Goal: Task Accomplishment & Management: Use online tool/utility

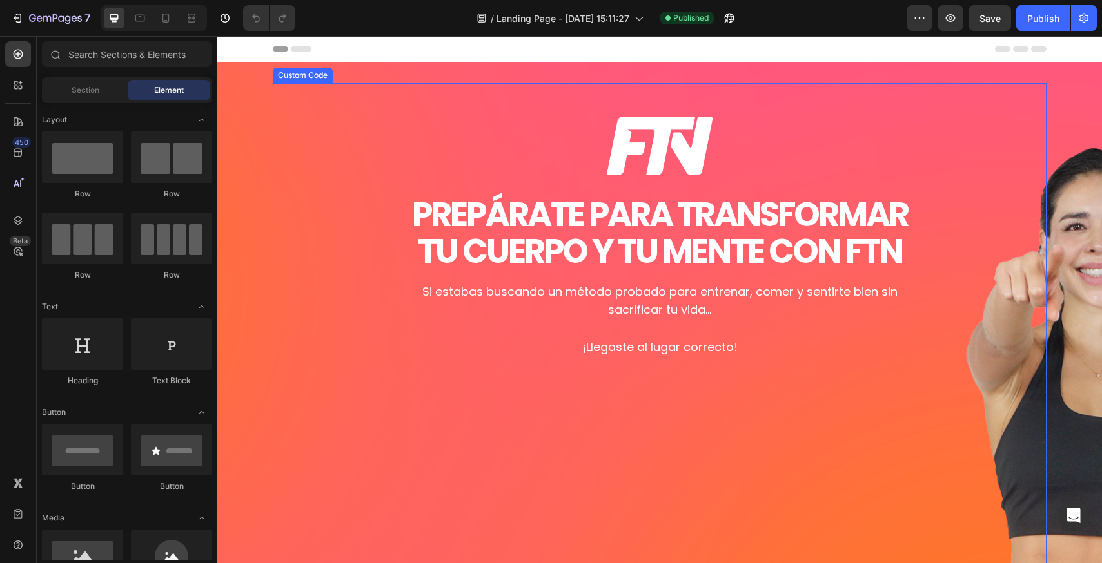
scroll to position [580, 0]
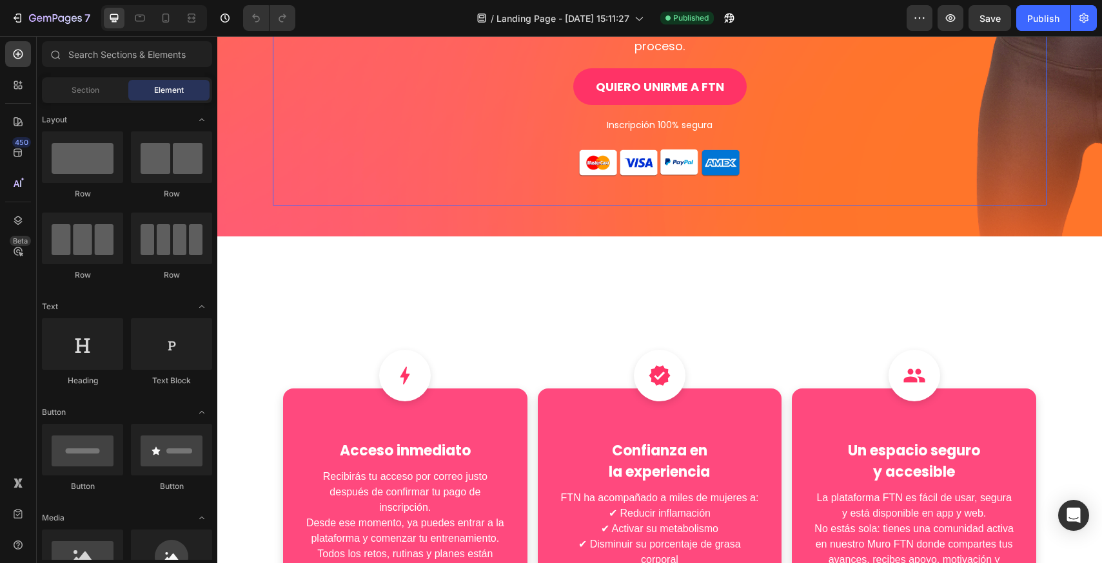
click at [650, 118] on p "Inscripción 100% segura" at bounding box center [660, 125] width 516 height 14
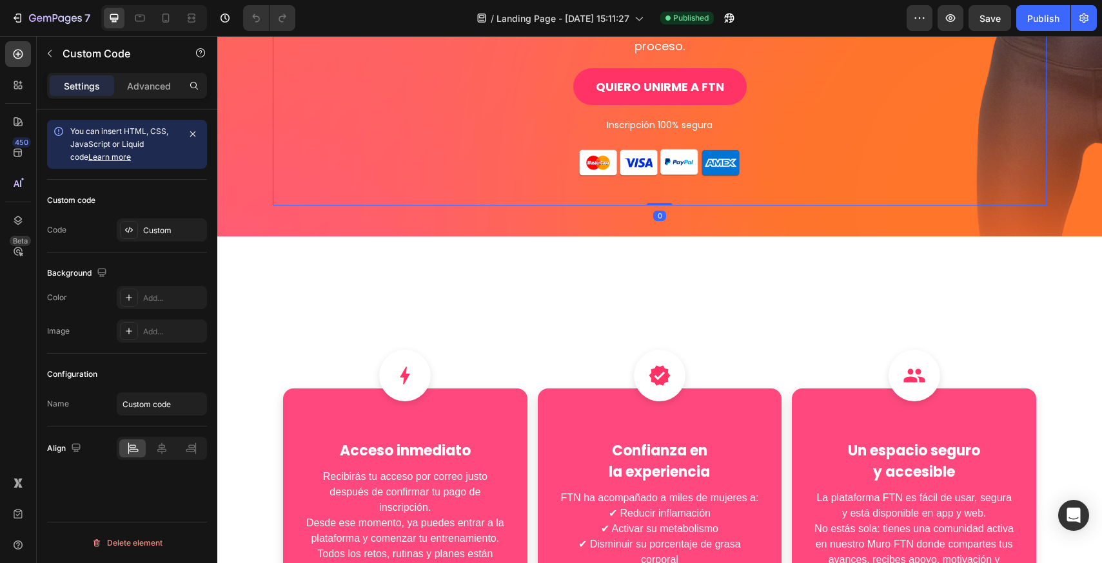
click at [650, 118] on p "Inscripción 100% segura" at bounding box center [660, 125] width 516 height 14
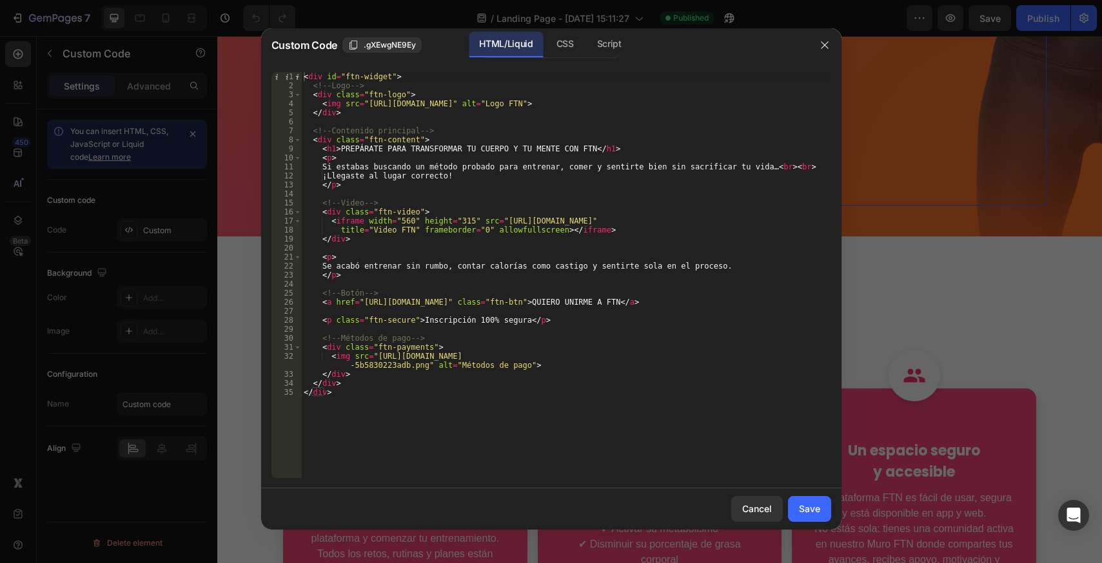
click at [462, 320] on div "< div id = "ftn-widget" > <!-- Logo --> < div class = "ftn-logo" > < img src = …" at bounding box center [566, 284] width 530 height 424
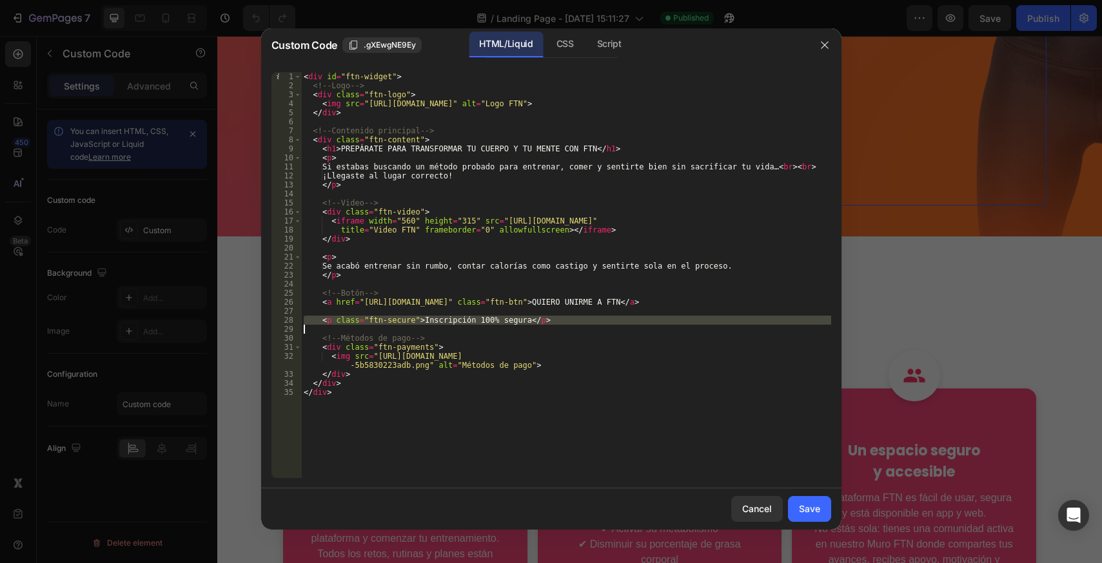
click at [421, 100] on div "< div id = "ftn-widget" > <!-- Logo --> < div class = "ftn-logo" > < img src = …" at bounding box center [566, 284] width 530 height 424
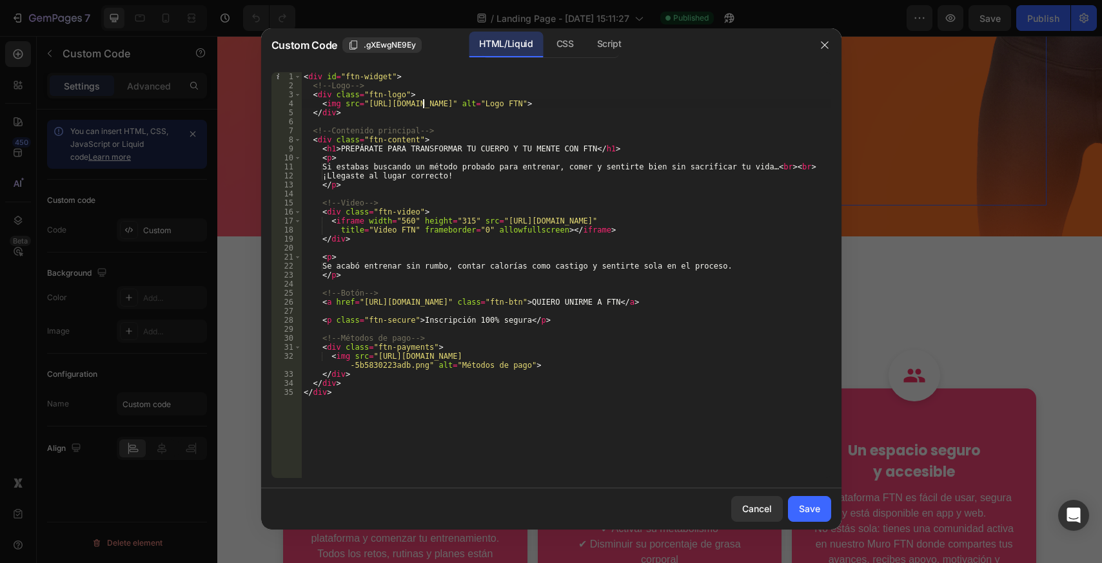
click at [421, 100] on div "< div id = "ftn-widget" > <!-- Logo --> < div class = "ftn-logo" > < img src = …" at bounding box center [566, 284] width 530 height 424
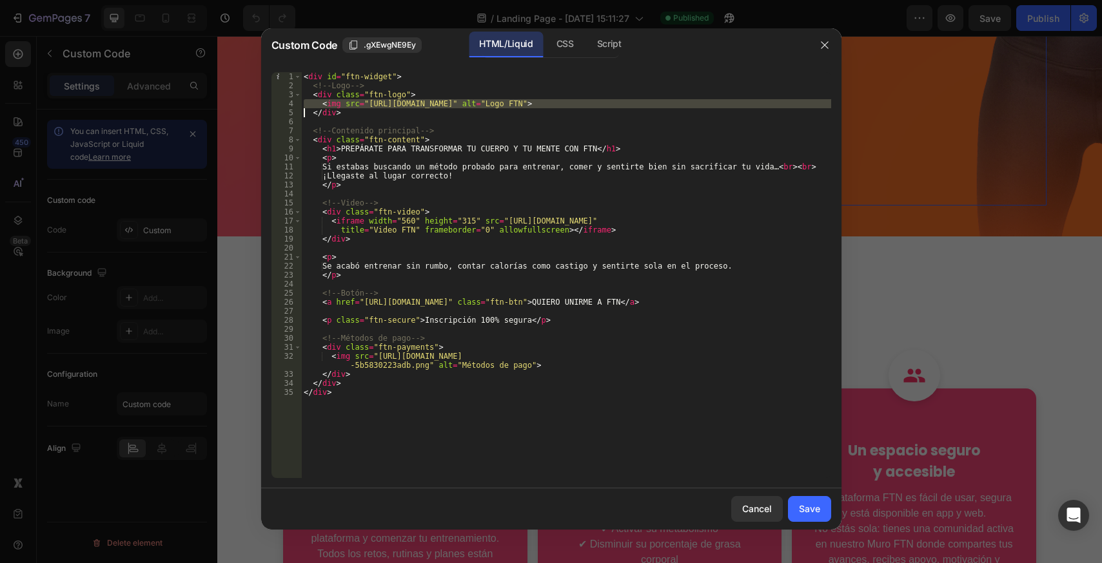
click at [421, 100] on div "< div id = "ftn-widget" > <!-- Logo --> < div class = "ftn-logo" > < img src = …" at bounding box center [566, 284] width 530 height 424
click at [465, 317] on div "< div id = "ftn-widget" > <!-- Logo --> < div class = "ftn-logo" > < img src = …" at bounding box center [566, 284] width 530 height 424
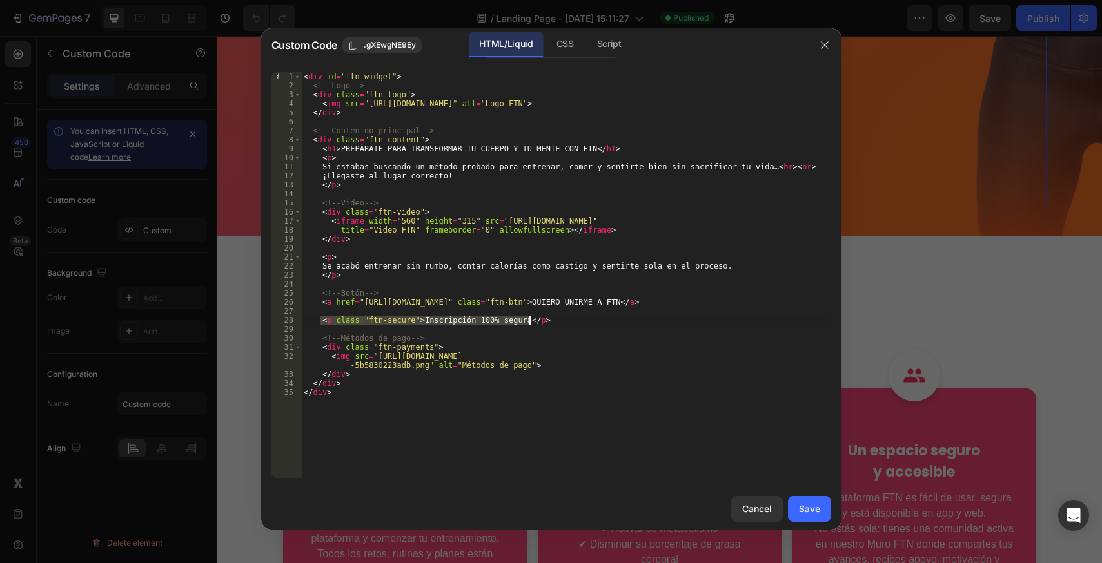
drag, startPoint x: 381, startPoint y: 320, endPoint x: 549, endPoint y: 320, distance: 168.3
click at [549, 320] on div "< div id = "ftn-widget" > <!-- Logo --> < div class = "ftn-logo" > < img src = …" at bounding box center [566, 284] width 530 height 424
paste textarea
type textarea "</p>"
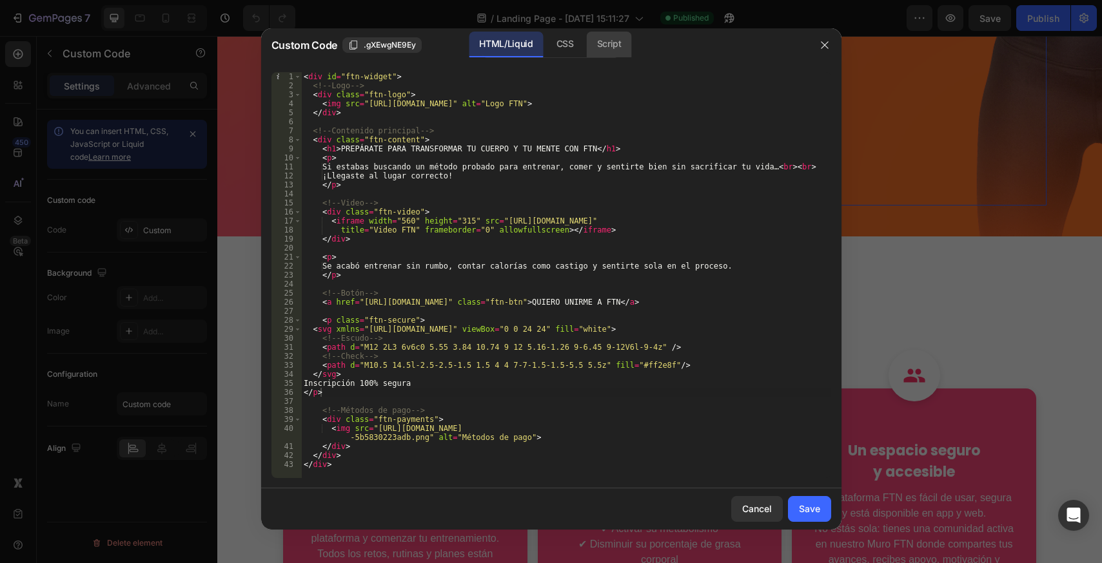
click at [600, 46] on div "Script" at bounding box center [609, 45] width 45 height 26
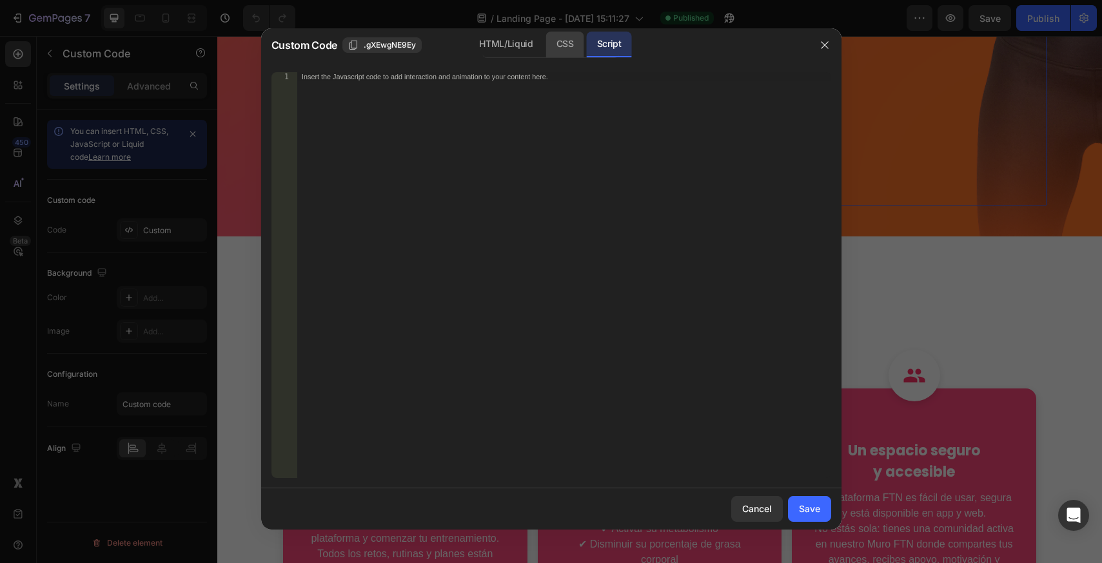
click at [571, 48] on div "CSS" at bounding box center [565, 45] width 38 height 26
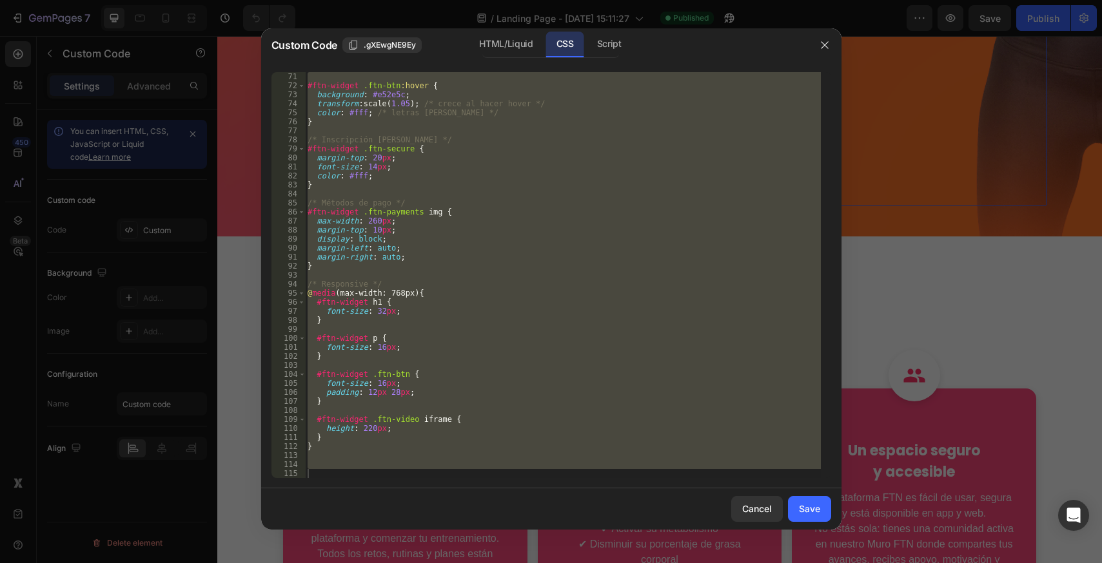
scroll to position [632, 0]
click at [344, 455] on div "#ftn-widget .ftn-btn :hover { background : #e52e5c ; transform : scale( 1.05 ) …" at bounding box center [563, 275] width 516 height 406
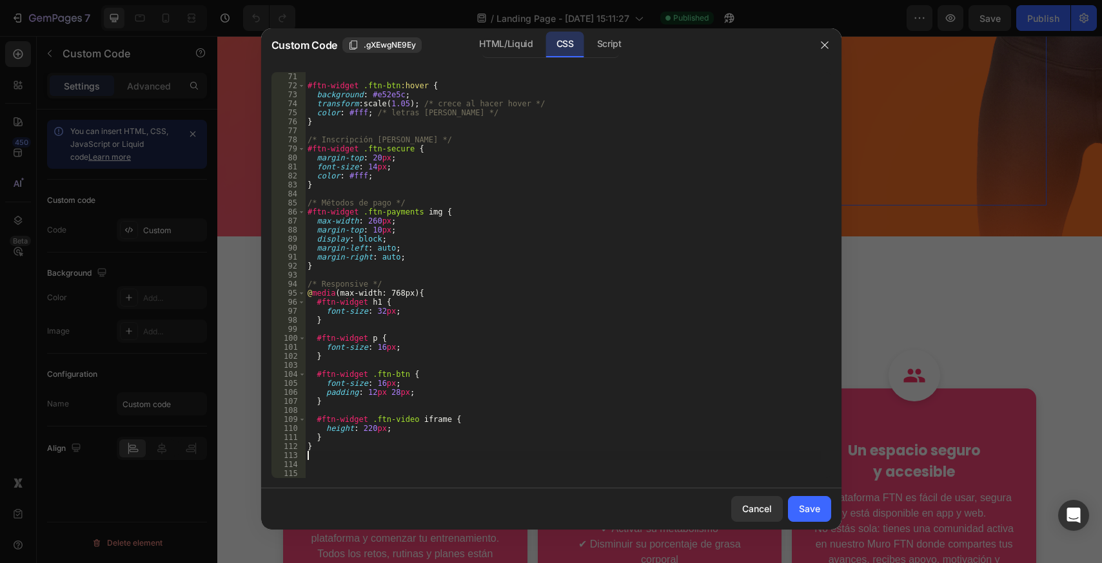
paste textarea "}"
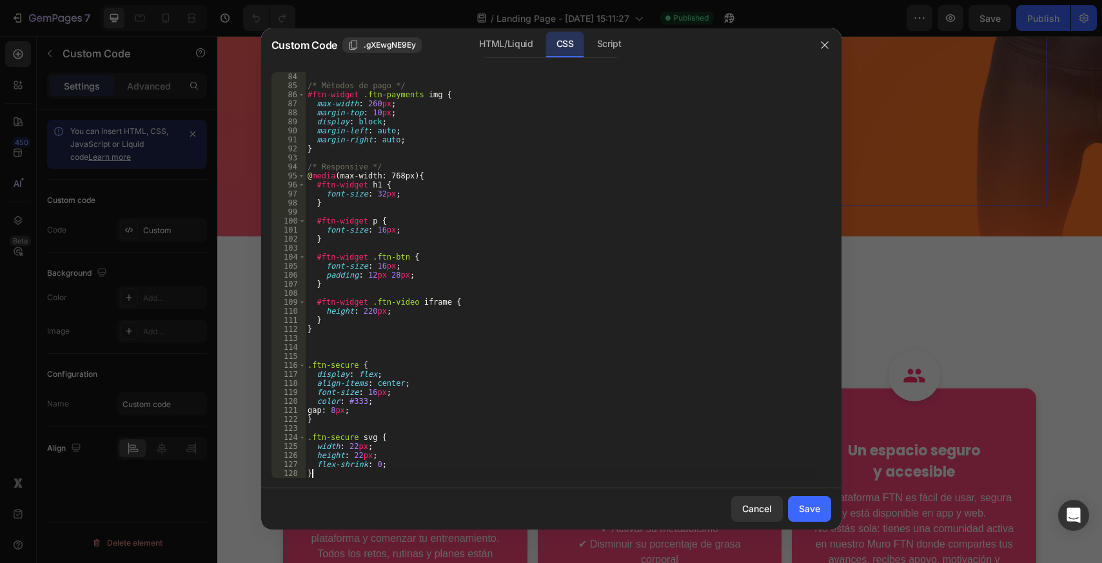
scroll to position [749, 0]
type textarea "}"
click at [819, 498] on button "Save" at bounding box center [809, 509] width 43 height 26
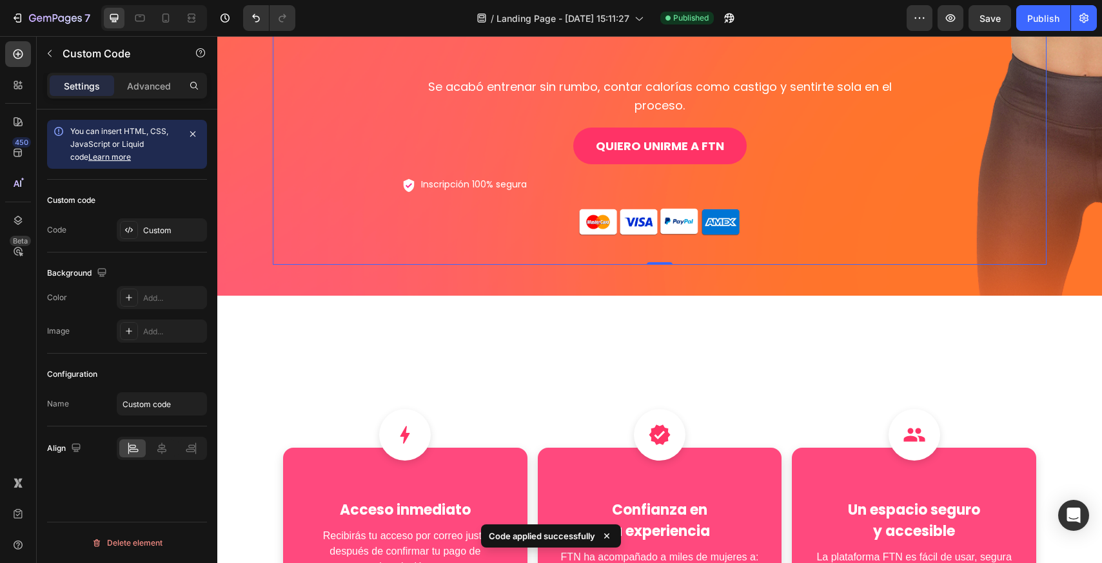
scroll to position [516, 0]
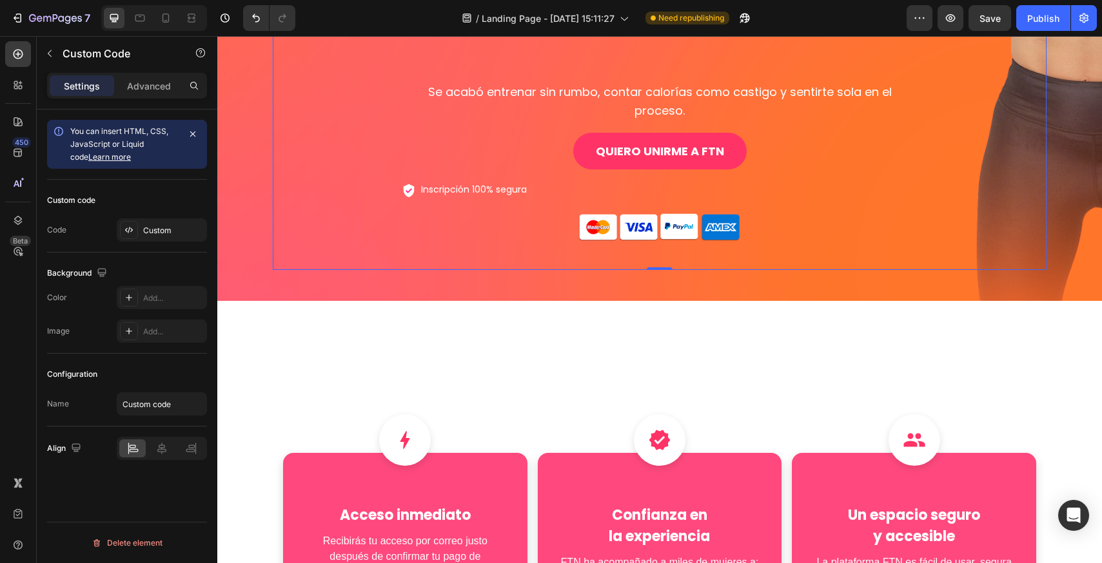
click at [436, 182] on p "Inscripción 100% segura" at bounding box center [660, 189] width 516 height 14
click at [190, 228] on div "Custom" at bounding box center [173, 231] width 61 height 12
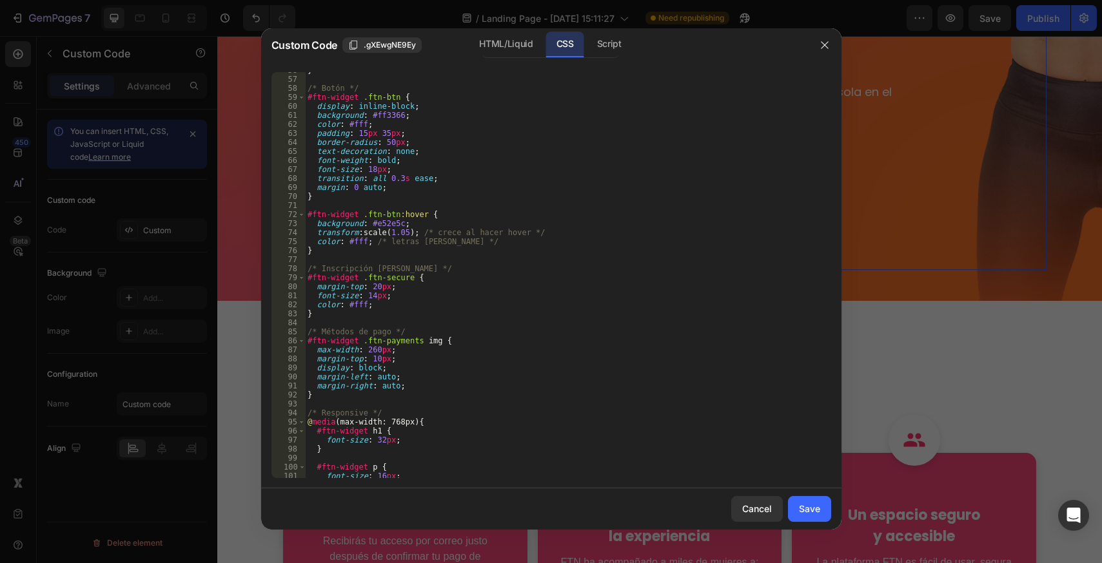
scroll to position [767, 0]
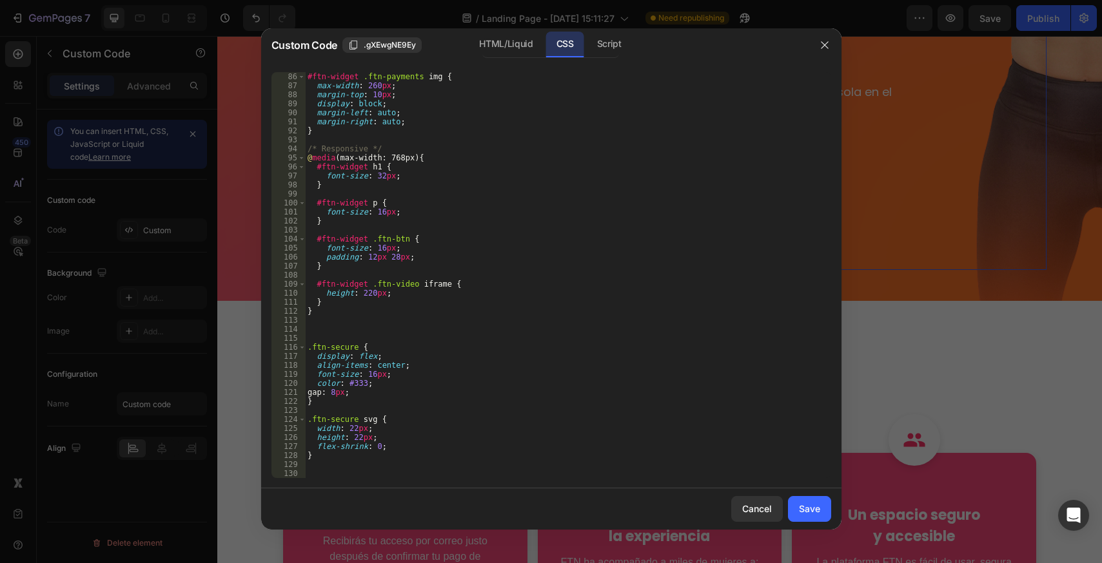
click at [397, 364] on div "#ftn-widget .ftn-payments img { max-width : 260 px ; margin-top : 10 px ; displ…" at bounding box center [563, 284] width 516 height 424
click at [396, 364] on div "#ftn-widget .ftn-payments img { max-width : 260 px ; margin-top : 10 px ; displ…" at bounding box center [563, 284] width 516 height 424
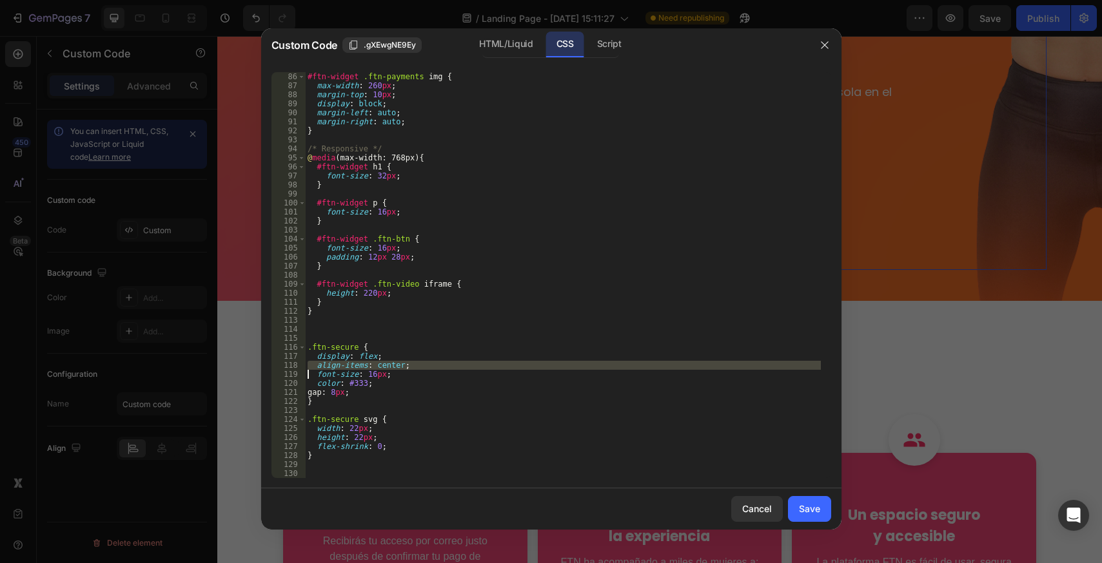
type textarea "font-size: 16px;"
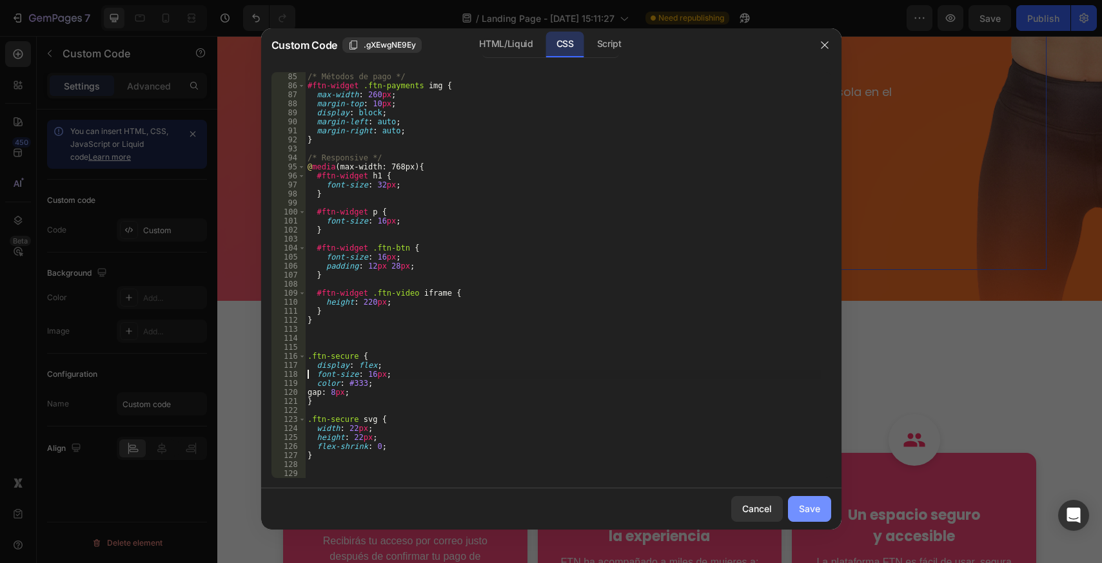
click at [811, 509] on div "Save" at bounding box center [809, 509] width 21 height 14
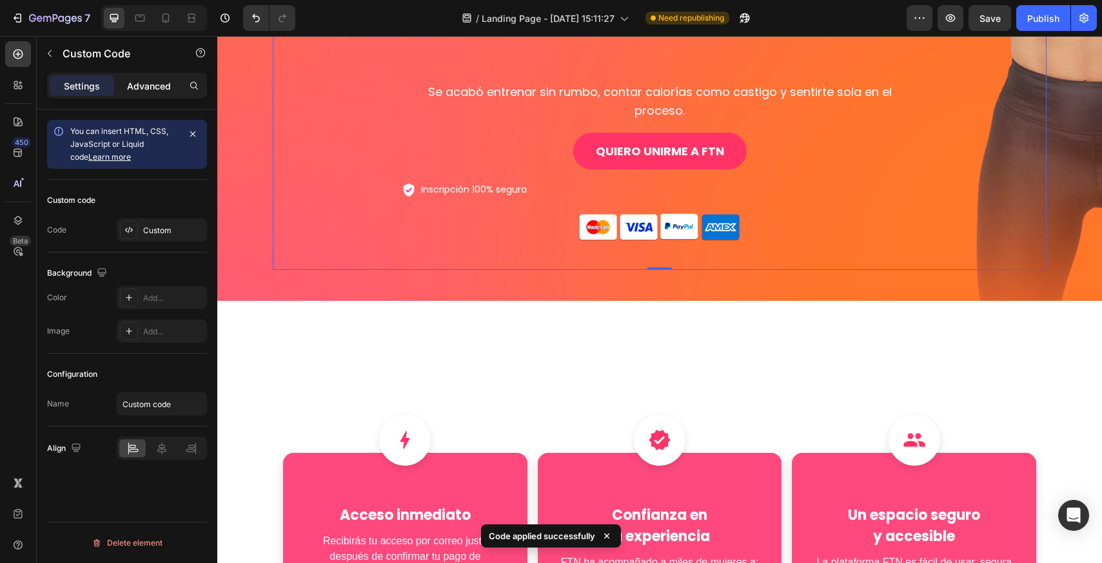
click at [145, 86] on p "Advanced" at bounding box center [149, 86] width 44 height 14
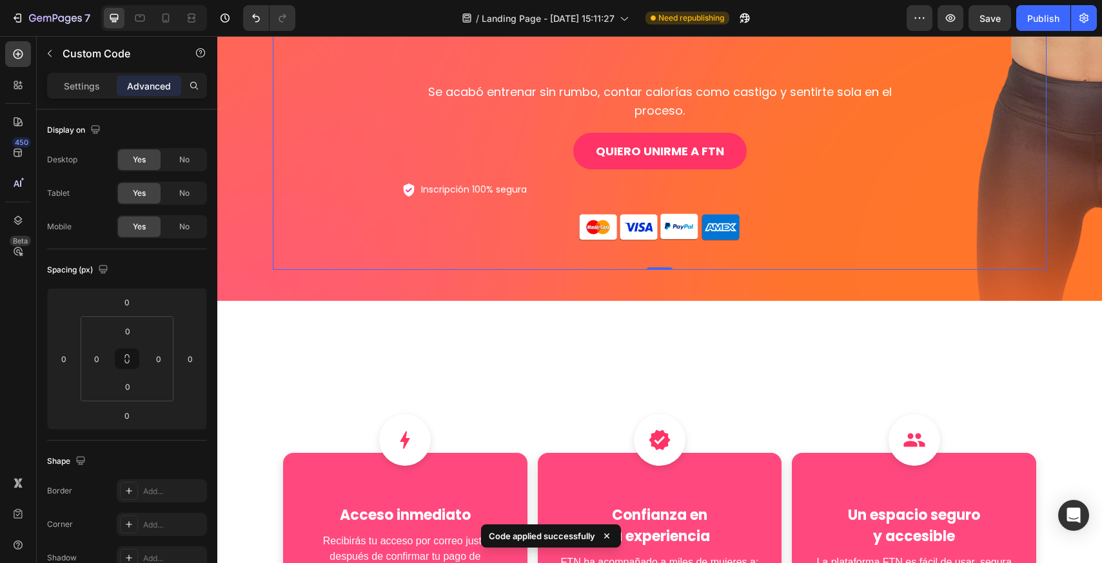
click at [160, 88] on p "Advanced" at bounding box center [149, 86] width 44 height 14
click at [447, 182] on p "Inscripción 100% segura" at bounding box center [660, 189] width 516 height 14
click at [477, 182] on p "Inscripción 100% segura" at bounding box center [660, 189] width 516 height 14
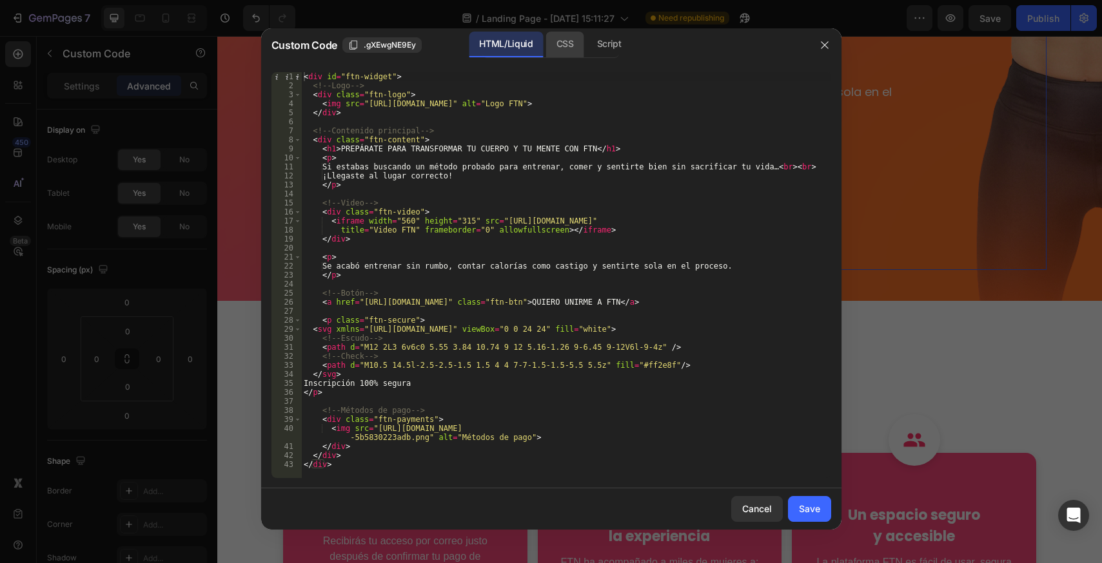
click at [587, 50] on div "CSS" at bounding box center [609, 45] width 45 height 26
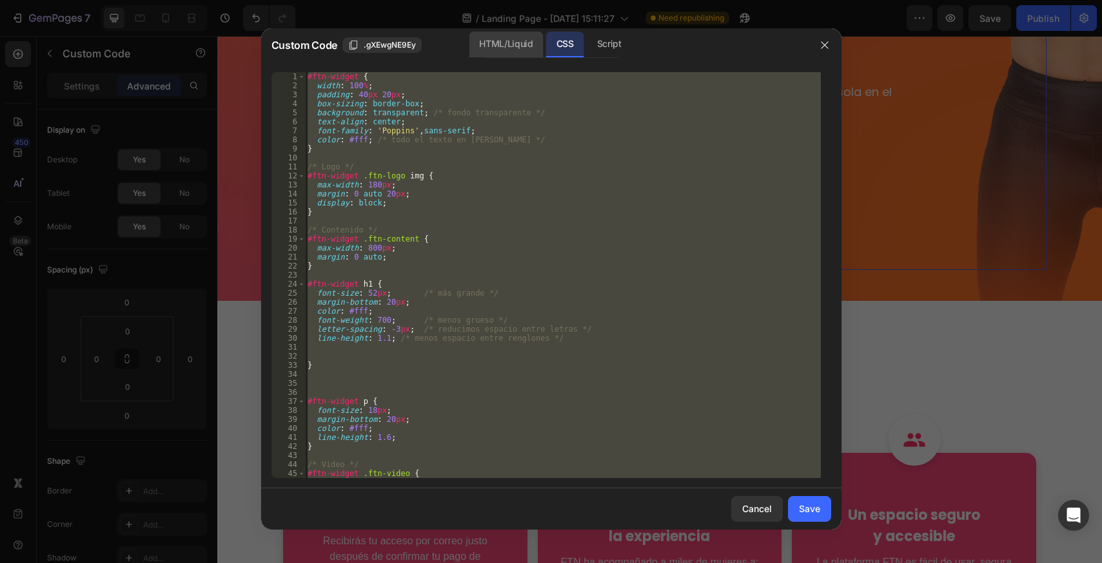
click at [512, 50] on div "HTML/Liquid" at bounding box center [506, 45] width 74 height 26
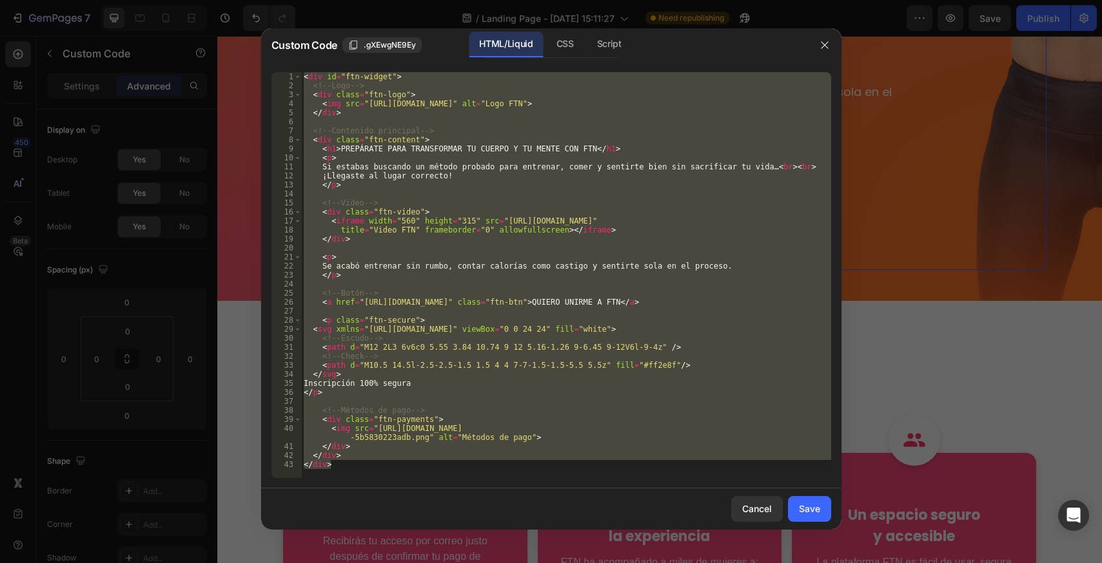
click at [367, 358] on div "< div id = "ftn-widget" > <!-- Logo --> < div class = "ftn-logo" > < img src = …" at bounding box center [566, 275] width 530 height 406
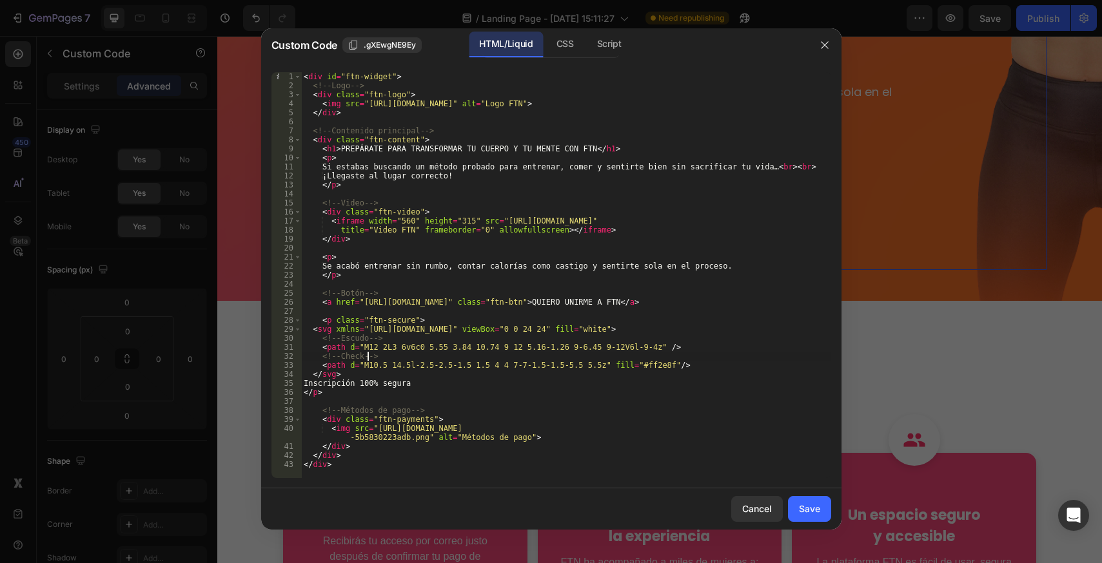
click at [320, 328] on div "< div id = "ftn-widget" > <!-- Logo --> < div class = "ftn-logo" > < img src = …" at bounding box center [566, 284] width 530 height 424
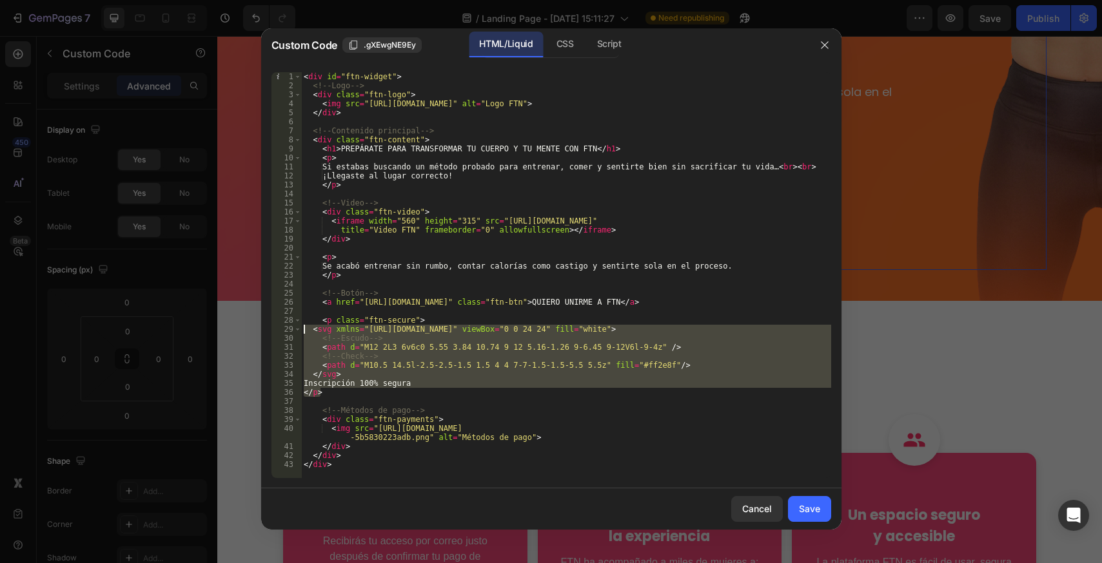
drag, startPoint x: 326, startPoint y: 392, endPoint x: 302, endPoint y: 326, distance: 69.7
click at [302, 326] on div "< div id = "ftn-widget" > <!-- Logo --> < div class = "ftn-logo" > < img src = …" at bounding box center [566, 284] width 530 height 424
type textarea "<svg xmlns="[URL][DOMAIN_NAME]" viewBox="0 0 24 24" fill="white"> <!-- Escudo -…"
paste textarea
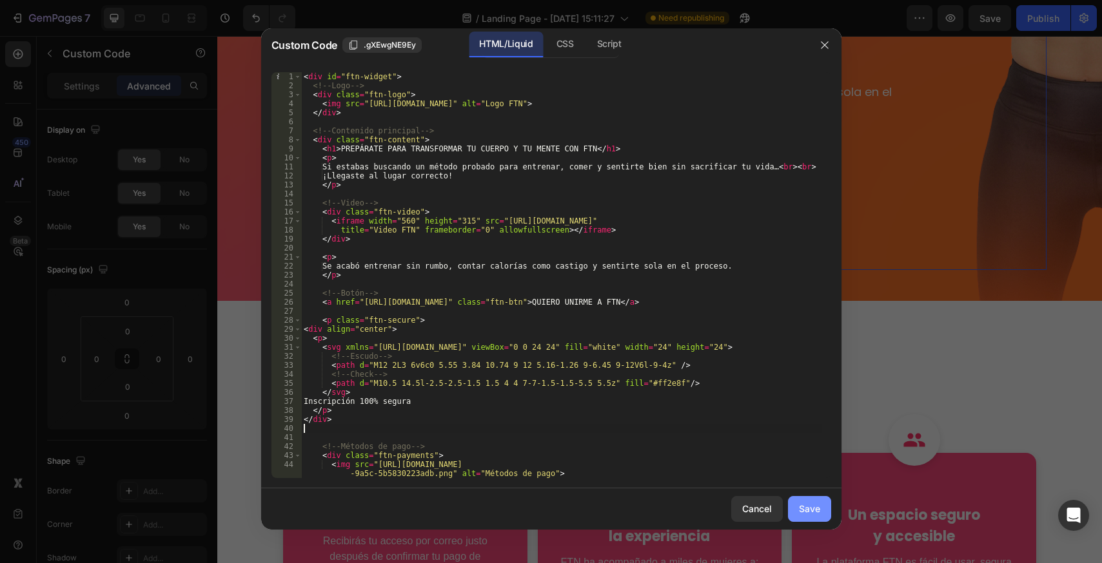
click at [807, 513] on div "Save" at bounding box center [809, 509] width 21 height 14
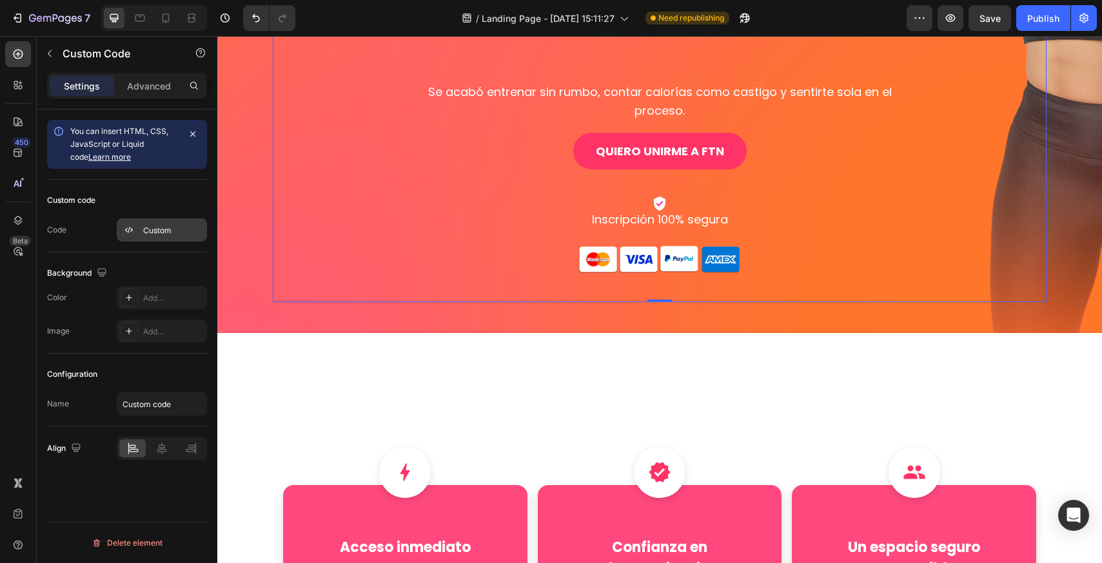
click at [157, 235] on div "Custom" at bounding box center [173, 231] width 61 height 12
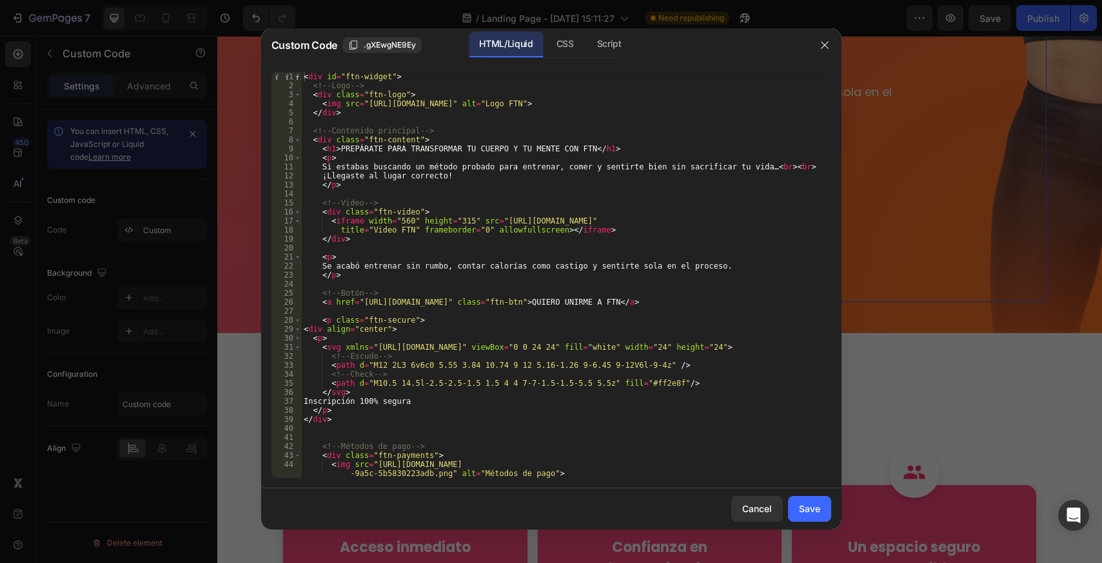
click at [394, 369] on div "< div id = "ftn-widget" > <!-- Logo --> < div class = "ftn-logo" > < img src = …" at bounding box center [561, 284] width 520 height 424
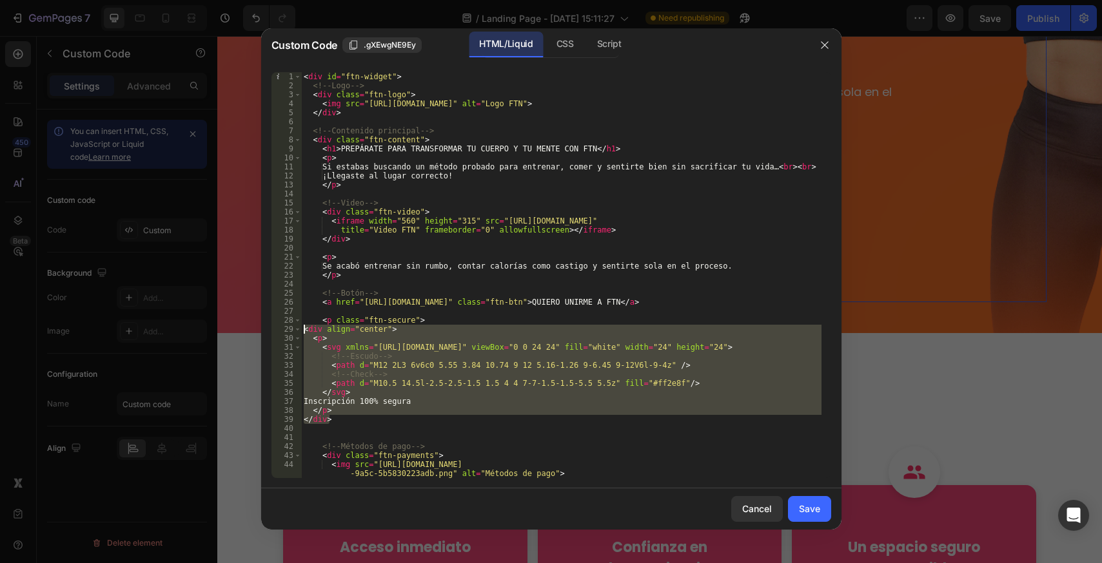
drag, startPoint x: 281, startPoint y: 340, endPoint x: 278, endPoint y: 329, distance: 10.8
click at [278, 329] on div "<path d="M12 2L3 6v6c0 5.55 3.84 10.74 9 12 5.16-1.26 9-6.45 9-12V6l-9-4z" /> 1…" at bounding box center [551, 275] width 560 height 406
type textarea "<div align="center"> <p>"
paste textarea
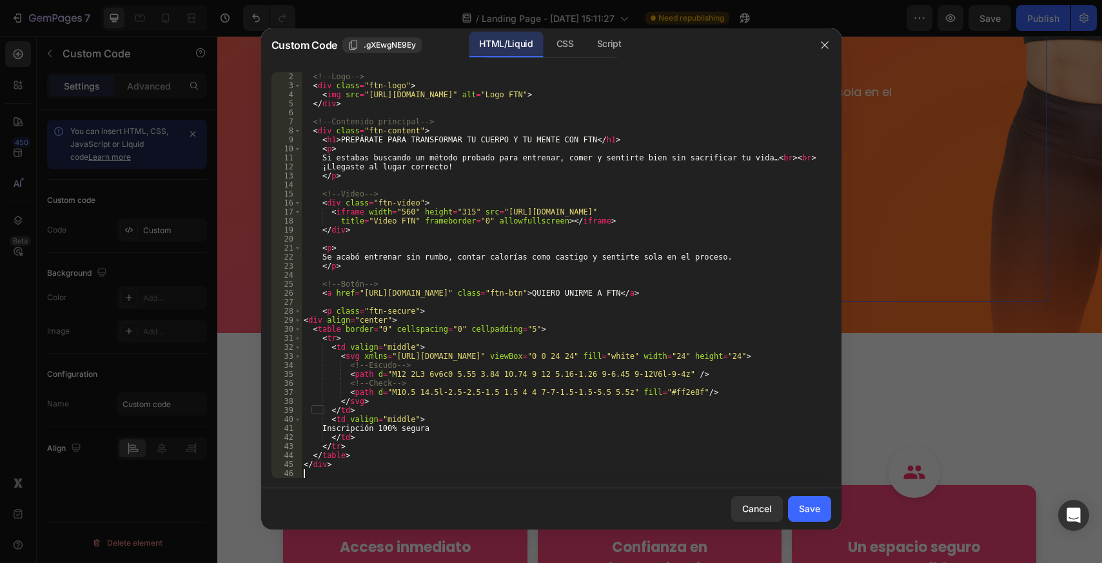
scroll to position [9, 0]
click at [821, 510] on button "Save" at bounding box center [809, 509] width 43 height 26
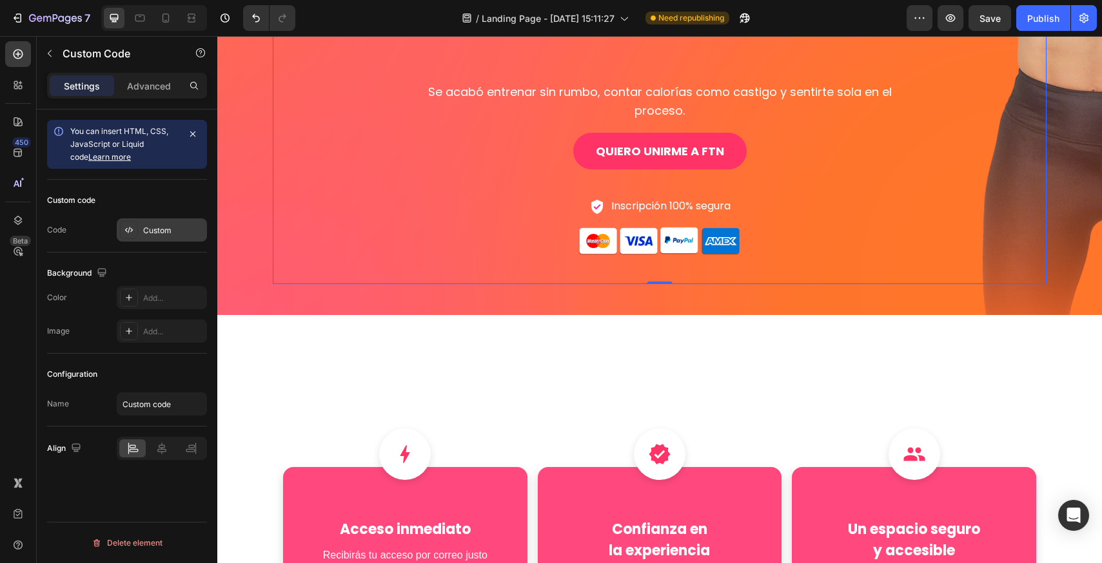
click at [165, 220] on div "Custom" at bounding box center [162, 230] width 90 height 23
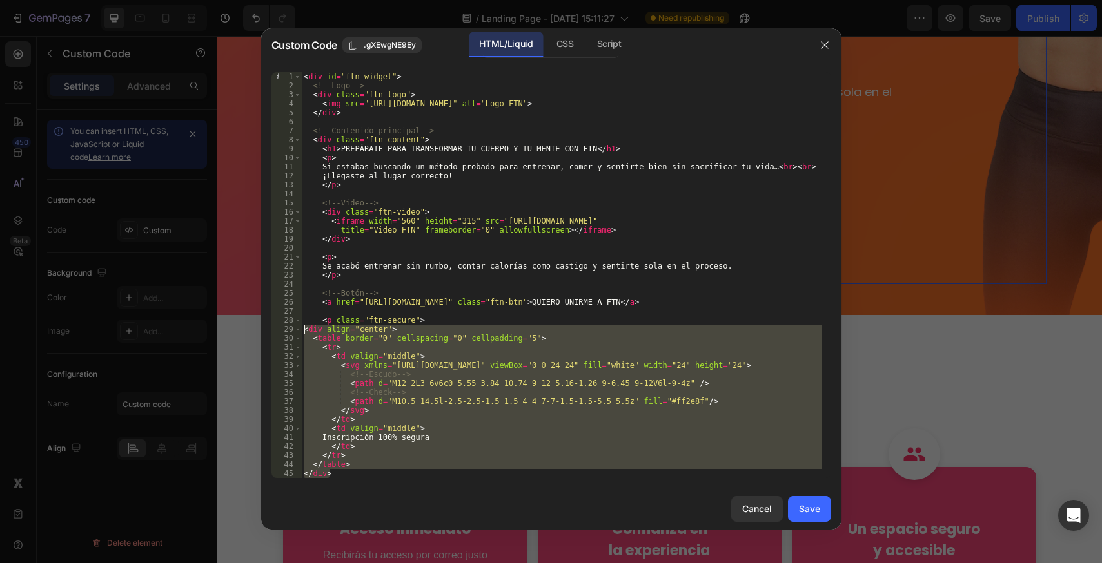
drag, startPoint x: 334, startPoint y: 473, endPoint x: 281, endPoint y: 329, distance: 153.2
click at [281, 329] on div "</div> 1 2 3 4 5 6 7 8 9 10 11 12 13 14 15 16 17 18 19 20 21 22 23 24 25 26 27 …" at bounding box center [551, 275] width 560 height 406
type textarea "<div align="center"> <table border="0" cellspacing="0" cellpadding="5">"
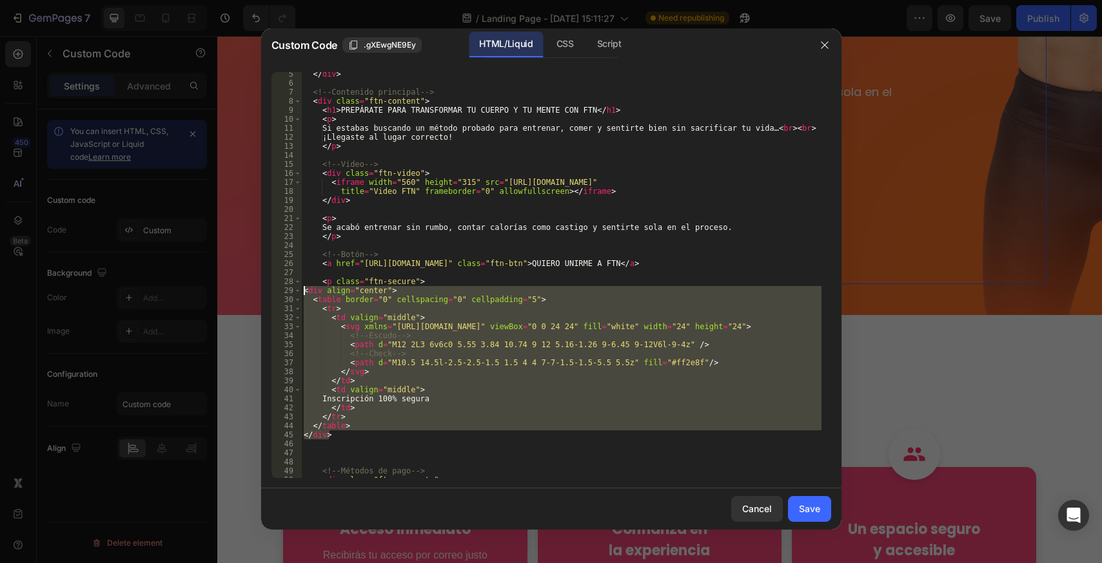
scroll to position [90, 0]
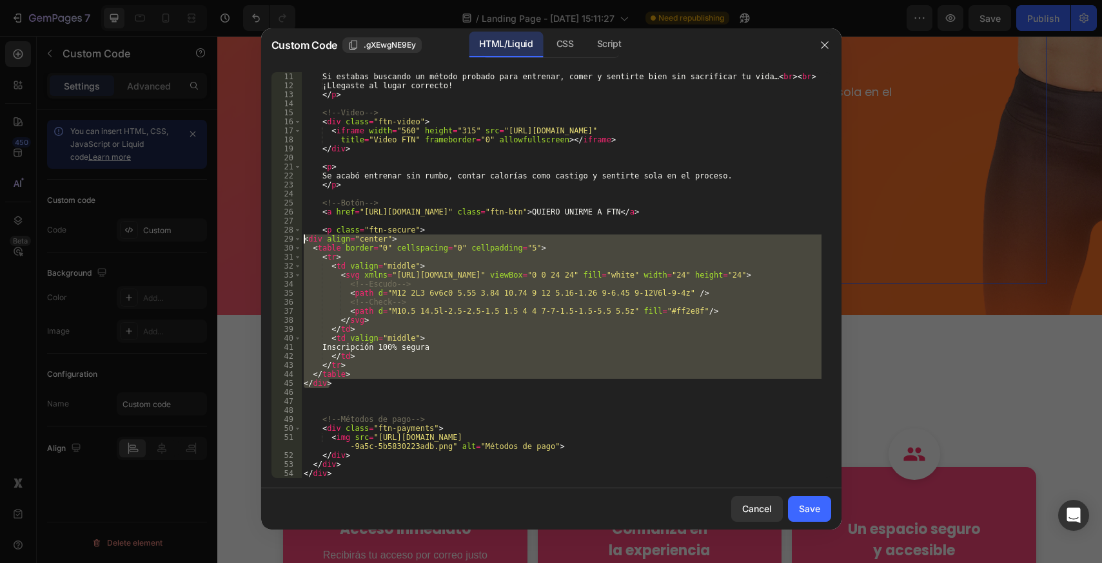
paste textarea
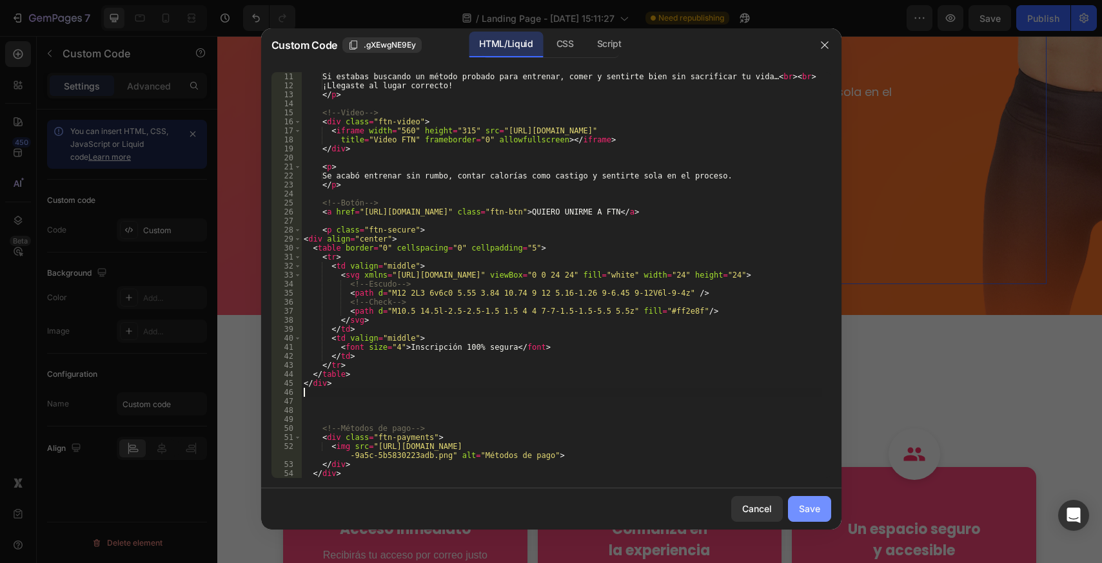
click at [805, 514] on div "Save" at bounding box center [809, 509] width 21 height 14
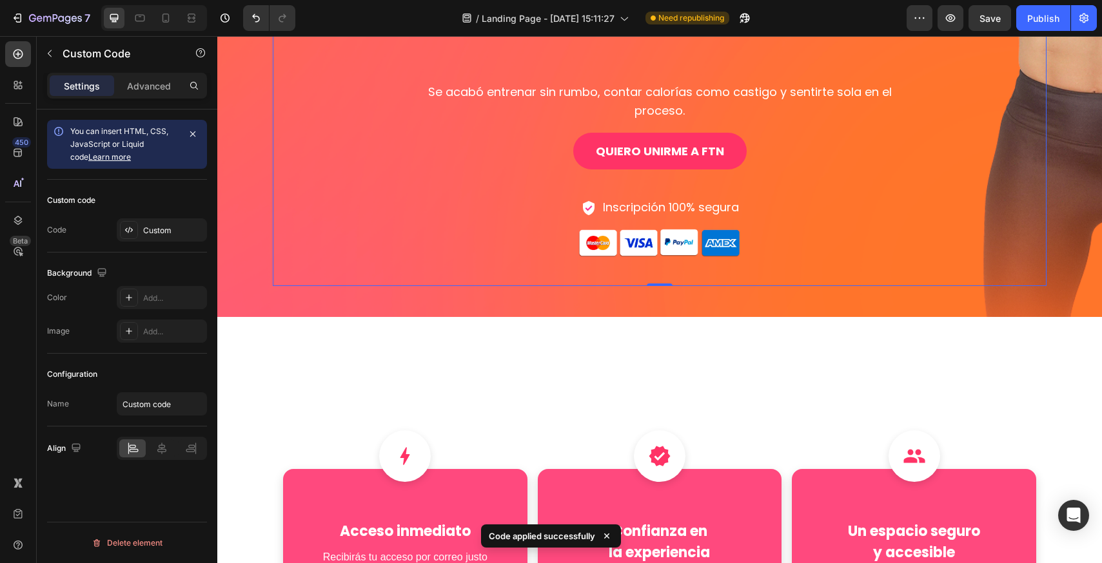
click at [650, 199] on font "Inscripción 100% segura" at bounding box center [671, 207] width 136 height 16
click at [679, 195] on td "Inscripción 100% segura" at bounding box center [671, 207] width 142 height 24
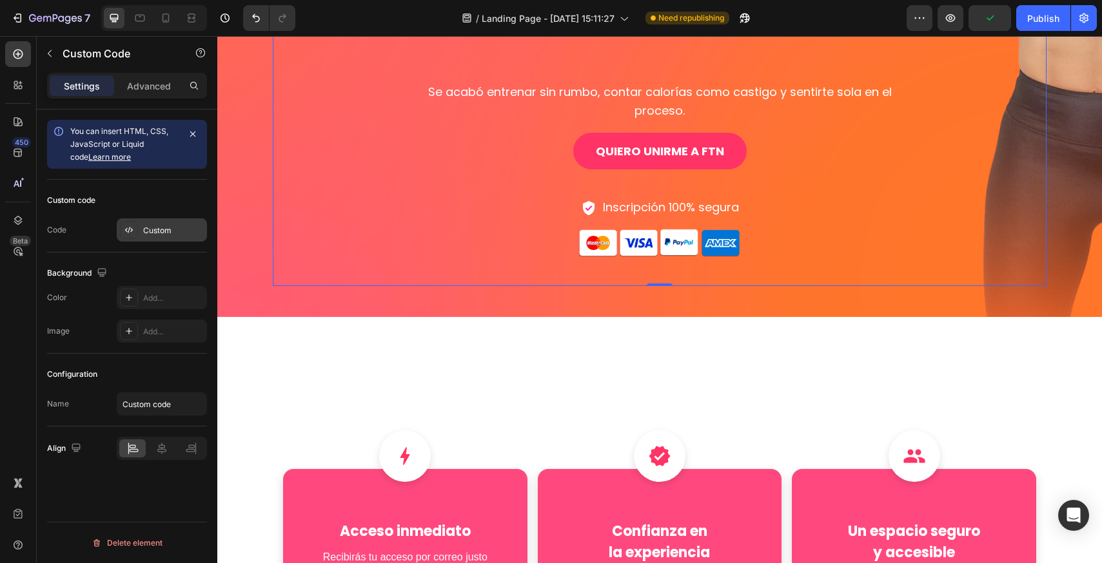
click at [161, 227] on div "Custom" at bounding box center [173, 231] width 61 height 12
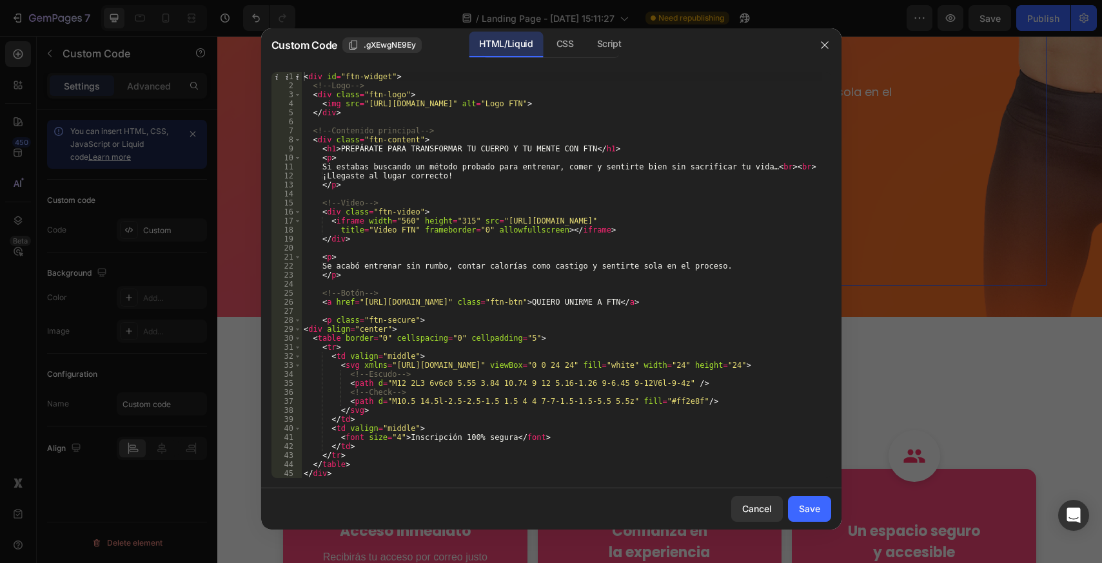
scroll to position [77, 0]
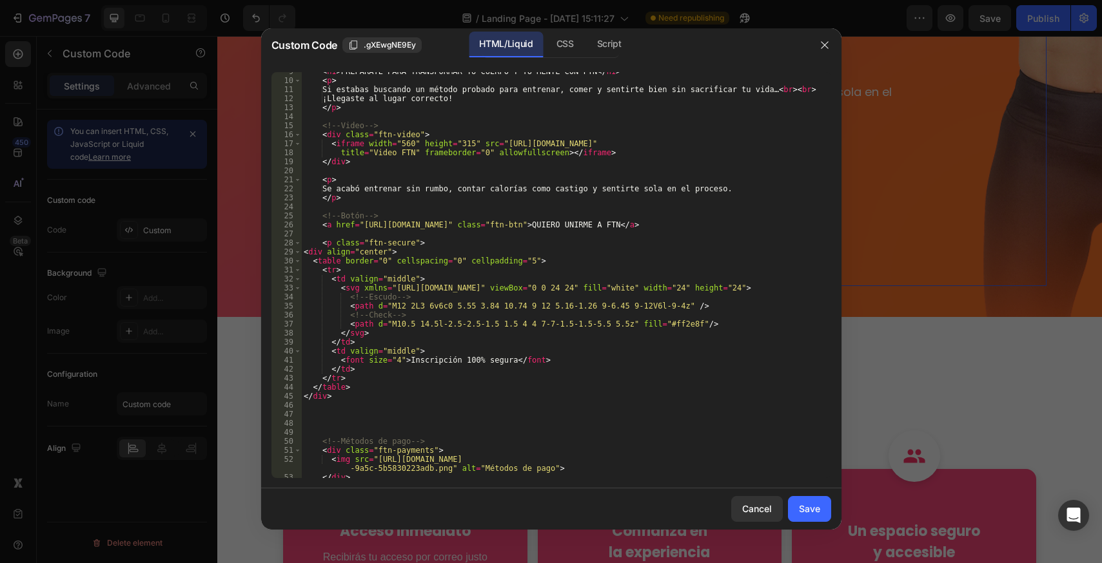
click at [393, 360] on div "< h1 > PREPÁRATE PARA TRANSFORMAR TU CUERPO Y TU MENTE CON FTN </ h1 > < p > Si…" at bounding box center [561, 279] width 520 height 424
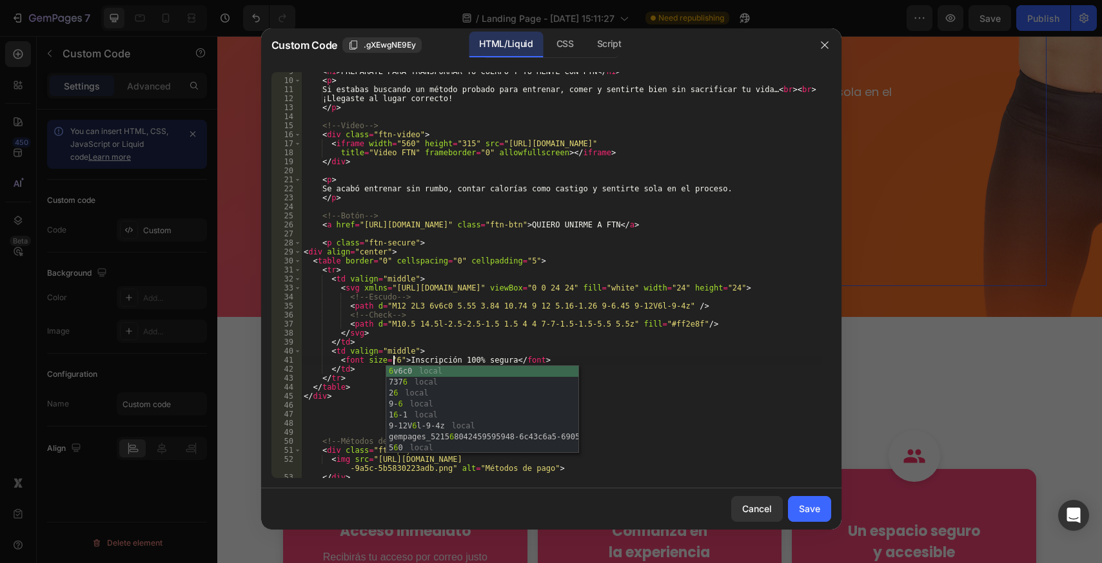
scroll to position [0, 8]
type textarea "<font size="6">Inscripción 100% [PERSON_NAME]</font>"
click at [817, 513] on div "Save" at bounding box center [809, 509] width 21 height 14
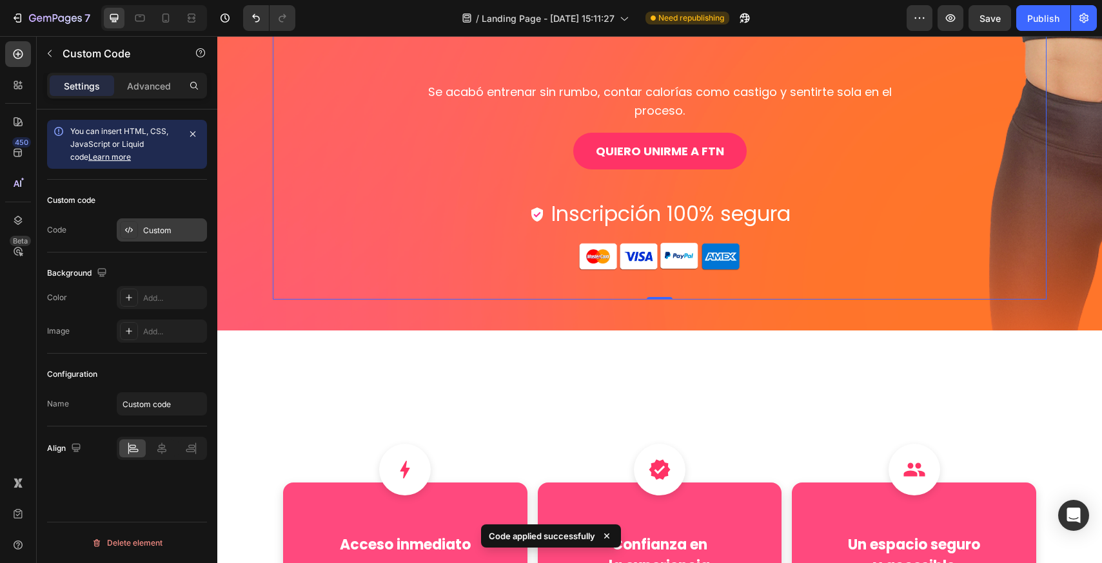
click at [169, 232] on div "Custom" at bounding box center [173, 231] width 61 height 12
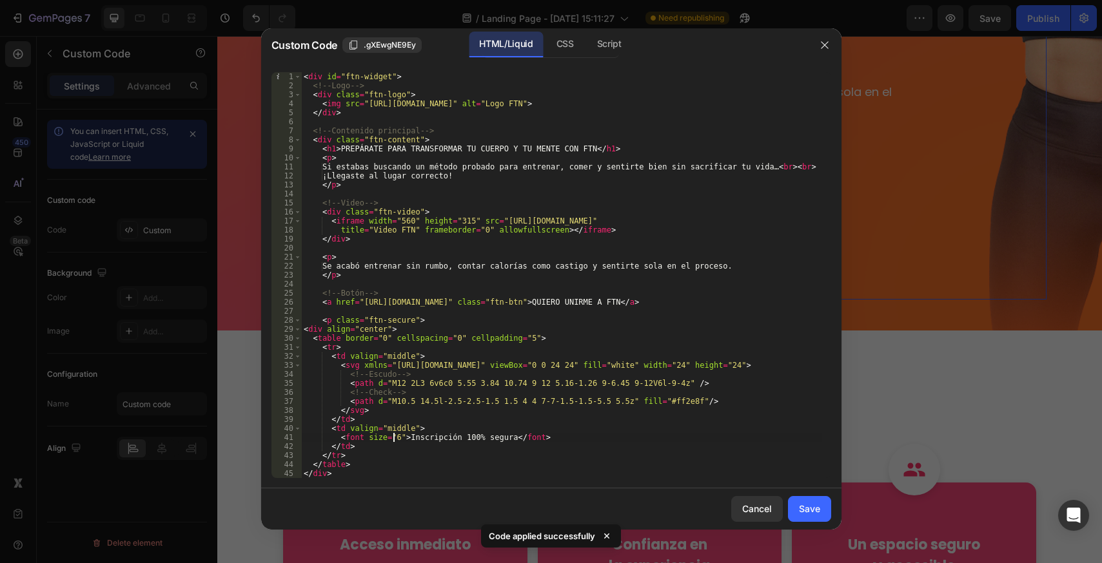
click at [391, 435] on div "< div id = "ftn-widget" > <!-- Logo --> < div class = "ftn-logo" > < img src = …" at bounding box center [561, 284] width 520 height 424
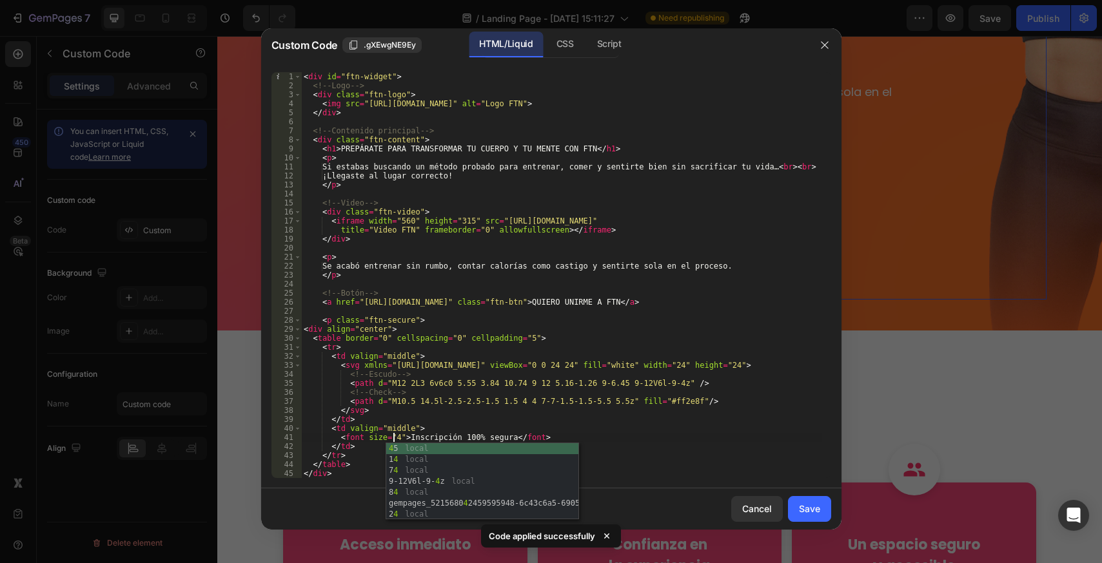
scroll to position [0, 8]
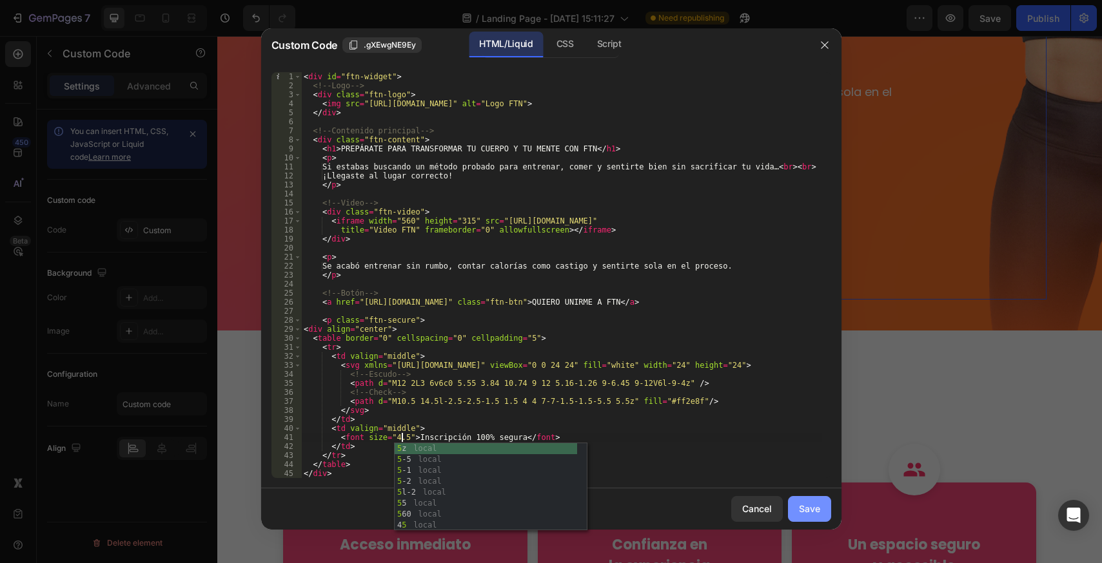
type textarea "<font size="4.5">Inscripción 100% [PERSON_NAME]</font>"
click at [821, 513] on button "Save" at bounding box center [809, 509] width 43 height 26
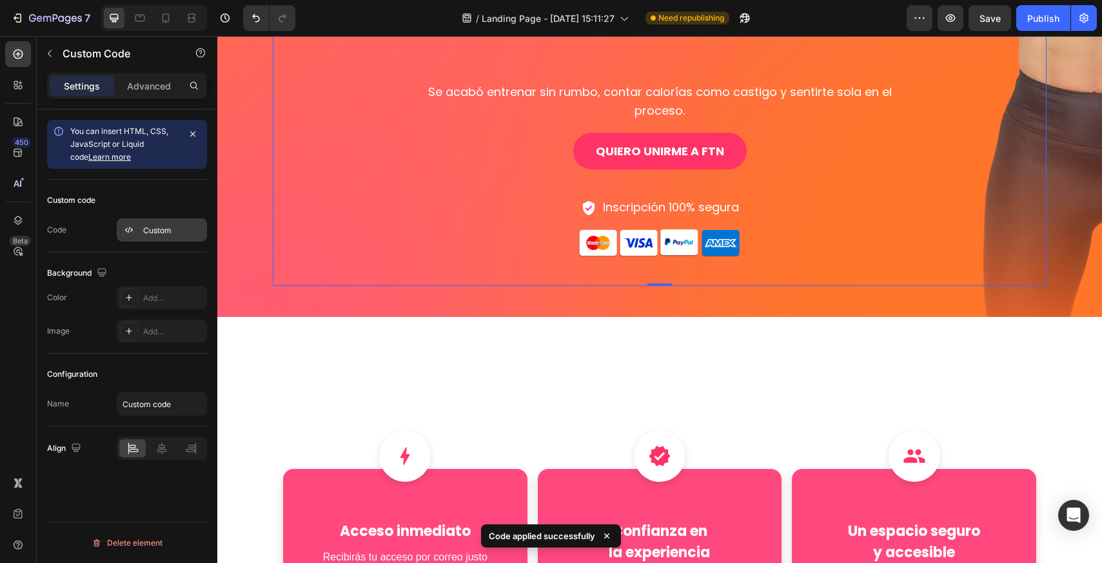
click at [157, 226] on div "Custom" at bounding box center [173, 231] width 61 height 12
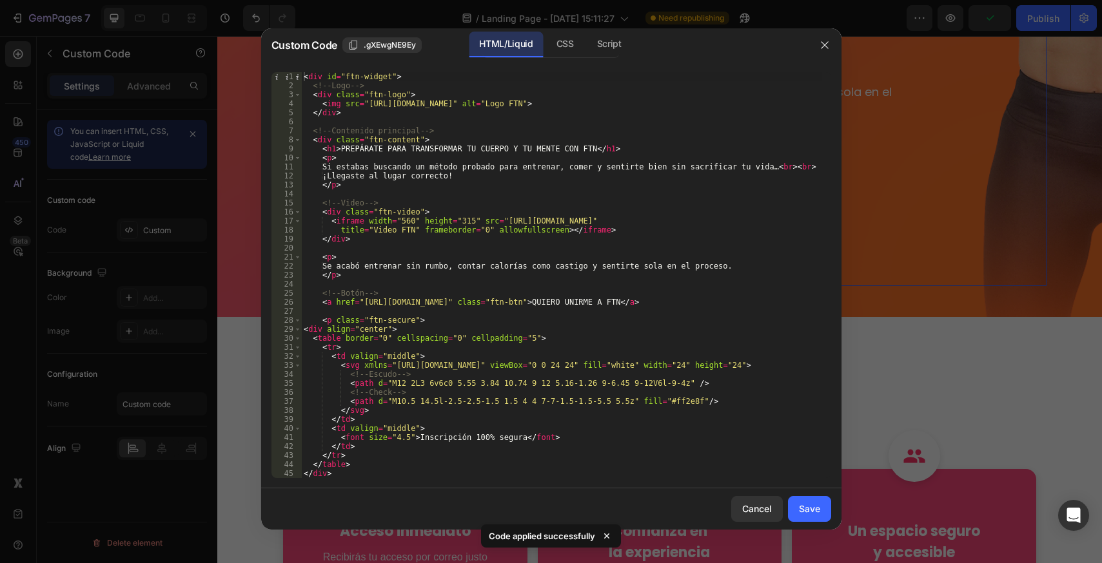
click at [400, 438] on div "< div id = "ftn-widget" > <!-- Logo --> < div class = "ftn-logo" > < img src = …" at bounding box center [561, 284] width 520 height 424
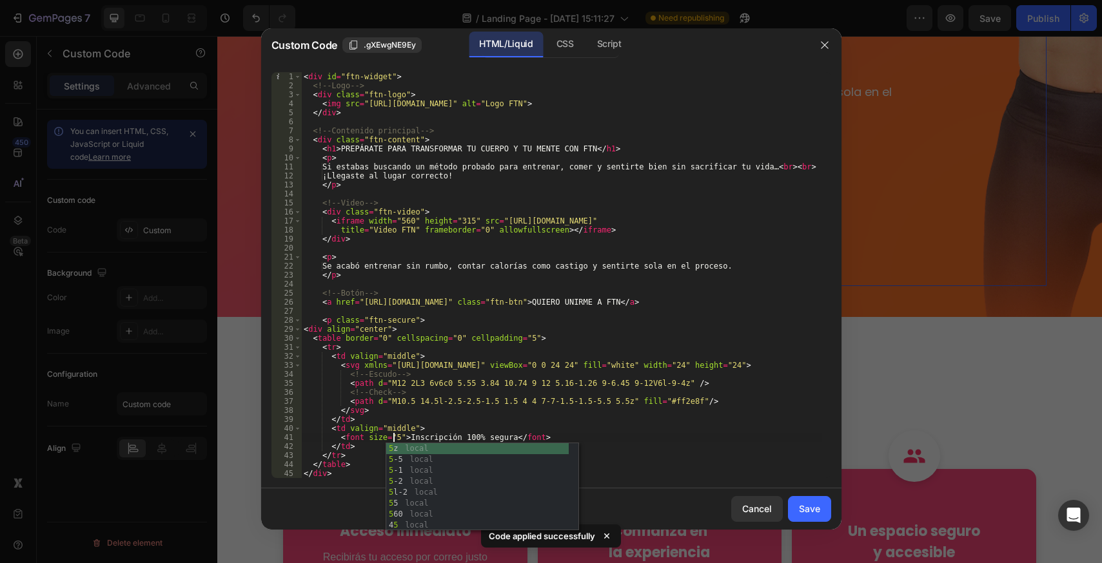
scroll to position [0, 8]
type textarea "<font size="5">Inscripción 100% [PERSON_NAME]</font>"
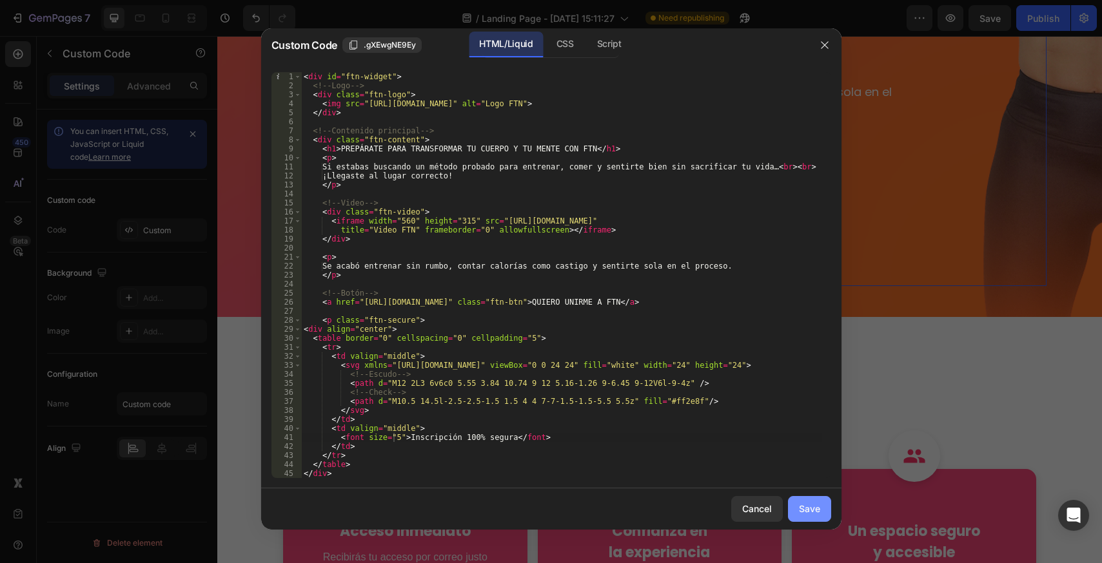
click at [808, 511] on div "Save" at bounding box center [809, 509] width 21 height 14
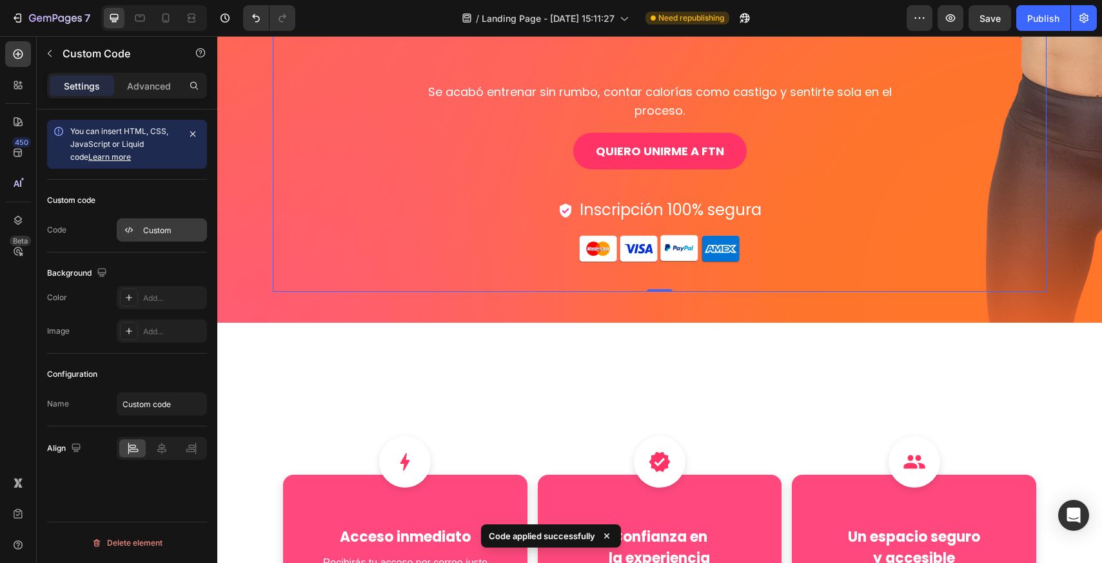
click at [152, 227] on div "Custom" at bounding box center [173, 231] width 61 height 12
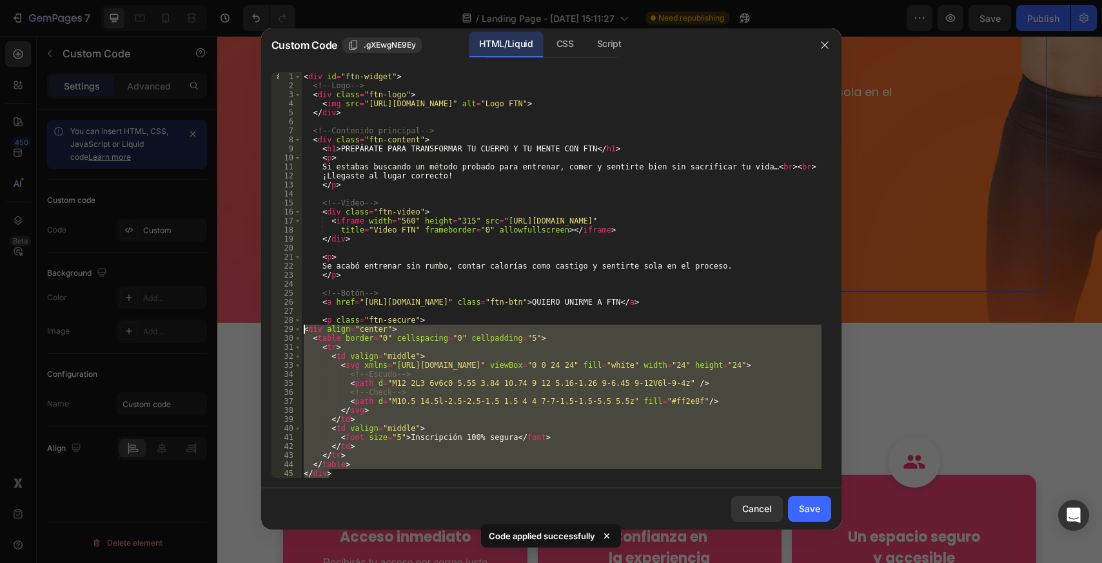
drag, startPoint x: 344, startPoint y: 476, endPoint x: 257, endPoint y: 330, distance: 170.3
click at [257, 330] on div "Custom Code .gXEwgNE9Ey HTML/Liquid CSS Script </div> 1 2 3 4 5 6 7 8 9 10 11 1…" at bounding box center [551, 281] width 1102 height 563
type textarea "<div align="center"> <table border="0" cellspacing="0" cellpadding="5">"
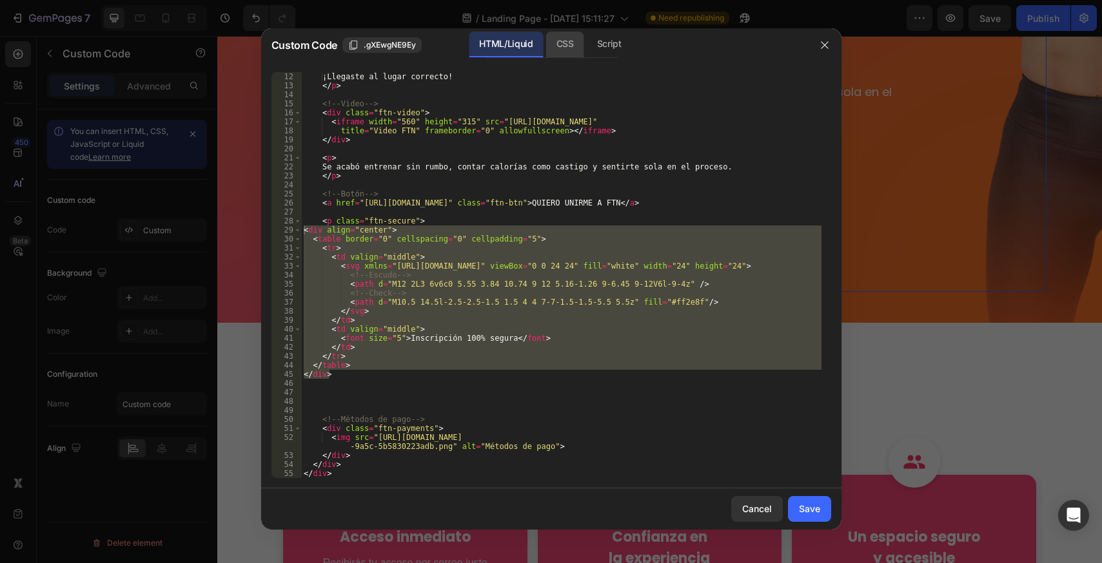
click at [587, 41] on div "CSS" at bounding box center [609, 45] width 45 height 26
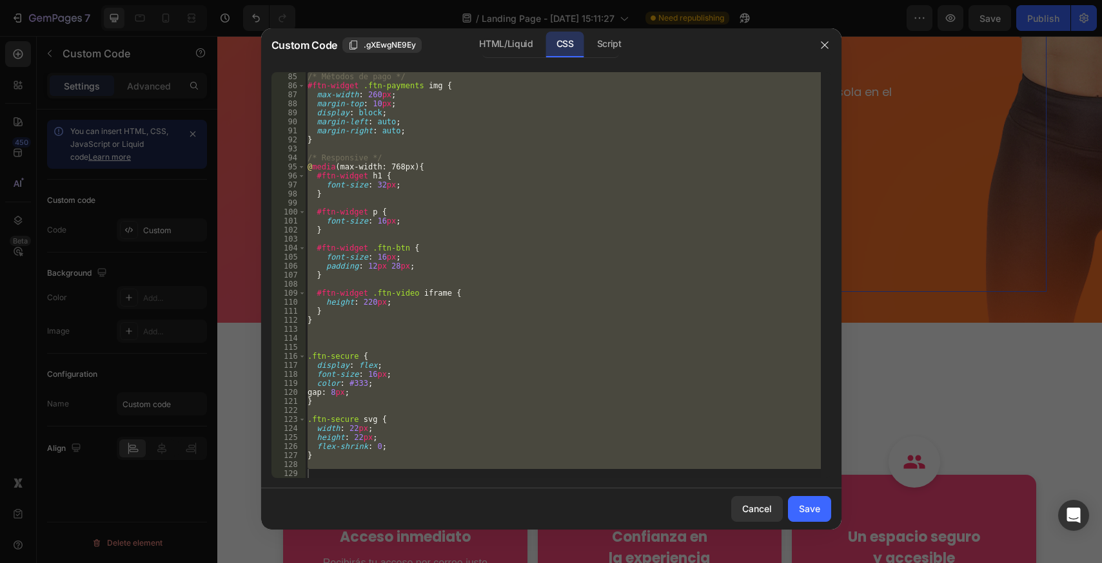
scroll to position [758, 0]
click at [333, 432] on div "/* Métodos de pago */ #ftn-widget .ftn-payments img { max-width : 260 px ; marg…" at bounding box center [563, 275] width 516 height 406
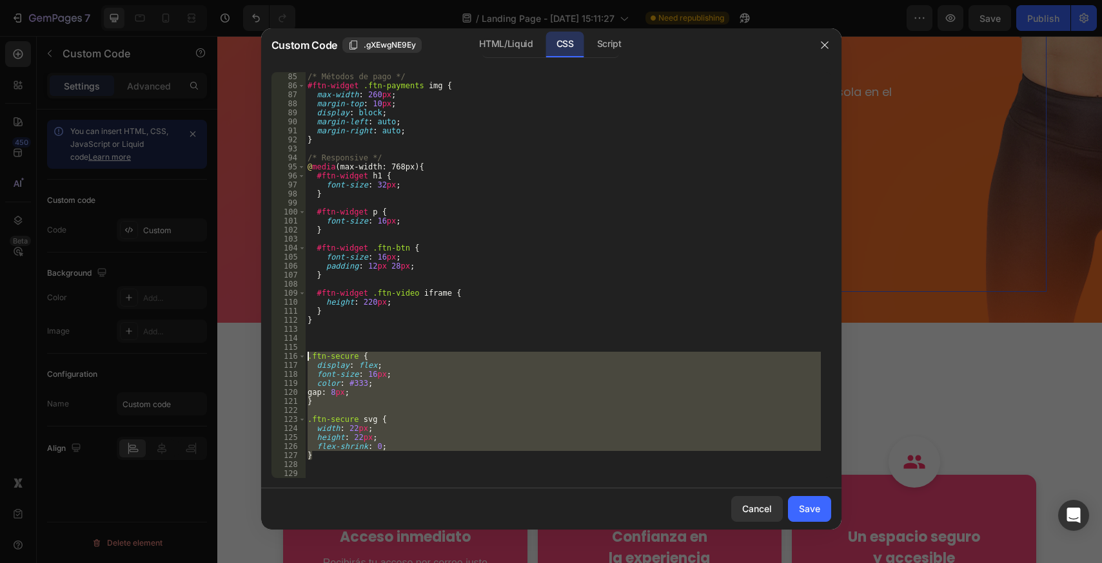
drag, startPoint x: 313, startPoint y: 433, endPoint x: 304, endPoint y: 351, distance: 83.0
click at [304, 351] on div "width: 22px; 85 86 87 88 89 90 91 92 93 94 95 96 97 98 99 100 101 102 103 104 1…" at bounding box center [551, 275] width 560 height 406
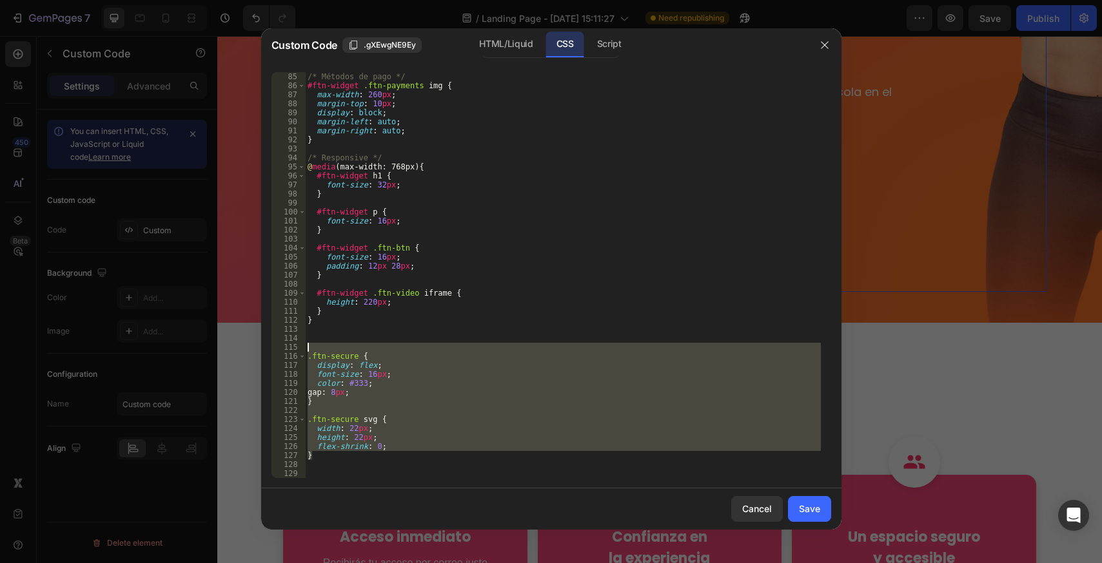
paste textarea "}"
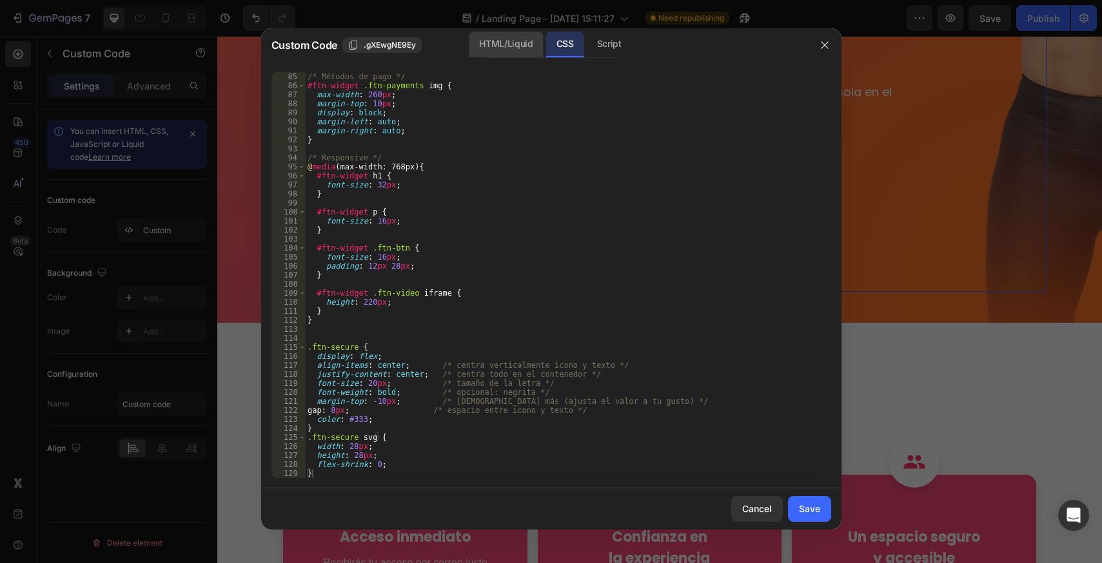
click at [511, 41] on div "HTML/Liquid" at bounding box center [506, 45] width 74 height 26
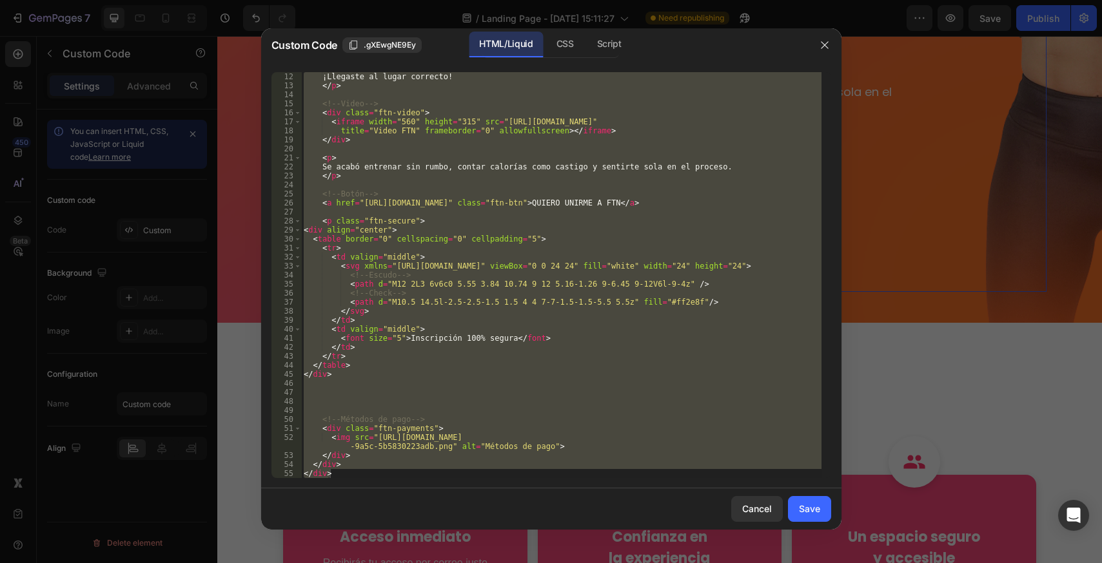
type textarea "</div> </div>"
click at [389, 399] on div "¡Llegaste [PERSON_NAME] correcto! </ p > <!-- Video --> < div class = "ftn-vide…" at bounding box center [561, 275] width 520 height 406
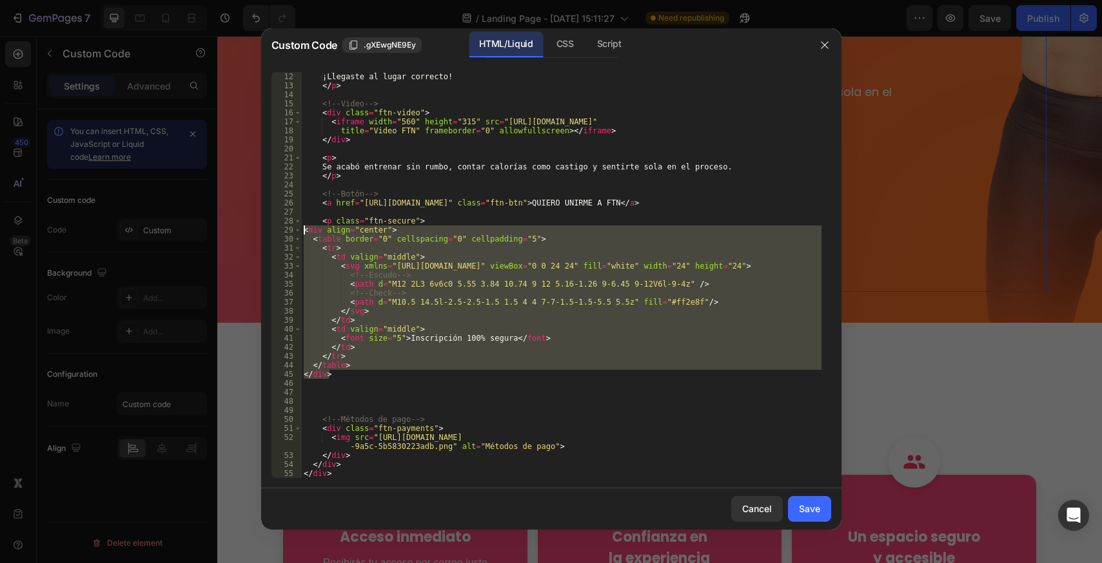
drag, startPoint x: 332, startPoint y: 375, endPoint x: 289, endPoint y: 227, distance: 154.3
click at [289, 227] on div "12 13 14 15 16 17 18 19 20 21 22 23 24 25 26 27 28 29 30 31 32 33 34 35 36 37 3…" at bounding box center [551, 275] width 560 height 406
paste textarea "/div"
type textarea "</div>"
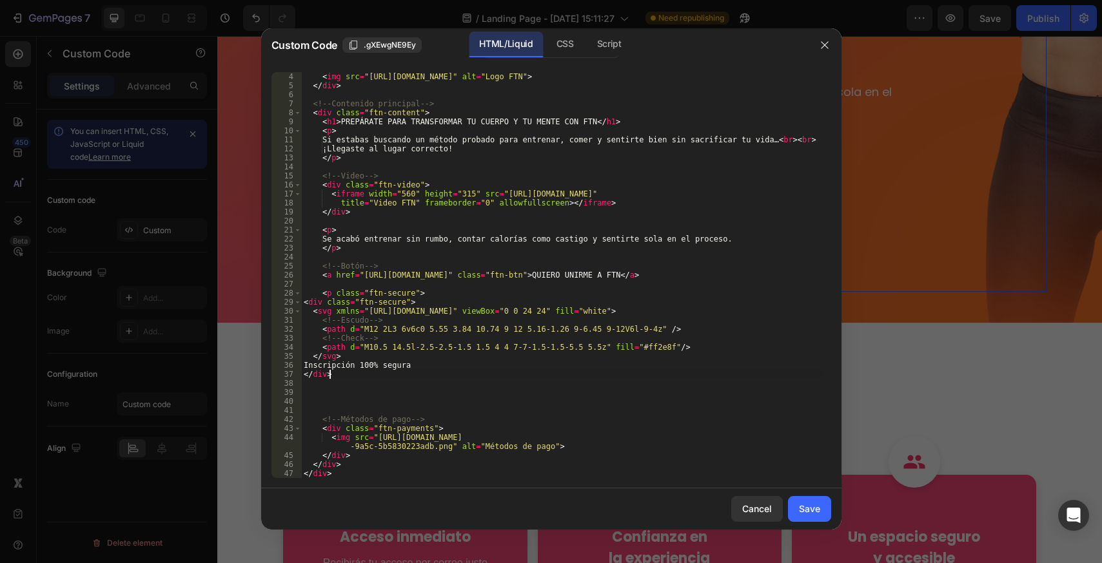
scroll to position [27, 0]
click at [809, 505] on div "Save" at bounding box center [809, 509] width 21 height 14
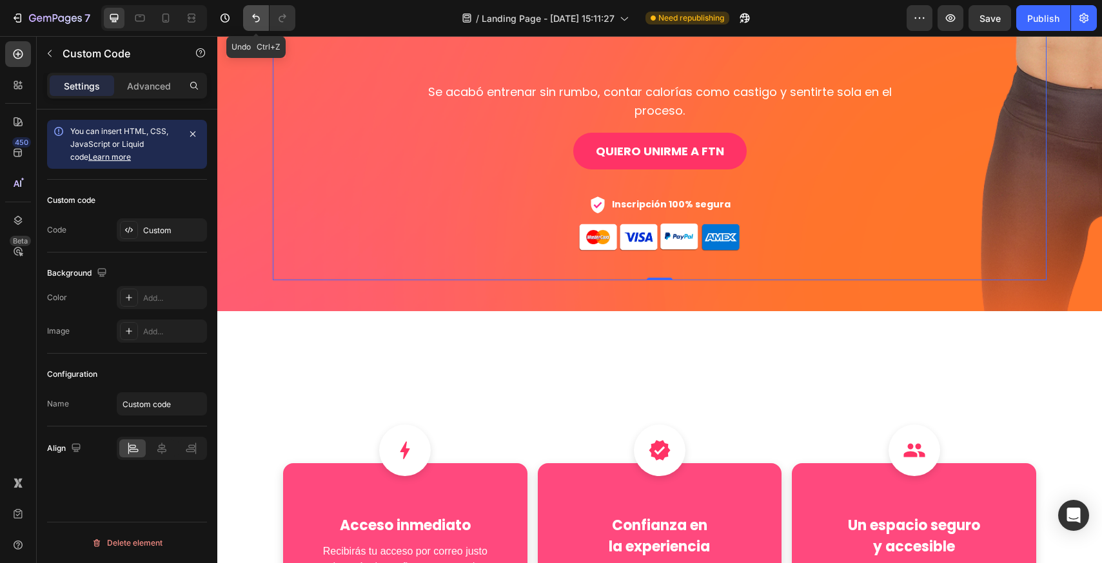
click at [260, 23] on icon "Undo/Redo" at bounding box center [255, 18] width 13 height 13
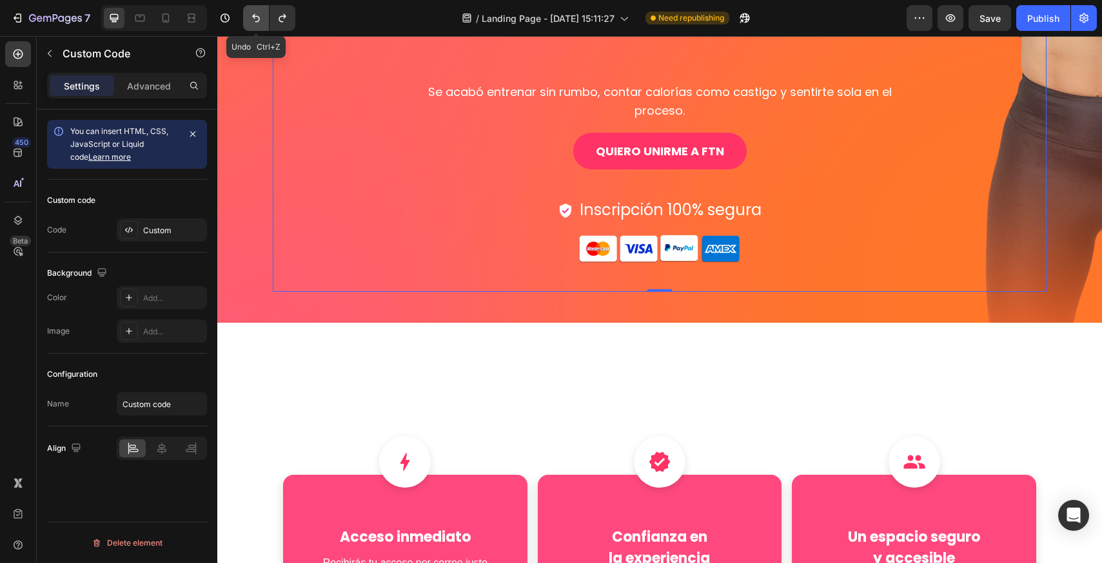
click at [262, 23] on icon "Undo/Redo" at bounding box center [255, 18] width 13 height 13
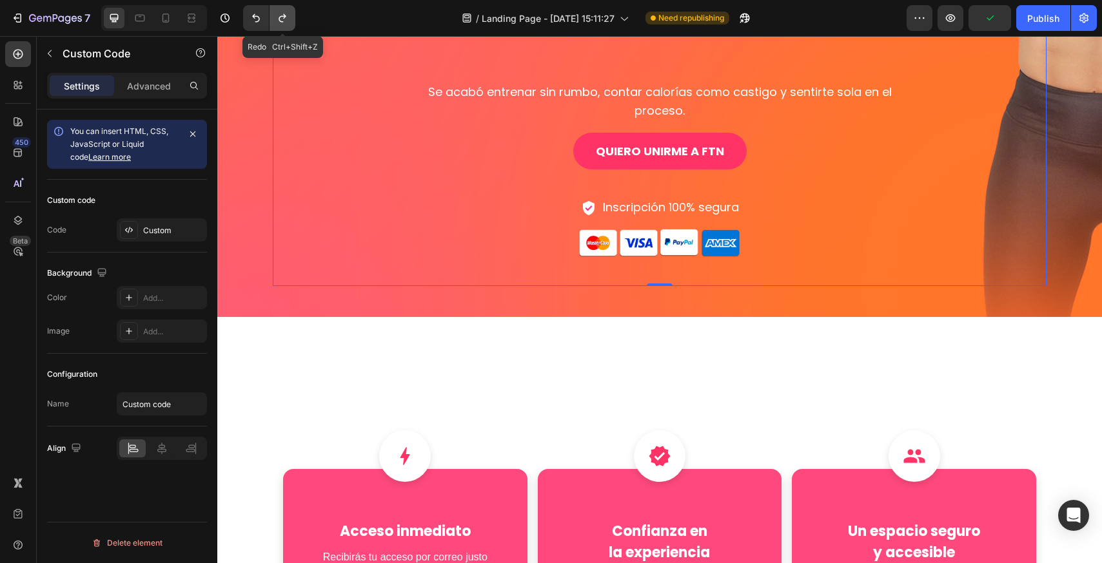
click at [280, 23] on icon "Undo/Redo" at bounding box center [282, 18] width 13 height 13
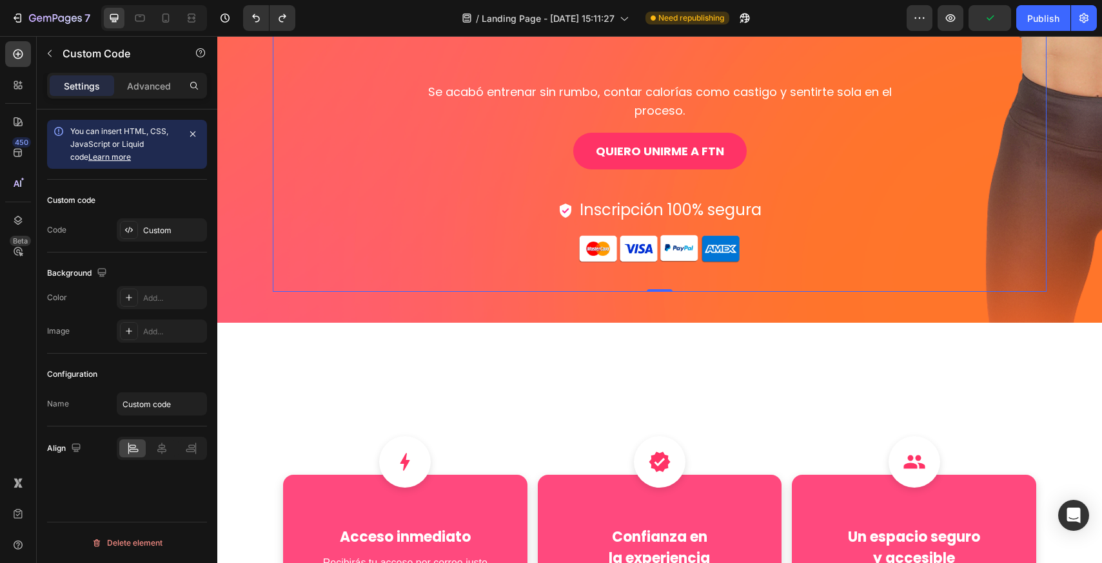
click at [683, 199] on font "Inscripción 100% segura" at bounding box center [671, 209] width 182 height 21
click at [168, 231] on div "Custom" at bounding box center [173, 231] width 61 height 12
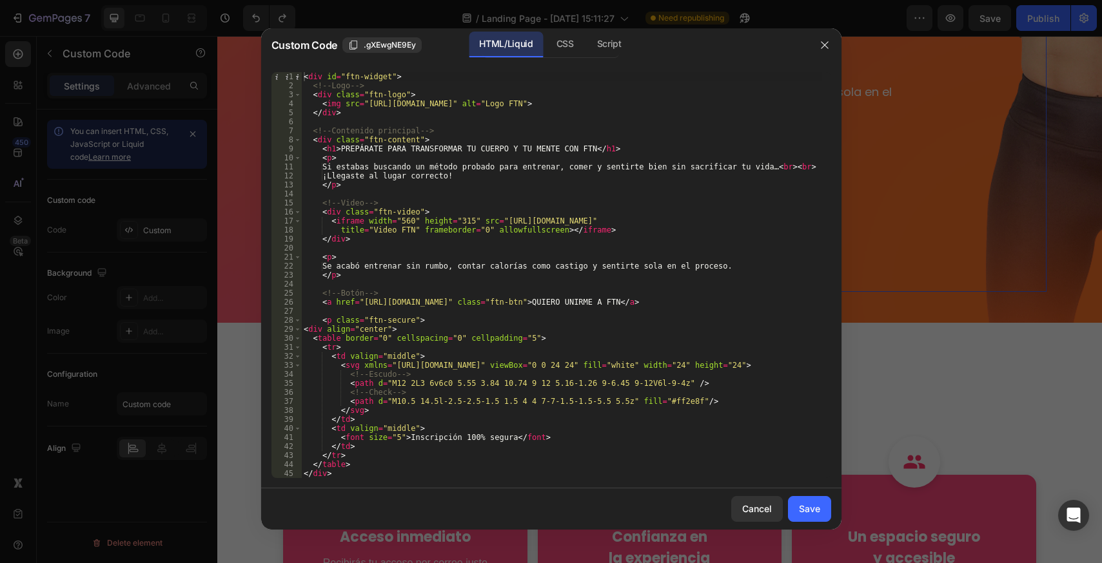
click at [317, 320] on div "< div id = "ftn-widget" > <!-- Logo --> < div class = "ftn-logo" > < img src = …" at bounding box center [561, 284] width 520 height 424
click at [308, 334] on div "< div id = "ftn-widget" > <!-- Logo --> < div class = "ftn-logo" > < img src = …" at bounding box center [561, 284] width 520 height 424
click at [346, 474] on div "< div id = "ftn-widget" > <!-- Logo --> < div class = "ftn-logo" > < img src = …" at bounding box center [561, 284] width 520 height 424
type textarea "</table> </div>"
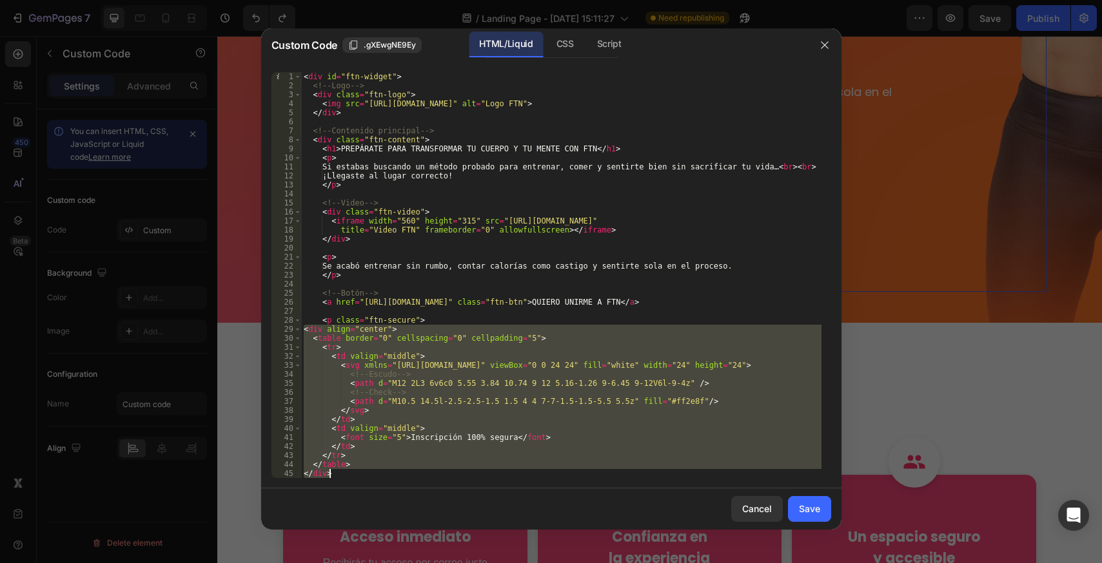
paste textarea
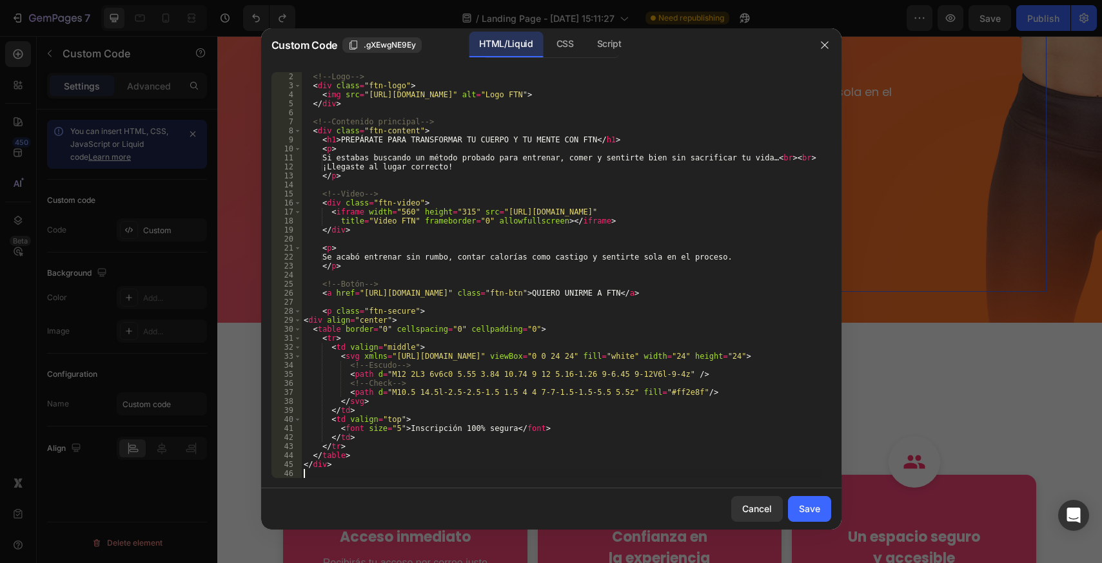
scroll to position [9, 0]
click at [801, 507] on div "Save" at bounding box center [809, 509] width 21 height 14
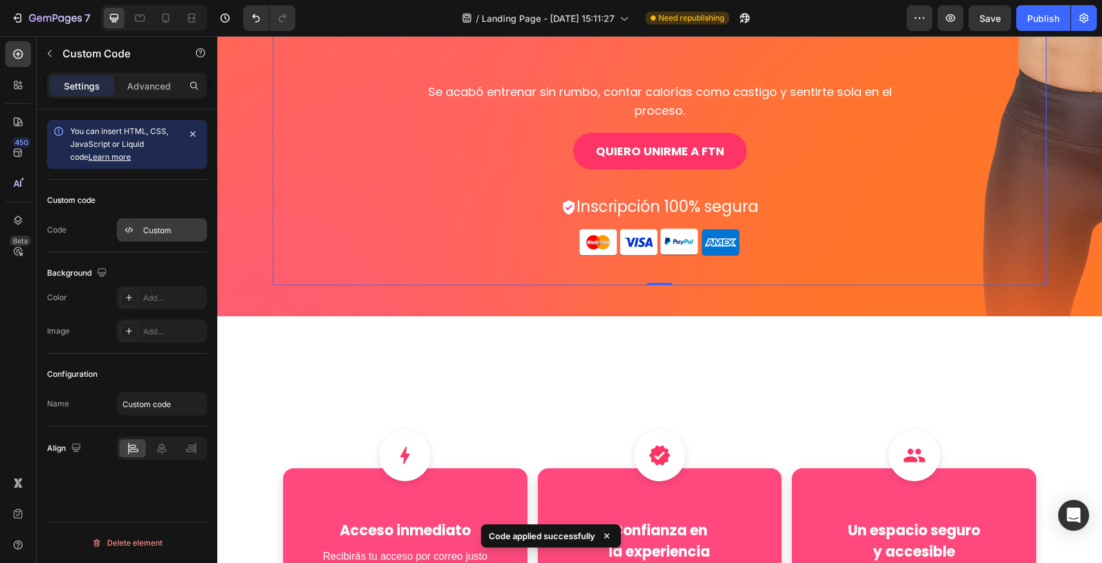
click at [157, 230] on div "Custom" at bounding box center [173, 231] width 61 height 12
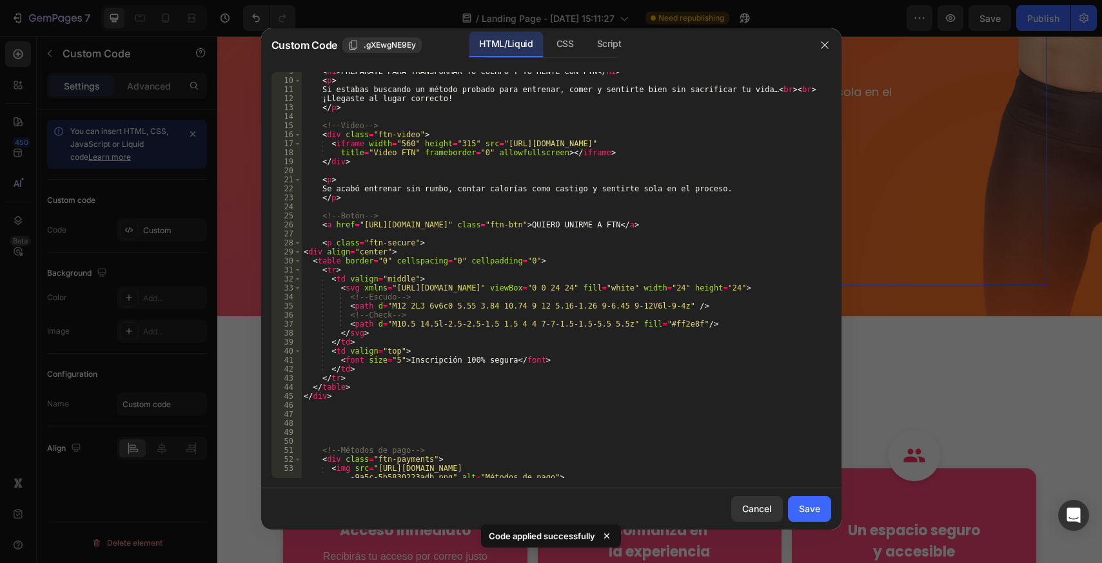
scroll to position [77, 0]
click at [466, 427] on div "< h1 > PREPÁRATE PARA TRANSFORMAR TU CUERPO Y TU MENTE CON FTN </ h1 > < p > Si…" at bounding box center [561, 283] width 520 height 433
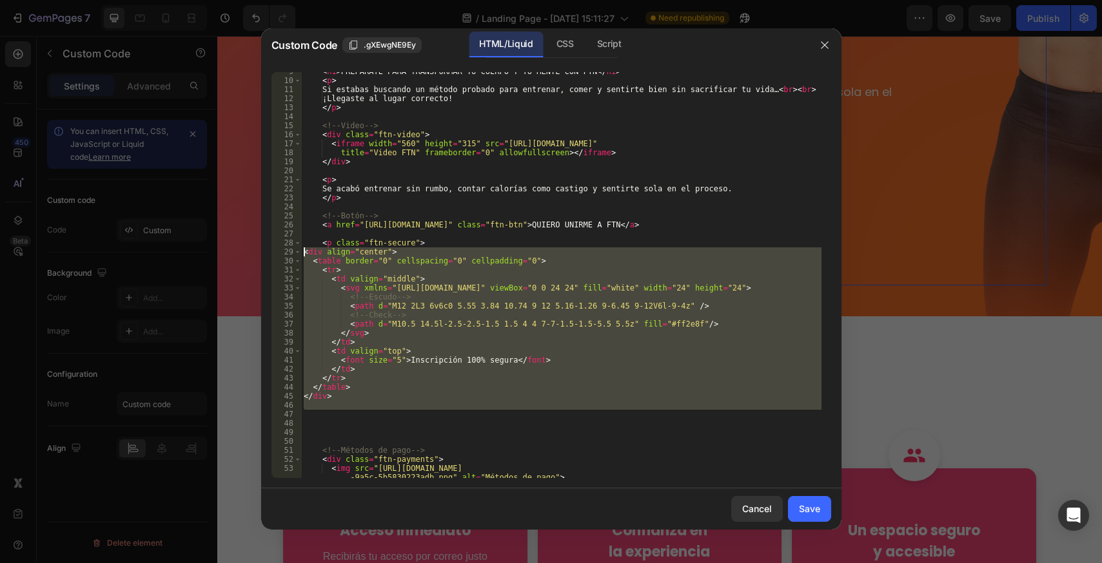
drag, startPoint x: 309, startPoint y: 369, endPoint x: 281, endPoint y: 253, distance: 119.9
click at [281, 253] on div "9 10 11 12 13 14 15 16 17 18 19 20 21 22 23 24 25 26 27 28 29 30 31 32 33 34 35…" at bounding box center [551, 275] width 560 height 406
type textarea "<div align="center"> <table border="0" cellspacing="0" cellpadding="0">"
paste textarea
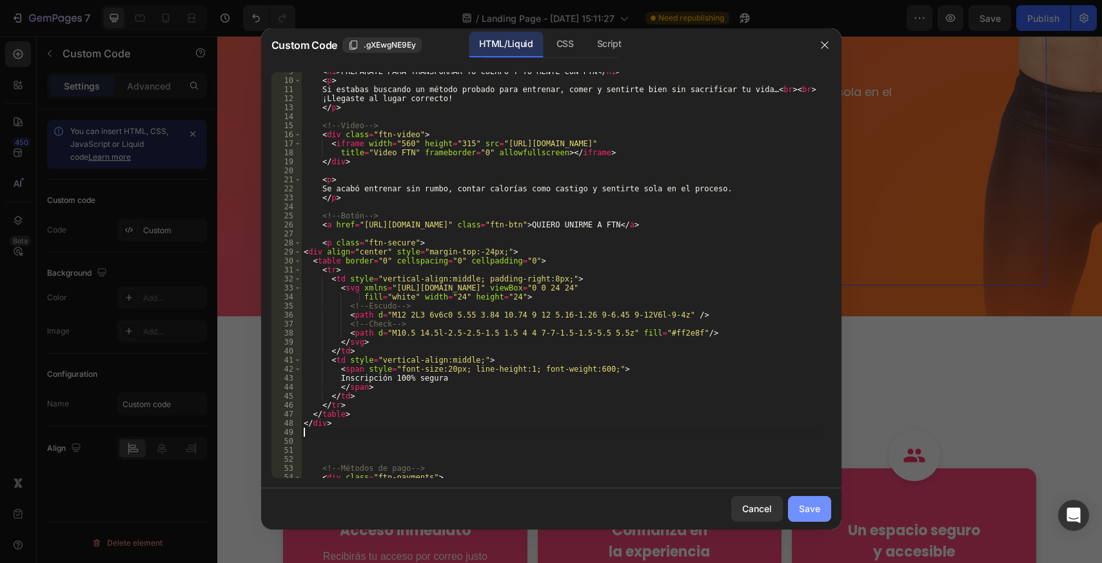
click at [812, 509] on div "Save" at bounding box center [809, 509] width 21 height 14
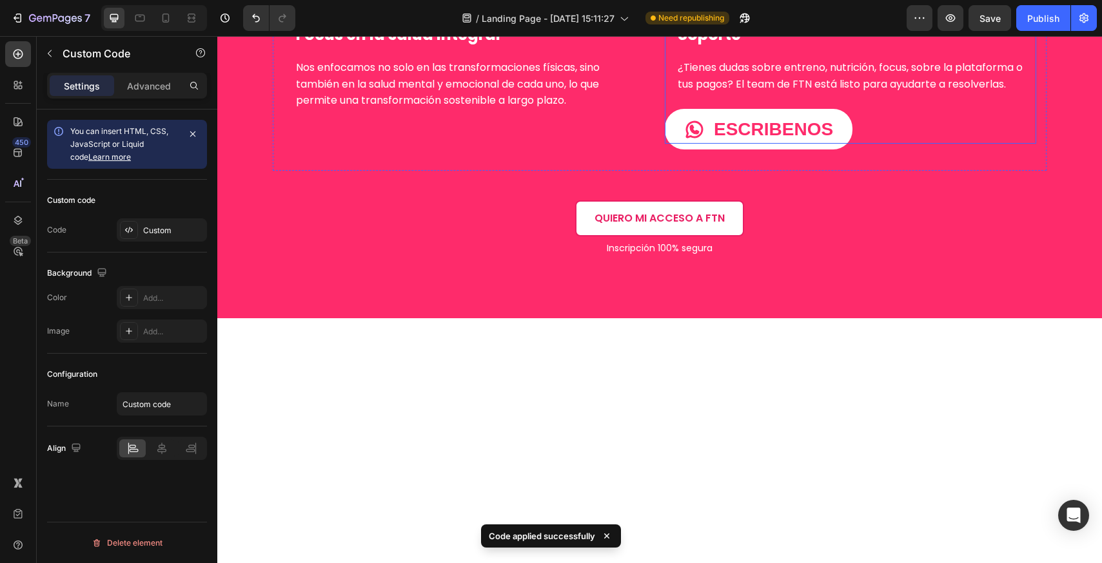
scroll to position [1870, 0]
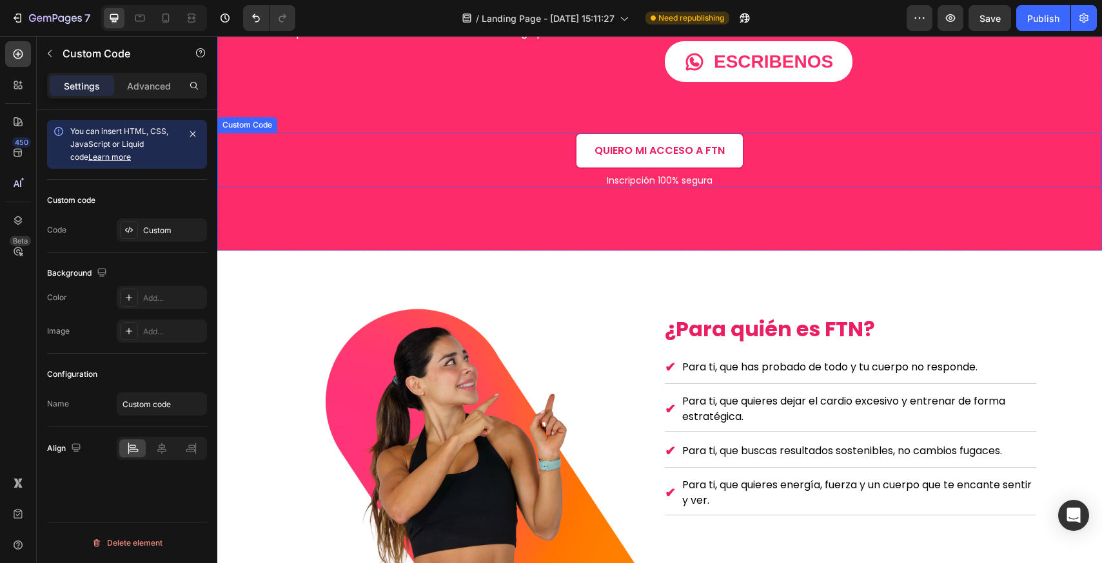
click at [691, 180] on p "Inscripción 100% segura" at bounding box center [659, 181] width 885 height 14
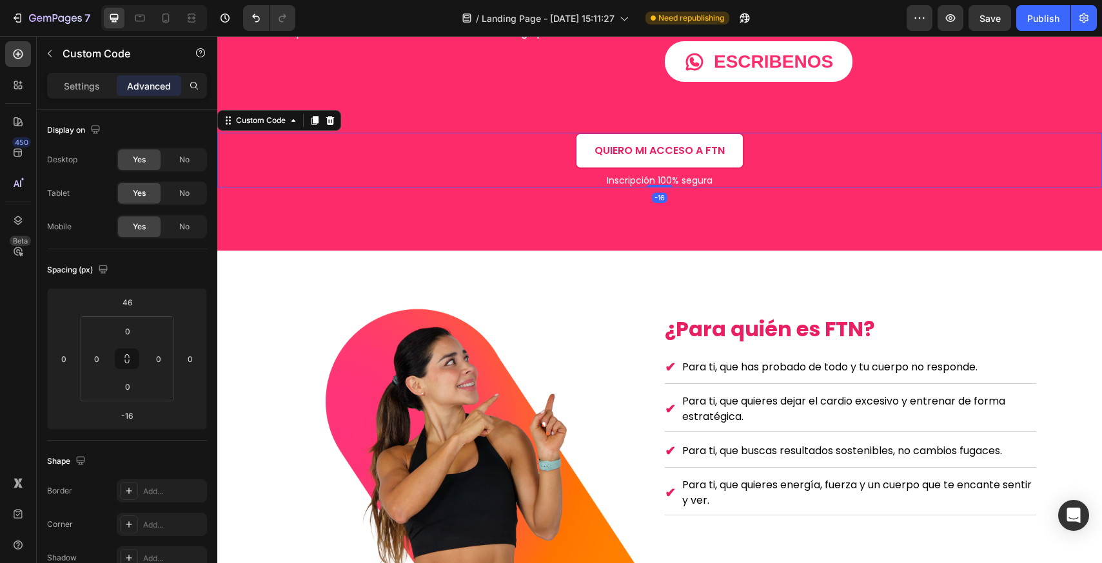
click at [702, 175] on p "Inscripción 100% segura" at bounding box center [659, 181] width 885 height 14
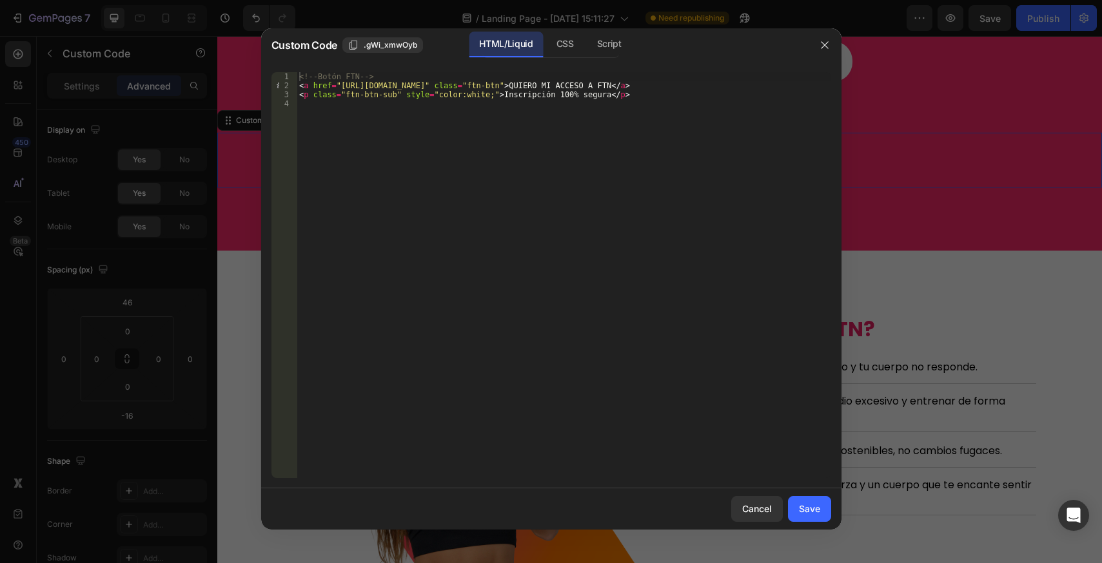
click at [489, 122] on div "<!-- Botón FTN --> < a href = "[URL][DOMAIN_NAME]" class = "ftn-btn" > QUIERO M…" at bounding box center [564, 284] width 534 height 424
drag, startPoint x: 637, startPoint y: 95, endPoint x: 247, endPoint y: 95, distance: 390.0
click at [247, 95] on div "Custom Code .gWi_xmwOyb HTML/Liquid CSS Script 1 2 3 4 <!-- Botón FTN --> < a h…" at bounding box center [551, 281] width 1102 height 563
type textarea "<p class="ftn-btn-sub" style="color:white;">Inscripción 100% [PERSON_NAME]</p>"
paste textarea
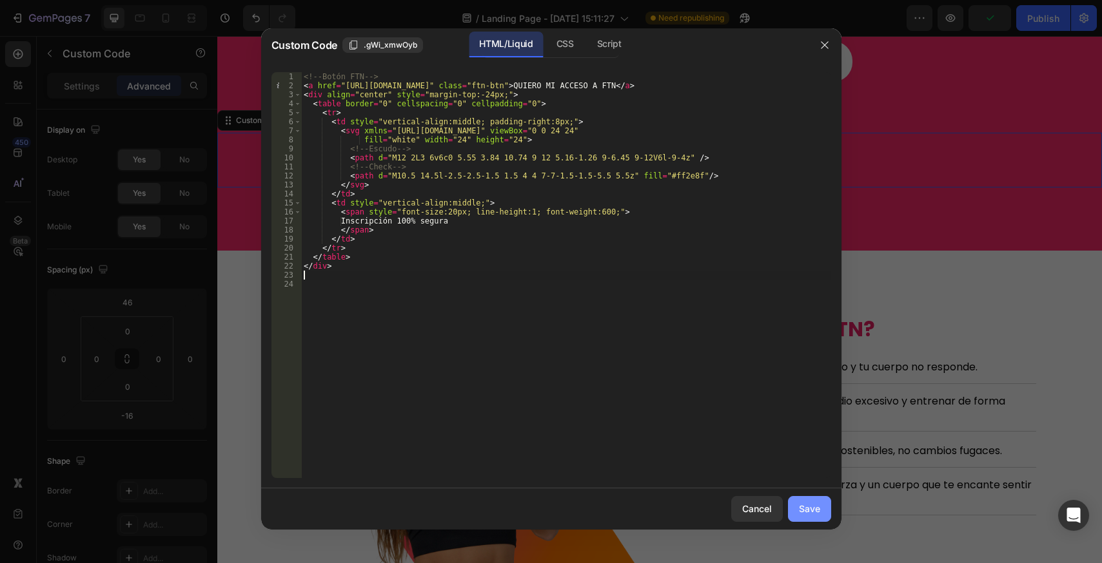
click at [802, 502] on button "Save" at bounding box center [809, 509] width 43 height 26
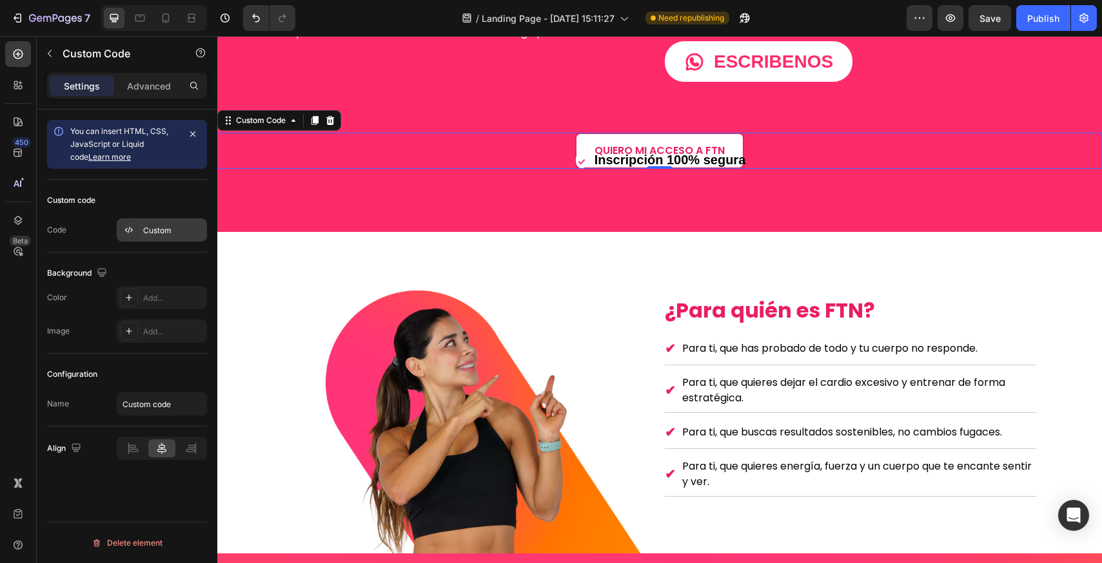
click at [155, 237] on div "Custom" at bounding box center [162, 230] width 90 height 23
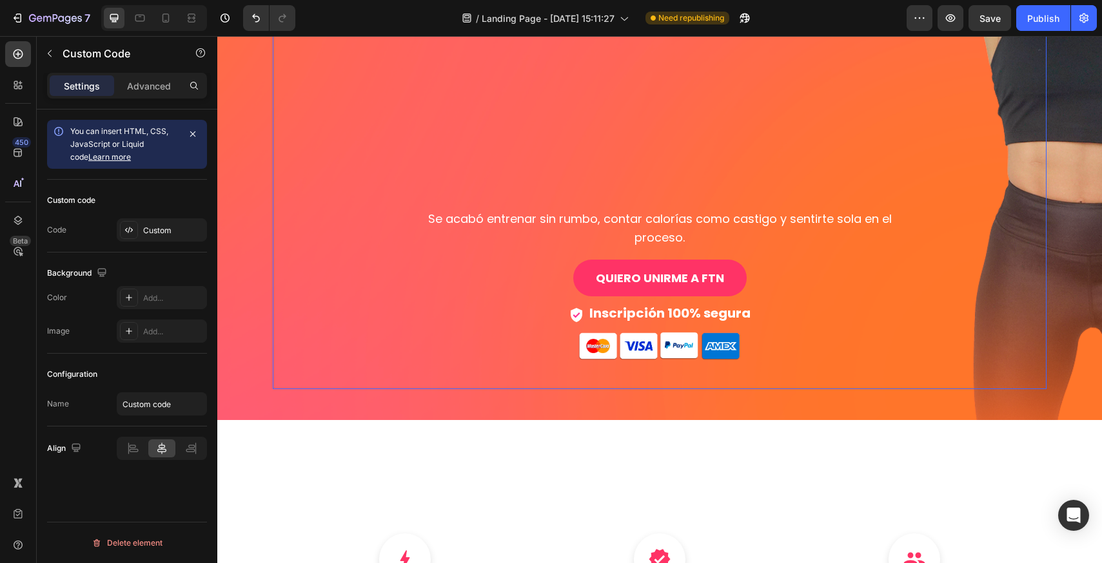
scroll to position [387, 0]
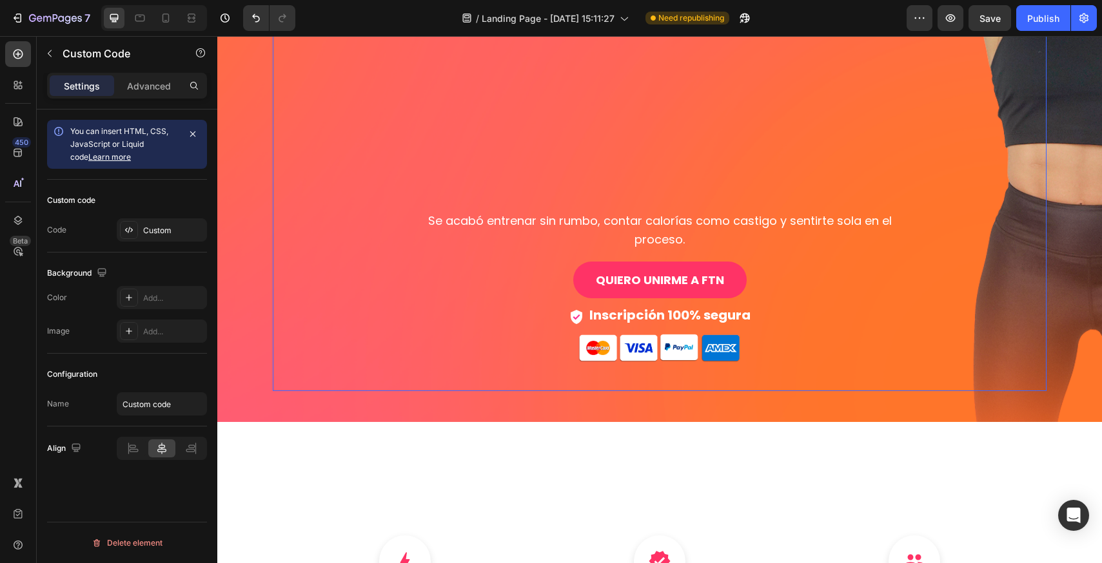
click at [619, 306] on span "Inscripción 100% segura" at bounding box center [669, 315] width 161 height 18
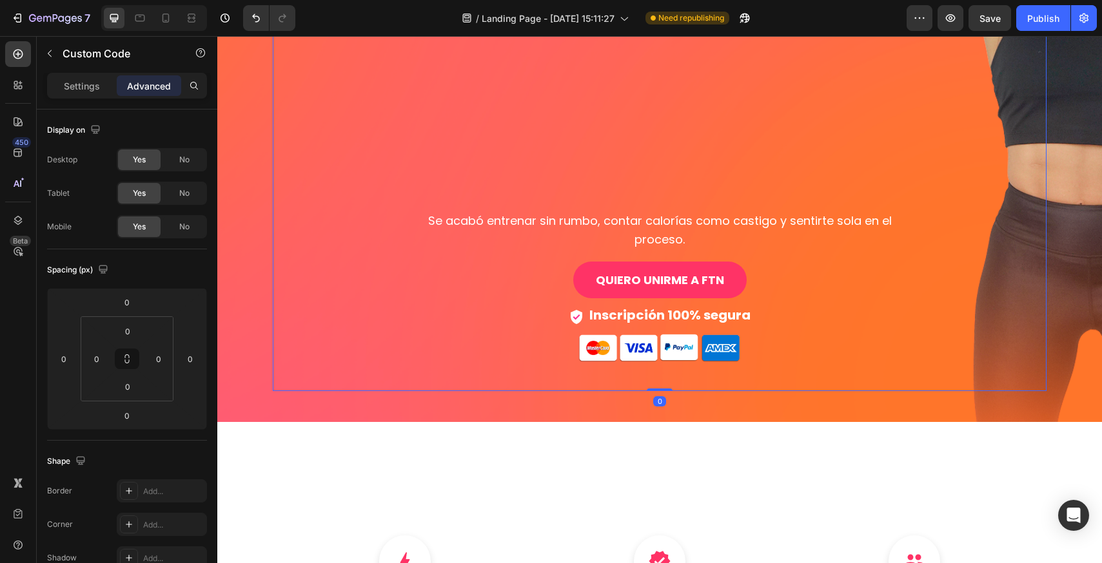
click at [157, 83] on p "Advanced" at bounding box center [149, 86] width 44 height 14
click at [643, 274] on link "QUIERO UNIRME A FTN" at bounding box center [660, 280] width 182 height 39
click at [76, 91] on p "Settings" at bounding box center [82, 86] width 36 height 14
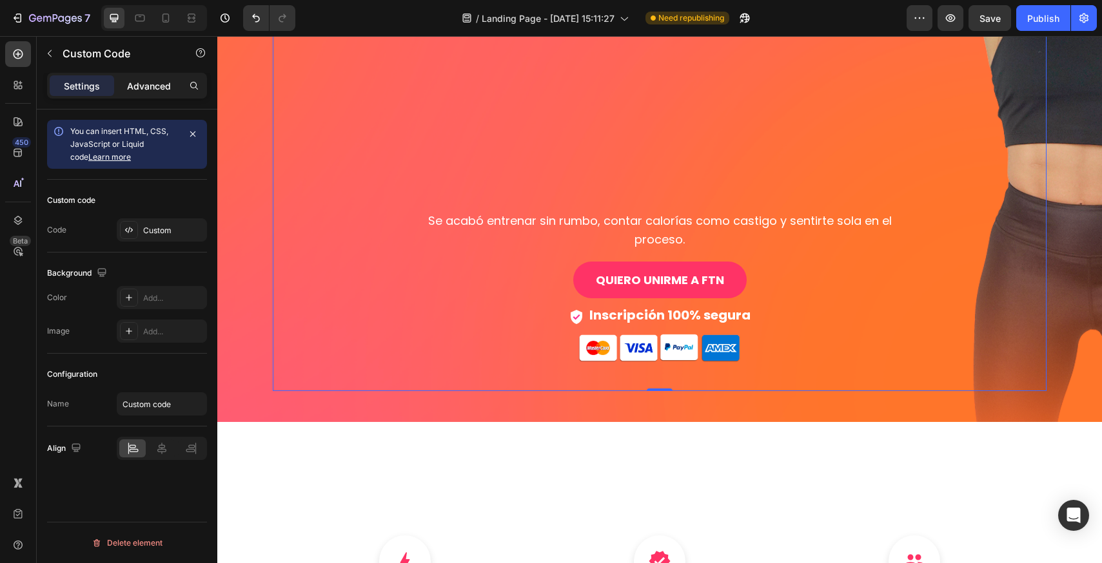
click at [152, 93] on div "Advanced" at bounding box center [149, 85] width 64 height 21
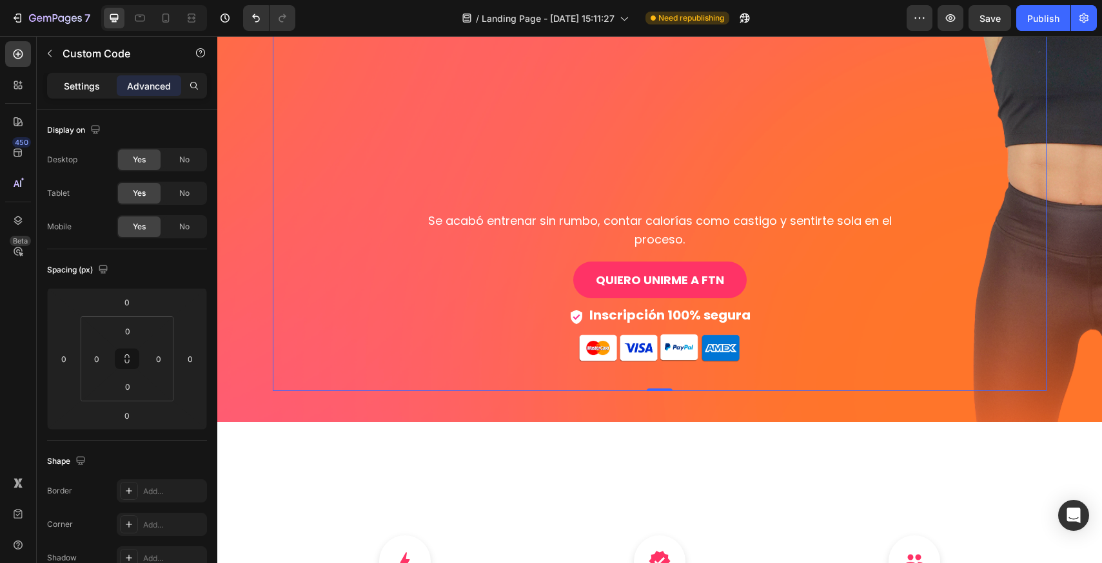
click at [91, 79] on p "Settings" at bounding box center [82, 86] width 36 height 14
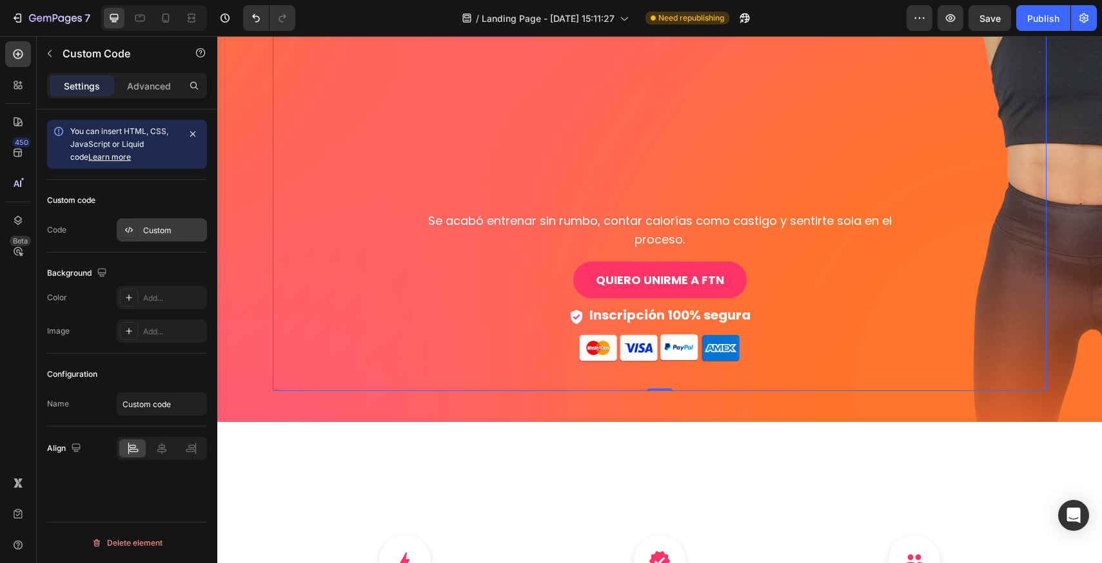
click at [151, 234] on div "Custom" at bounding box center [173, 231] width 61 height 12
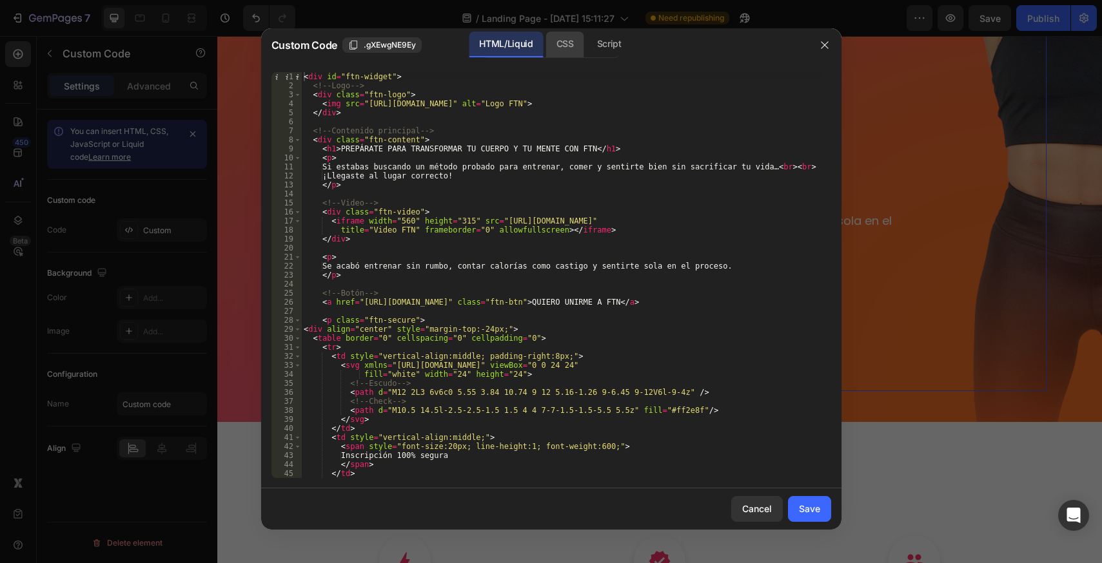
click at [587, 38] on div "CSS" at bounding box center [609, 45] width 45 height 26
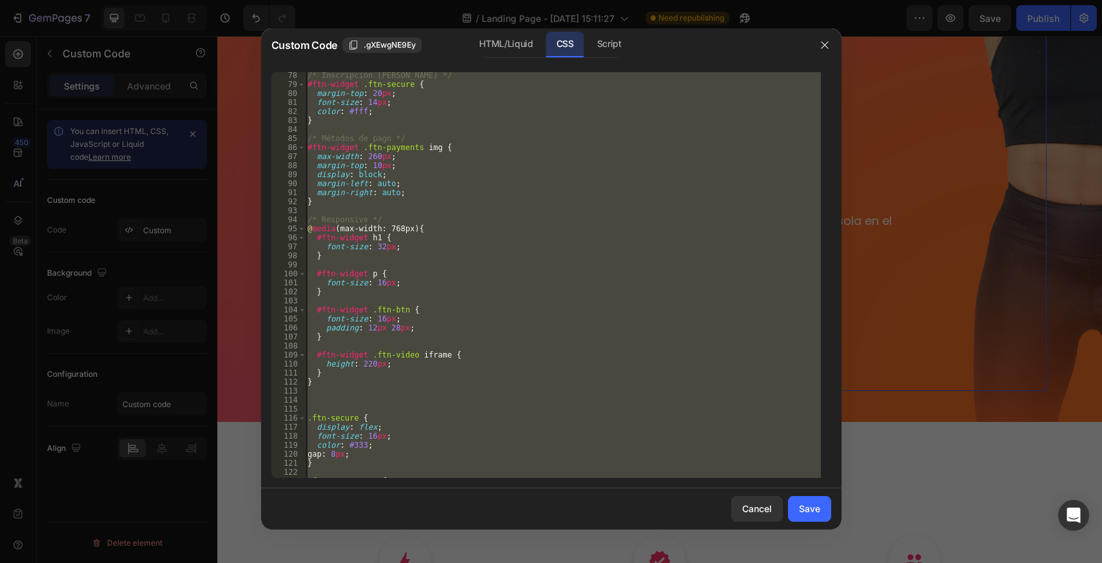
scroll to position [758, 0]
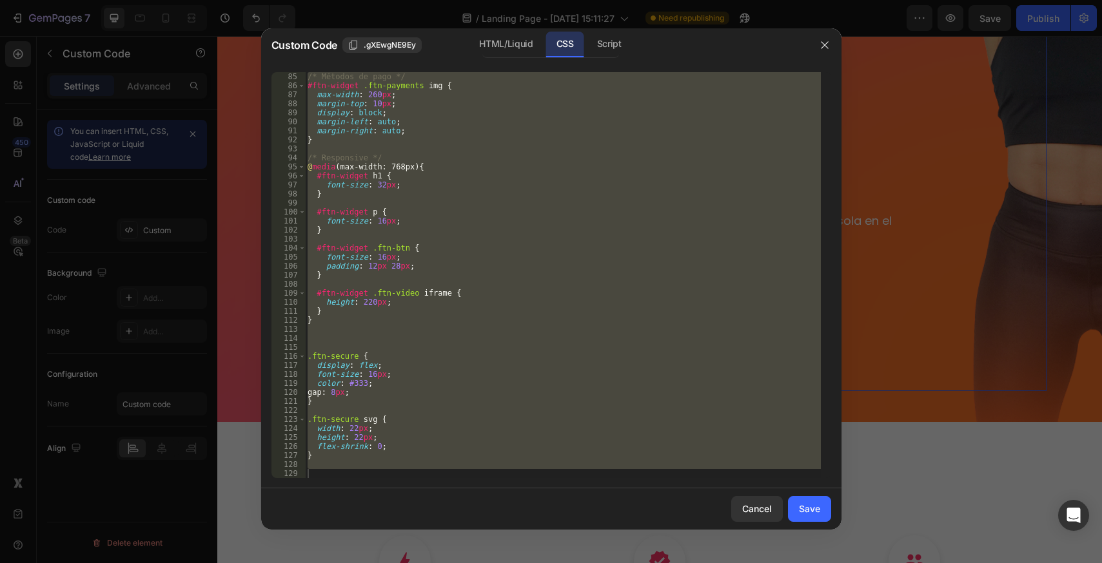
click at [377, 357] on div "/* Métodos de pago */ #ftn-widget .ftn-payments img { max-width : 260 px ; marg…" at bounding box center [563, 275] width 516 height 406
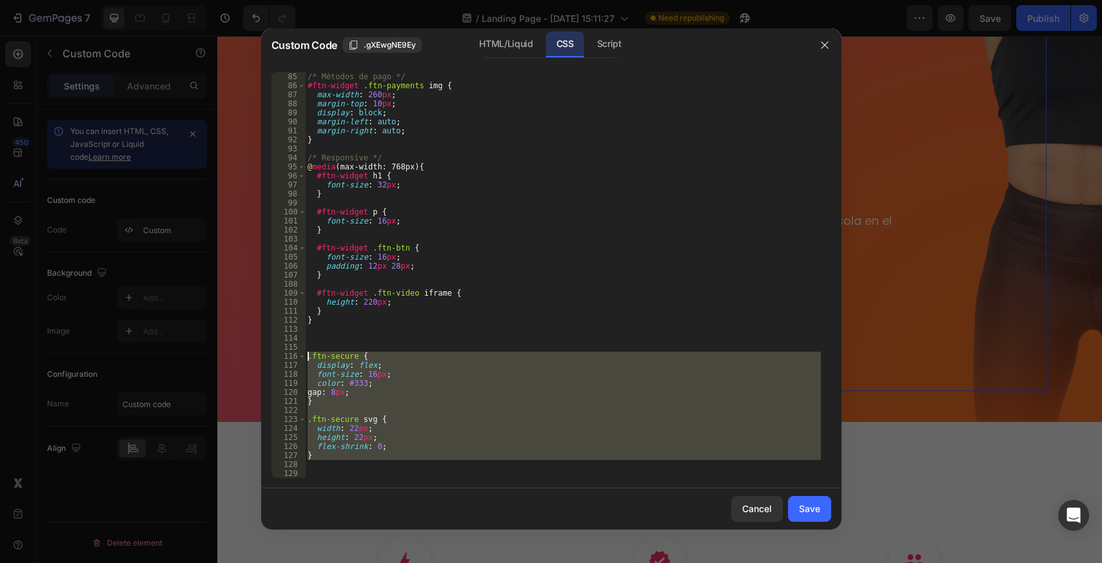
drag, startPoint x: 329, startPoint y: 462, endPoint x: 282, endPoint y: 353, distance: 117.8
click at [282, 353] on div ".ftn-secure { 85 86 87 88 89 90 91 92 93 94 95 96 97 98 99 100 101 102 103 104 …" at bounding box center [551, 275] width 560 height 406
type textarea ".ftn-secure { display: flex;"
click at [801, 513] on div "Save" at bounding box center [809, 509] width 21 height 14
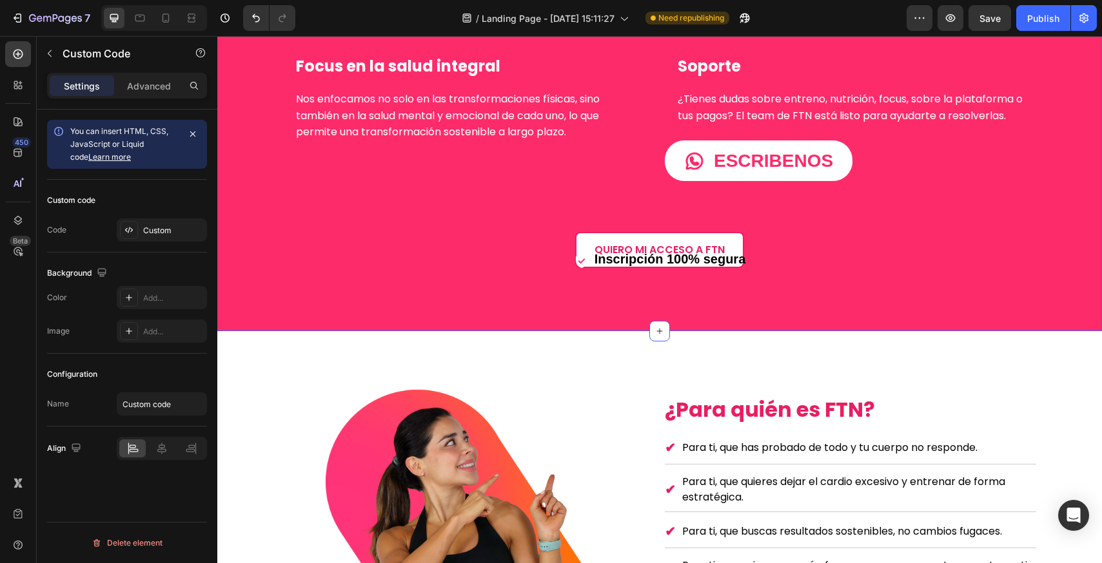
scroll to position [1741, 0]
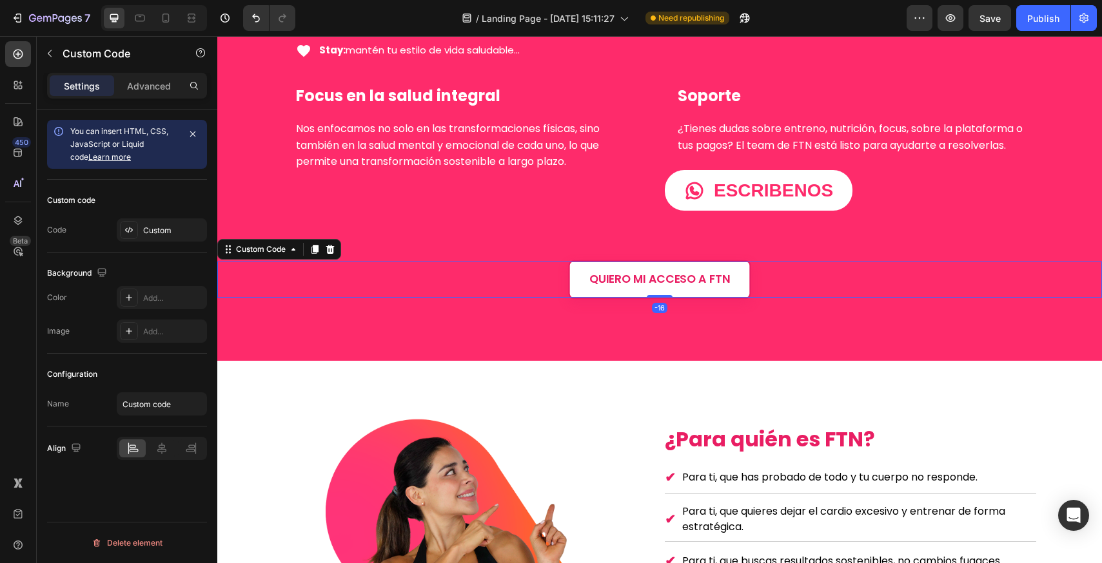
click at [665, 280] on link "QUIERO MI ACCESO A FTN" at bounding box center [660, 279] width 182 height 39
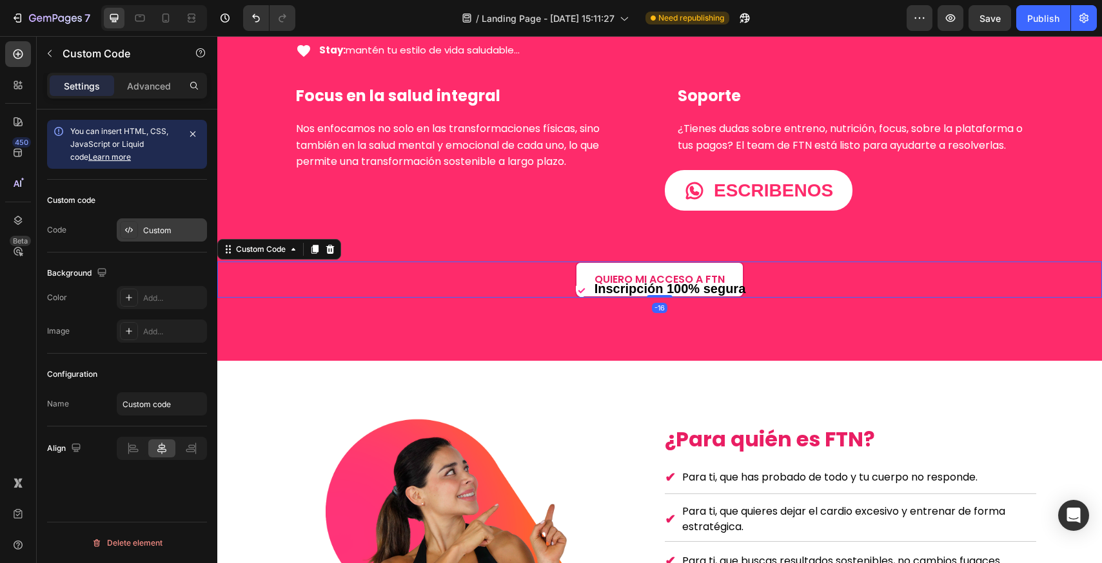
click at [151, 220] on div "Custom" at bounding box center [162, 230] width 90 height 23
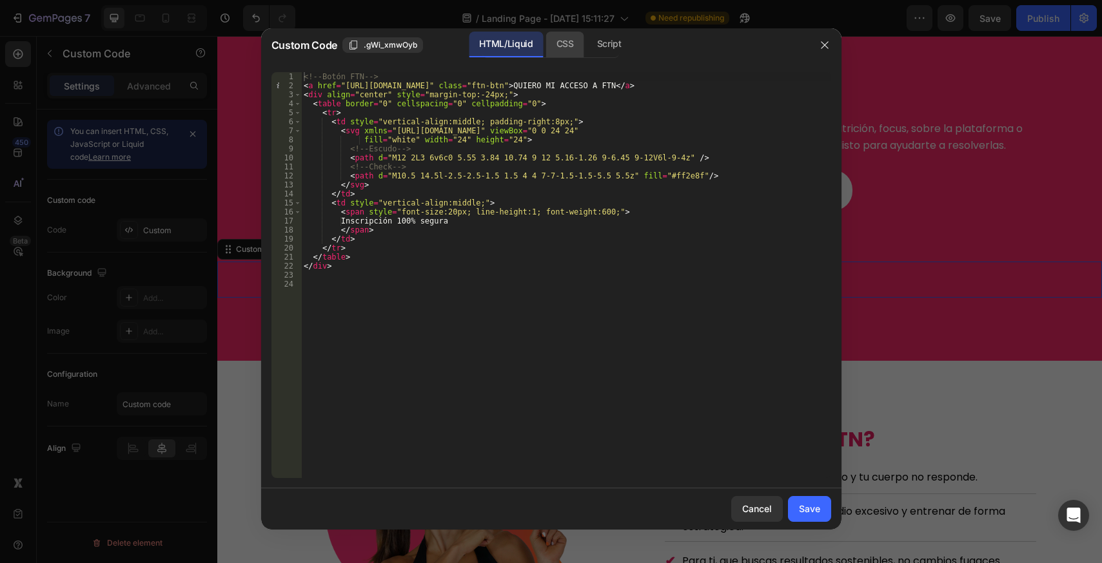
drag, startPoint x: 563, startPoint y: 41, endPoint x: 560, endPoint y: 86, distance: 45.2
click at [587, 42] on div "CSS" at bounding box center [609, 45] width 45 height 26
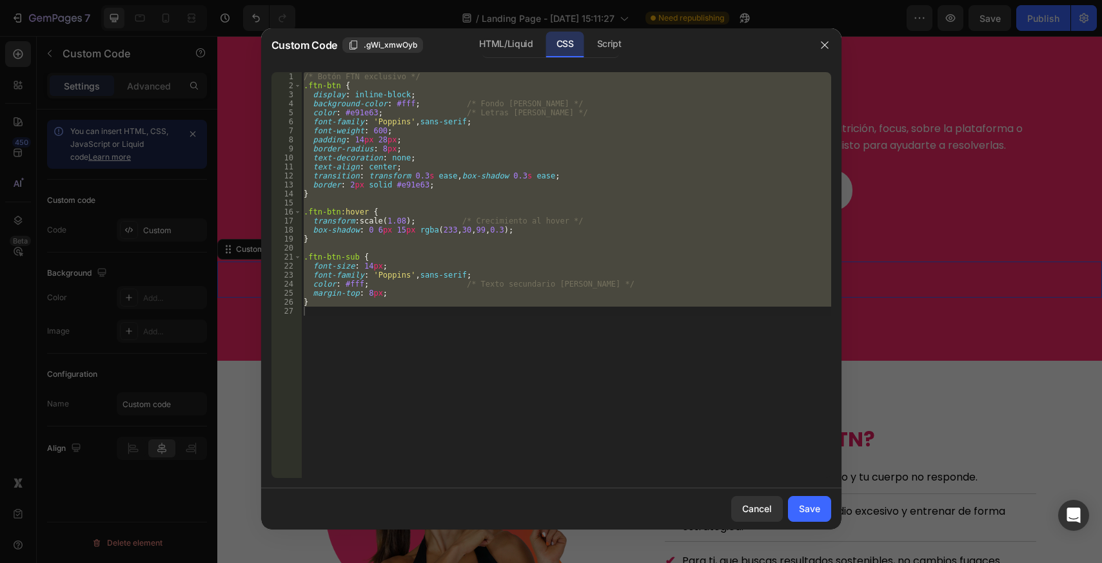
type textarea "}"
click at [415, 321] on div "/* Botón FTN exclusivo */ .ftn-btn { display : inline-block ; background-color …" at bounding box center [566, 275] width 530 height 406
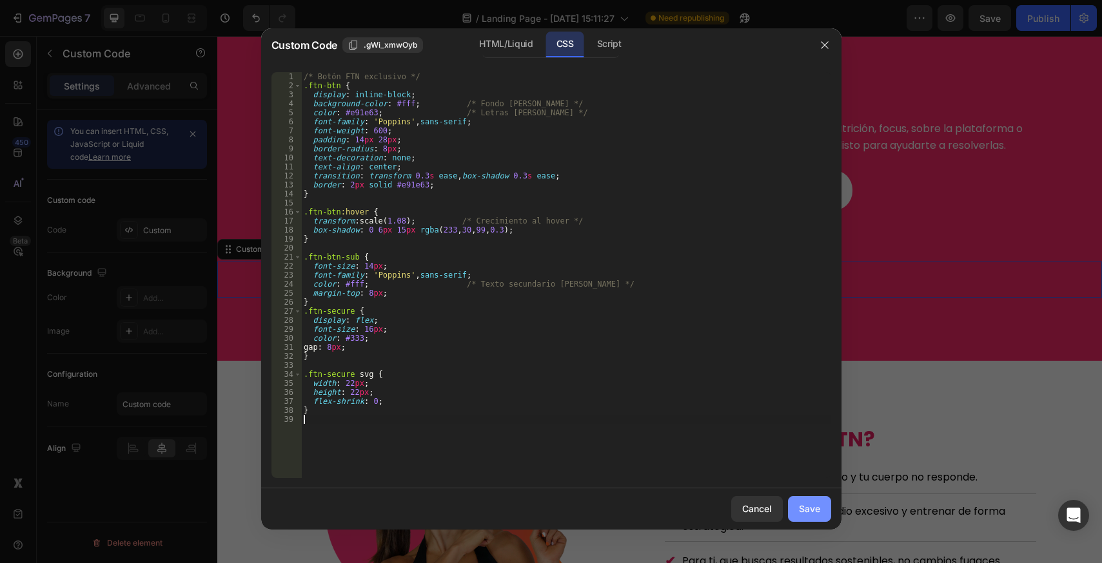
click at [803, 502] on button "Save" at bounding box center [809, 509] width 43 height 26
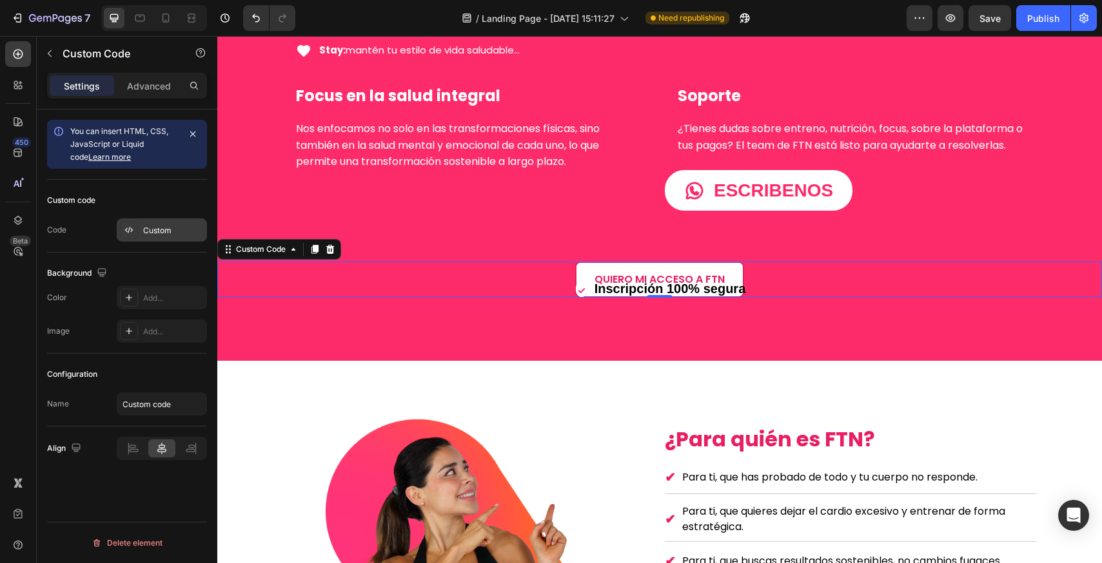
click at [171, 238] on div "Custom" at bounding box center [162, 230] width 90 height 23
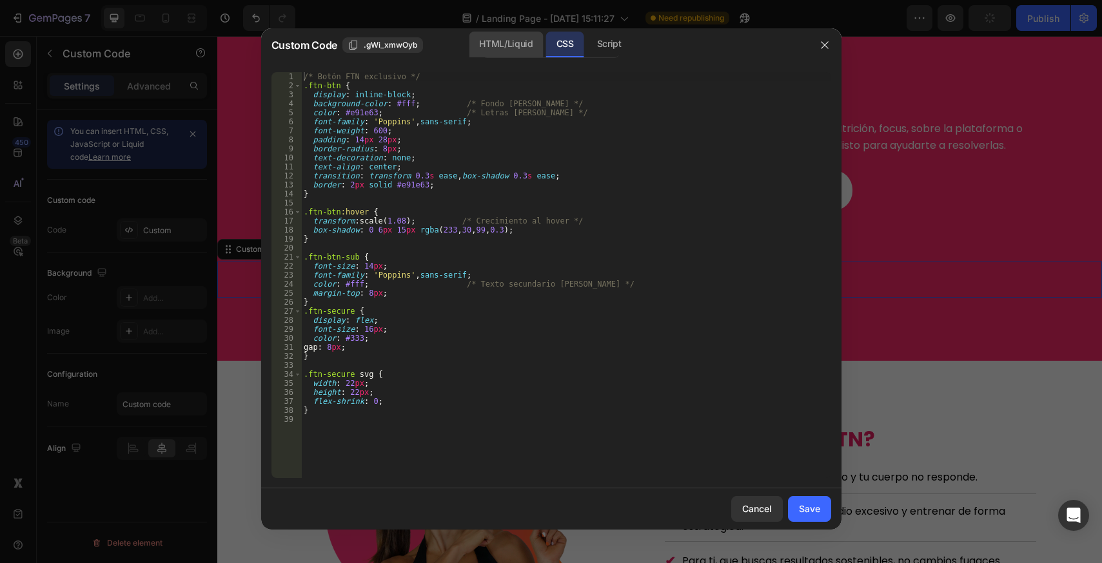
click at [503, 51] on div "HTML/Liquid" at bounding box center [506, 45] width 74 height 26
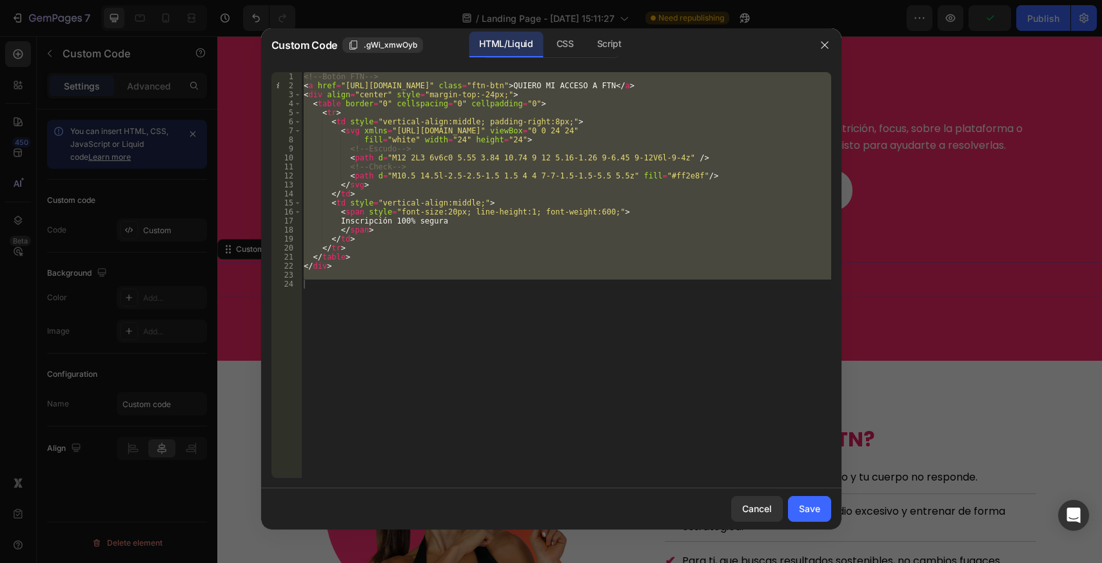
click at [416, 164] on div "<!-- Botón FTN --> < a href = "[URL][DOMAIN_NAME]" class = "ftn-btn" > QUIERO M…" at bounding box center [566, 275] width 530 height 406
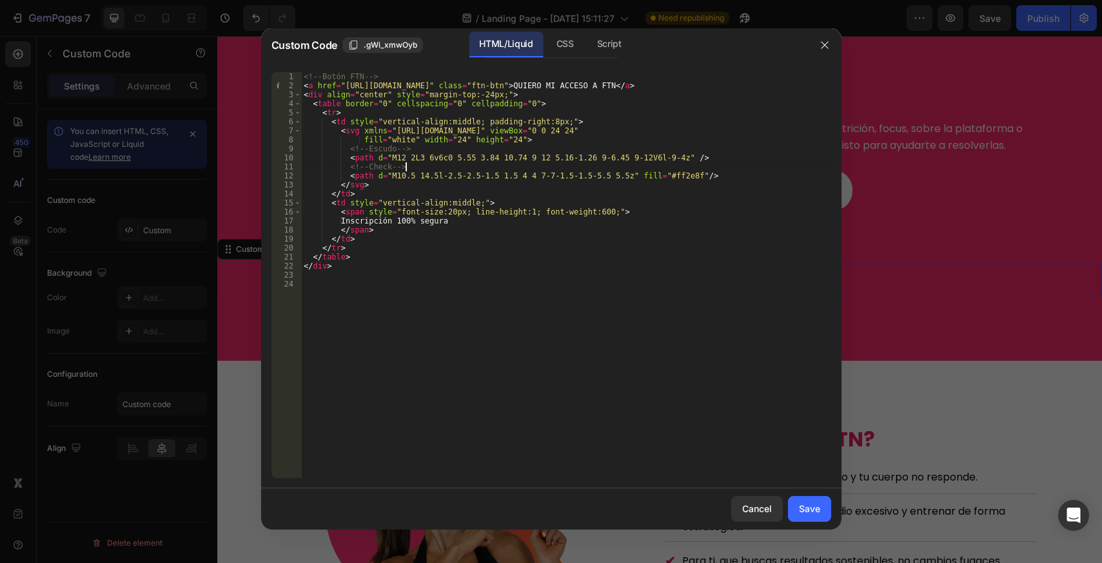
click at [469, 95] on div "<!-- Botón FTN --> < a href = "[URL][DOMAIN_NAME]" class = "ftn-btn" > QUIERO M…" at bounding box center [566, 284] width 530 height 424
type textarea "<div align="center" style="margin-top:4px;">"
click at [814, 511] on div "Save" at bounding box center [809, 509] width 21 height 14
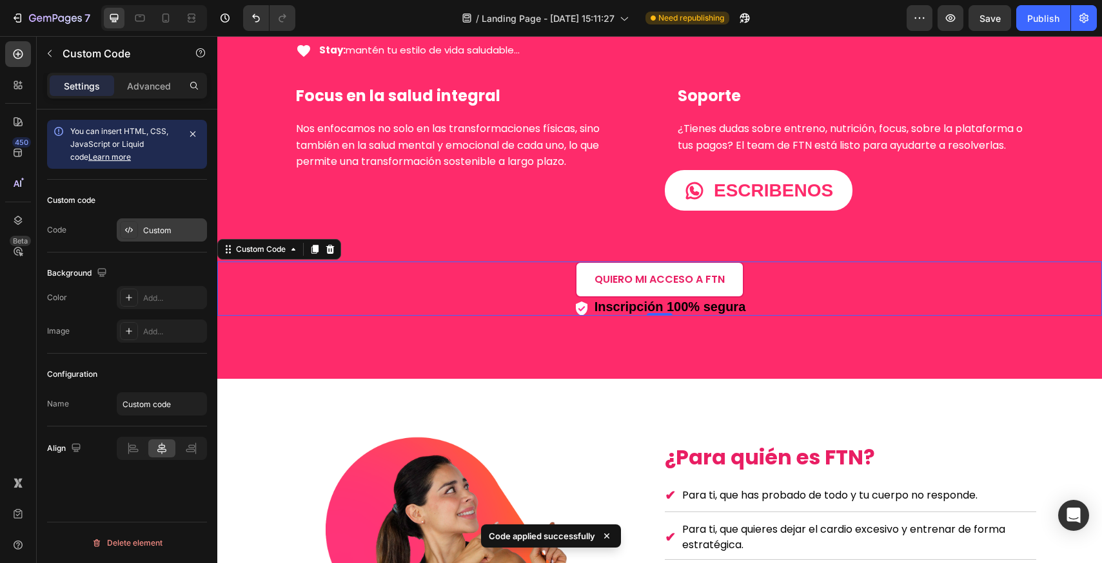
click at [162, 225] on div "Custom" at bounding box center [173, 231] width 61 height 12
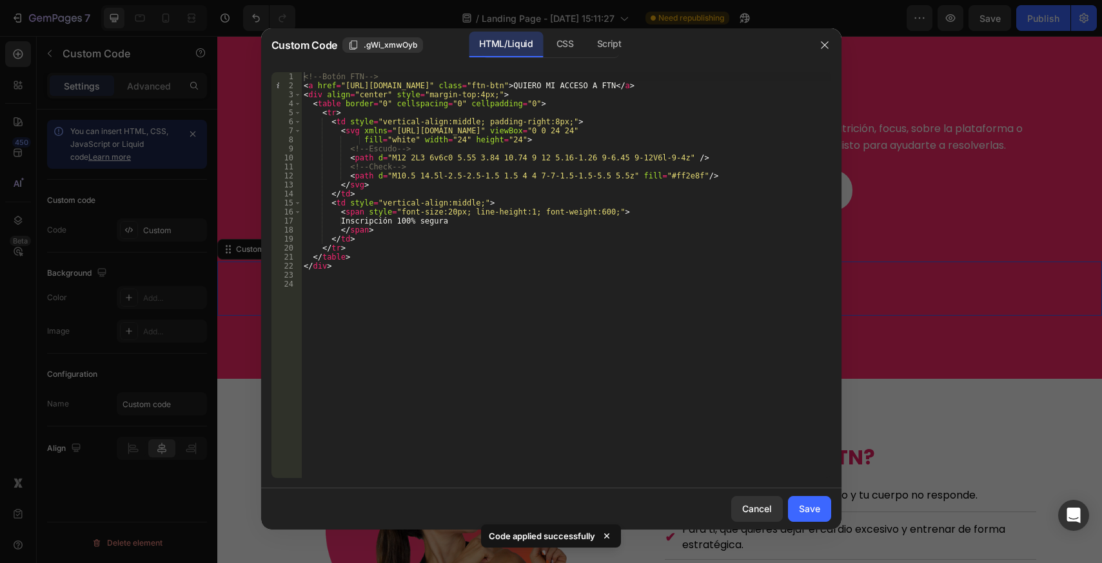
click at [468, 94] on div "<!-- Botón FTN --> < a href = "[URL][DOMAIN_NAME]" class = "ftn-btn" > QUIERO M…" at bounding box center [566, 284] width 530 height 424
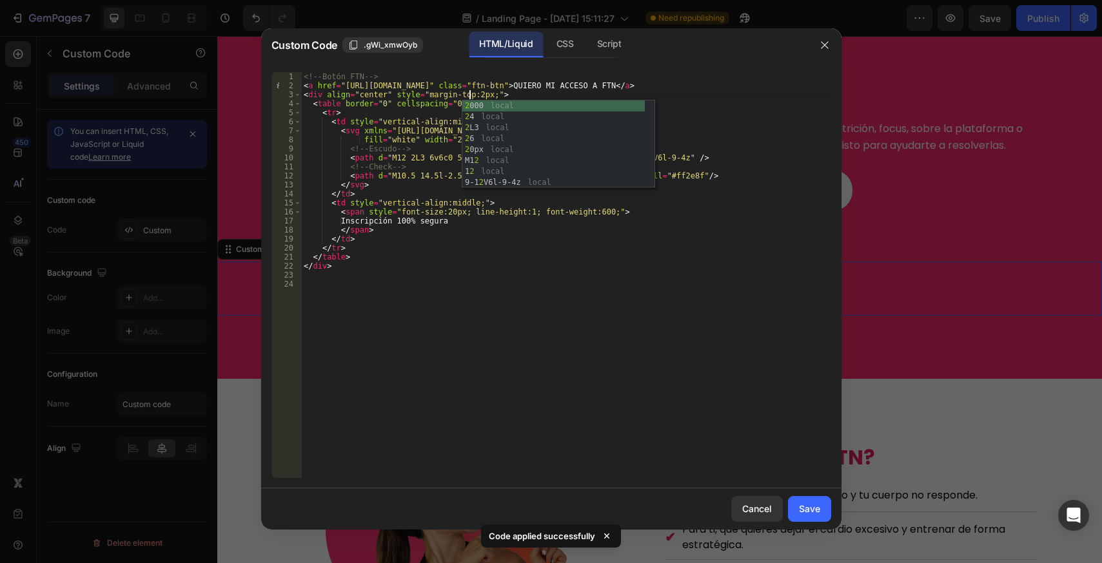
scroll to position [0, 15]
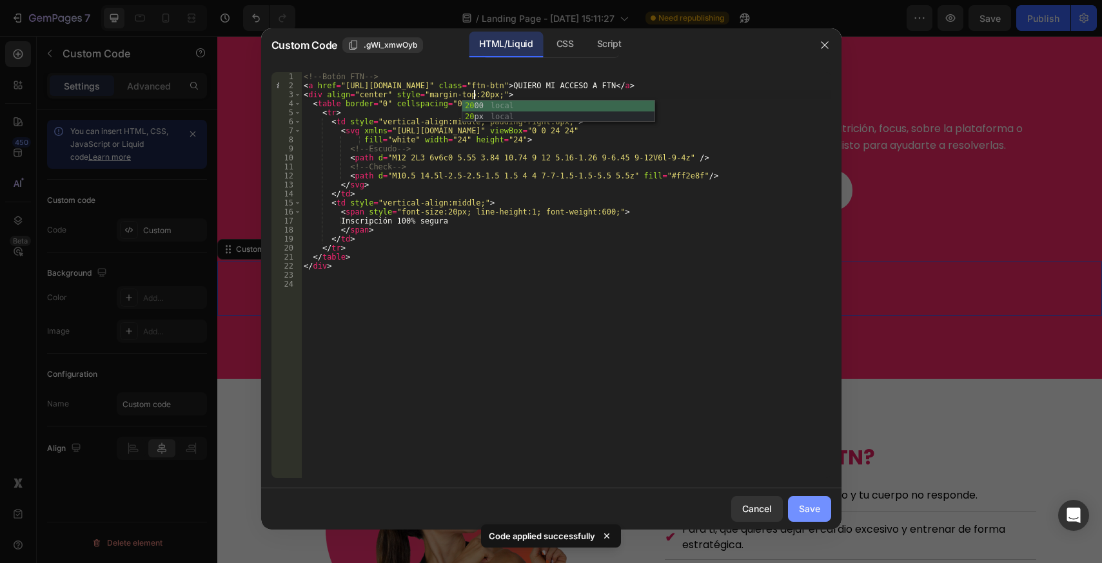
type textarea "<div align="center" style="margin-top:20px;">"
click at [799, 505] on div "Save" at bounding box center [809, 509] width 21 height 14
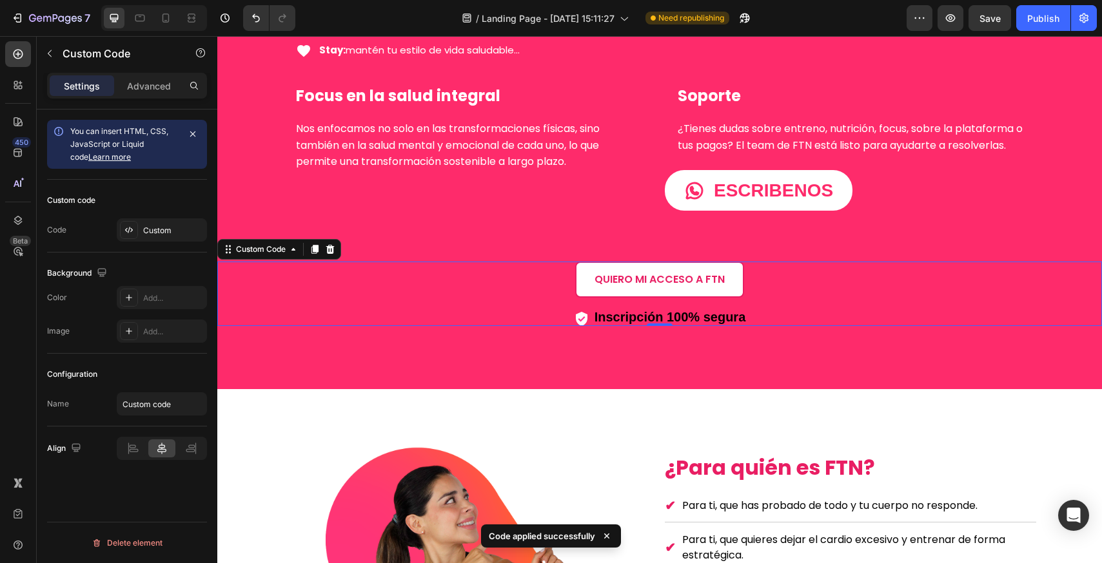
click at [667, 318] on span "Inscripción 100% segura" at bounding box center [670, 317] width 152 height 14
click at [164, 89] on p "Advanced" at bounding box center [149, 86] width 44 height 14
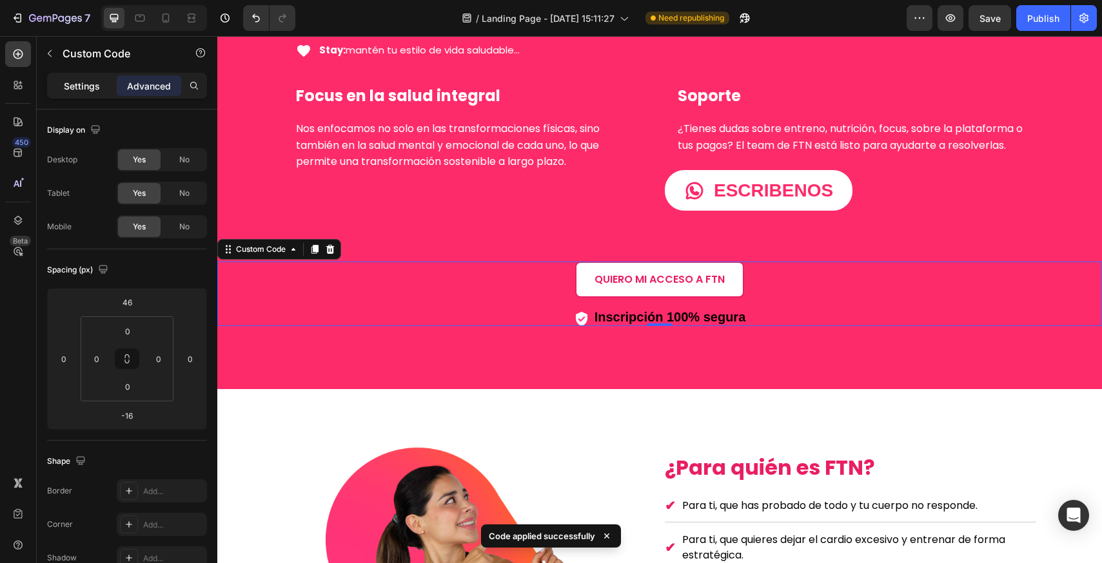
click at [96, 81] on p "Settings" at bounding box center [82, 86] width 36 height 14
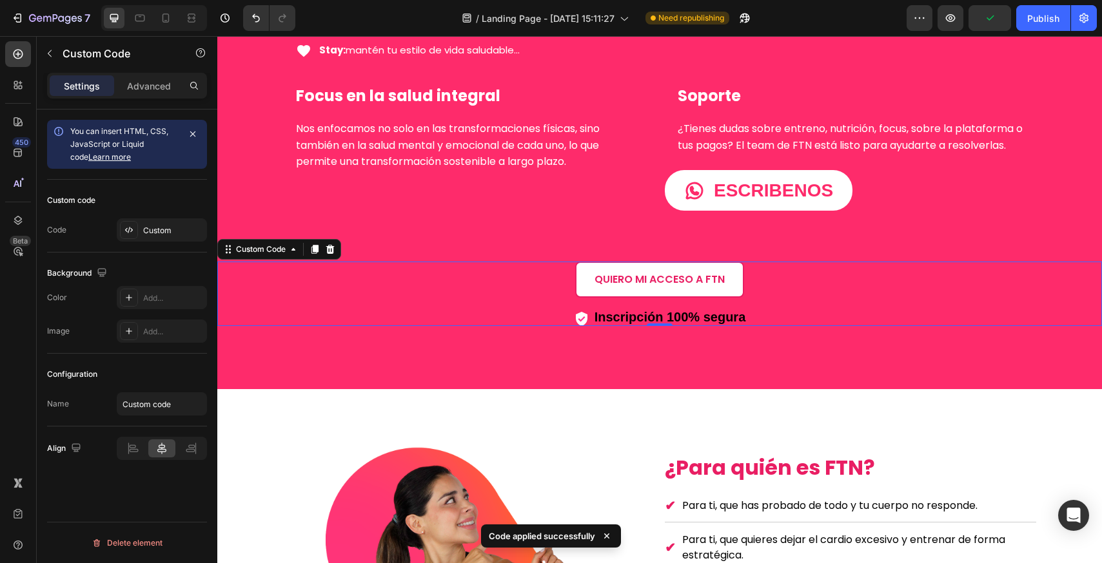
click at [632, 315] on span "Inscripción 100% segura" at bounding box center [670, 317] width 152 height 14
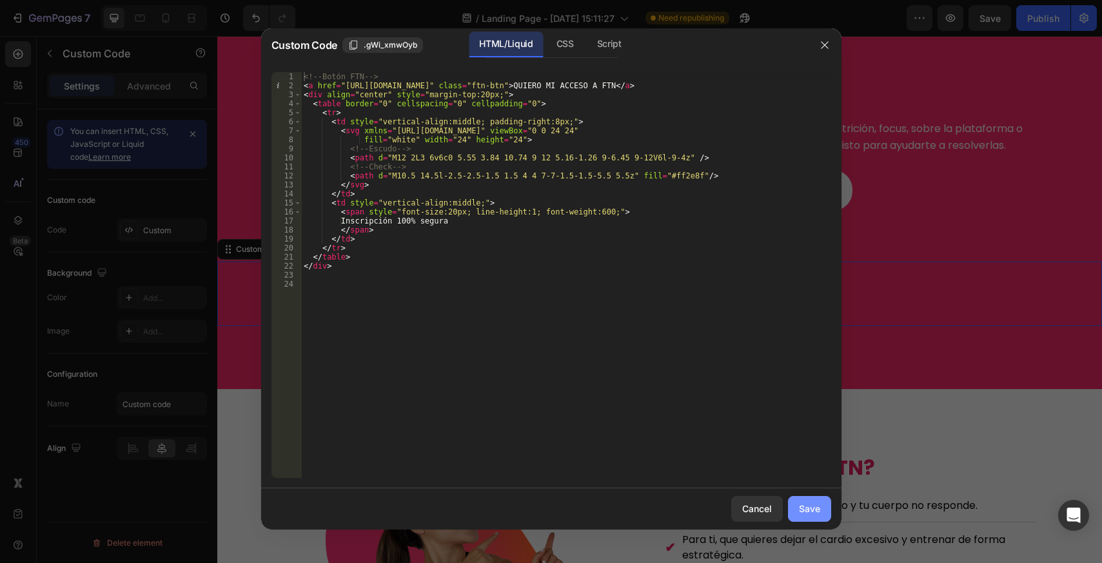
click at [811, 504] on div "Save" at bounding box center [809, 509] width 21 height 14
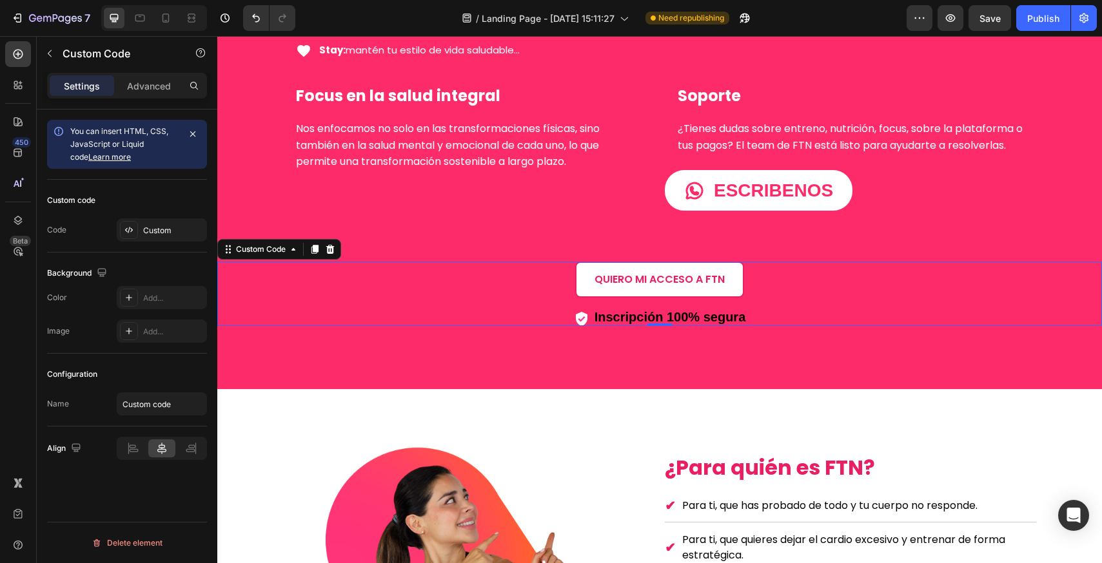
click at [656, 314] on span "Inscripción 100% segura" at bounding box center [670, 317] width 152 height 14
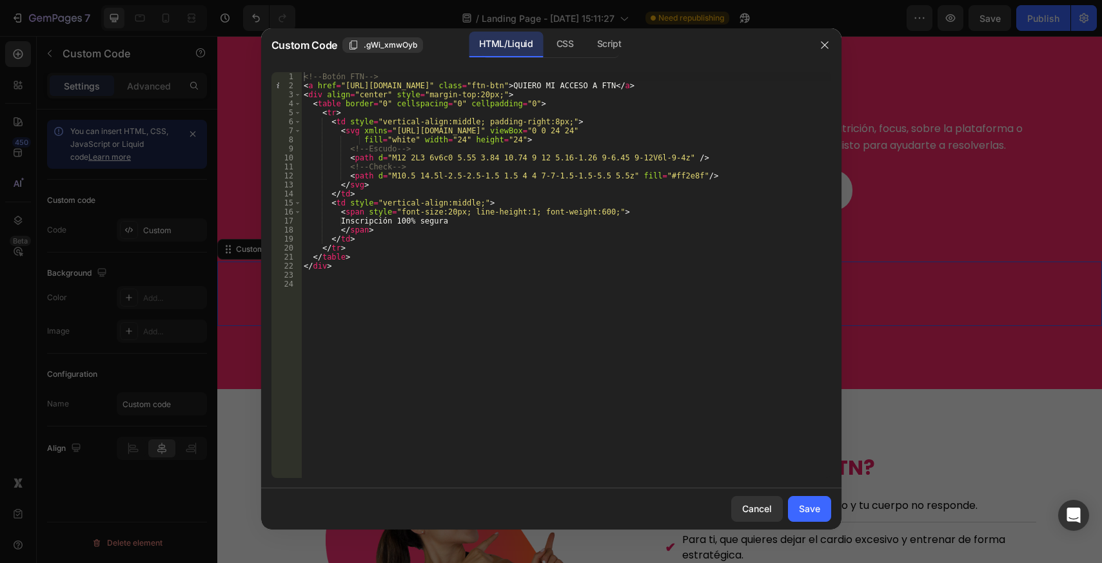
click at [373, 243] on div "<!-- Botón FTN --> < a href = "[URL][DOMAIN_NAME]" class = "ftn-btn" > QUIERO M…" at bounding box center [566, 284] width 530 height 424
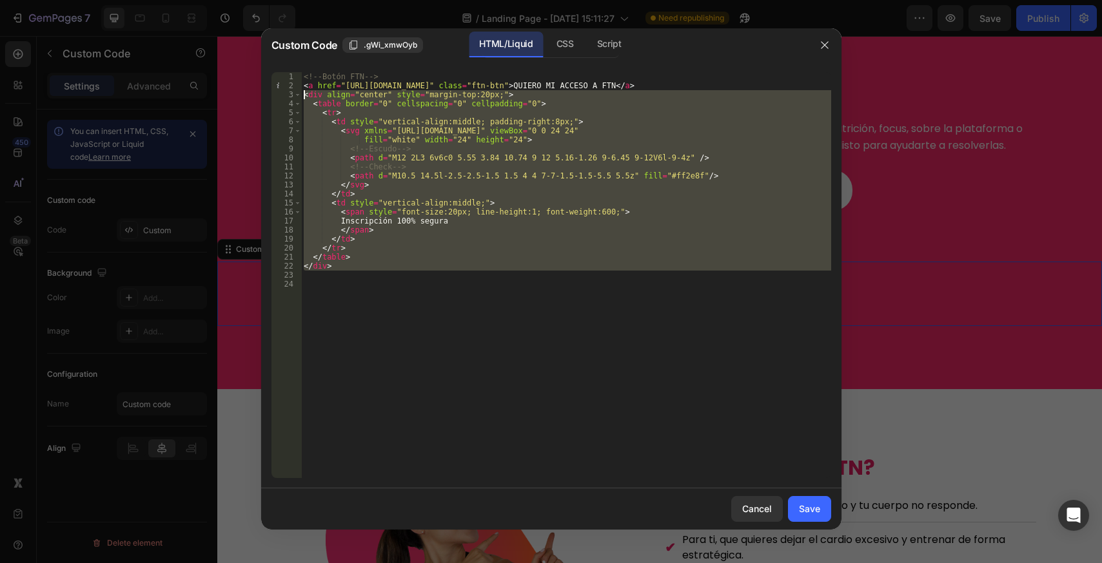
drag, startPoint x: 318, startPoint y: 230, endPoint x: 275, endPoint y: 97, distance: 139.2
click at [275, 97] on div "</td> 1 2 3 4 5 6 7 8 9 10 11 12 13 14 15 16 17 18 19 20 21 22 23 24 <!-- Botón…" at bounding box center [551, 275] width 560 height 406
click at [462, 246] on div "<!-- Botón FTN --> < a href = "[URL][DOMAIN_NAME]" class = "ftn-btn" > QUIERO M…" at bounding box center [566, 275] width 530 height 406
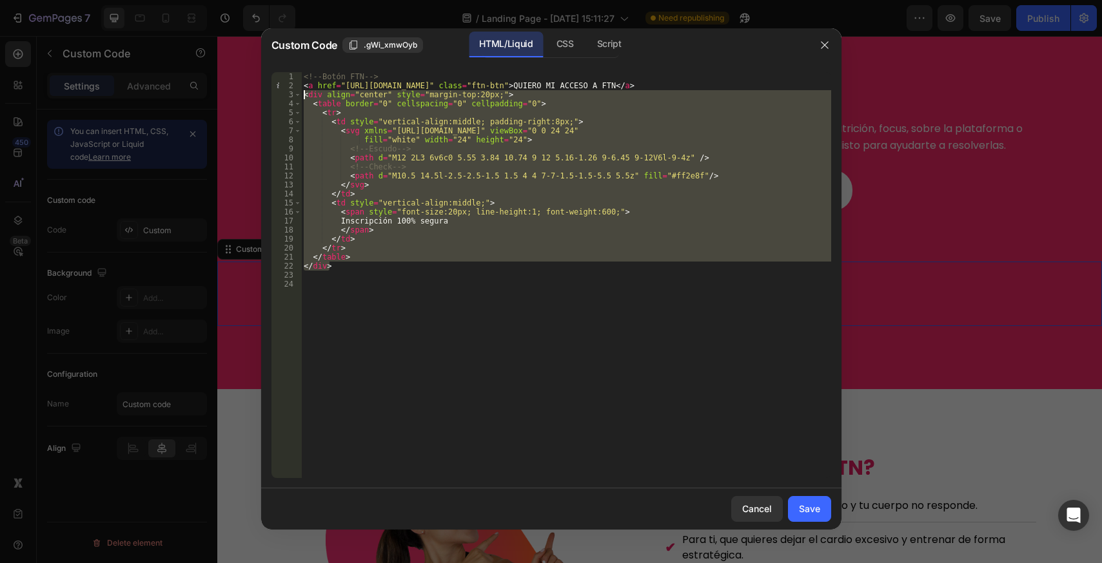
drag, startPoint x: 317, startPoint y: 208, endPoint x: 260, endPoint y: 95, distance: 127.1
click at [260, 95] on div "Custom Code .gWi_xmwOyb HTML/Liquid CSS Script </tr> 1 2 3 4 5 6 7 8 9 10 11 12…" at bounding box center [551, 281] width 1102 height 563
type textarea "<div align="center" style="margin-top:20px;"> <table border="0" cellspacing="0"…"
click at [821, 505] on button "Save" at bounding box center [809, 509] width 43 height 26
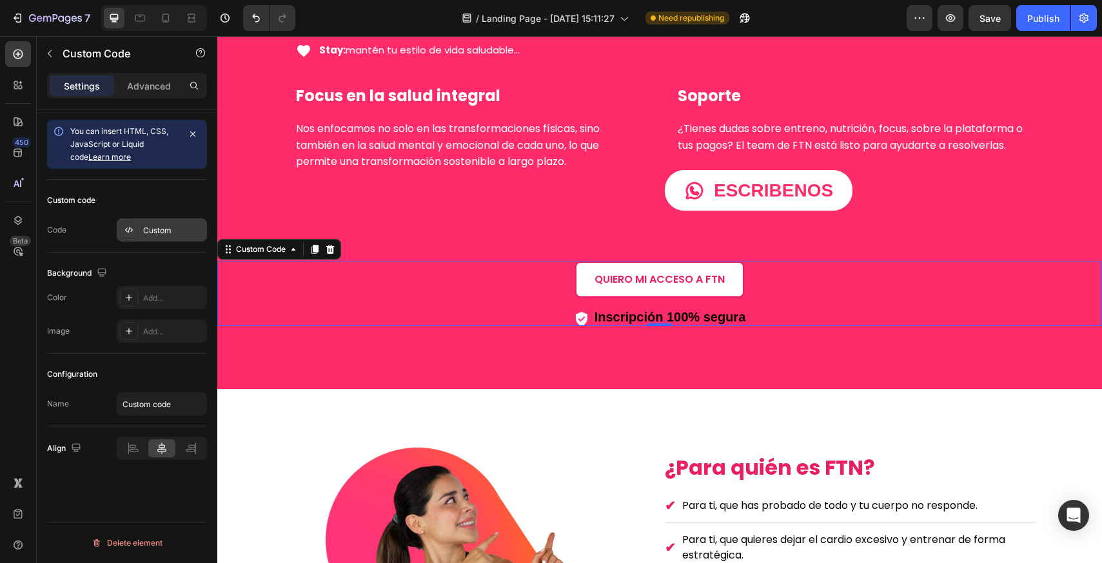
click at [159, 239] on div "Custom" at bounding box center [162, 230] width 90 height 23
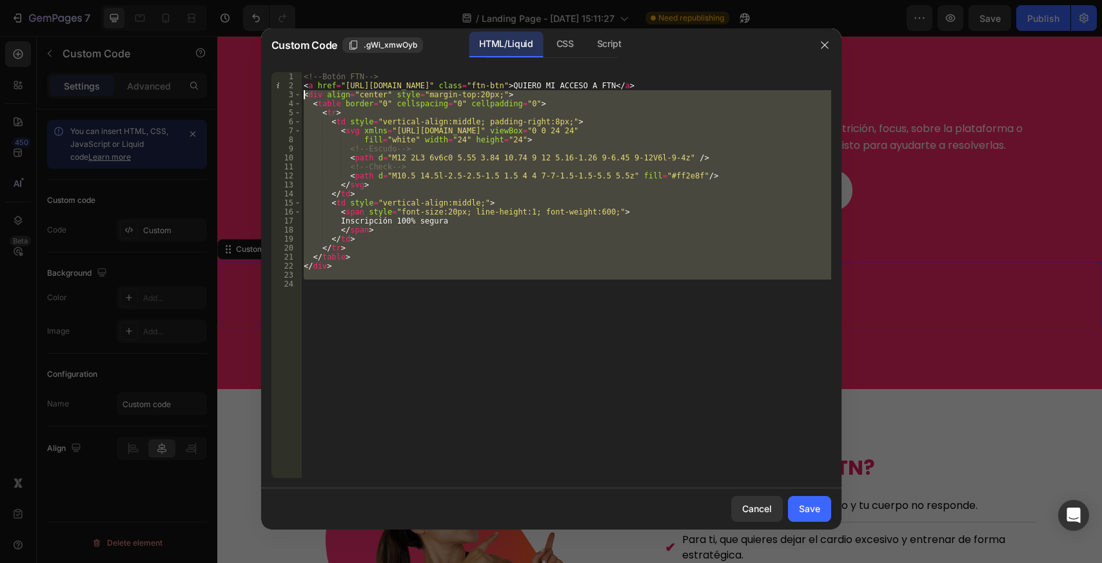
drag, startPoint x: 371, startPoint y: 273, endPoint x: 273, endPoint y: 96, distance: 202.0
click at [273, 96] on div "1 2 3 4 5 6 7 8 9 10 11 12 13 14 15 16 17 18 19 20 21 22 23 24 <!-- Botón FTN -…" at bounding box center [551, 275] width 560 height 406
type textarea "<div align="center" style="margin-top:20px;"> <table border="0" cellspacing="0"…"
paste textarea
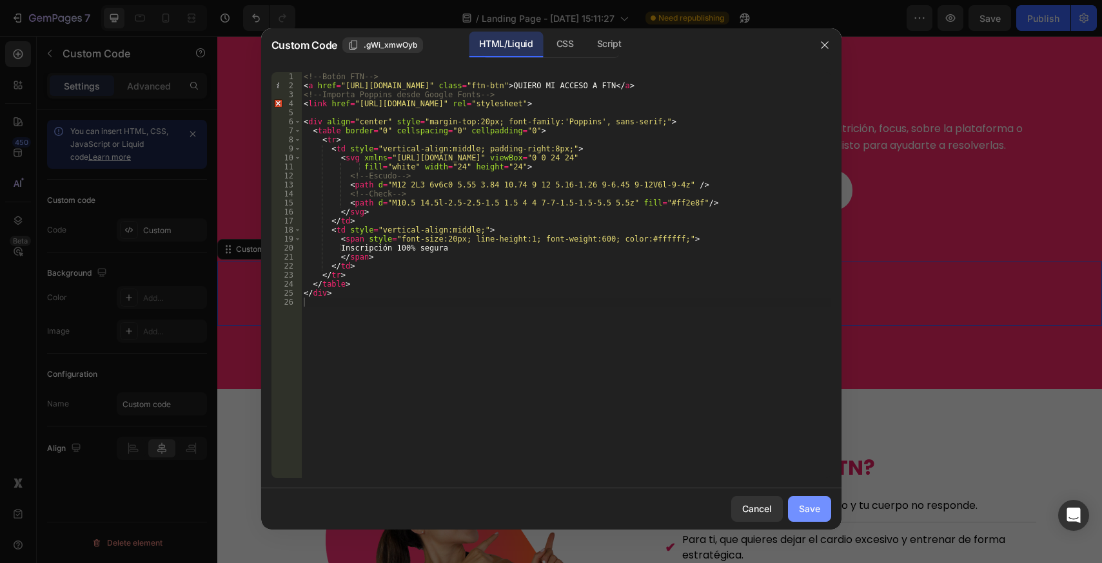
click at [811, 505] on div "Save" at bounding box center [809, 509] width 21 height 14
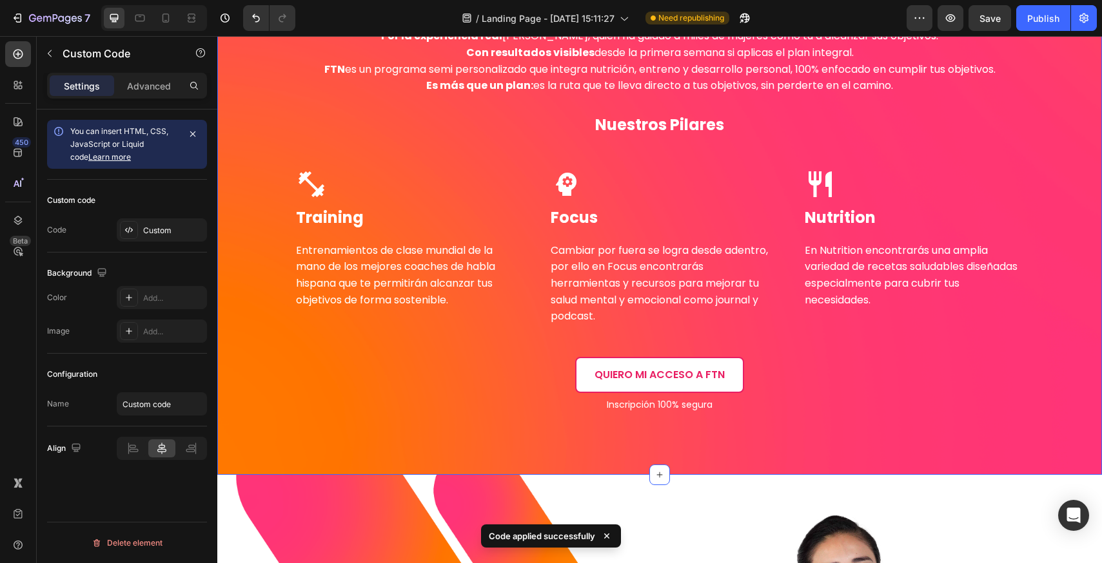
scroll to position [2708, 0]
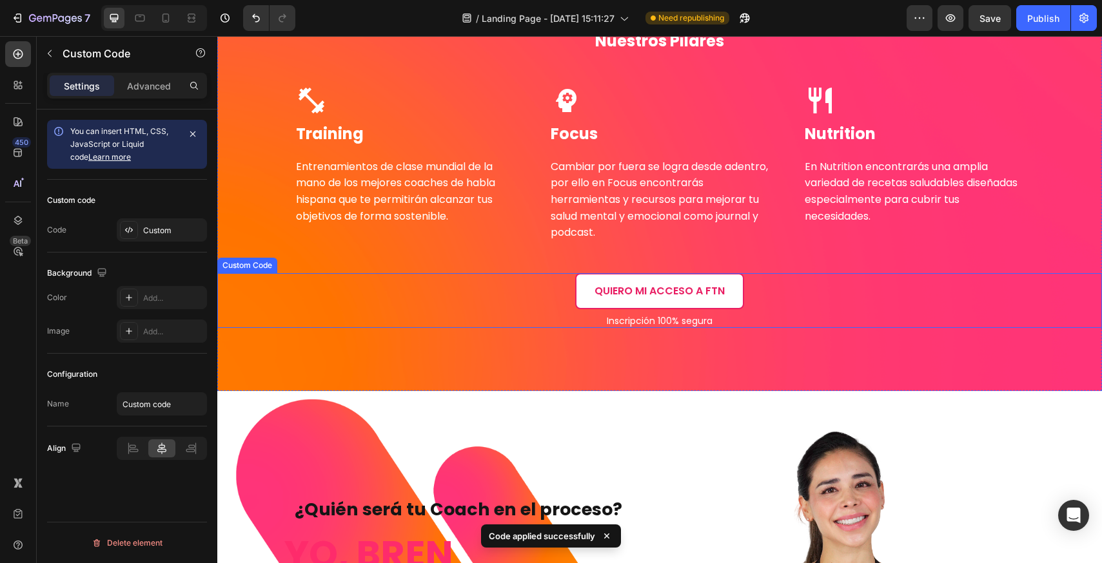
click at [622, 322] on p "Inscripción 100% segura" at bounding box center [659, 322] width 885 height 14
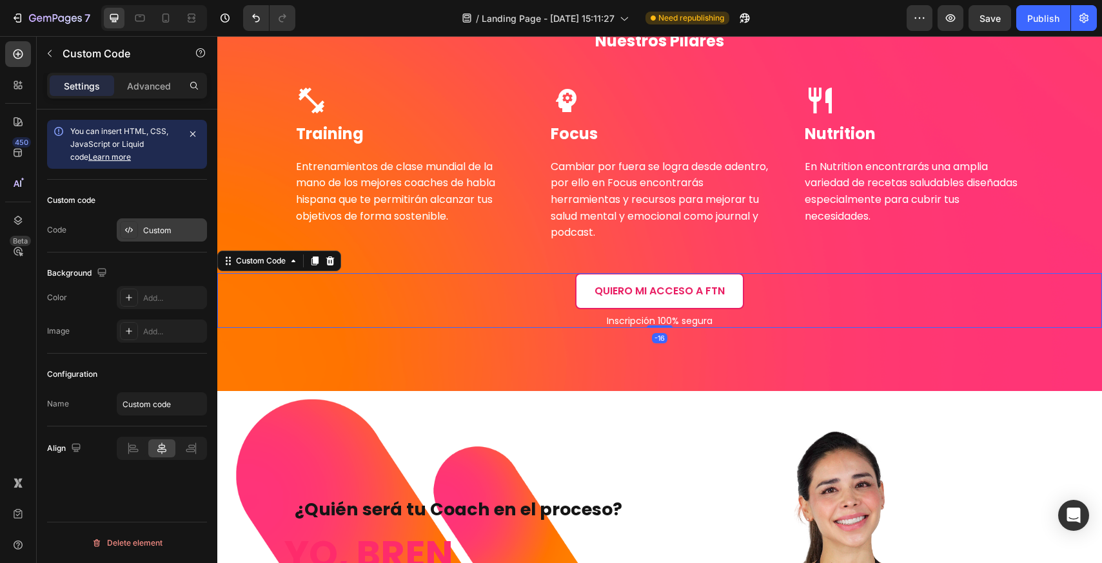
click at [159, 231] on div "Custom" at bounding box center [173, 231] width 61 height 12
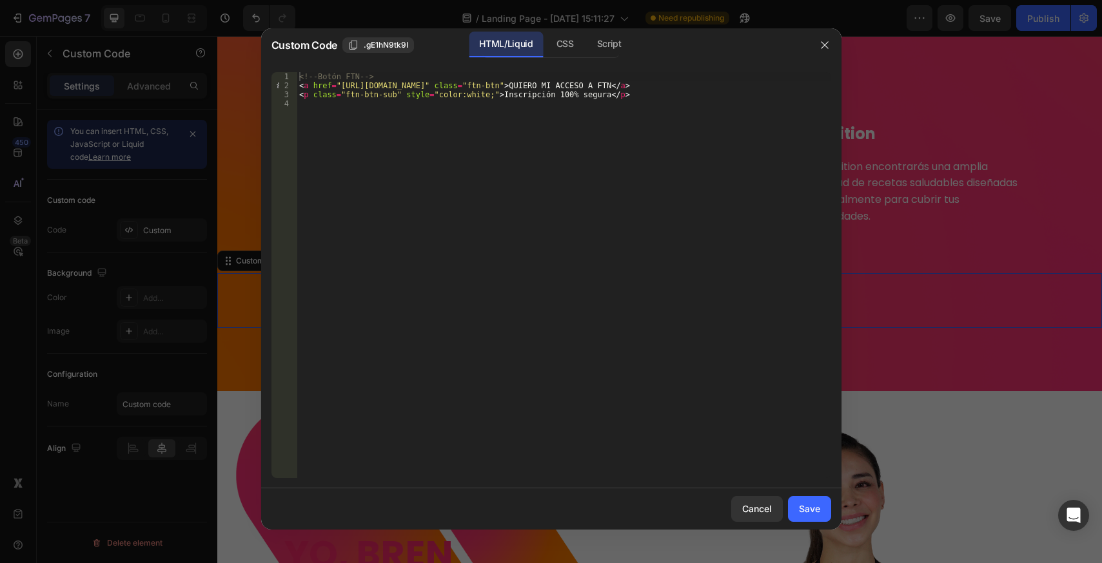
type textarea "<p class="ftn-btn-sub" style="color:white;">Inscripción 100% [PERSON_NAME]</p>"
drag, startPoint x: 605, startPoint y: 96, endPoint x: 257, endPoint y: 96, distance: 348.1
click at [257, 96] on div "Custom Code .gE1hN9tk9I HTML/Liquid CSS Script <p class="ftn-btn-sub" style="co…" at bounding box center [551, 281] width 1102 height 563
paste textarea
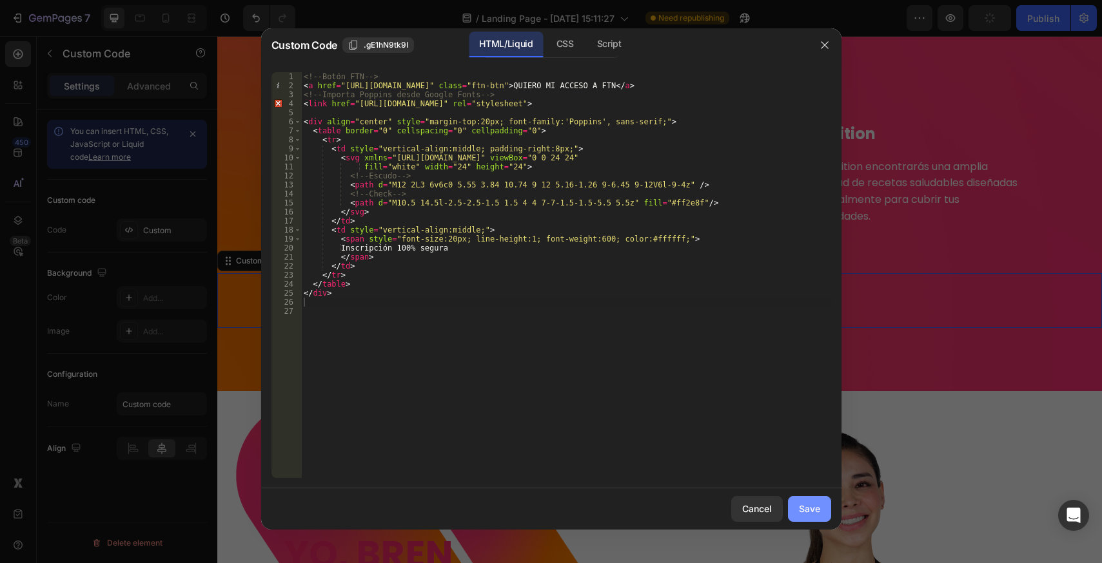
click at [802, 506] on div "Save" at bounding box center [809, 509] width 21 height 14
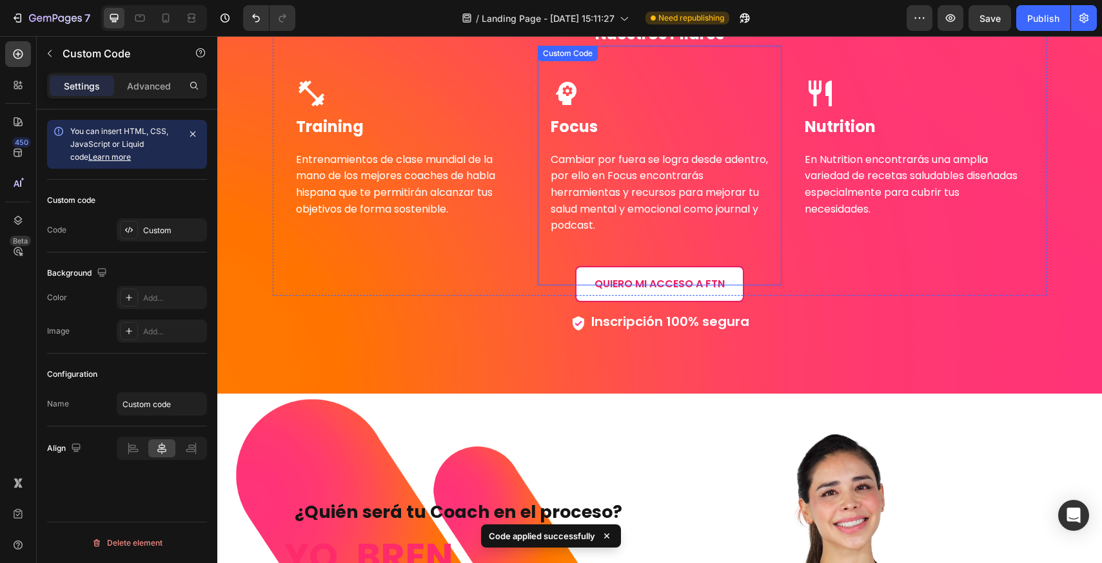
scroll to position [2702, 0]
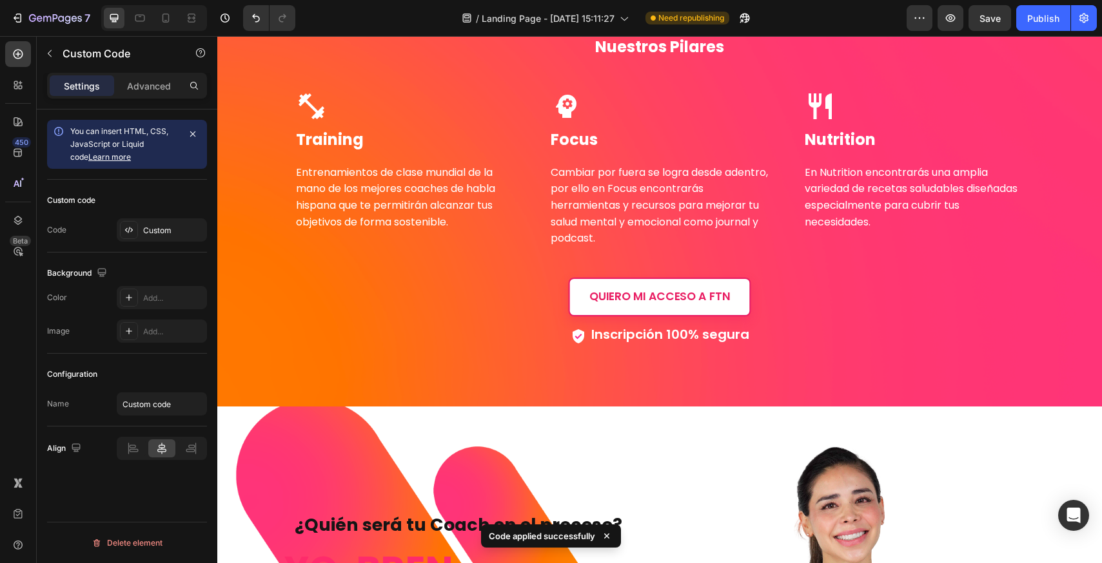
click at [690, 293] on link "QUIERO MI ACCESO A FTN" at bounding box center [660, 296] width 182 height 39
click at [707, 288] on link "QUIERO MI ACCESO A FTN" at bounding box center [660, 296] width 182 height 39
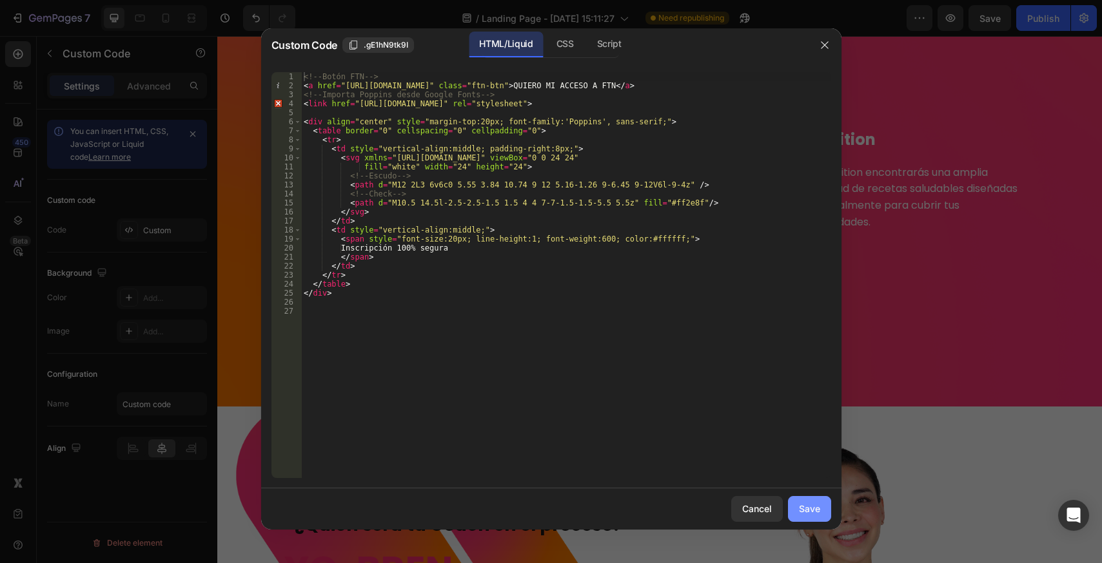
click at [827, 509] on button "Save" at bounding box center [809, 509] width 43 height 26
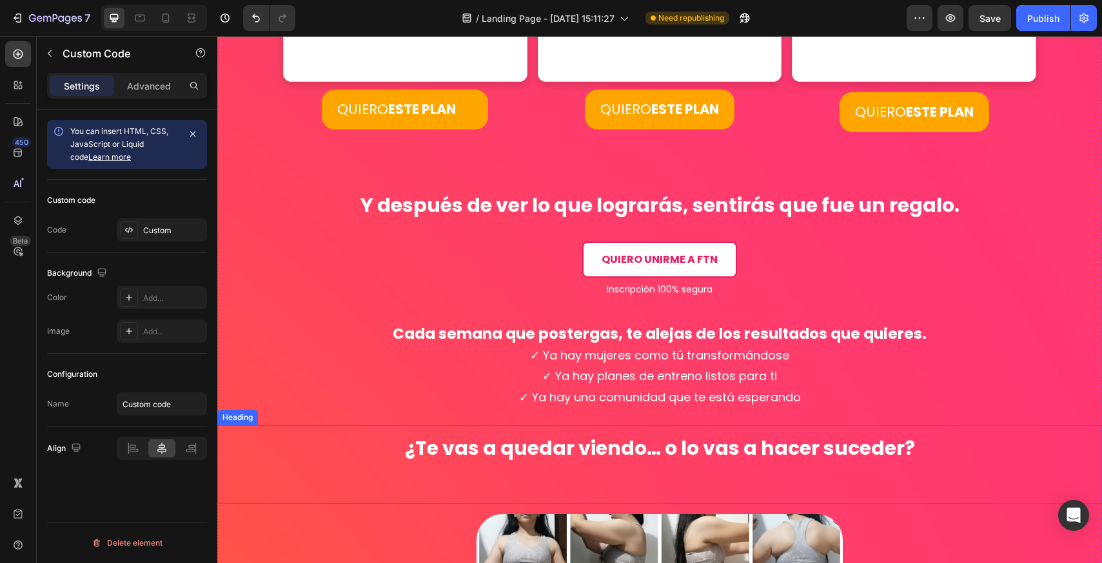
scroll to position [3921, 0]
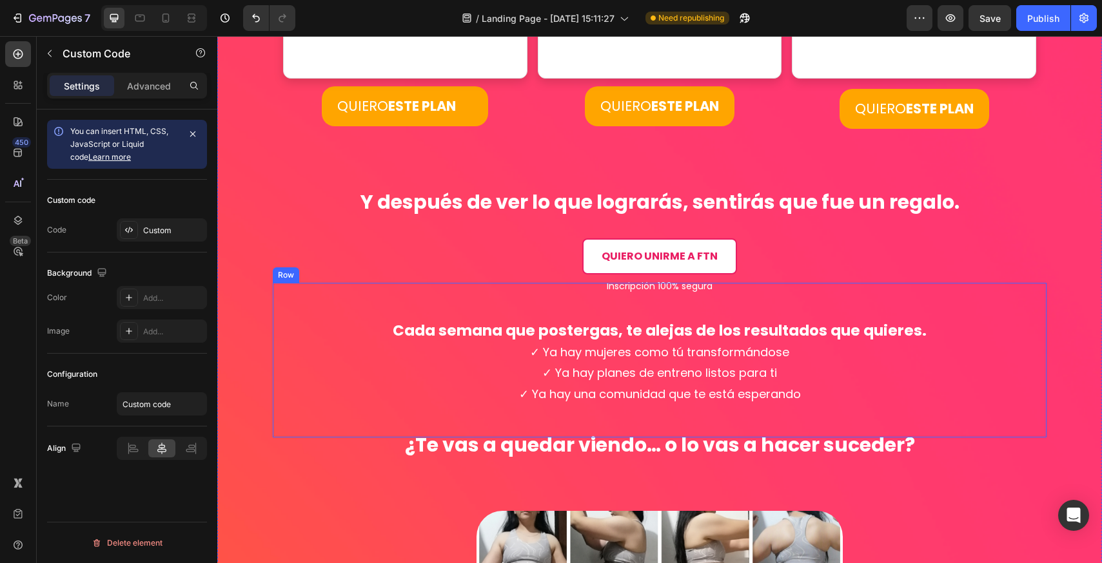
click at [685, 287] on div "Cada semana que postergas, te alejas de los resultados que quieres. ✓ Ya hay mu…" at bounding box center [660, 360] width 774 height 155
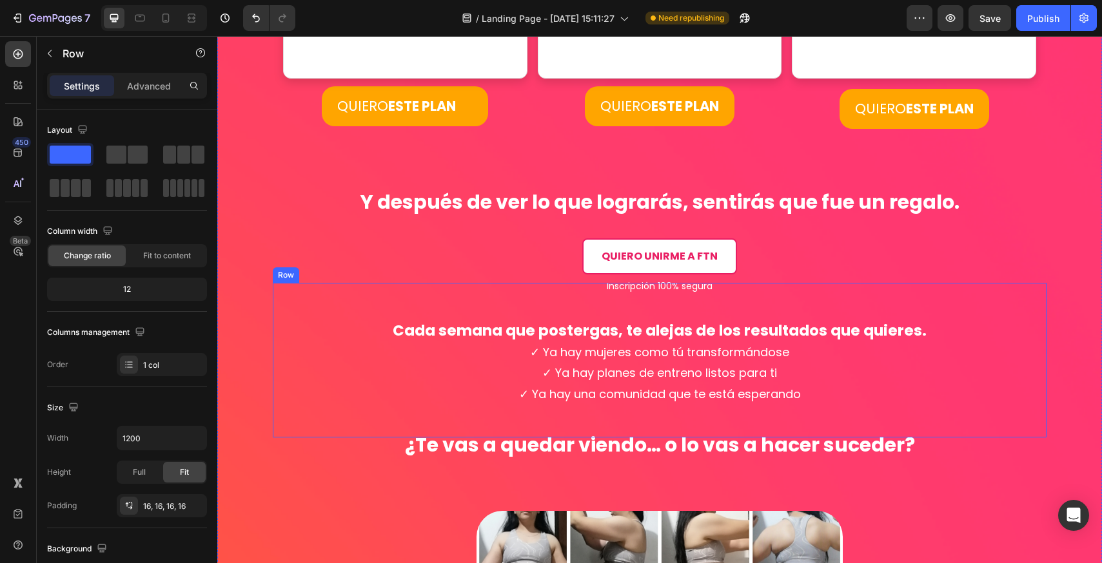
click at [685, 287] on div "Cada semana que postergas, te alejas de los resultados que quieres. ✓ Ya hay mu…" at bounding box center [660, 360] width 774 height 155
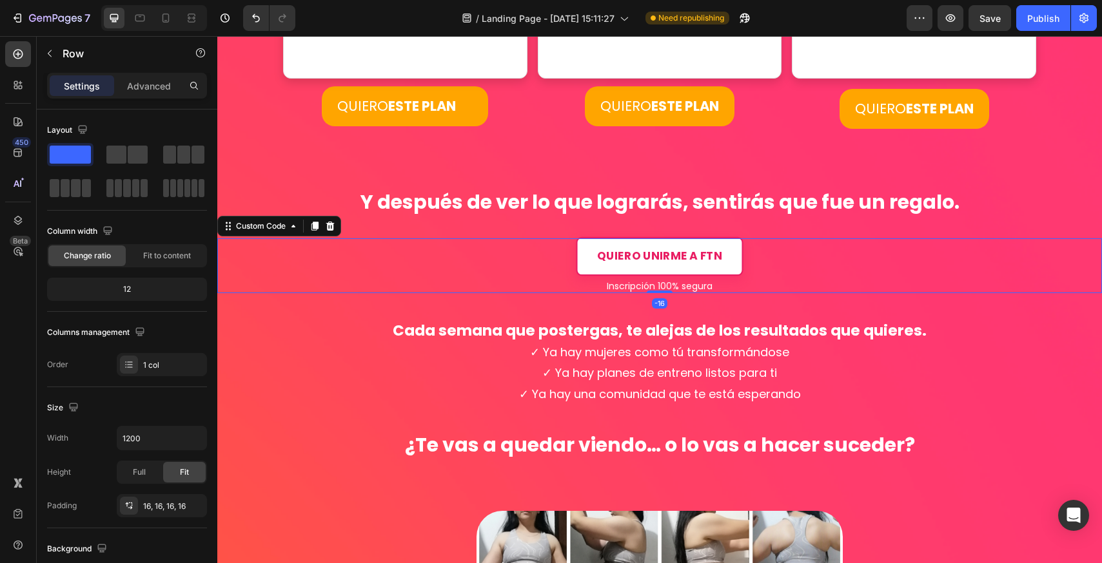
click at [661, 252] on link "QUIERO UNIRME A FTN" at bounding box center [659, 256] width 167 height 39
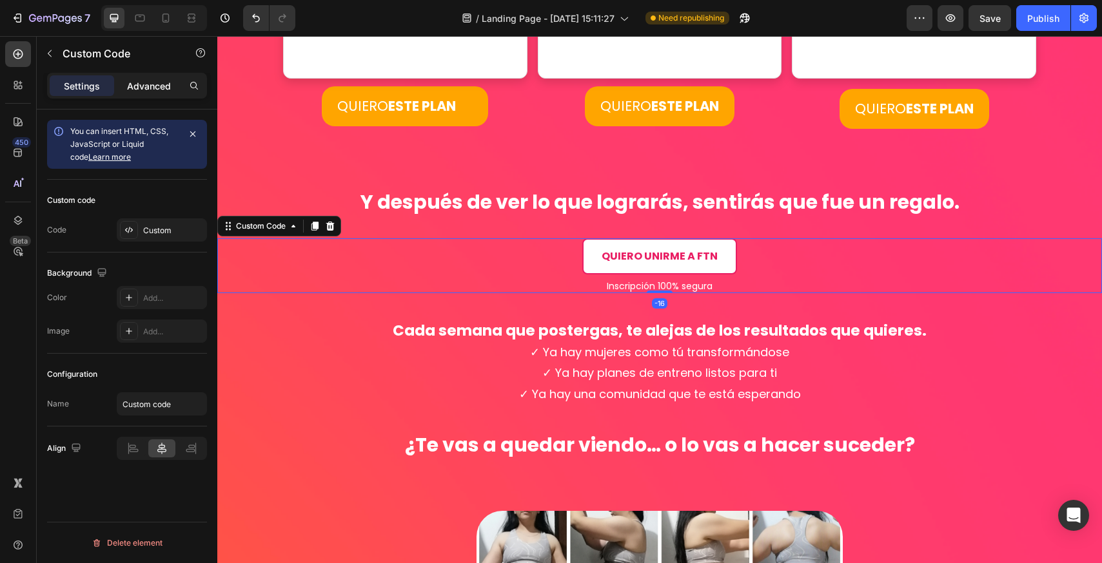
click at [157, 87] on p "Advanced" at bounding box center [149, 86] width 44 height 14
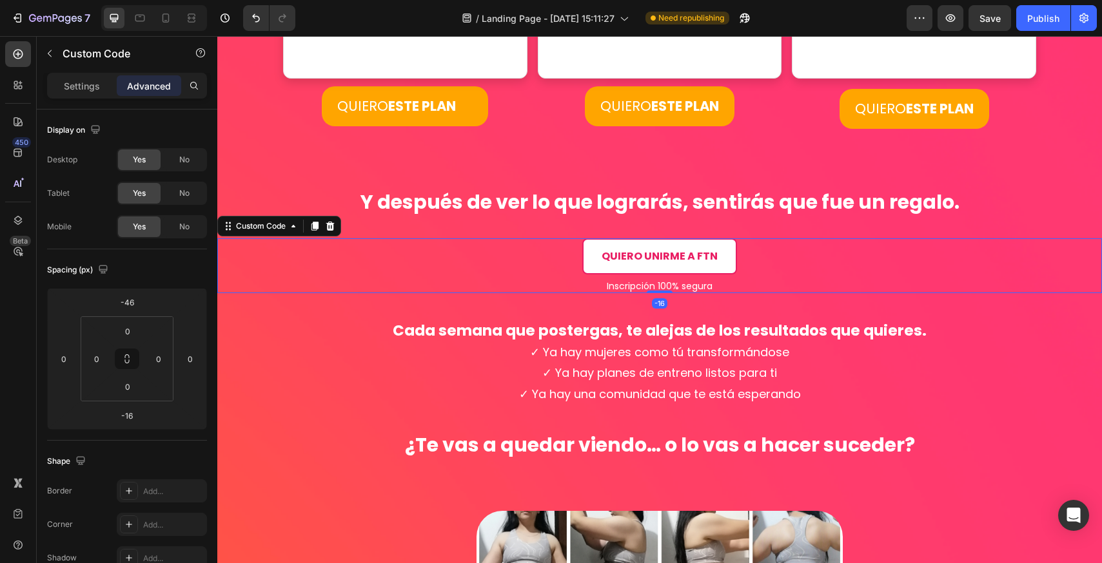
click at [79, 75] on div "Settings Advanced" at bounding box center [127, 86] width 160 height 26
click at [88, 82] on p "Settings" at bounding box center [82, 86] width 36 height 14
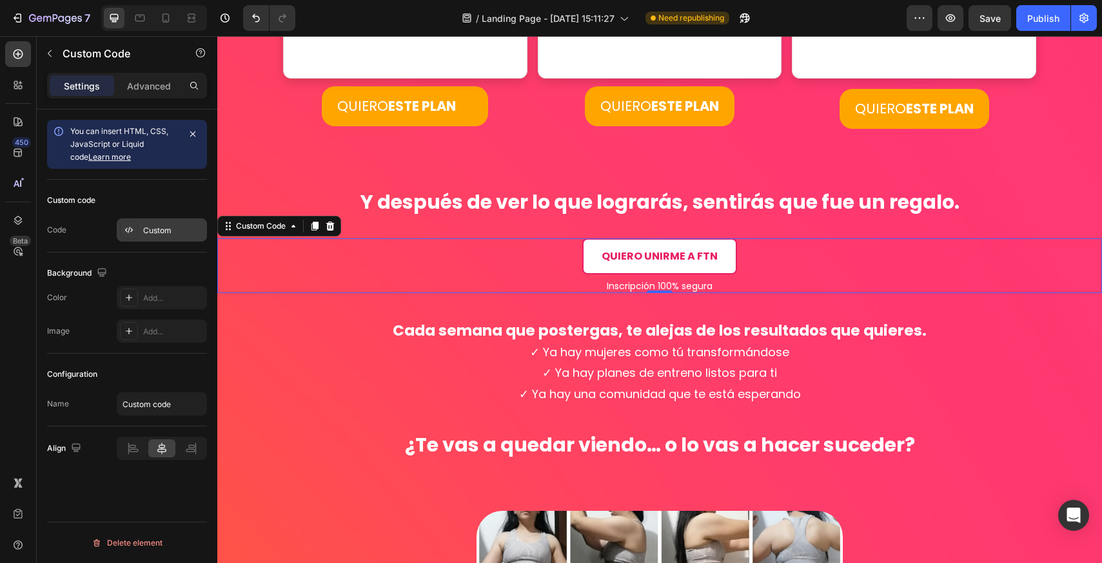
click at [168, 230] on div "Custom" at bounding box center [173, 231] width 61 height 12
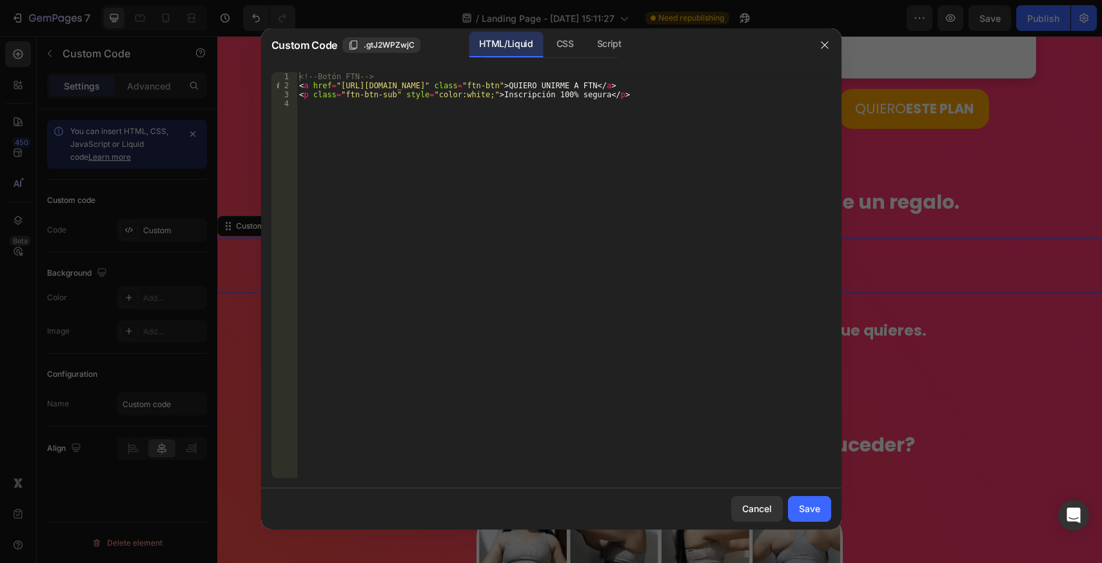
click at [524, 98] on div "<!-- Botón FTN --> < a href = "[URL][DOMAIN_NAME]" class = "ftn-btn" > QUIERO U…" at bounding box center [564, 284] width 534 height 424
type textarea "<p class="ftn-btn-sub" style="color:white;">Inscripción 100% [PERSON_NAME]</p>"
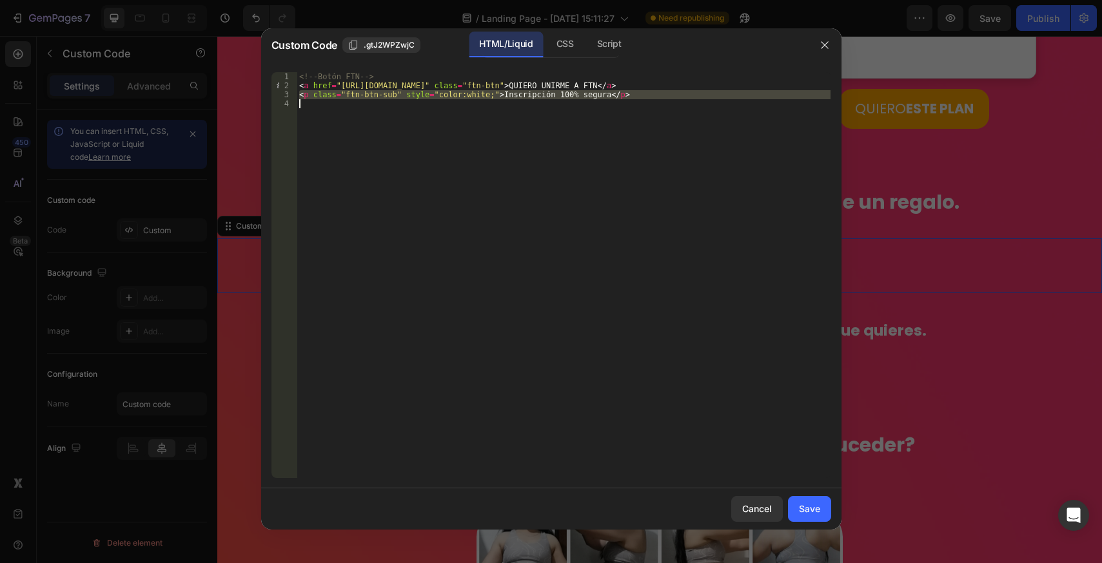
paste textarea
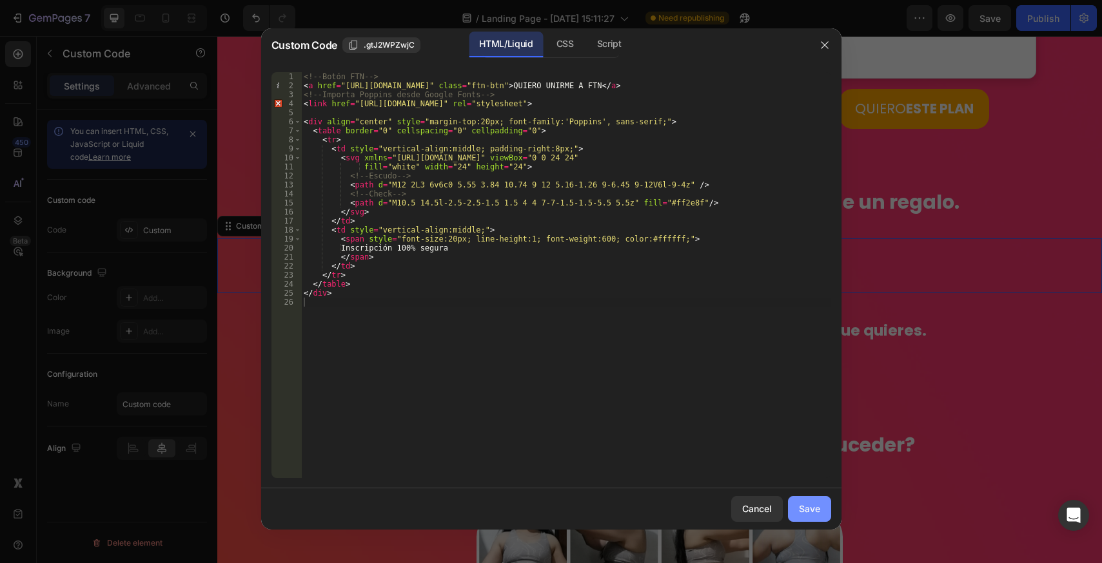
click at [815, 509] on div "Save" at bounding box center [809, 509] width 21 height 14
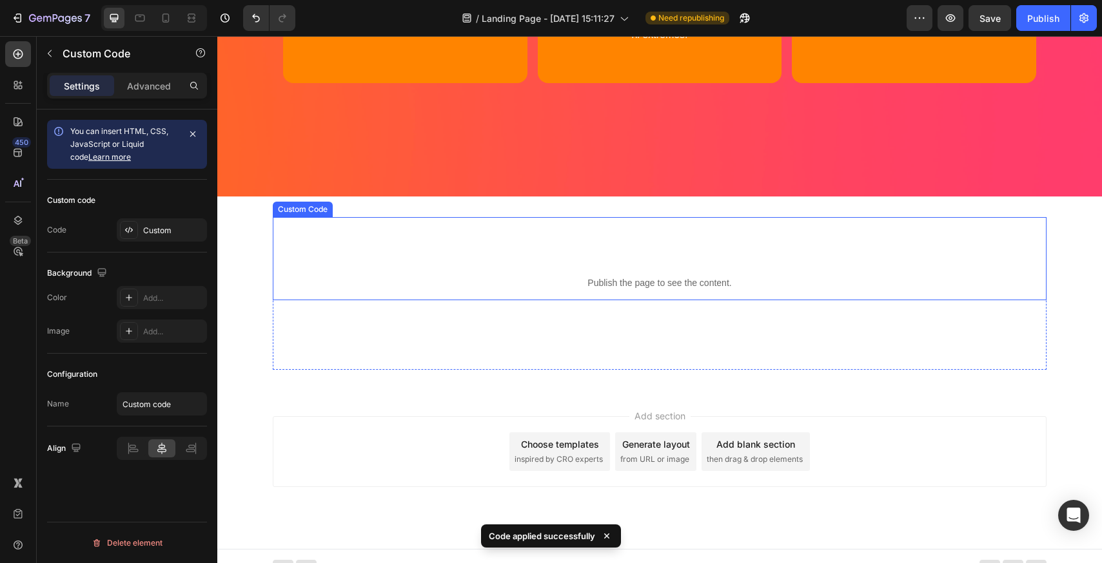
scroll to position [5121, 0]
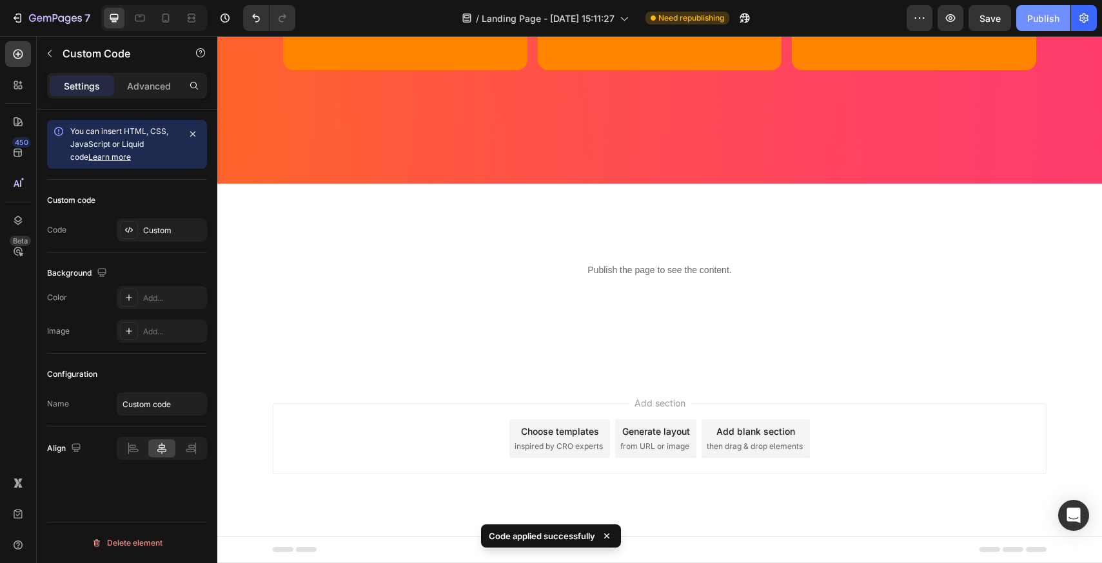
click at [1041, 25] on button "Publish" at bounding box center [1043, 18] width 54 height 26
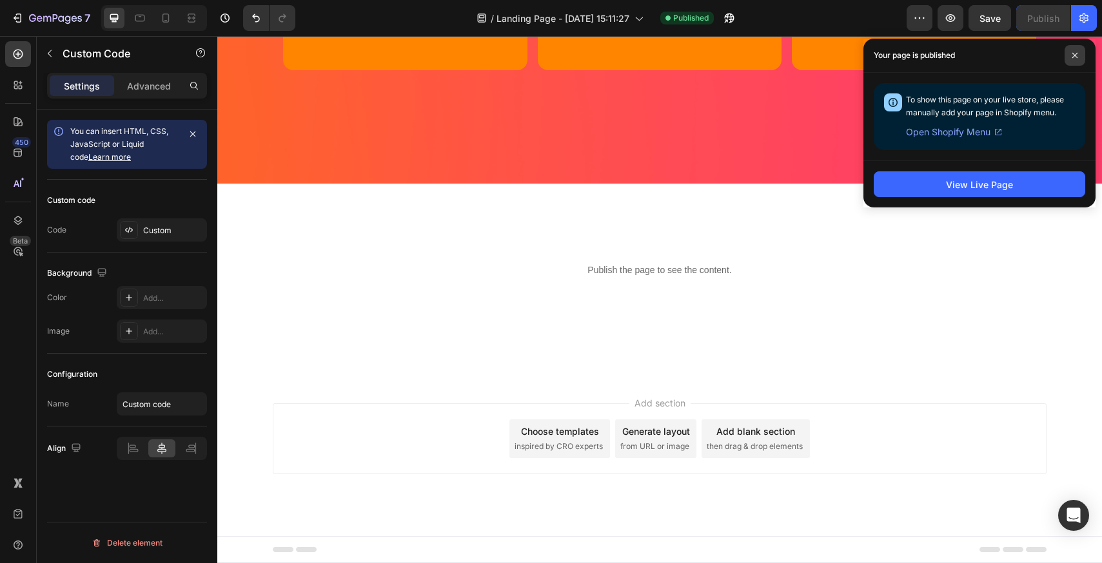
click at [1079, 50] on span at bounding box center [1074, 55] width 21 height 21
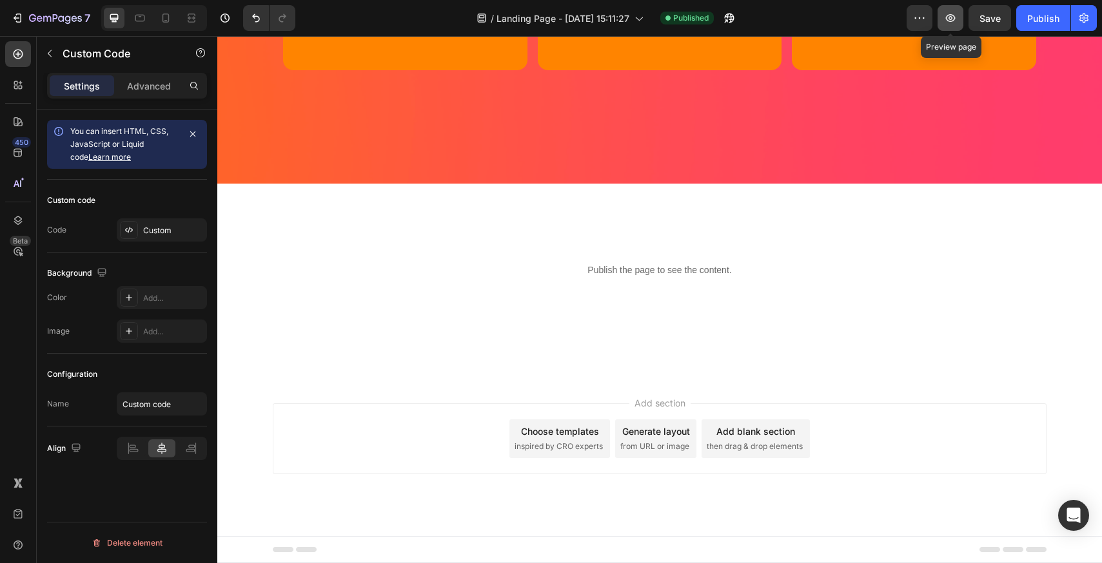
click at [950, 26] on button "button" at bounding box center [950, 18] width 26 height 26
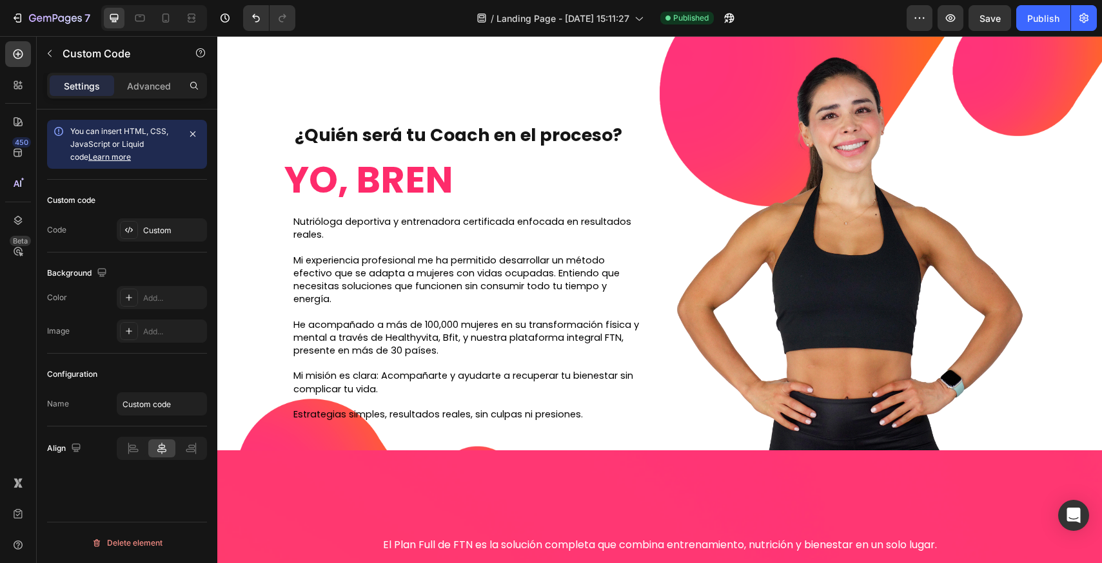
scroll to position [2735, 0]
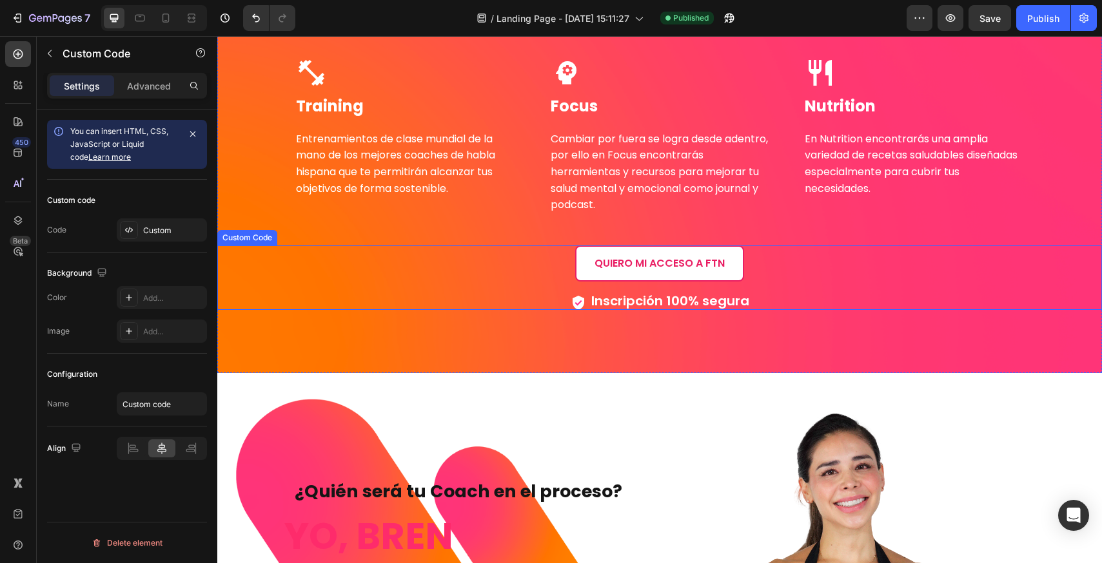
click at [633, 298] on span "Inscripción 100% segura" at bounding box center [670, 301] width 158 height 18
click at [151, 228] on div "Custom" at bounding box center [173, 231] width 61 height 12
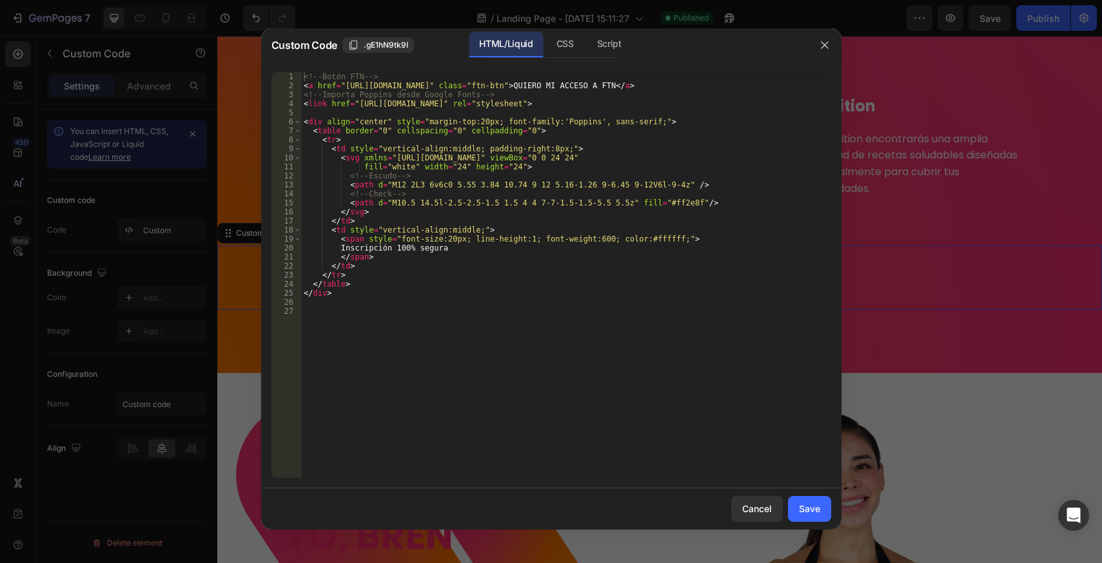
drag, startPoint x: 388, startPoint y: 309, endPoint x: 357, endPoint y: 316, distance: 31.6
click at [384, 310] on div "<!-- Botón FTN --> < a href = "[URL][DOMAIN_NAME]" class = "ftn-btn" > QUIERO M…" at bounding box center [566, 284] width 530 height 424
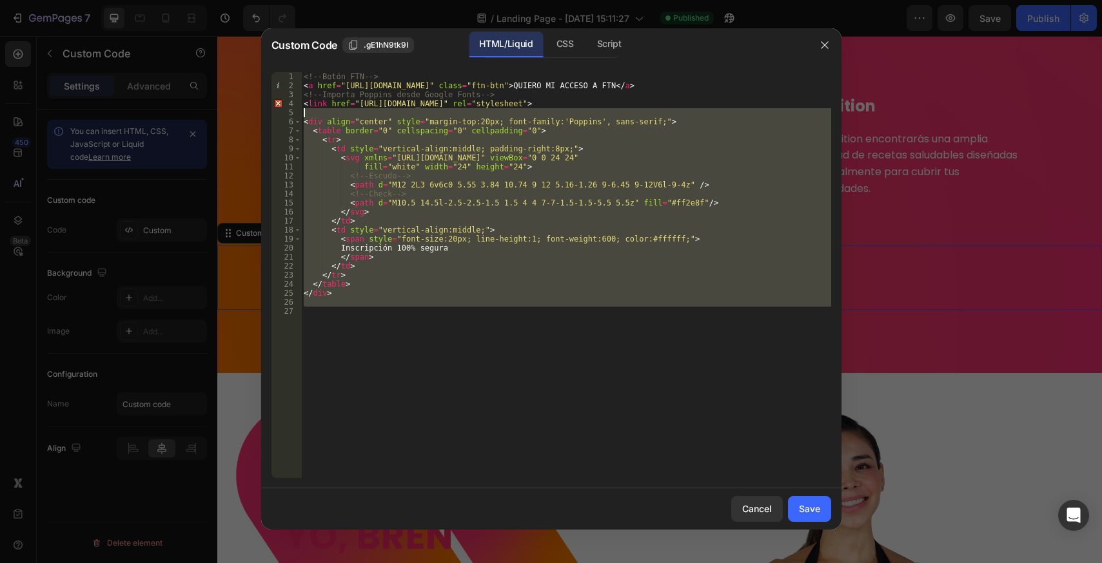
drag, startPoint x: 351, startPoint y: 281, endPoint x: 257, endPoint y: 114, distance: 192.0
click at [257, 114] on div "Custom Code .gE1hN9tk9I HTML/Liquid CSS Script 1 2 3 4 5 6 7 8 9 10 11 12 13 14…" at bounding box center [551, 281] width 1102 height 563
paste textarea "</div"
type textarea "</div>"
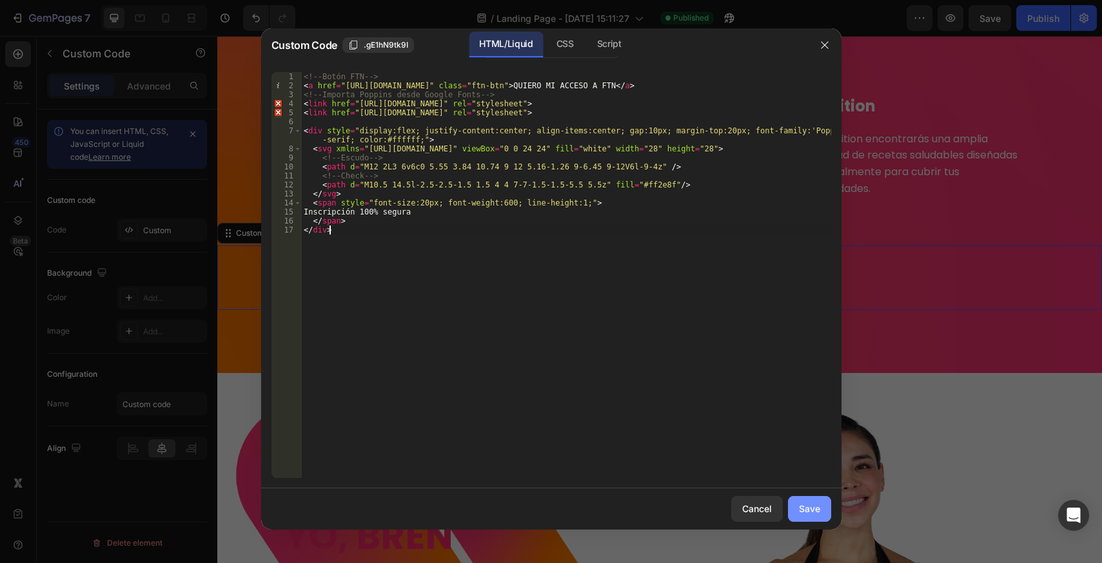
click at [795, 507] on button "Save" at bounding box center [809, 509] width 43 height 26
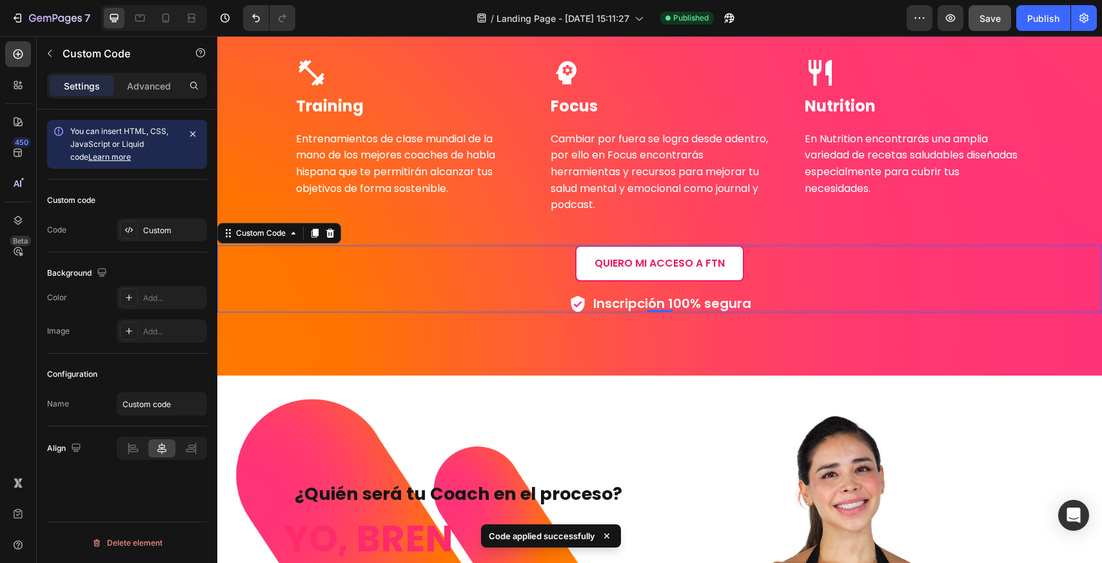
click at [988, 18] on span "Save" at bounding box center [989, 18] width 21 height 11
click at [1035, 21] on div "Publish" at bounding box center [1043, 19] width 32 height 14
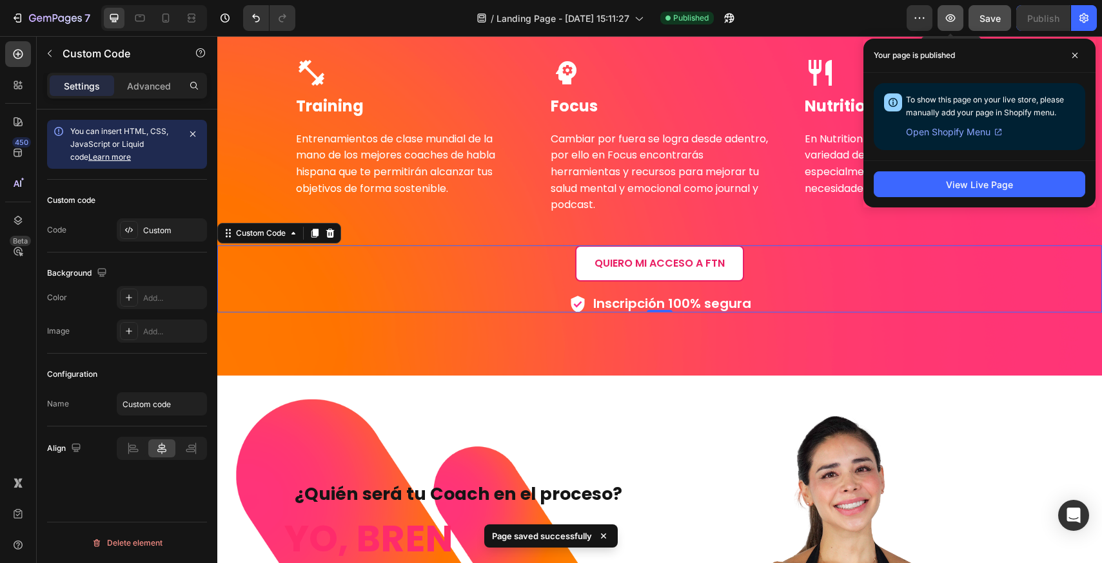
click at [950, 21] on icon "button" at bounding box center [951, 18] width 10 height 8
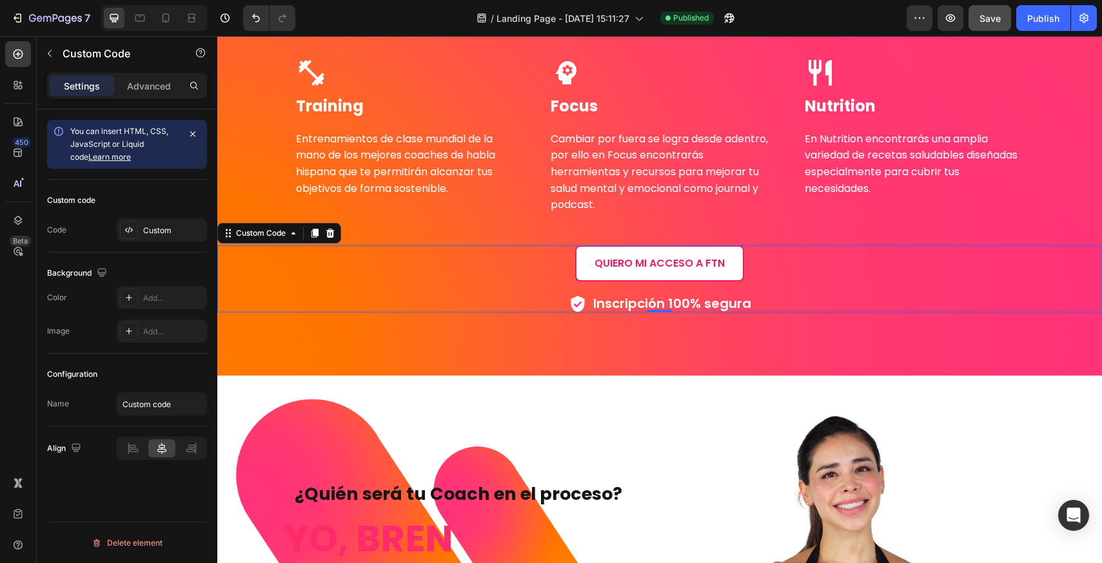
click at [595, 298] on span "Inscripción 100% segura" at bounding box center [672, 303] width 158 height 13
click at [161, 225] on div "Custom" at bounding box center [173, 231] width 61 height 12
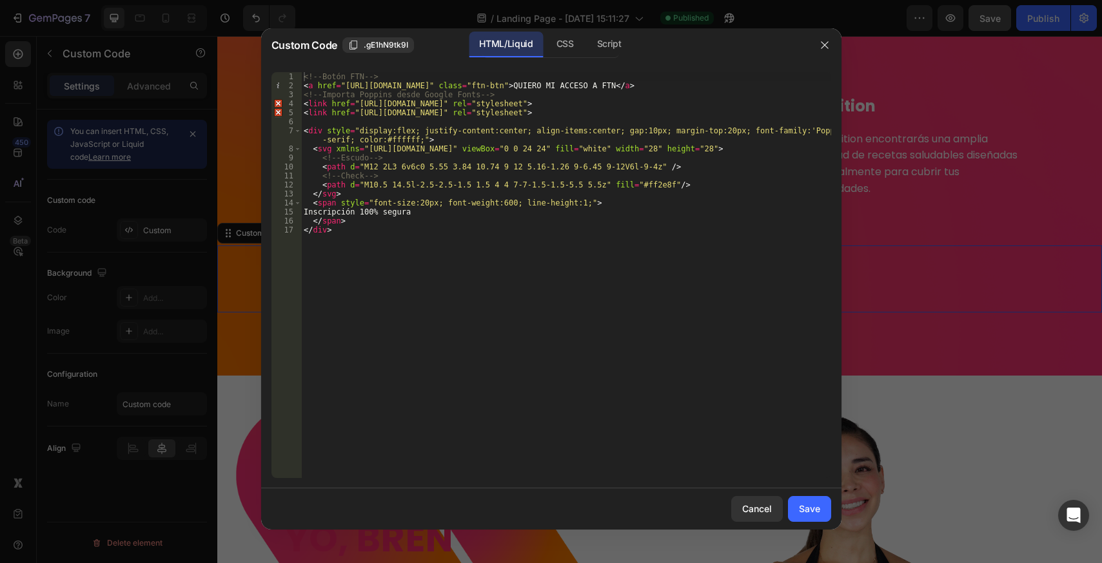
click at [418, 304] on div "<!-- Botón FTN --> < a href = "[URL][DOMAIN_NAME]" class = "ftn-btn" > QUIERO M…" at bounding box center [566, 284] width 530 height 424
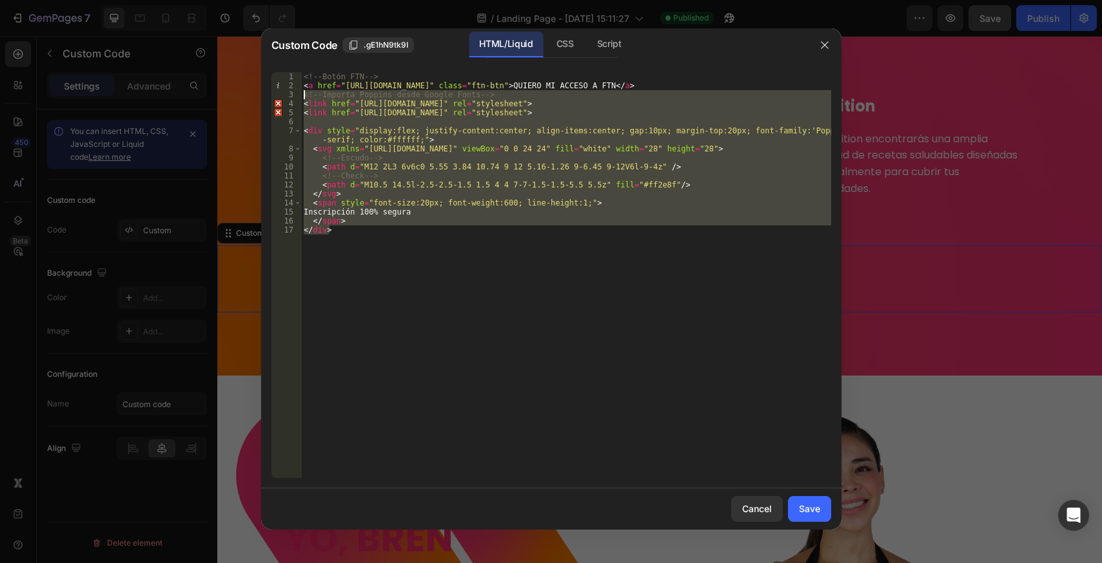
drag, startPoint x: 379, startPoint y: 269, endPoint x: 263, endPoint y: 93, distance: 210.3
click at [263, 93] on div "</div> 1 2 3 4 5 6 7 8 9 10 11 12 13 14 15 16 17 <!-- Botón FTN --> < a href = …" at bounding box center [551, 275] width 580 height 427
paste textarea "/div"
drag, startPoint x: 429, startPoint y: 276, endPoint x: 406, endPoint y: 279, distance: 23.4
click at [428, 276] on div "<!-- Botón FTN --> < a href = "[URL][DOMAIN_NAME]" class = "ftn-btn" > QUIERO M…" at bounding box center [566, 275] width 530 height 406
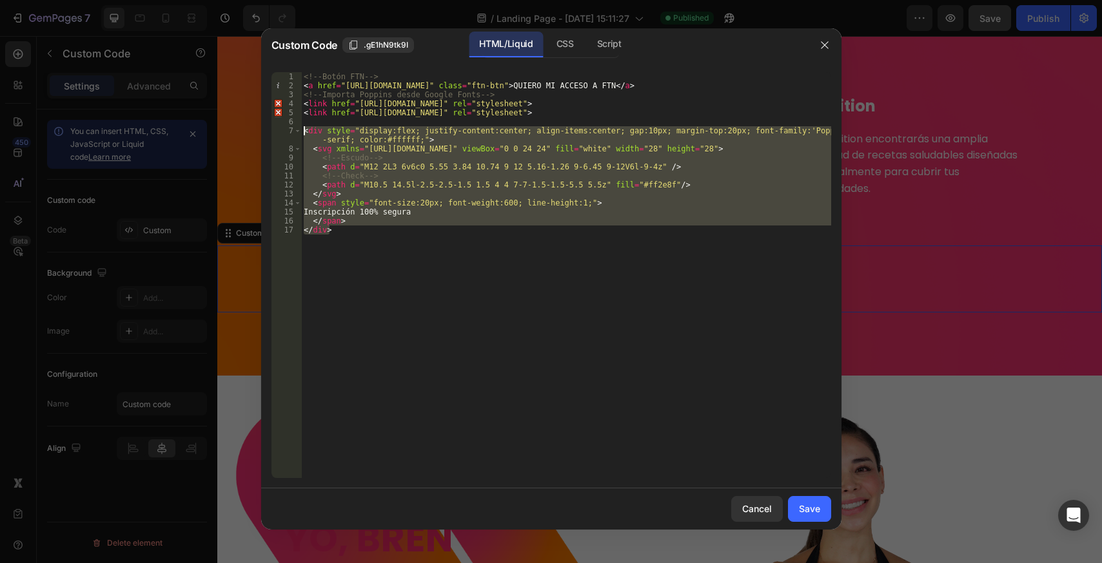
drag, startPoint x: 320, startPoint y: 259, endPoint x: 266, endPoint y: 130, distance: 139.6
click at [266, 130] on div "</div> 1 2 3 4 5 6 7 8 9 10 11 12 13 14 15 16 17 <!-- Botón FTN --> < a href = …" at bounding box center [551, 275] width 580 height 427
paste textarea "/div"
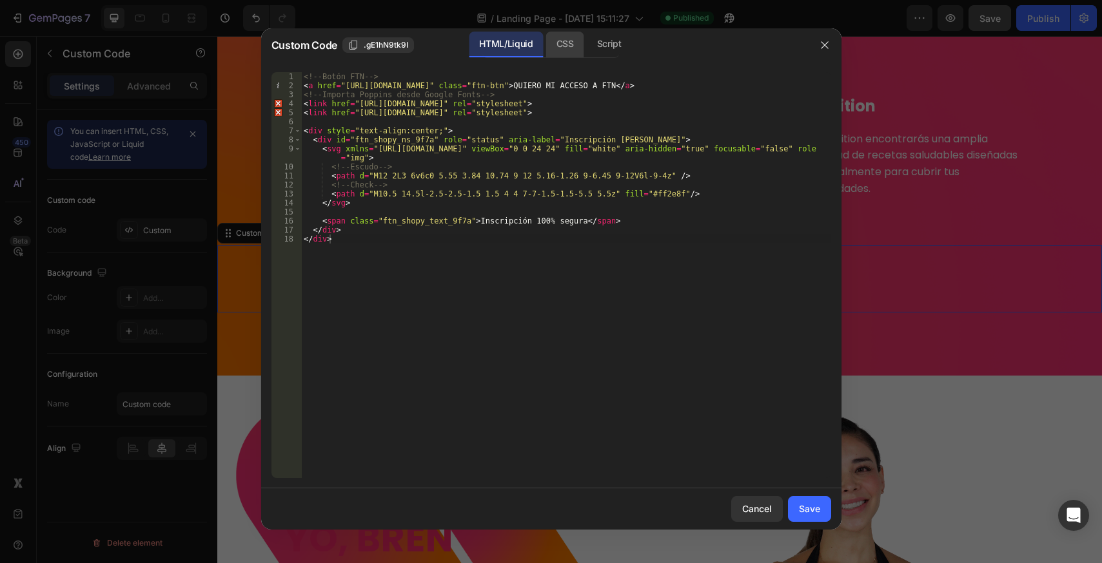
click at [587, 47] on div "CSS" at bounding box center [609, 45] width 45 height 26
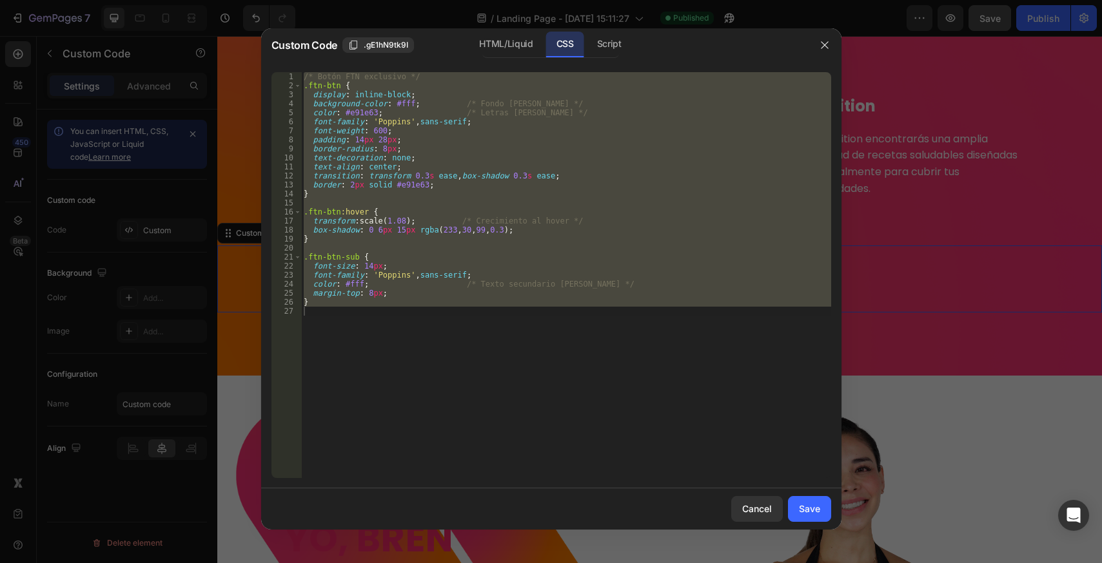
type textarea "}"
click at [422, 326] on div "/* Botón FTN exclusivo */ .ftn-btn { display : inline-block ; background-color …" at bounding box center [566, 275] width 530 height 406
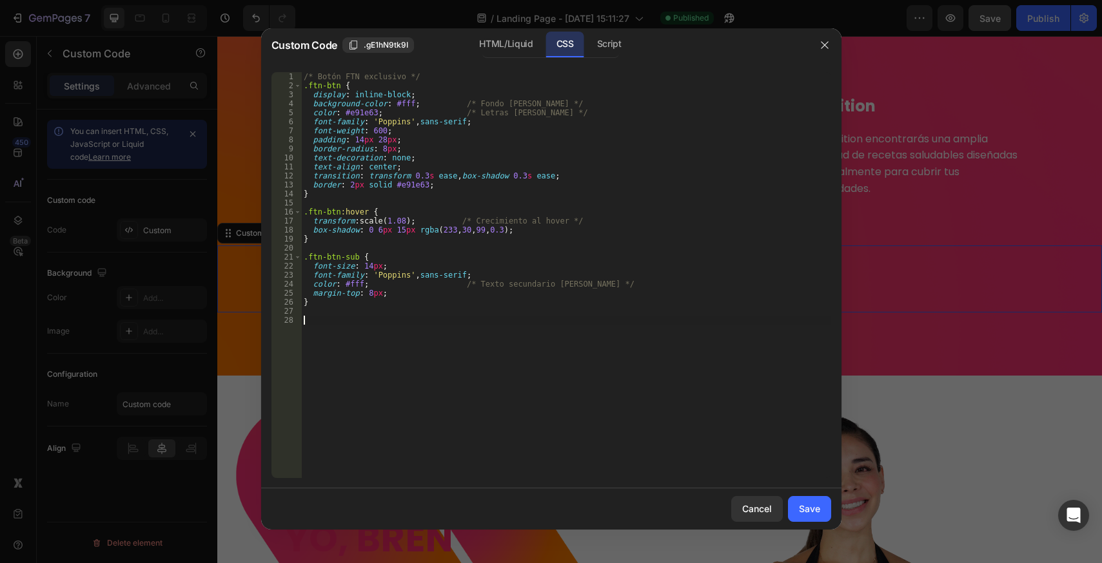
paste textarea "}"
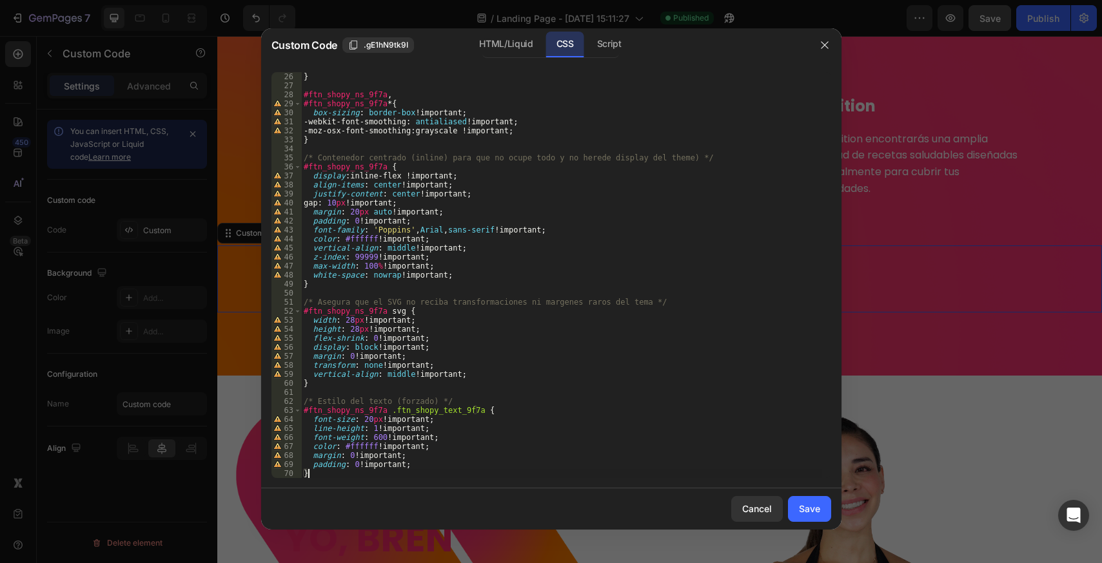
scroll to position [110, 0]
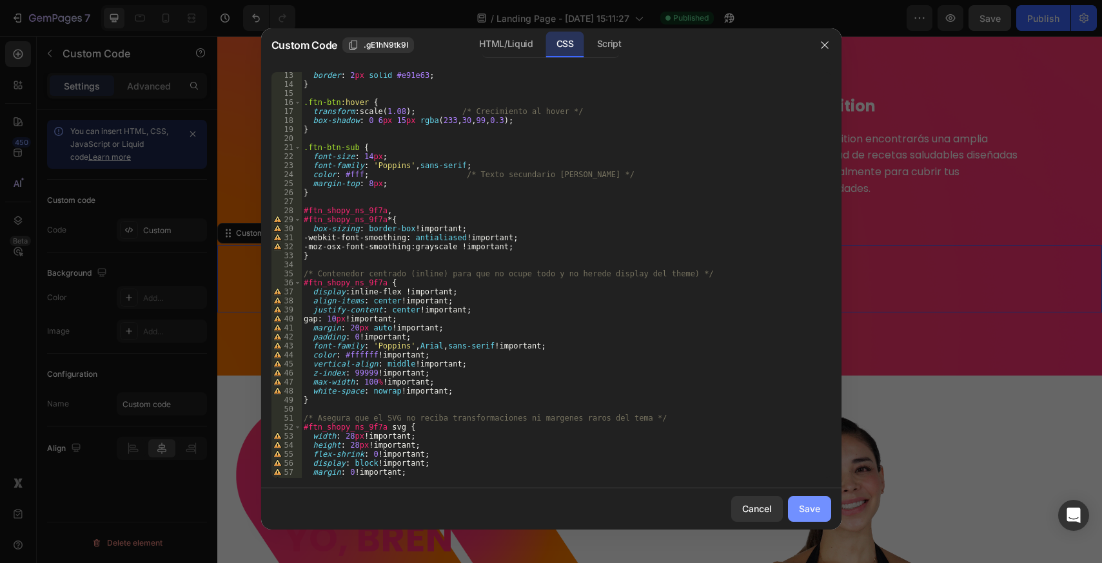
type textarea "}"
click at [812, 511] on div "Save" at bounding box center [809, 509] width 21 height 14
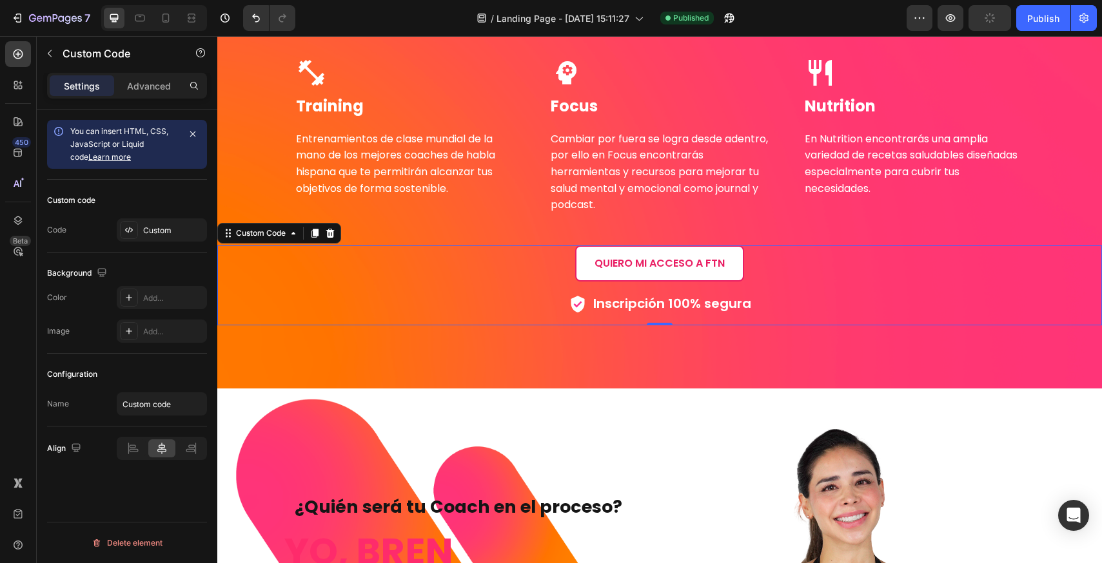
click at [656, 297] on span "Inscripción 100% segura" at bounding box center [672, 303] width 158 height 13
click at [149, 228] on div "Custom" at bounding box center [173, 231] width 61 height 12
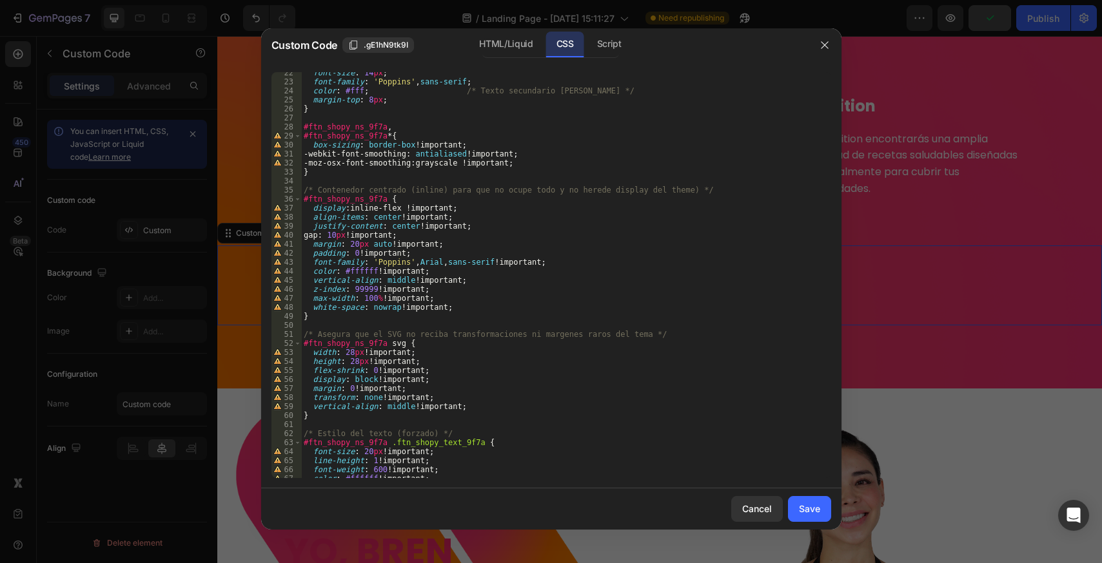
scroll to position [39, 0]
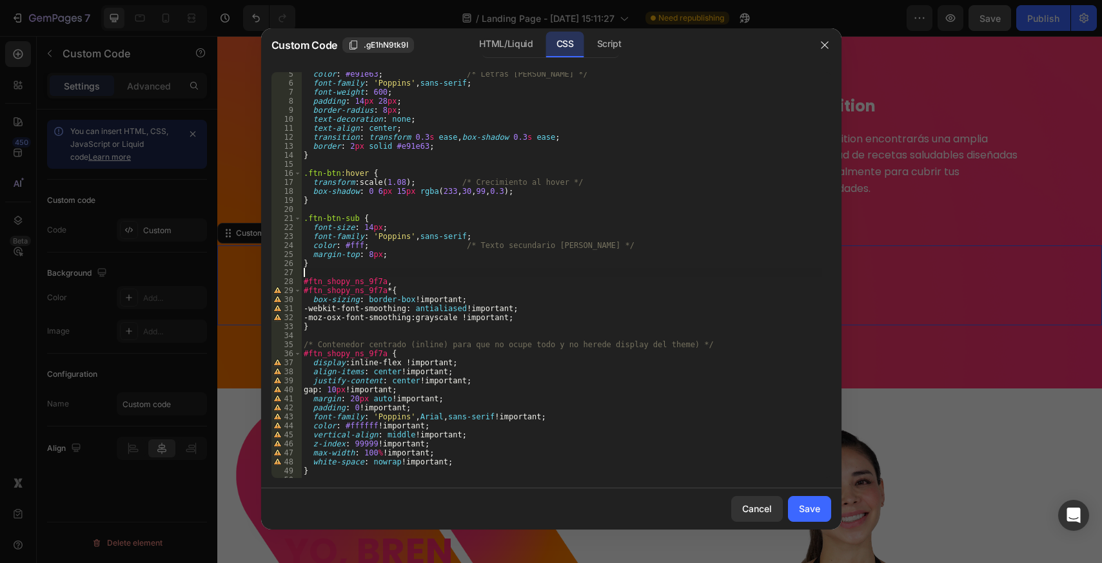
click at [342, 273] on div "color : #e91e63 ; /* Letras [PERSON_NAME] */ font-family : ' Poppins ' , sans-s…" at bounding box center [561, 282] width 520 height 424
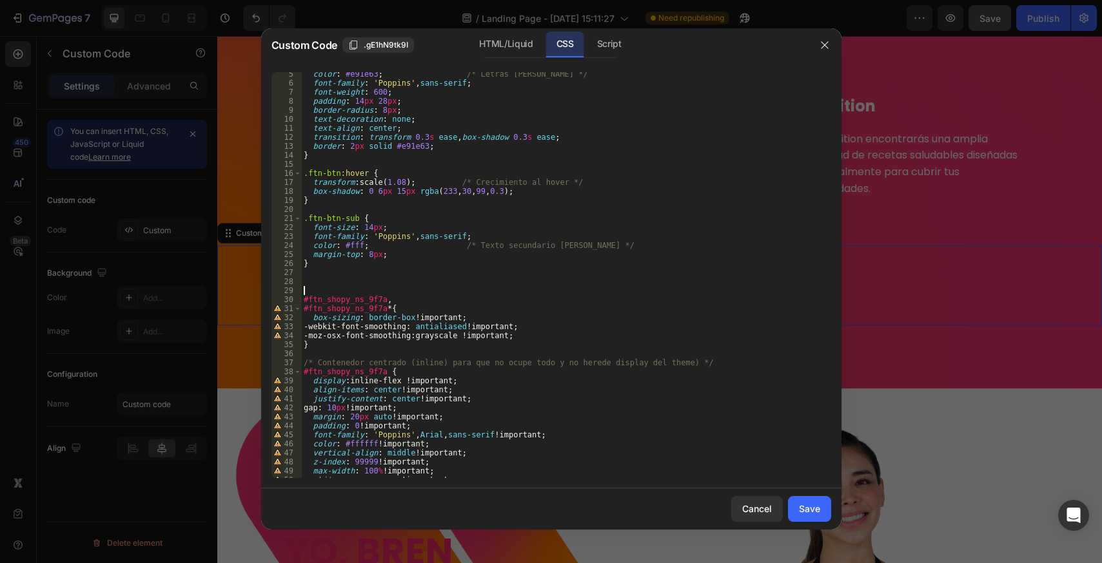
paste textarea "@import url('[URL][DOMAIN_NAME]);"
type textarea "@import url('[URL][DOMAIN_NAME]);"
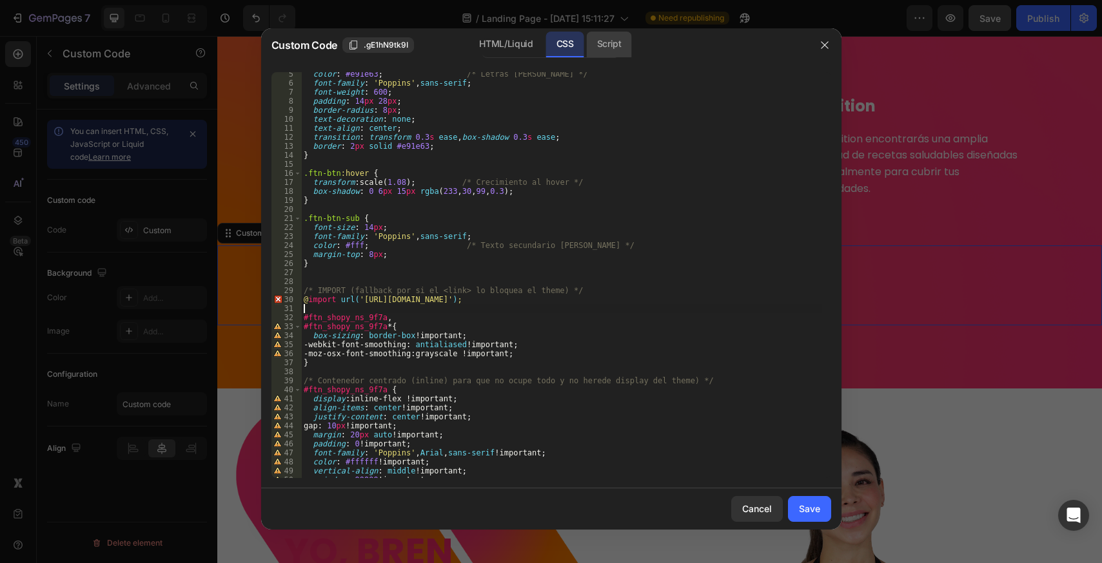
click at [594, 40] on div "Script" at bounding box center [609, 45] width 45 height 26
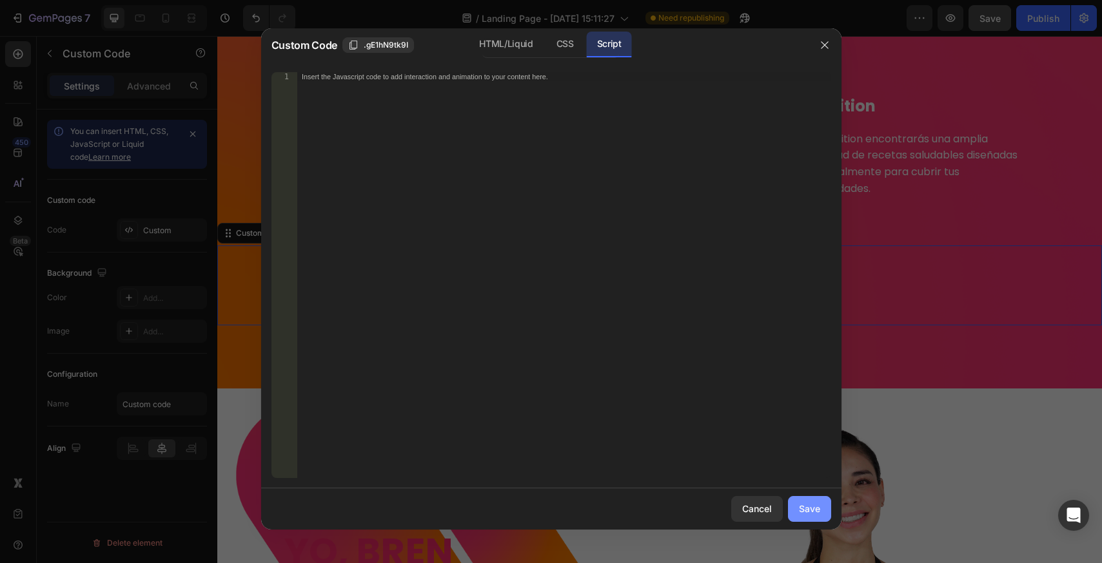
click at [815, 516] on button "Save" at bounding box center [809, 509] width 43 height 26
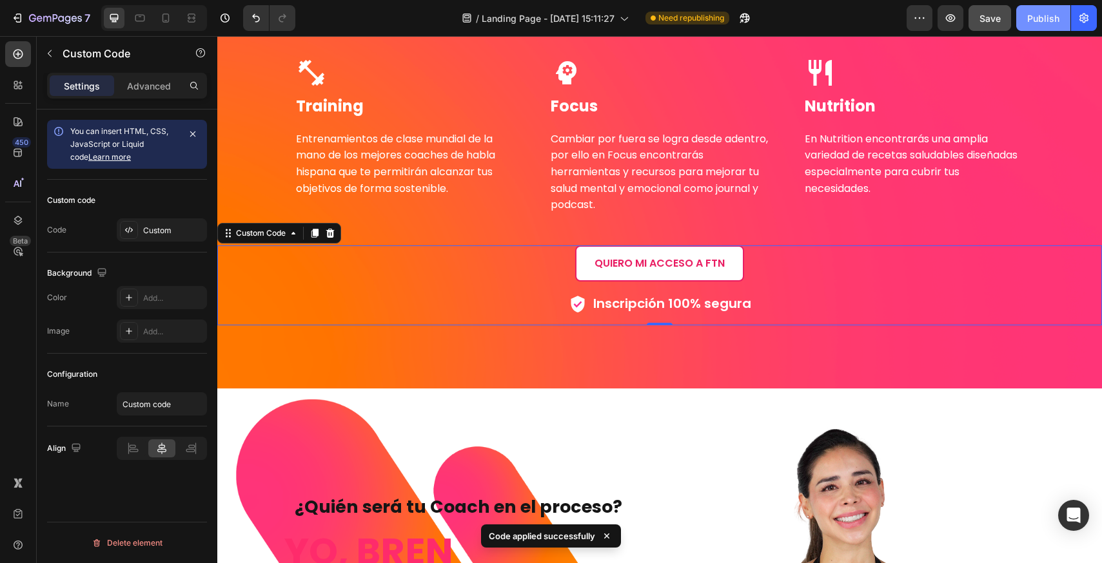
click at [1043, 22] on div "Publish" at bounding box center [1043, 19] width 32 height 14
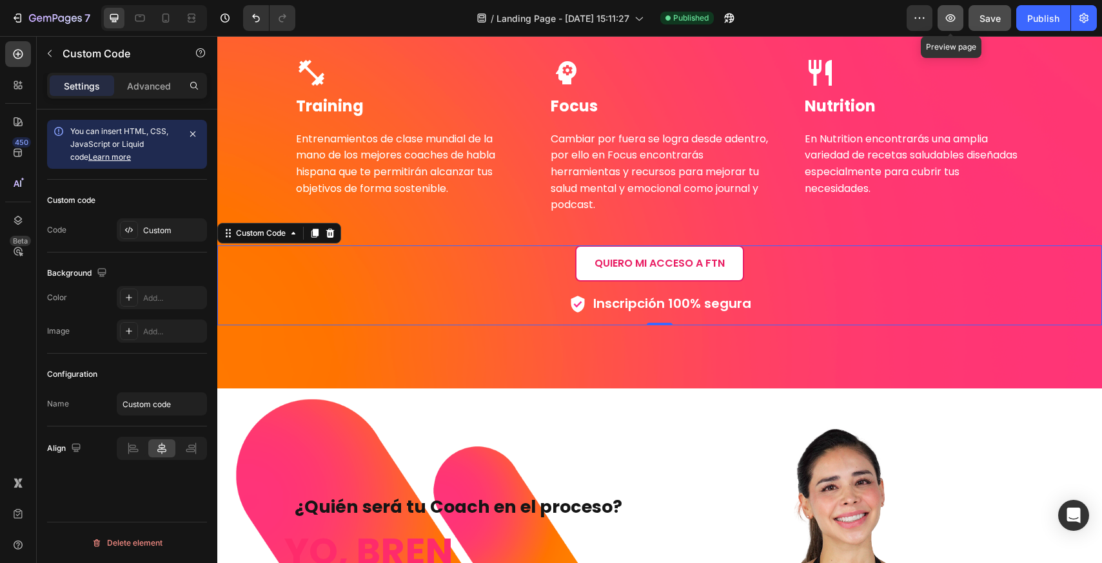
click at [956, 22] on icon "button" at bounding box center [950, 18] width 13 height 13
click at [647, 301] on span "Inscripción 100% segura" at bounding box center [672, 303] width 158 height 13
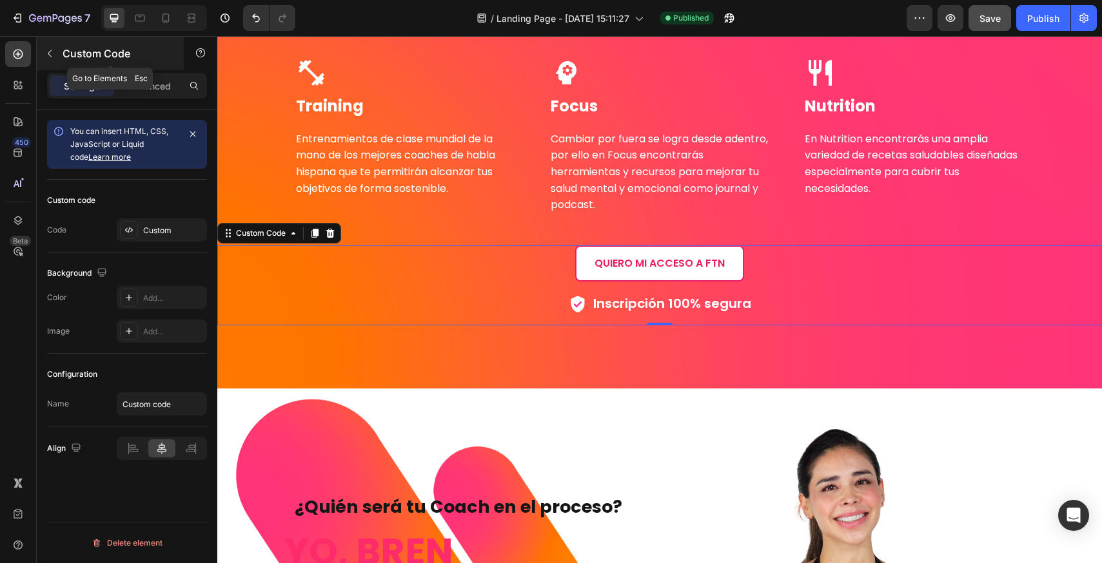
click at [54, 52] on icon "button" at bounding box center [49, 53] width 10 height 10
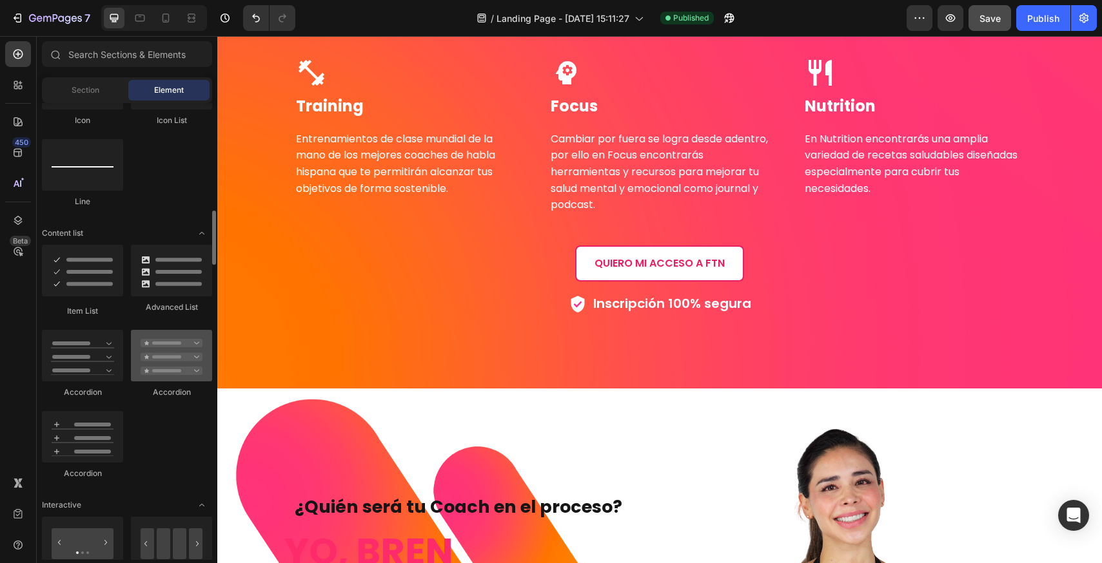
scroll to position [967, 0]
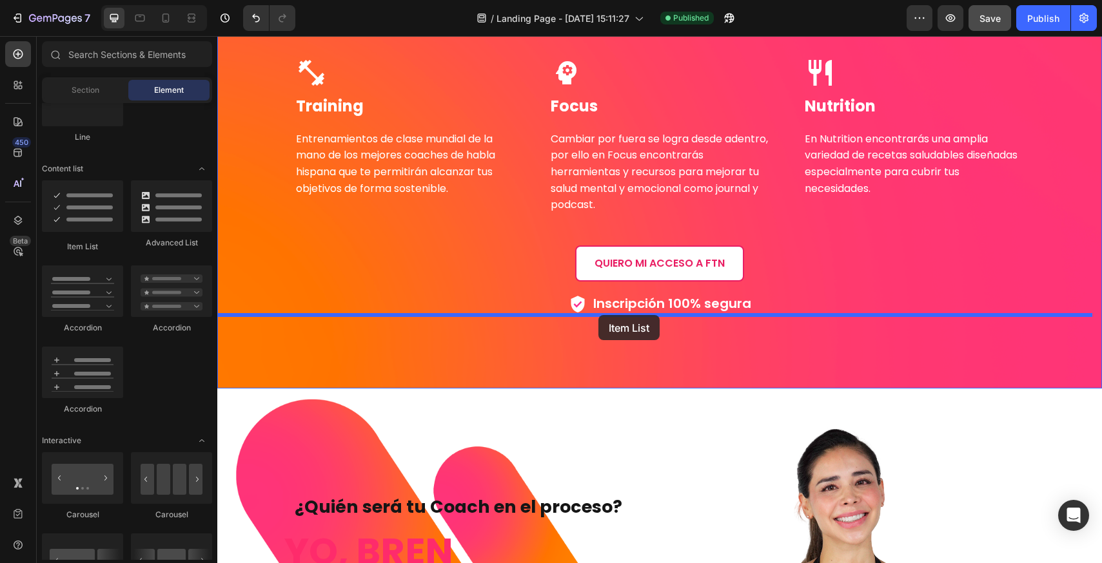
drag, startPoint x: 310, startPoint y: 246, endPoint x: 598, endPoint y: 315, distance: 296.5
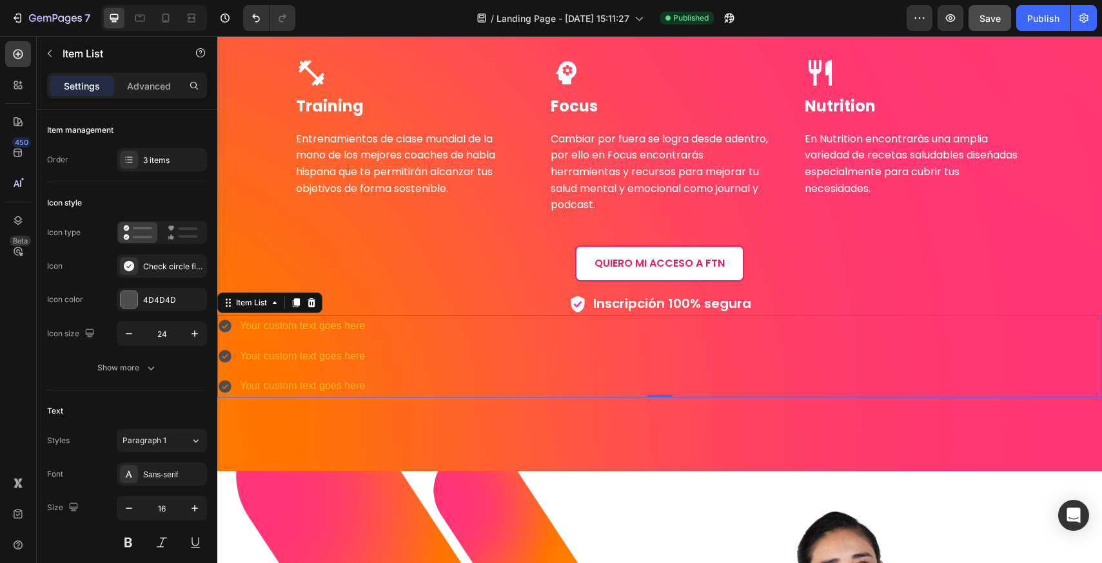
click at [285, 331] on div "Your custom text goes here" at bounding box center [302, 326] width 129 height 23
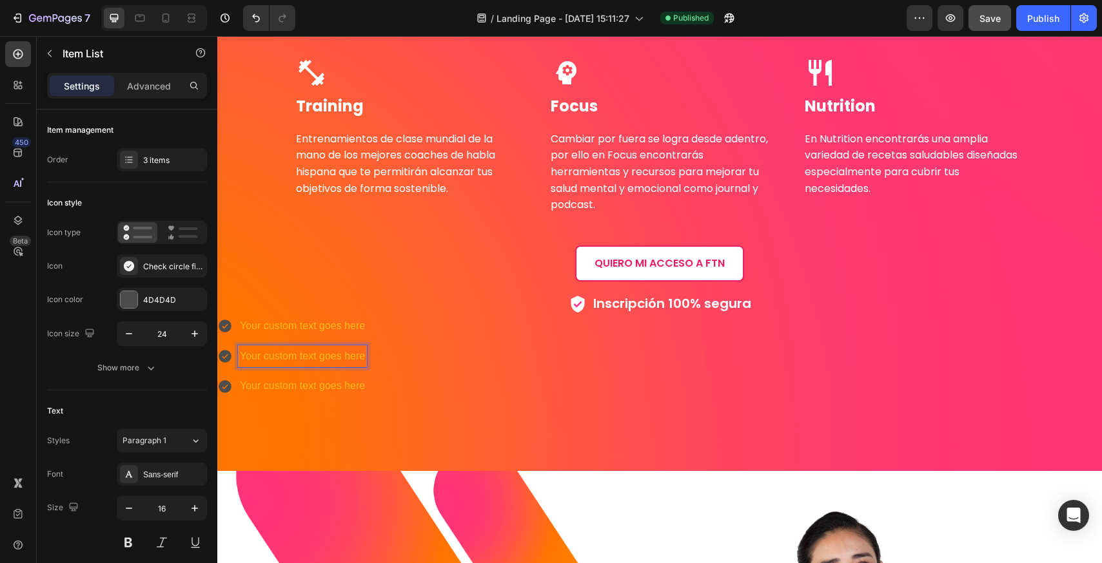
click at [338, 356] on p "Your custom text goes here" at bounding box center [302, 356] width 125 height 19
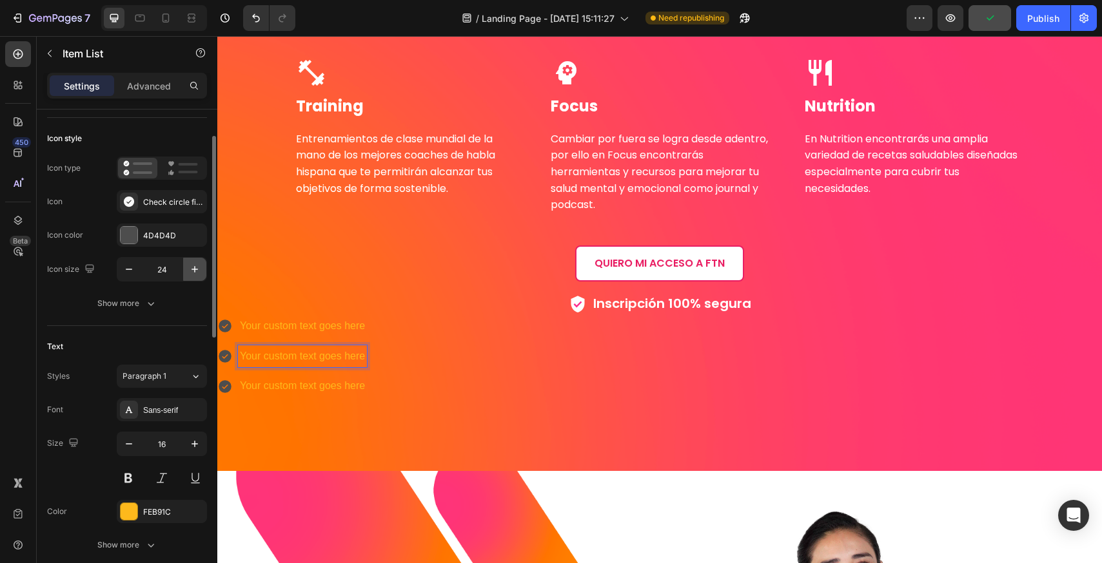
click at [197, 268] on icon "button" at bounding box center [194, 269] width 13 height 13
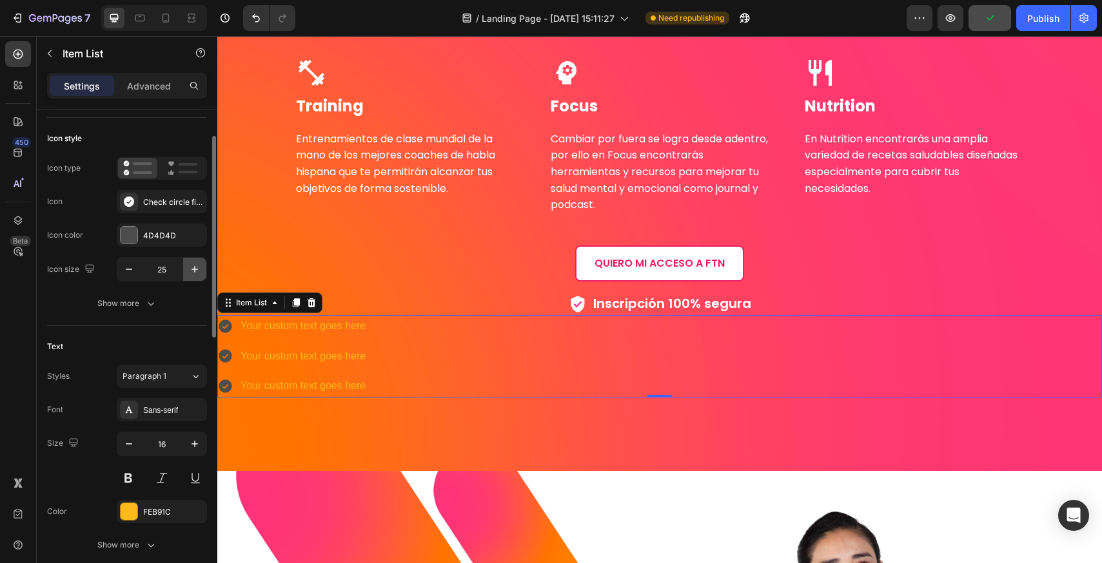
click at [197, 268] on icon "button" at bounding box center [194, 269] width 13 height 13
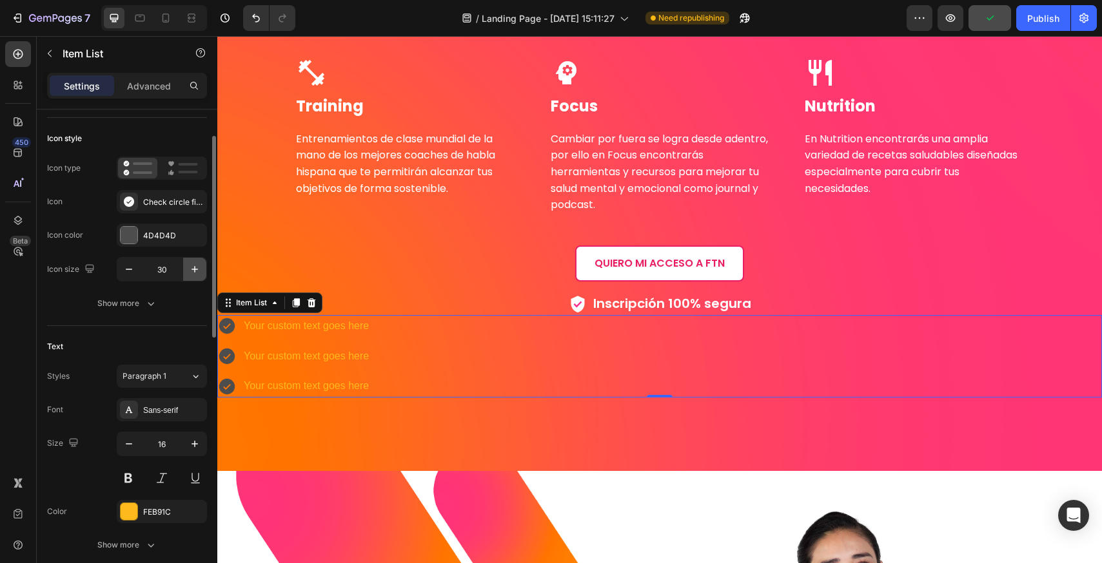
click at [197, 268] on icon "button" at bounding box center [194, 269] width 13 height 13
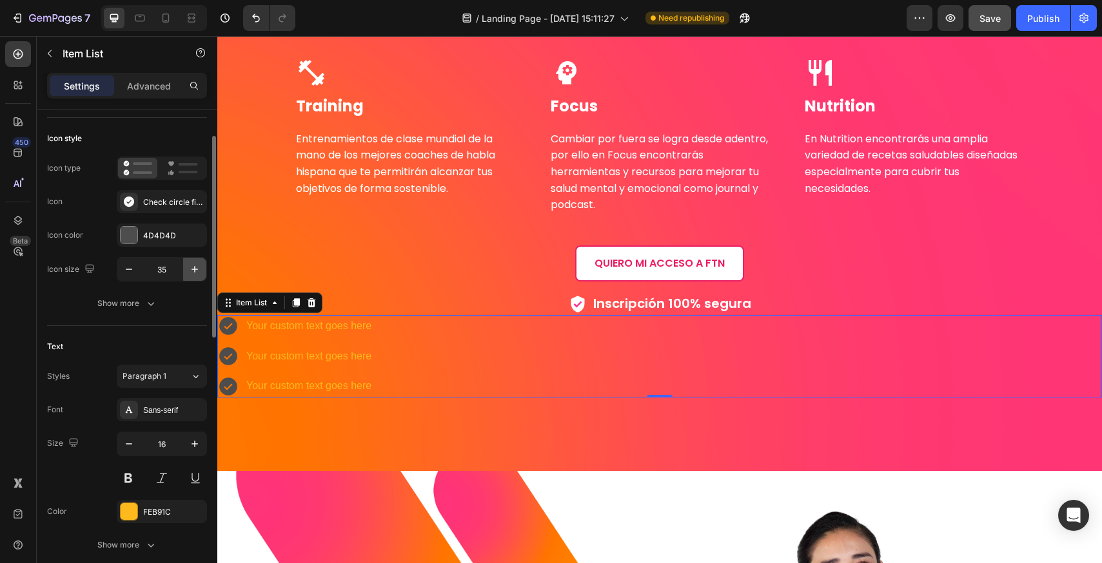
click at [197, 268] on icon "button" at bounding box center [194, 269] width 13 height 13
type input "36"
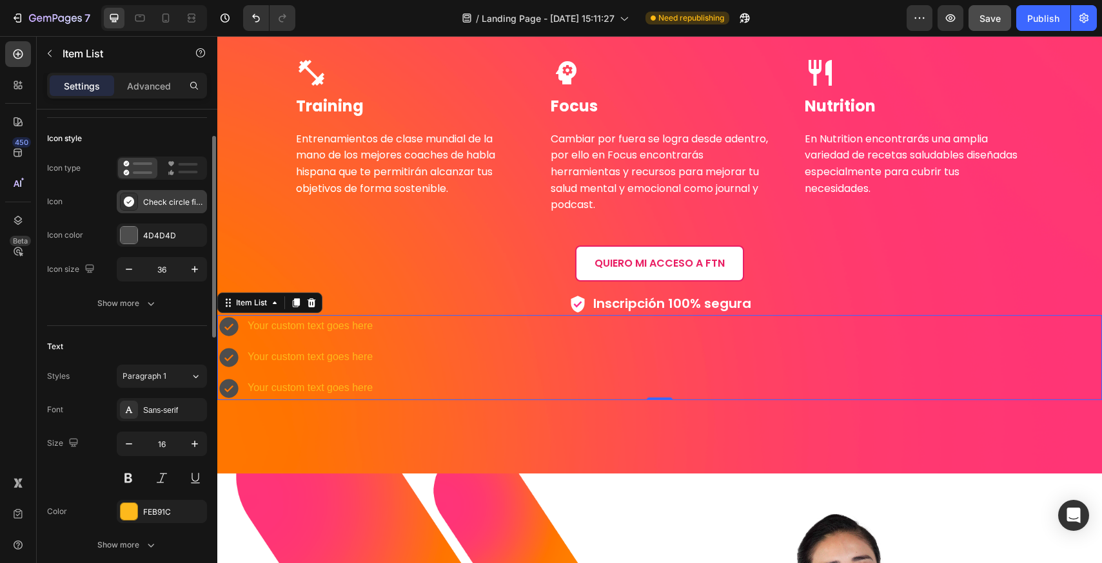
click at [161, 206] on div "Check circle filled" at bounding box center [173, 203] width 61 height 12
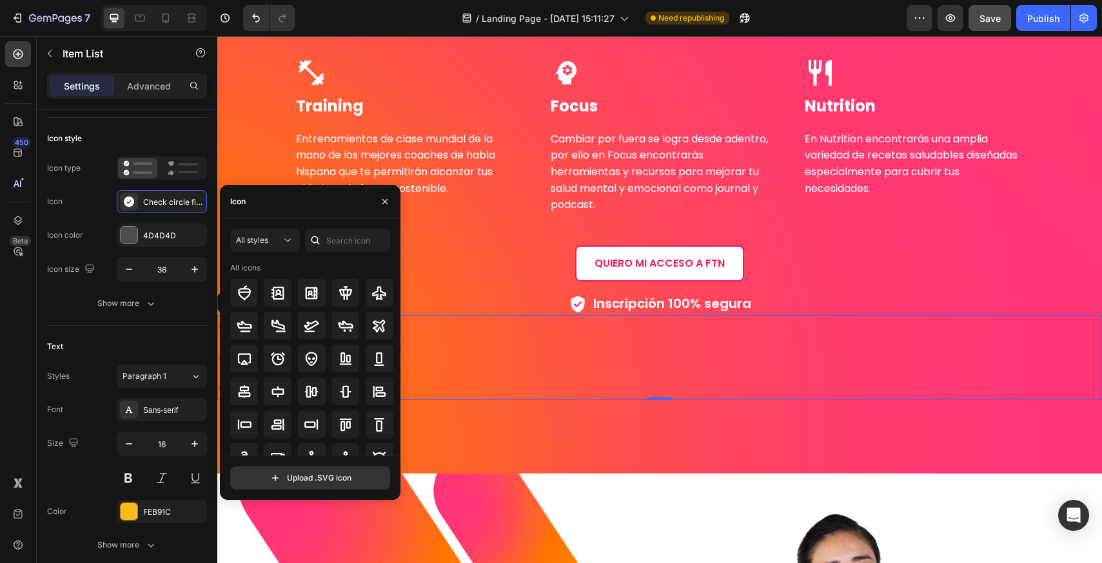
click at [313, 207] on div "Icon" at bounding box center [310, 202] width 181 height 34
click at [263, 196] on div "Icon" at bounding box center [310, 202] width 181 height 34
click at [260, 199] on div "Icon" at bounding box center [310, 202] width 181 height 34
click at [340, 244] on input "text" at bounding box center [347, 240] width 85 height 23
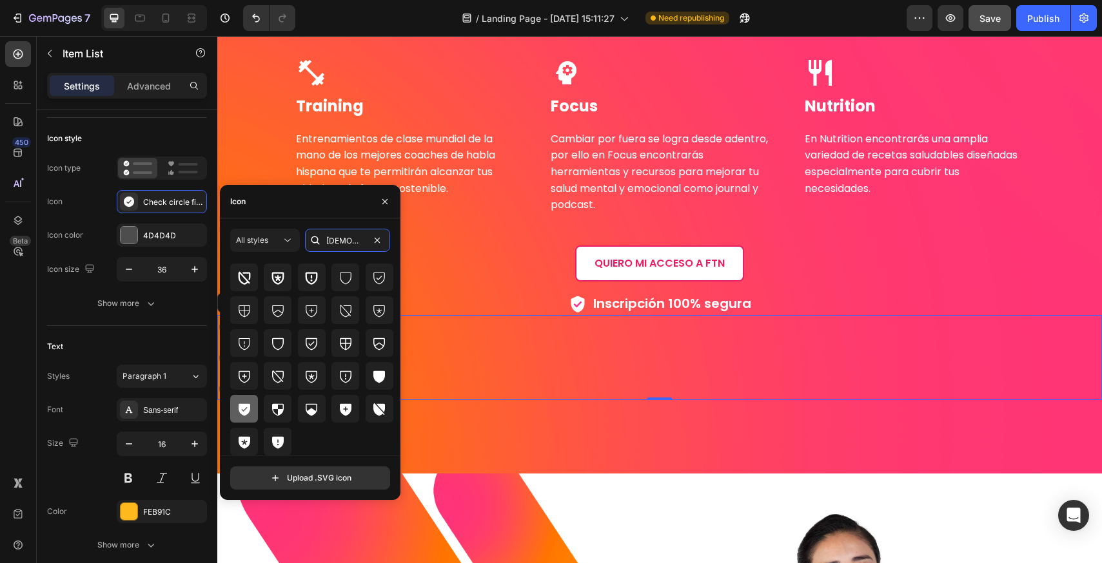
type input "[DEMOGRAPHIC_DATA]"
click at [246, 412] on icon at bounding box center [245, 410] width 12 height 12
click at [177, 195] on div "Shield check filled" at bounding box center [162, 201] width 90 height 23
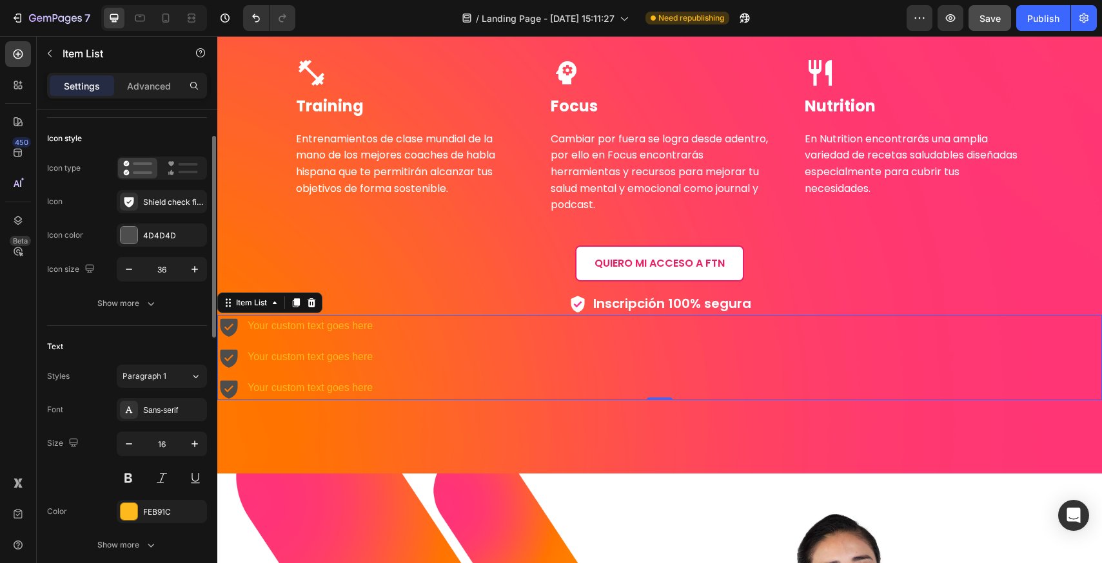
scroll to position [129, 0]
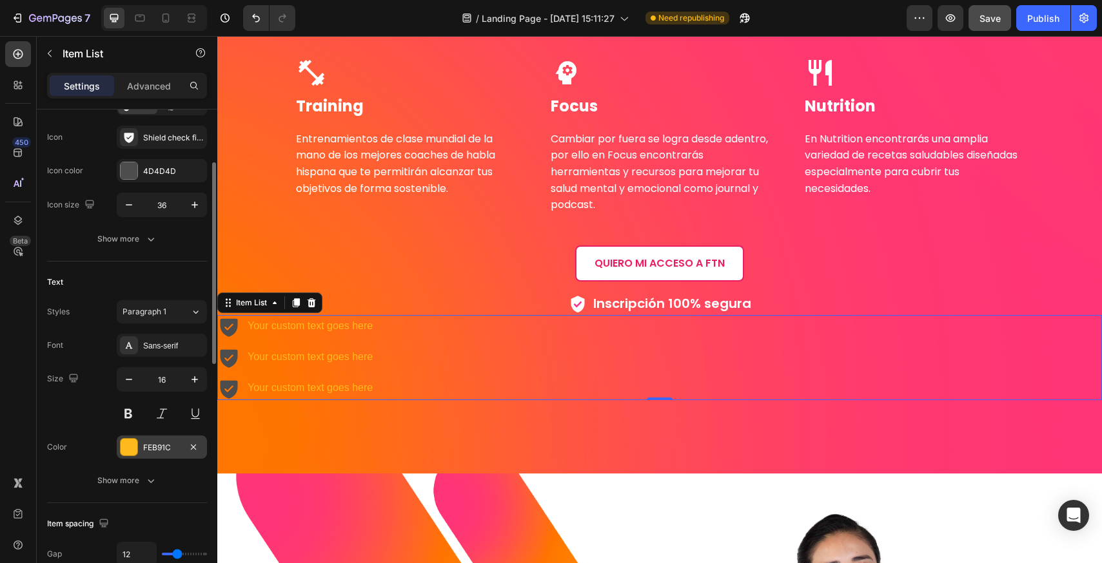
click at [155, 453] on div "FEB91C" at bounding box center [161, 448] width 37 height 12
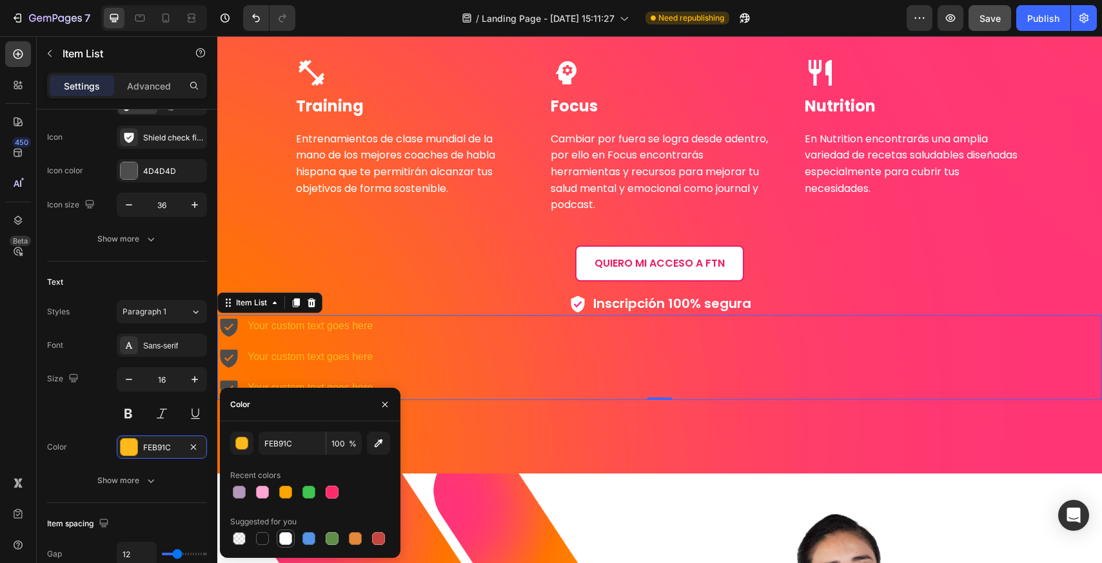
click at [284, 533] on div at bounding box center [285, 539] width 13 height 13
type input "FFFFFF"
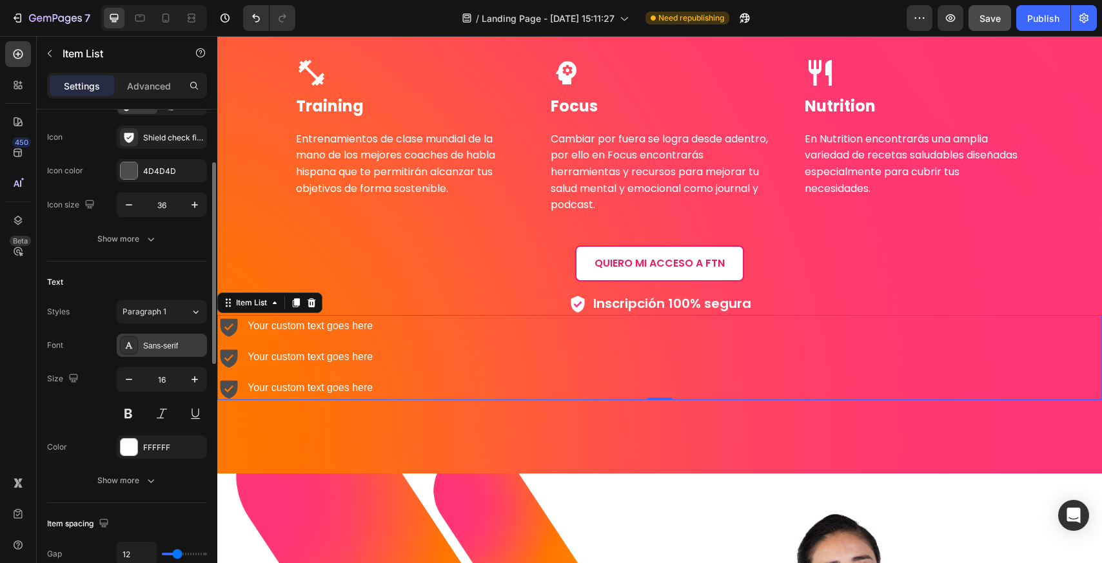
click at [157, 344] on div "Sans-serif" at bounding box center [173, 346] width 61 height 12
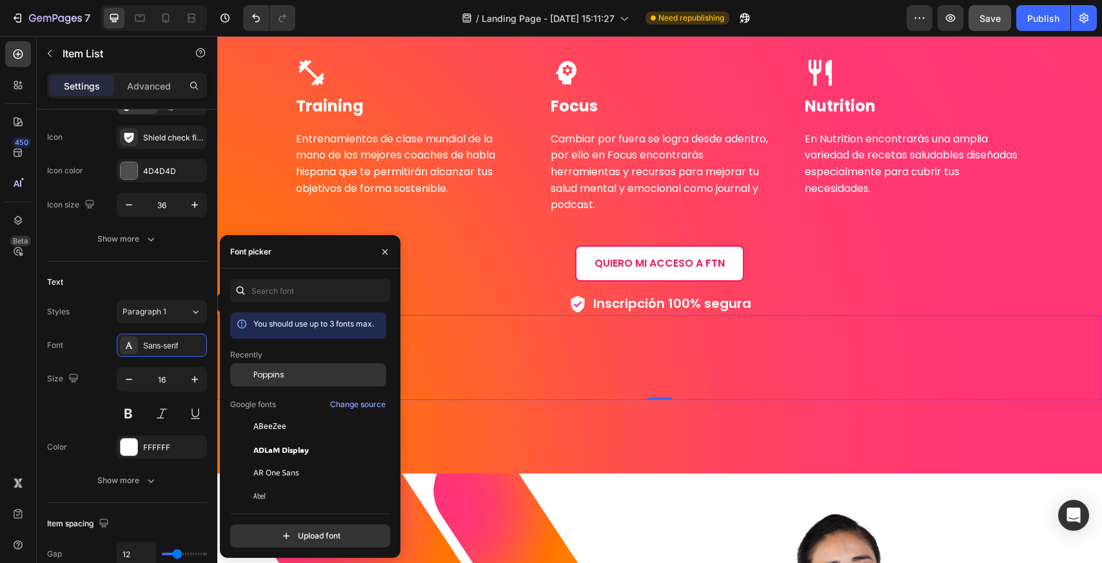
click at [293, 375] on div "Poppins" at bounding box center [318, 375] width 130 height 12
click at [83, 425] on div "Font Poppins Size 16 Color FFFFFF Show more" at bounding box center [127, 413] width 160 height 159
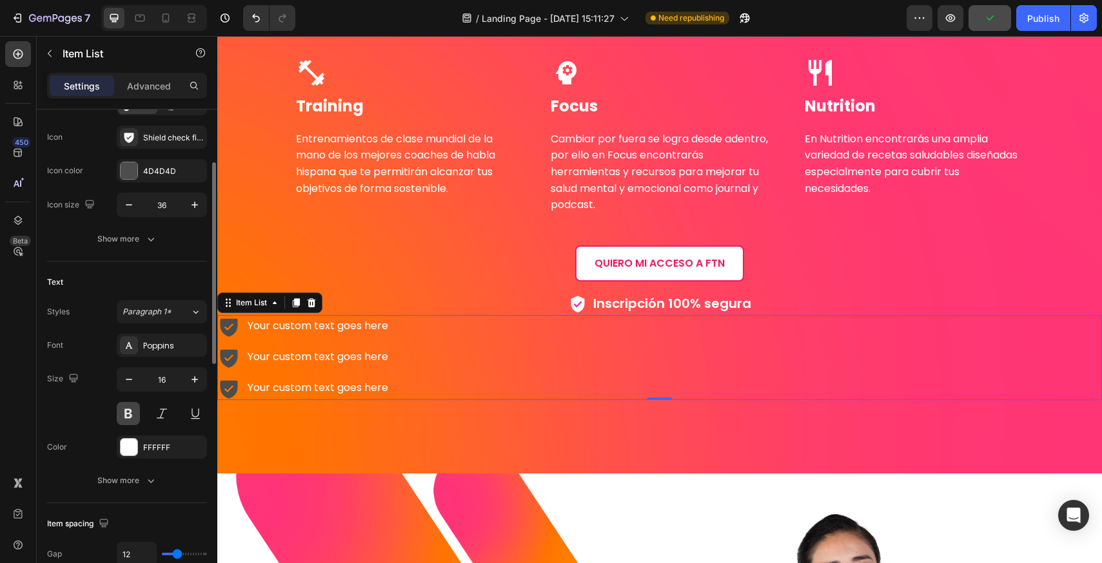
click at [128, 417] on button at bounding box center [128, 413] width 23 height 23
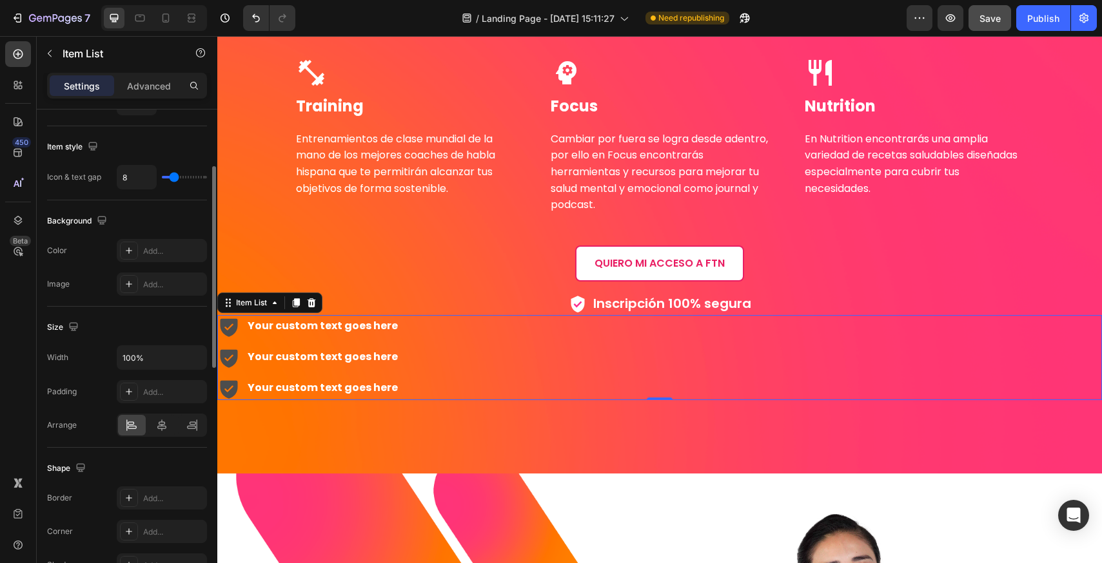
scroll to position [645, 0]
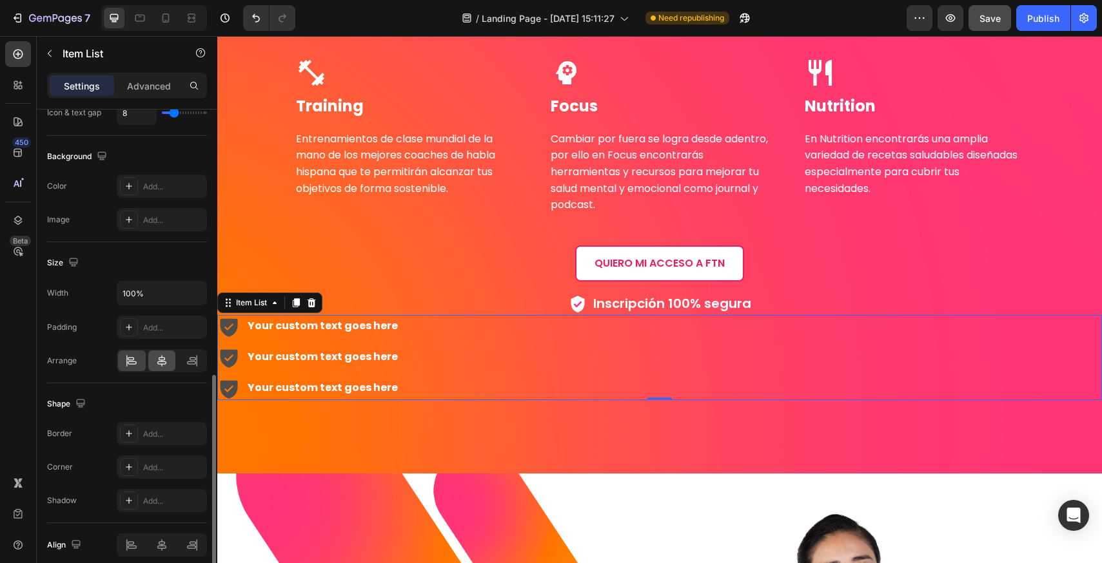
click at [159, 366] on icon at bounding box center [161, 361] width 13 height 13
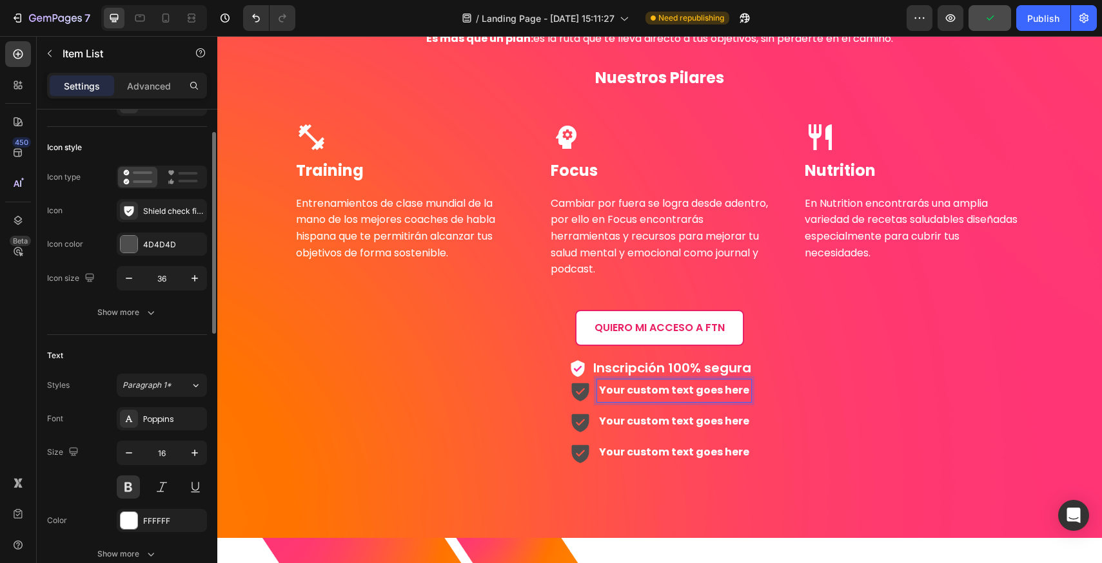
scroll to position [0, 0]
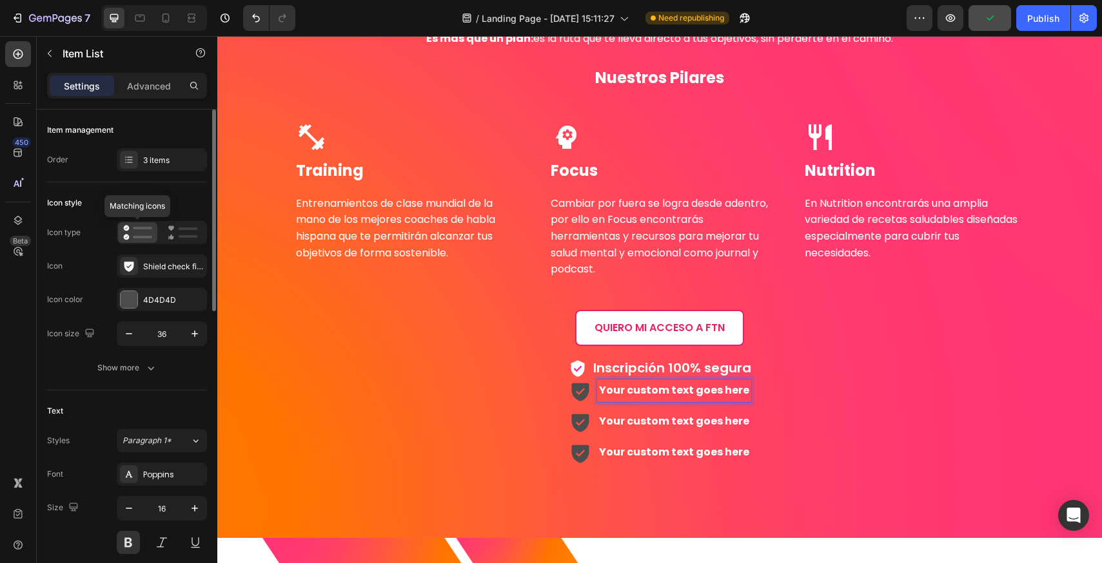
click at [144, 235] on icon at bounding box center [137, 232] width 29 height 15
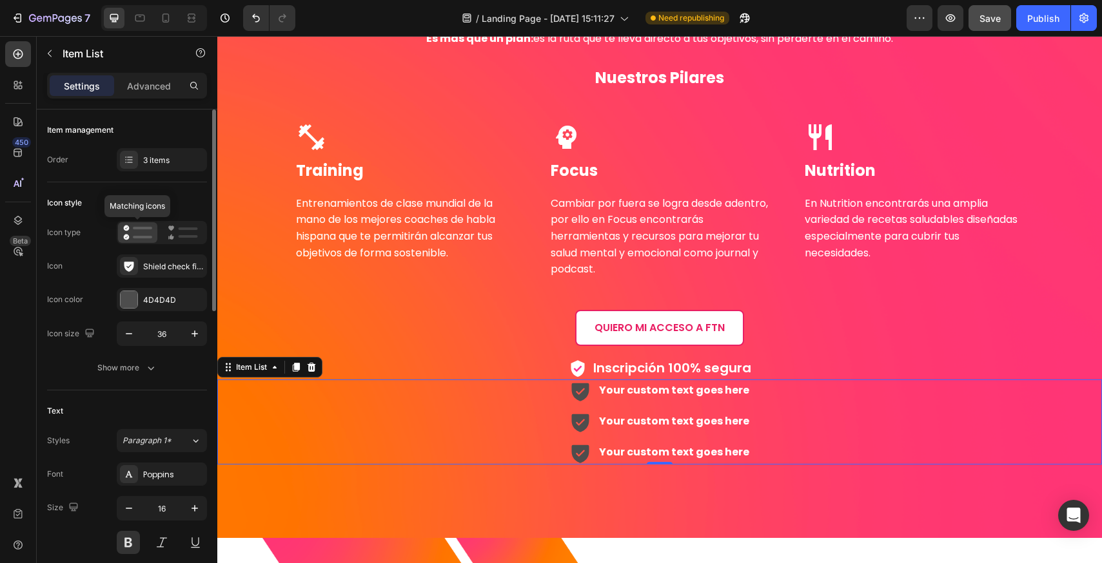
click at [146, 235] on icon at bounding box center [137, 232] width 29 height 15
click at [165, 164] on div "3 items" at bounding box center [173, 161] width 61 height 12
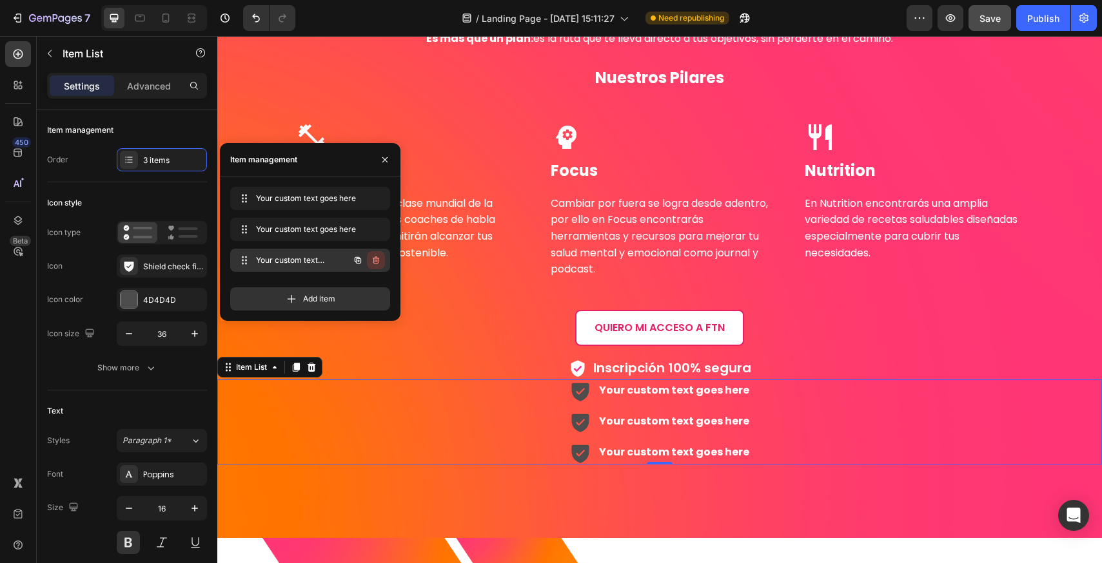
click at [373, 259] on icon "button" at bounding box center [376, 260] width 10 height 10
click at [380, 230] on icon "button" at bounding box center [376, 229] width 10 height 10
click at [361, 231] on div "Delete" at bounding box center [367, 230] width 24 height 12
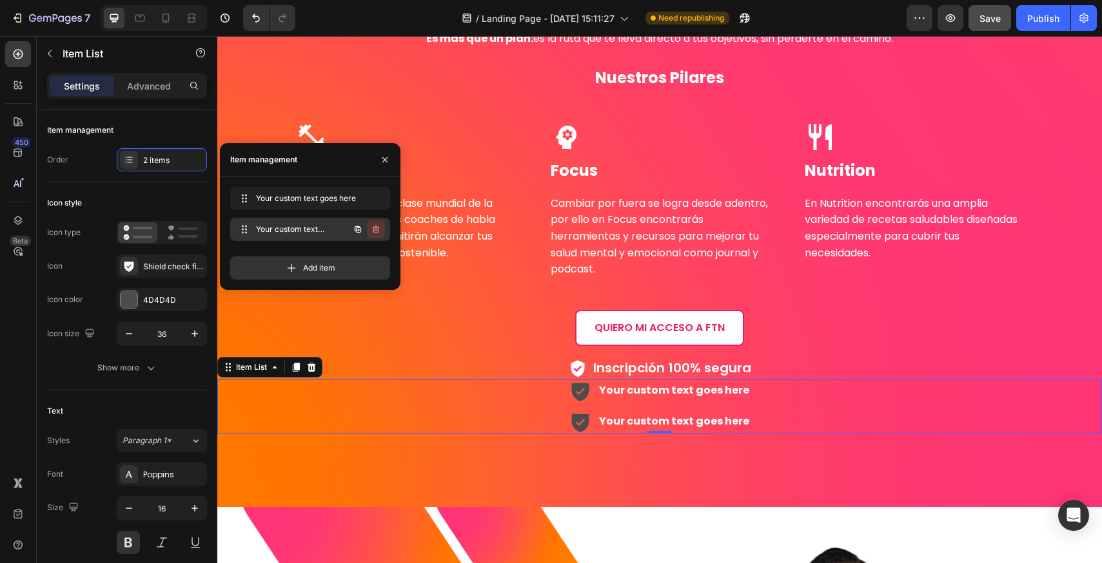
click at [374, 230] on icon "button" at bounding box center [376, 229] width 10 height 10
click at [374, 230] on div "Delete" at bounding box center [367, 230] width 24 height 12
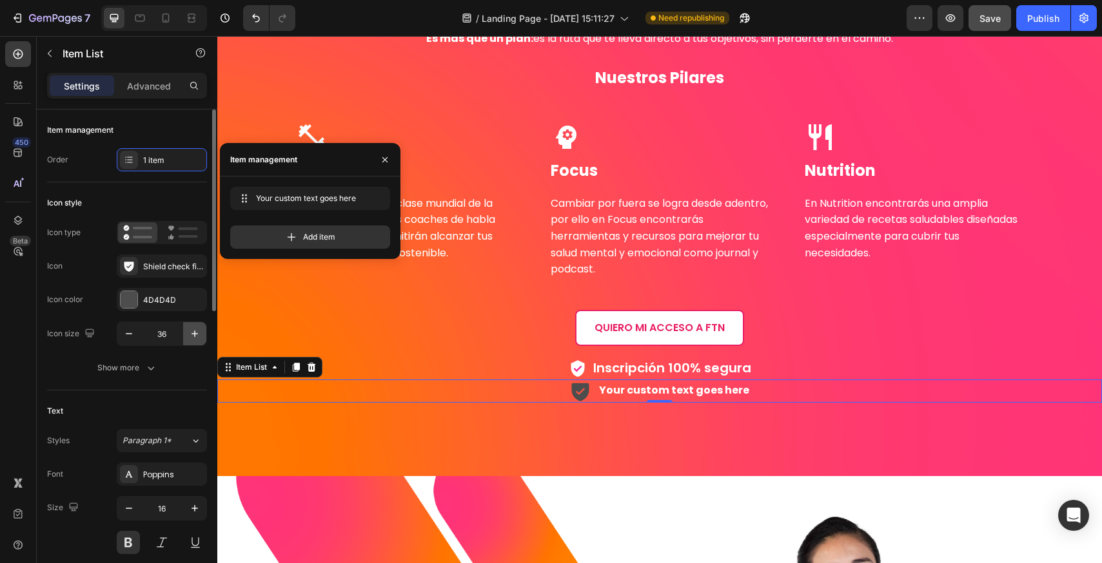
click at [202, 336] on button "button" at bounding box center [194, 333] width 23 height 23
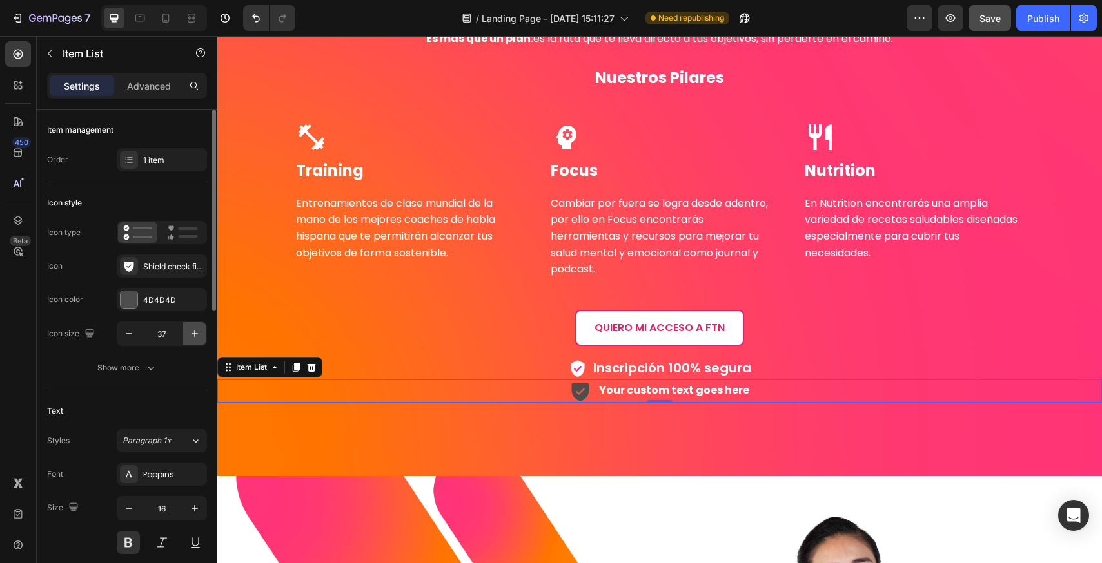
click at [202, 336] on button "button" at bounding box center [194, 333] width 23 height 23
type input "39"
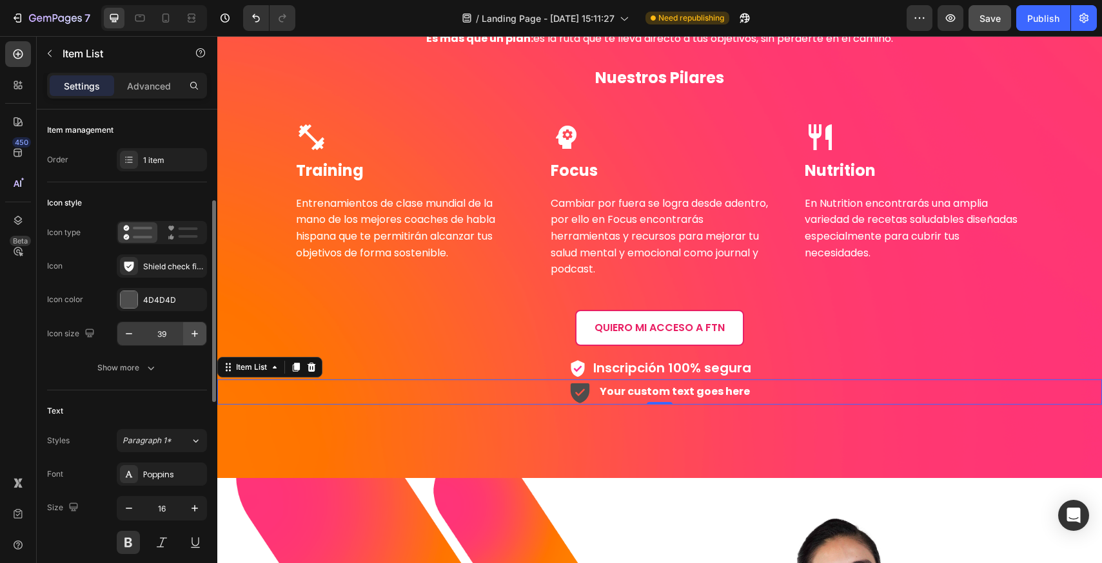
scroll to position [129, 0]
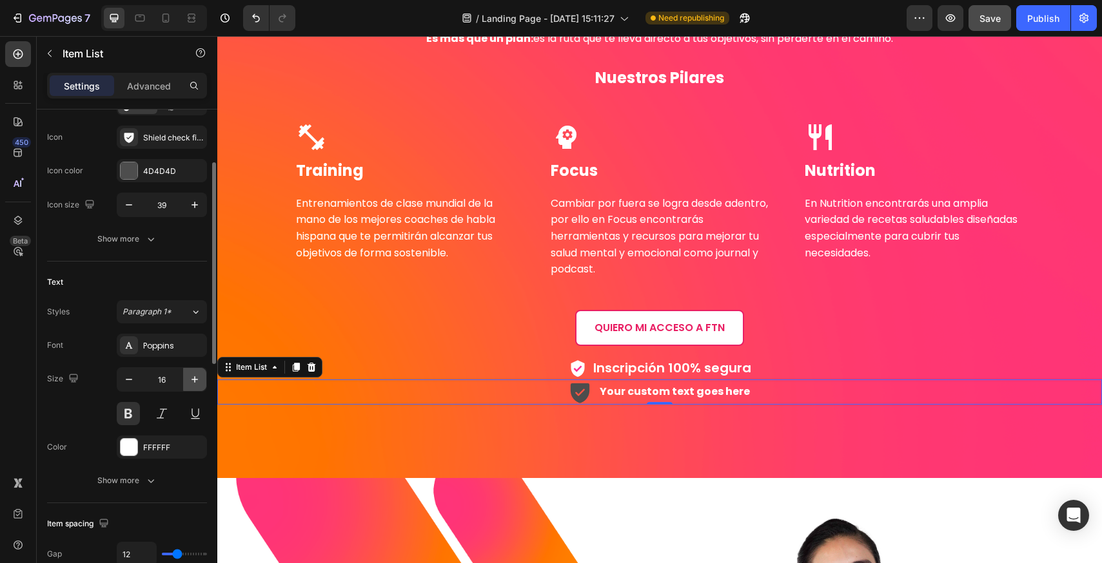
click at [198, 378] on icon "button" at bounding box center [194, 379] width 13 height 13
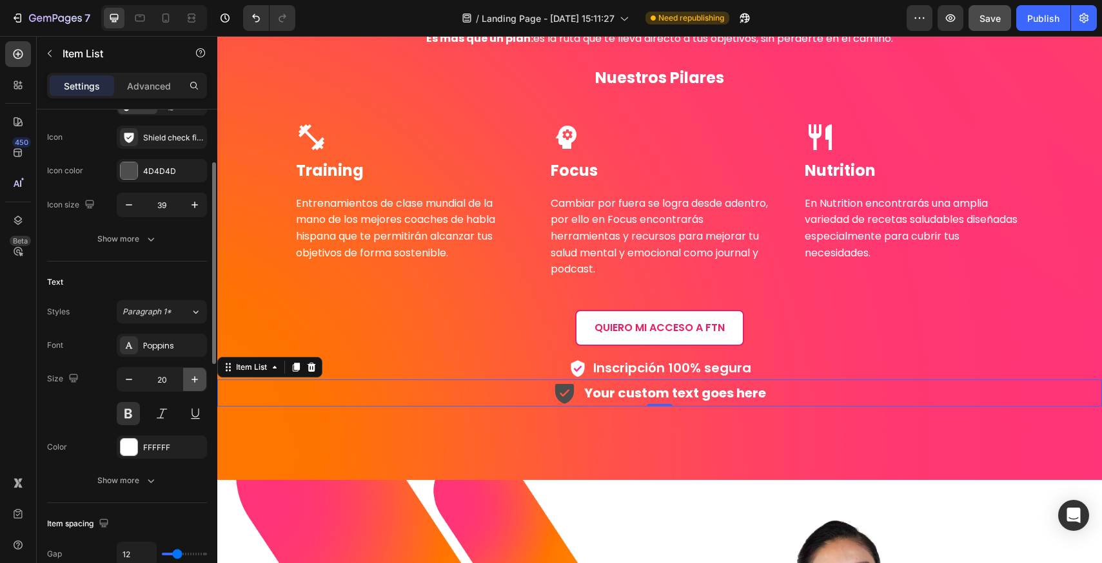
click at [198, 378] on icon "button" at bounding box center [194, 379] width 13 height 13
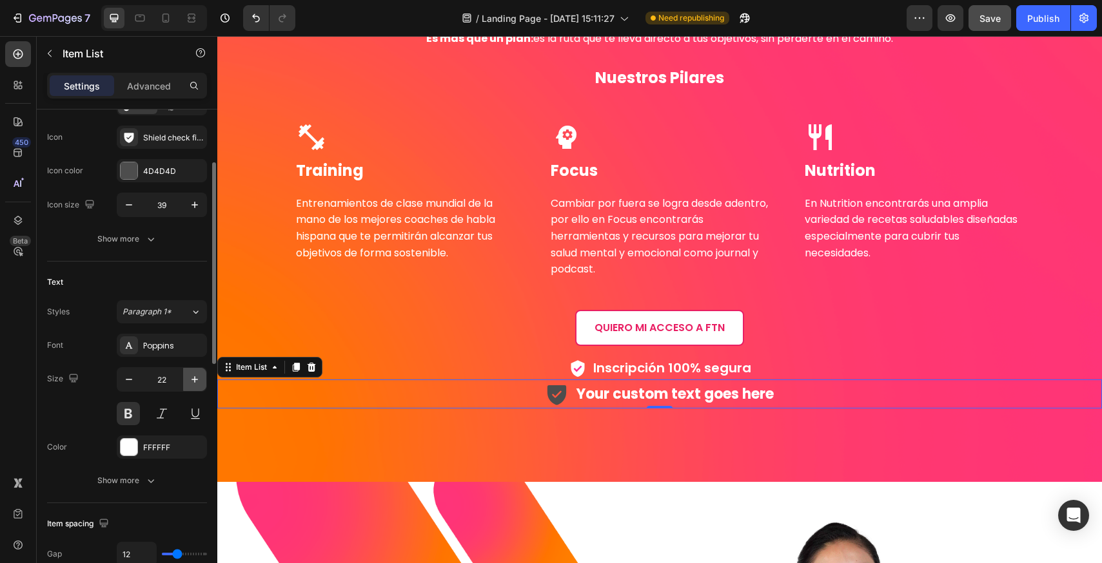
click at [198, 378] on icon "button" at bounding box center [194, 379] width 13 height 13
type input "23"
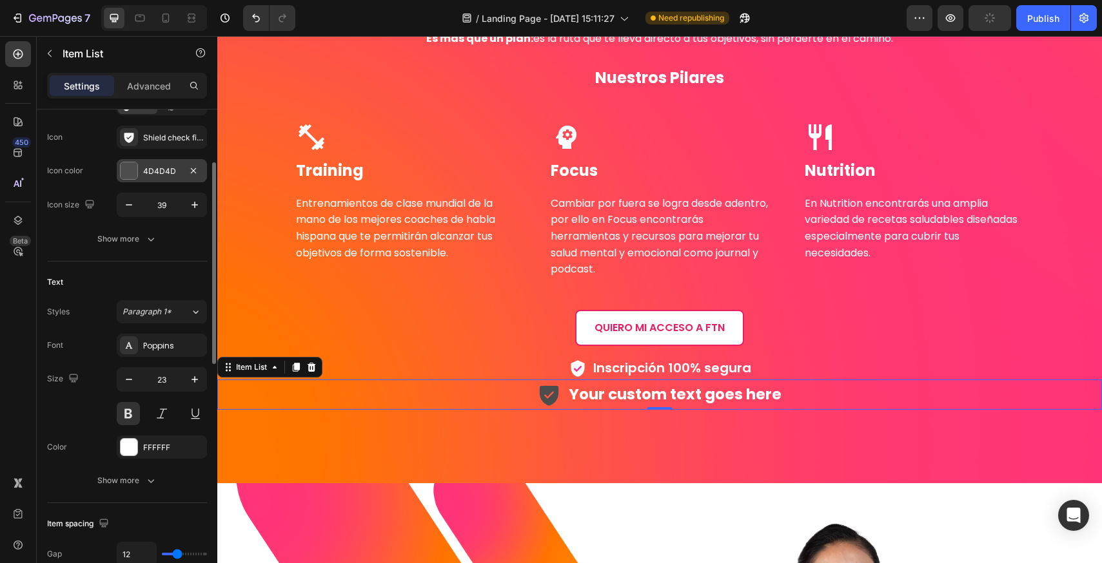
click at [132, 175] on div at bounding box center [129, 170] width 17 height 17
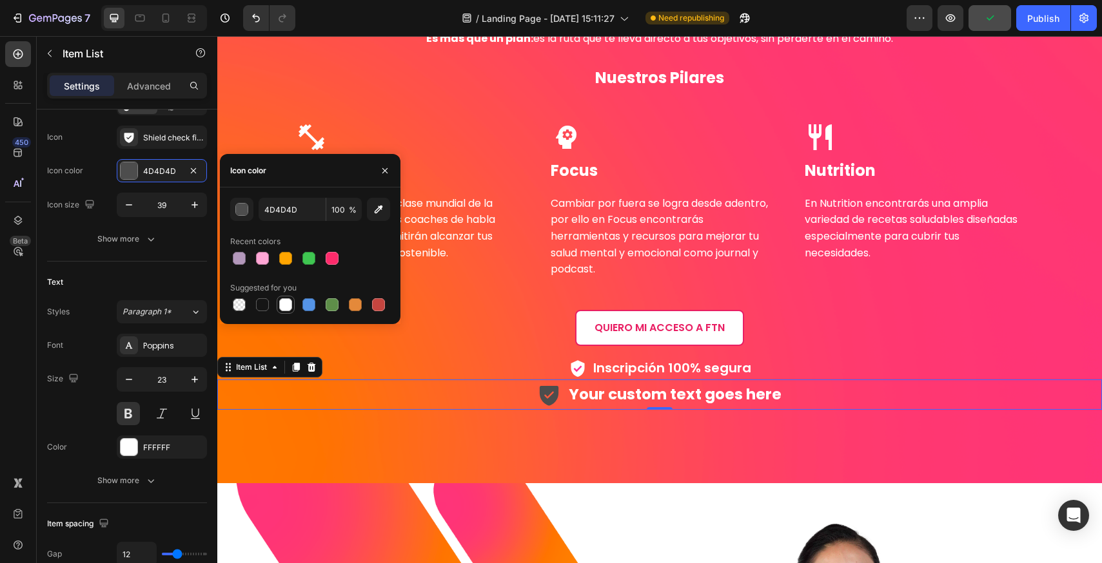
click at [282, 307] on div at bounding box center [285, 304] width 13 height 13
type input "FFFFFF"
click at [622, 375] on span "Inscripción 100% segura" at bounding box center [672, 368] width 158 height 13
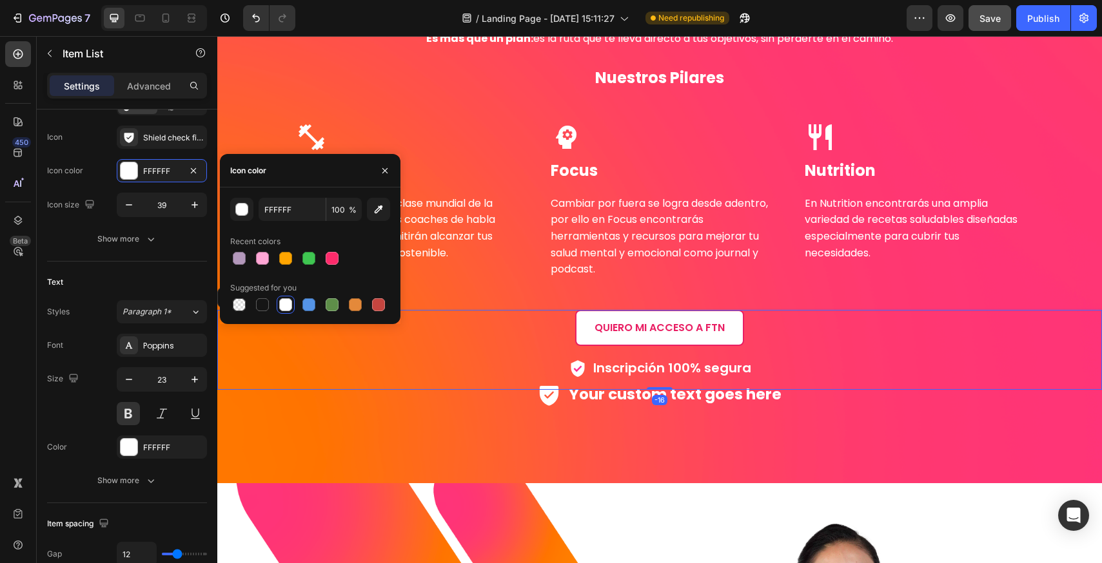
scroll to position [0, 0]
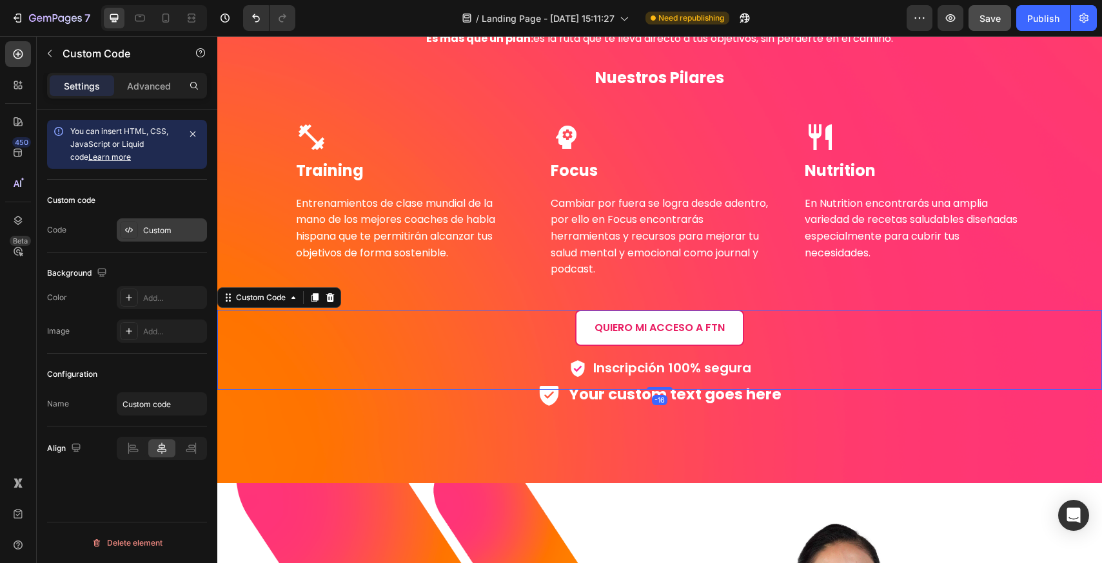
click at [170, 230] on div "Custom" at bounding box center [173, 231] width 61 height 12
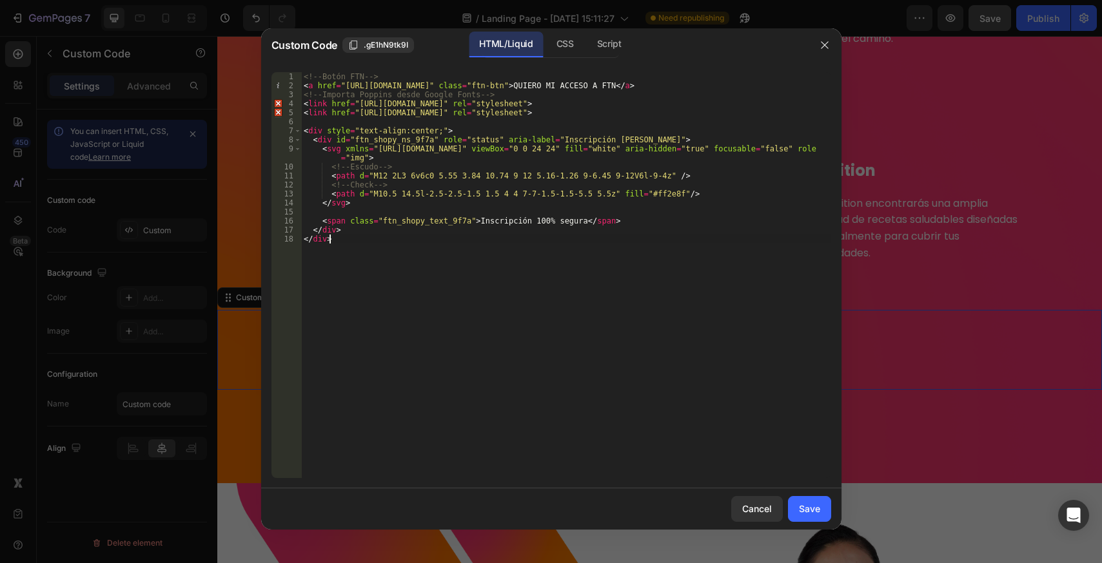
click at [382, 260] on div "<!-- Botón FTN --> < a href = "[URL][DOMAIN_NAME]" class = "ftn-btn" > QUIERO M…" at bounding box center [566, 284] width 530 height 424
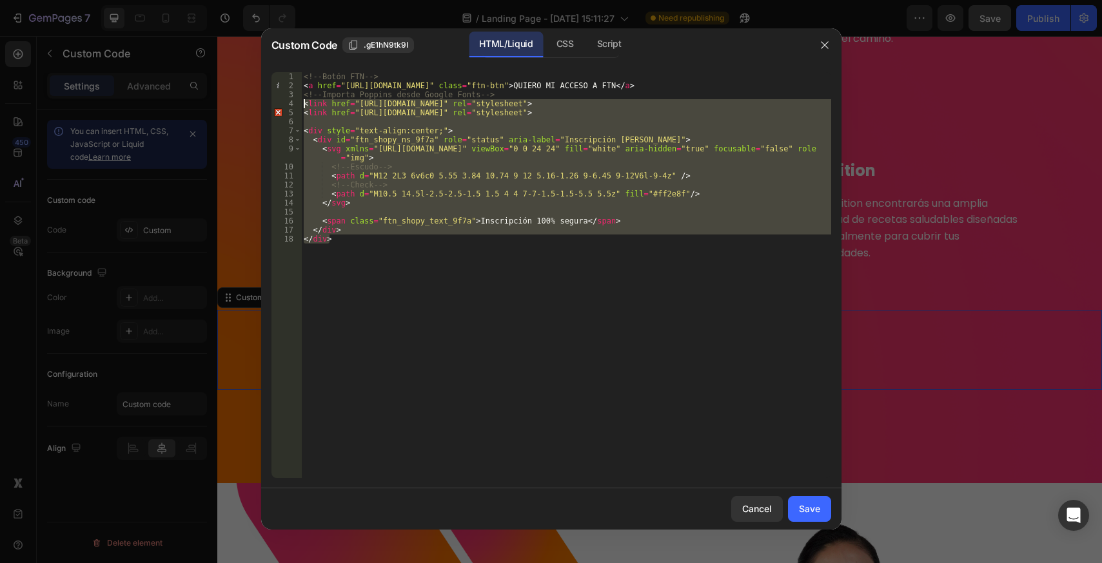
drag, startPoint x: 369, startPoint y: 257, endPoint x: 244, endPoint y: 103, distance: 198.0
click at [244, 103] on div "Custom Code .gE1hN9tk9I HTML/Liquid CSS Script </div> 1 2 3 4 5 6 7 8 9 10 11 1…" at bounding box center [551, 281] width 1102 height 563
type textarea "<link href="[URL][DOMAIN_NAME]" rel="stylesheet"> <link href="[URL][DOMAIN_NAME…"
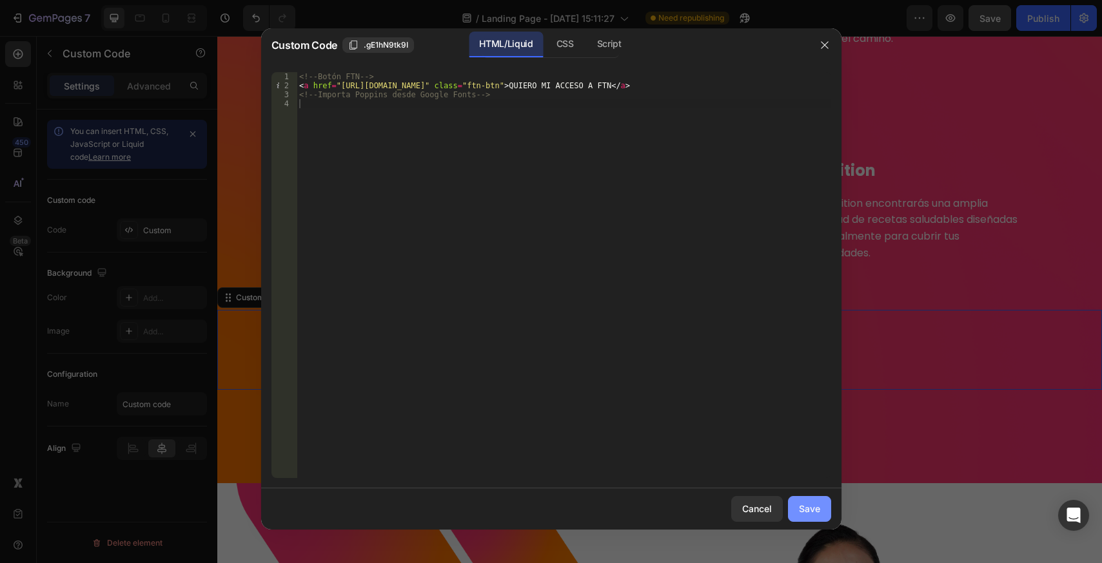
click at [816, 509] on div "Save" at bounding box center [809, 509] width 21 height 14
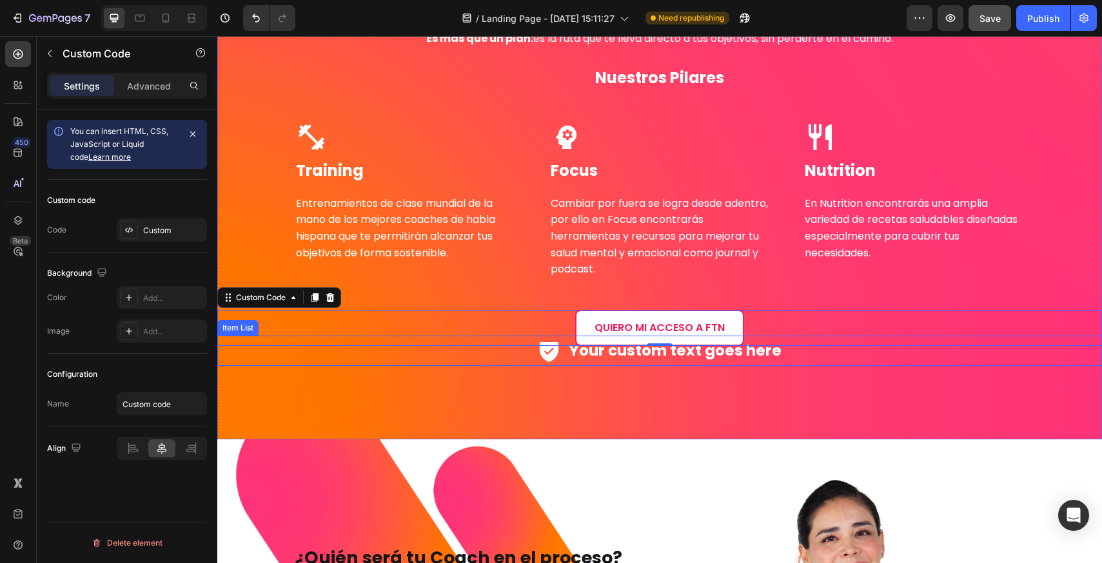
click at [730, 359] on p "Your custom text goes here" at bounding box center [675, 351] width 213 height 26
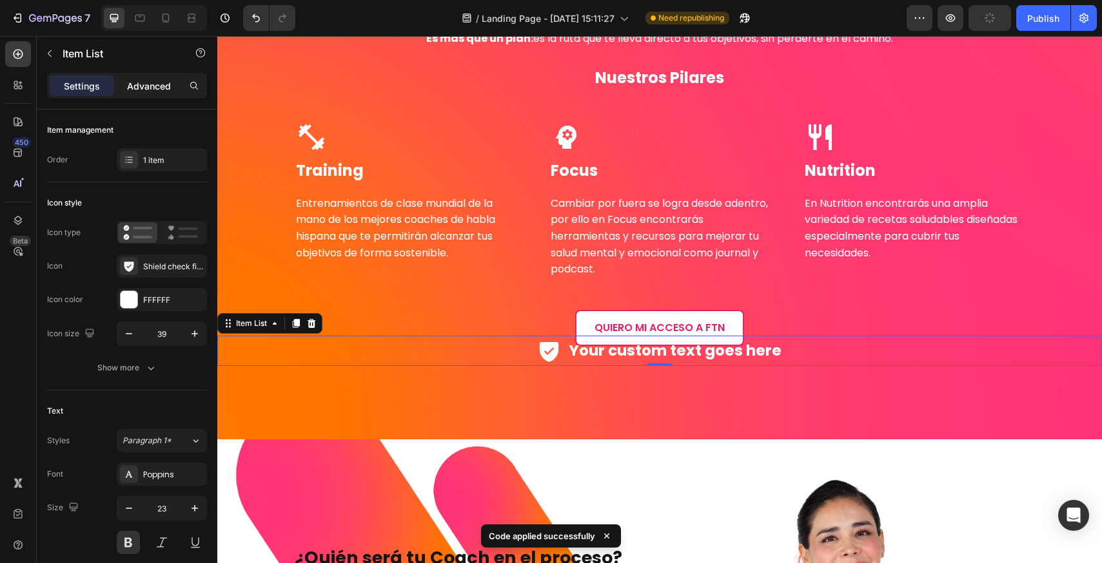
click at [156, 88] on p "Advanced" at bounding box center [149, 86] width 44 height 14
type input "100%"
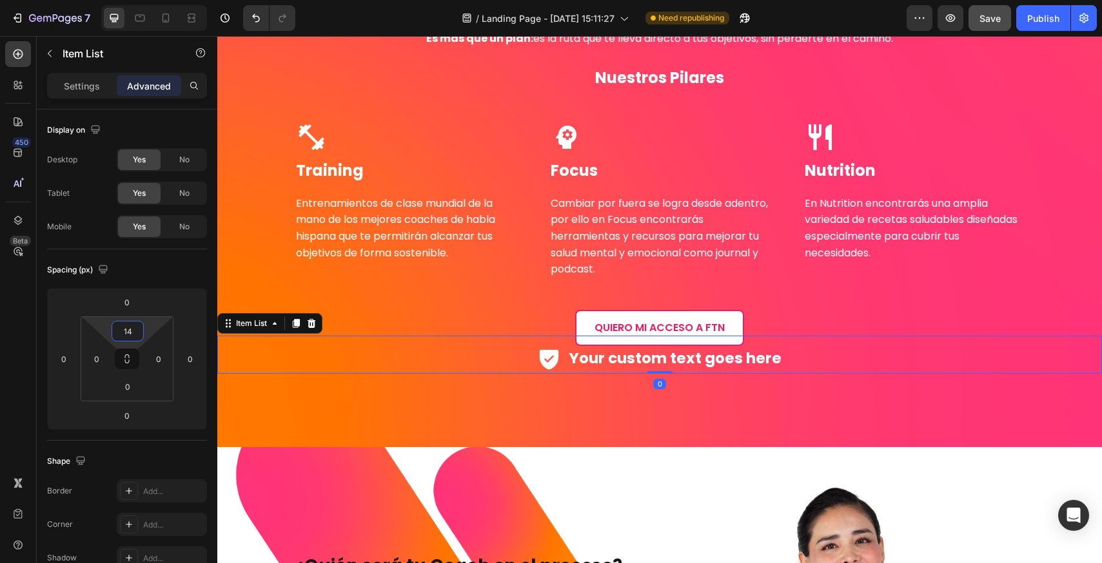
type input "16"
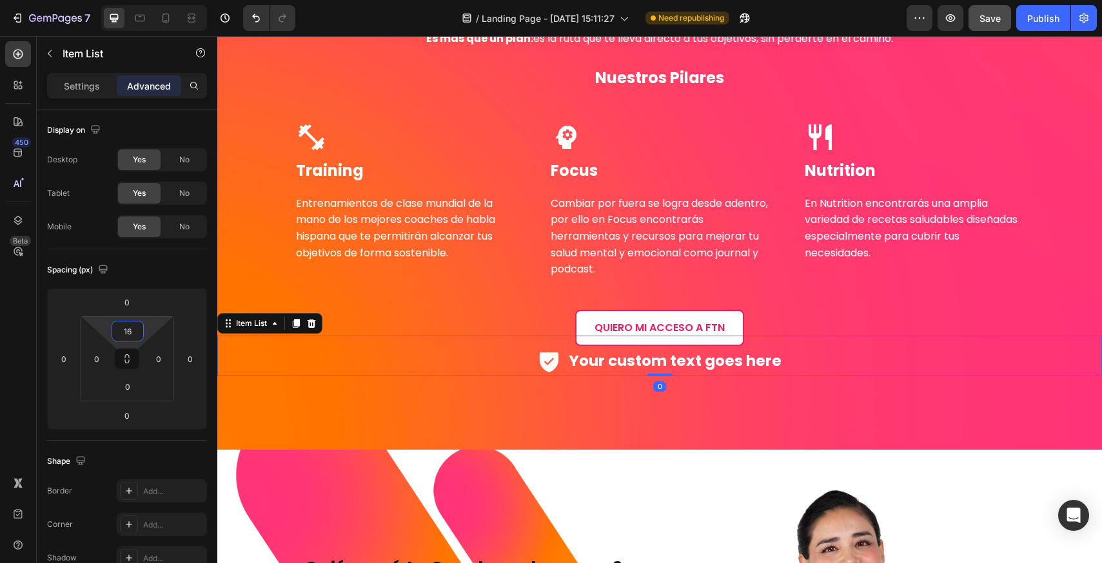
drag, startPoint x: 124, startPoint y: 318, endPoint x: 275, endPoint y: 325, distance: 151.0
click at [126, 0] on html "7 Version history / Landing Page - [DATE] 15:11:27 Need republishing Preview Sa…" at bounding box center [551, 0] width 1102 height 0
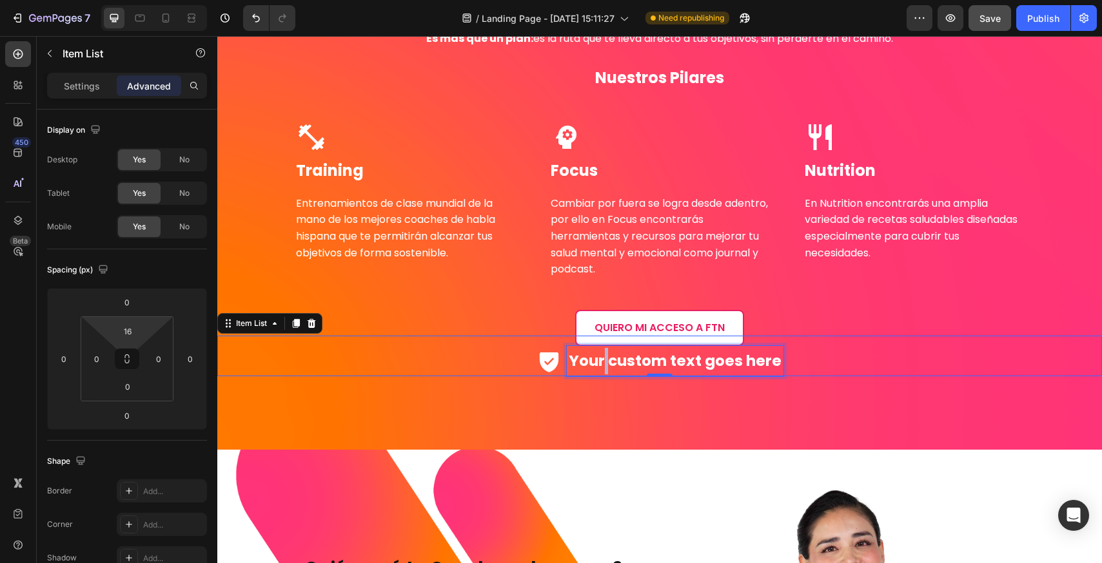
click at [600, 360] on p "Your custom text goes here" at bounding box center [675, 361] width 213 height 26
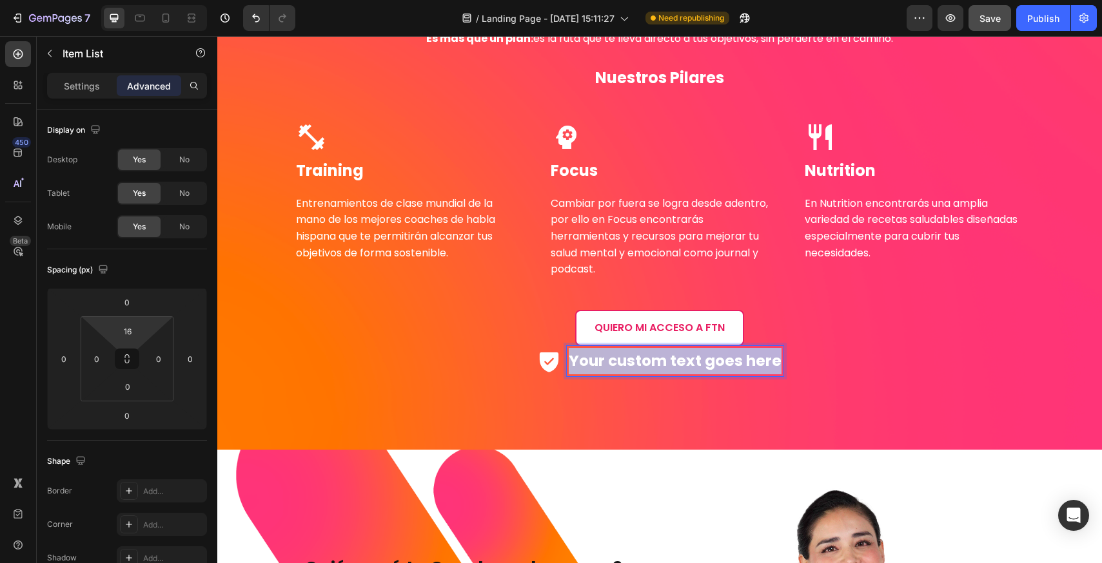
click at [600, 360] on p "Your custom text goes here" at bounding box center [675, 361] width 213 height 26
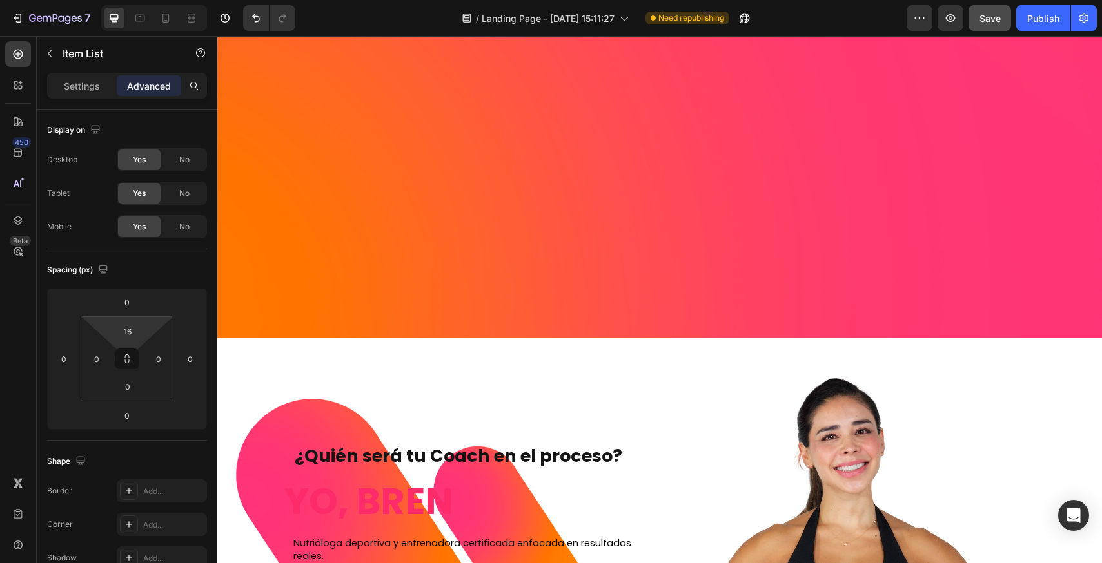
type input "16"
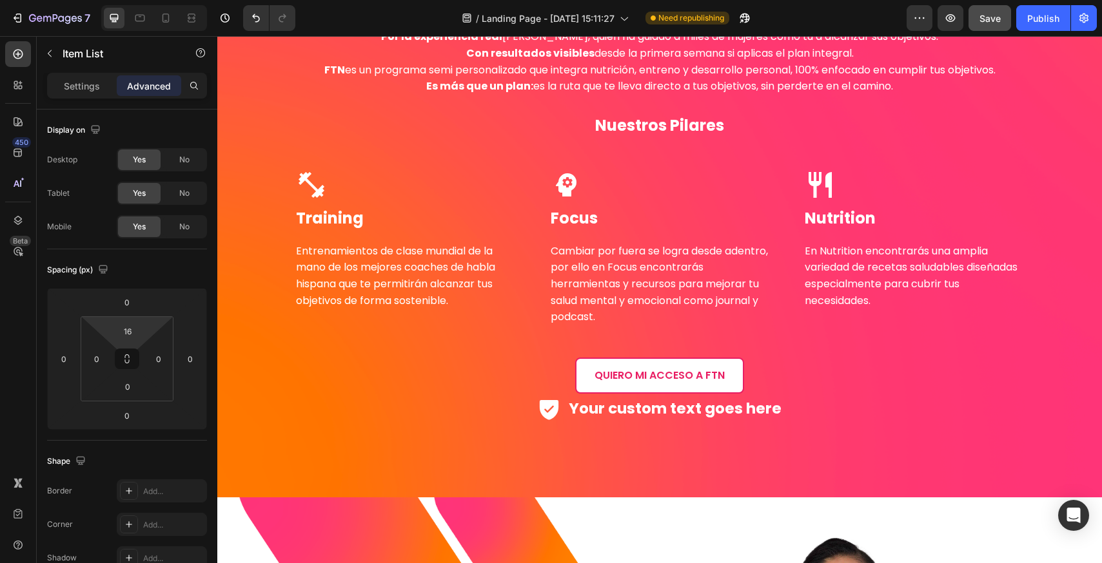
scroll to position [2730, 0]
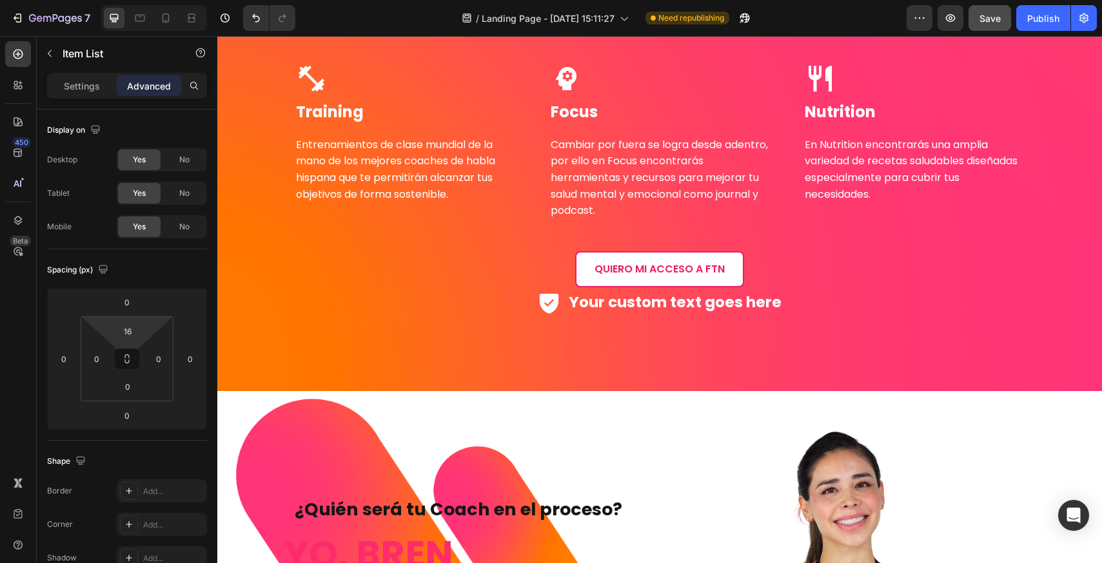
click at [626, 306] on div "Your custom text goes here" at bounding box center [675, 303] width 217 height 30
click at [626, 306] on p "Your custom text goes here" at bounding box center [675, 302] width 213 height 26
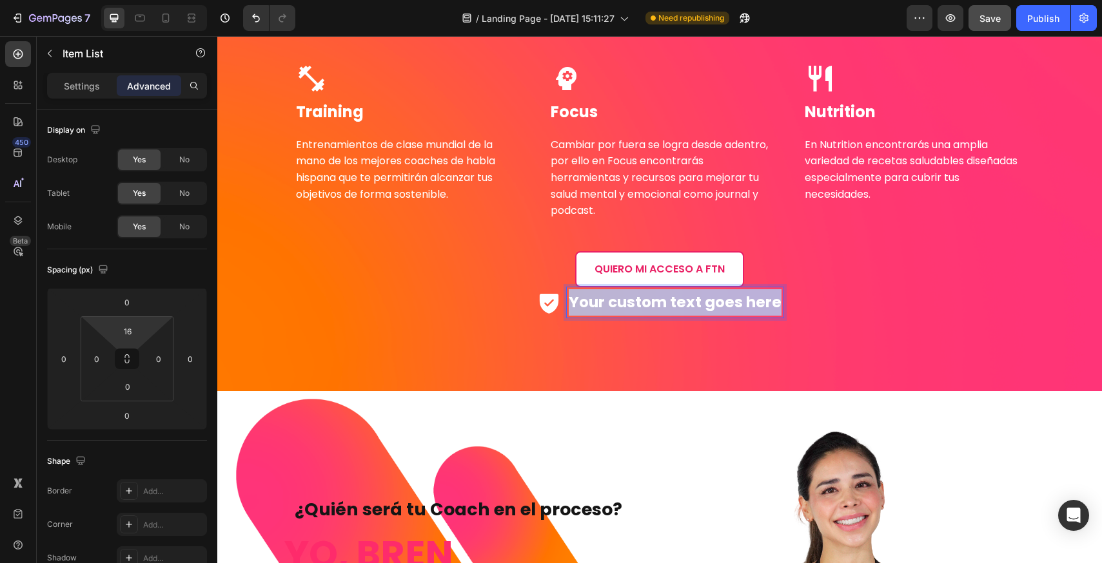
click at [626, 306] on p "Your custom text goes here" at bounding box center [675, 302] width 213 height 26
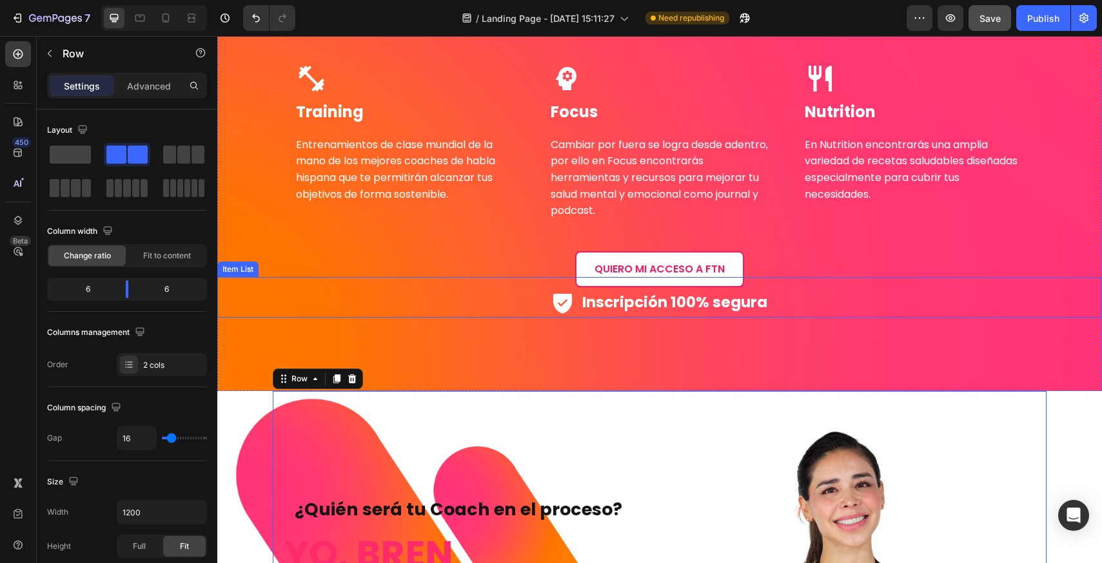
click at [614, 309] on p "Inscripción 100% segura" at bounding box center [674, 302] width 185 height 26
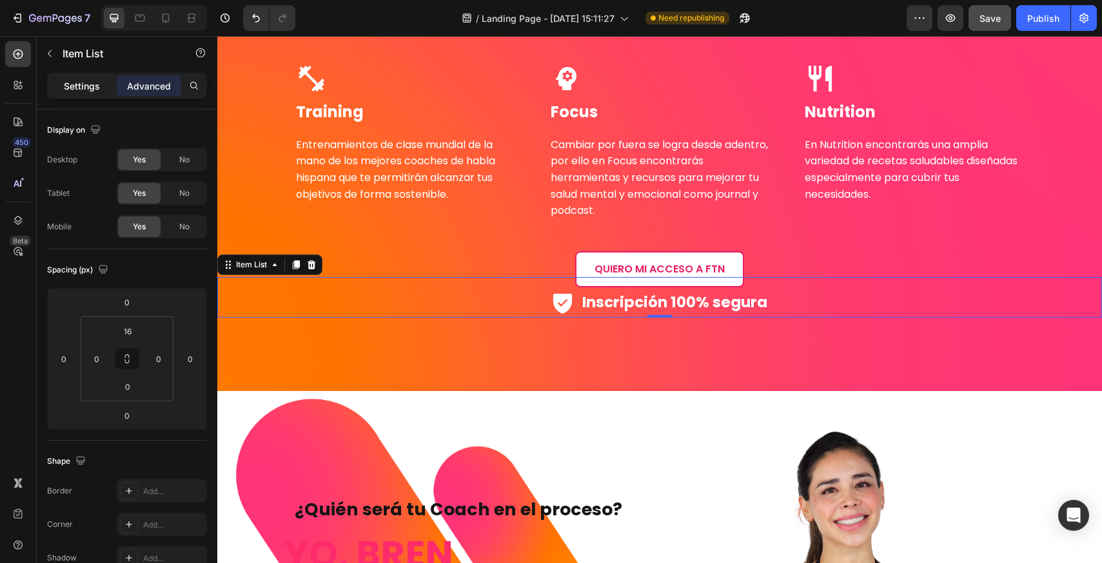
click at [80, 84] on p "Settings" at bounding box center [82, 86] width 36 height 14
type input "8"
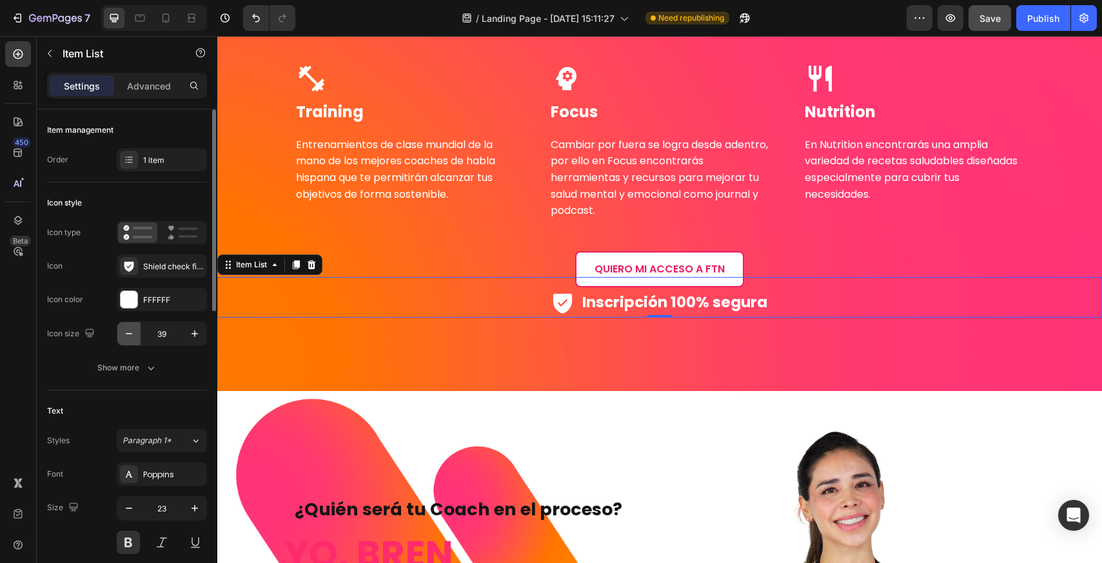
click at [133, 338] on icon "button" at bounding box center [128, 334] width 13 height 13
type input "37"
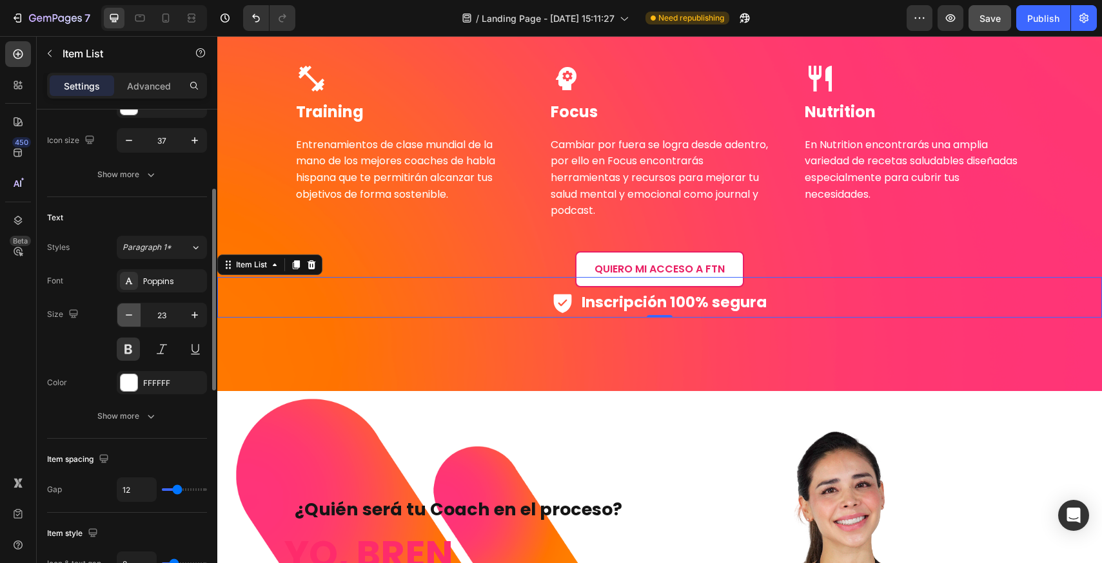
click at [126, 314] on icon "button" at bounding box center [128, 315] width 13 height 13
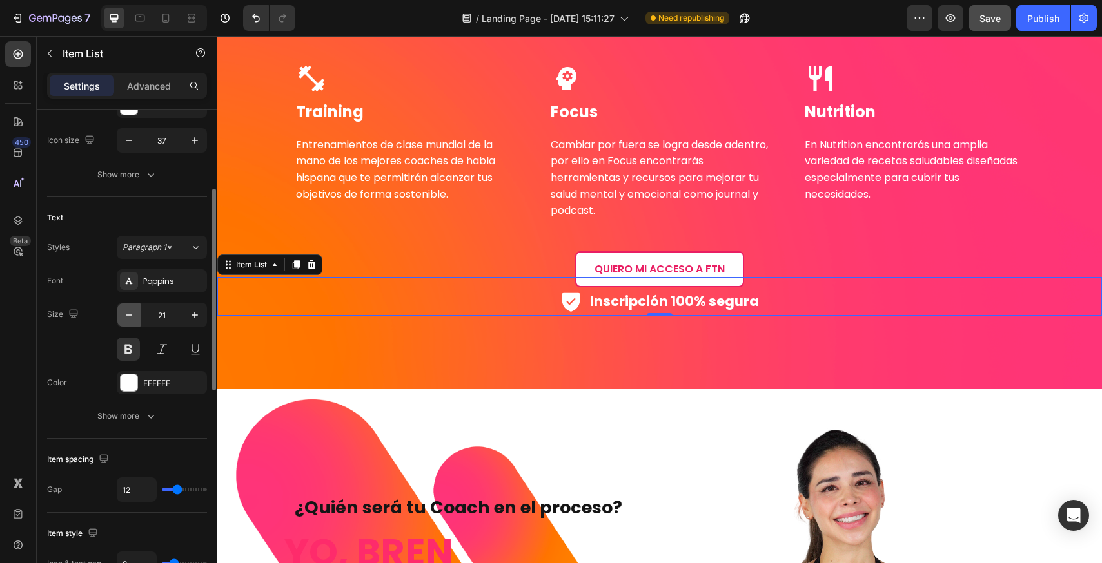
click at [126, 314] on icon "button" at bounding box center [128, 315] width 13 height 13
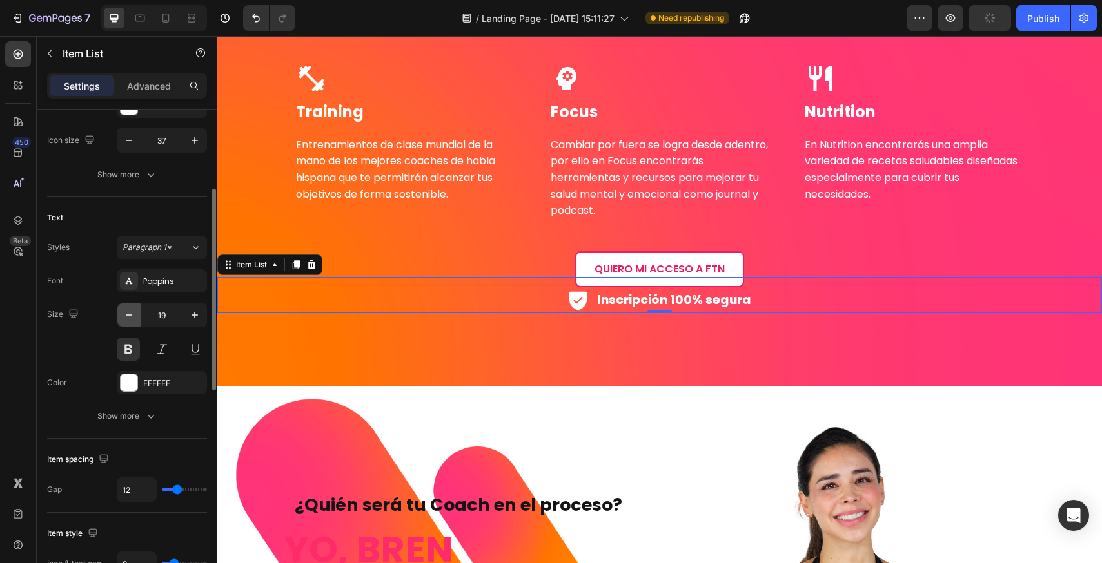
click at [126, 314] on icon "button" at bounding box center [128, 315] width 13 height 13
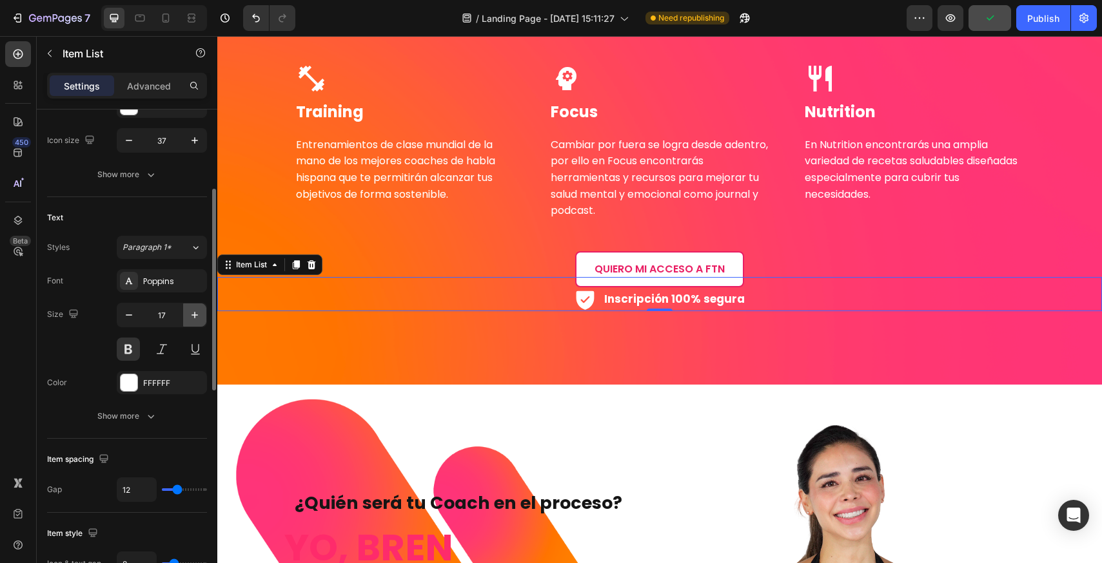
click at [198, 319] on icon "button" at bounding box center [194, 315] width 13 height 13
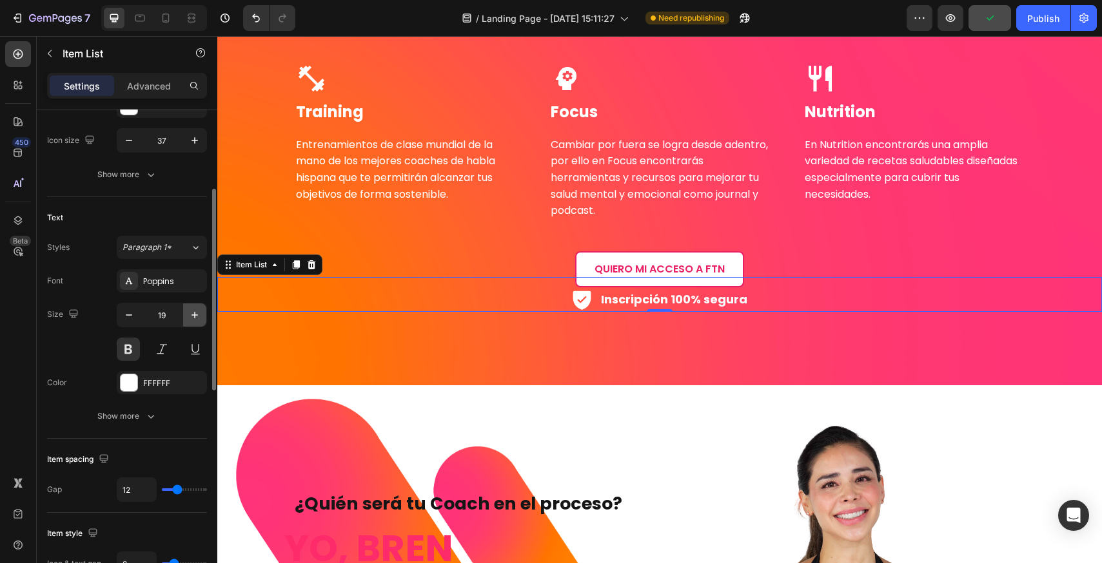
click at [198, 319] on icon "button" at bounding box center [194, 315] width 13 height 13
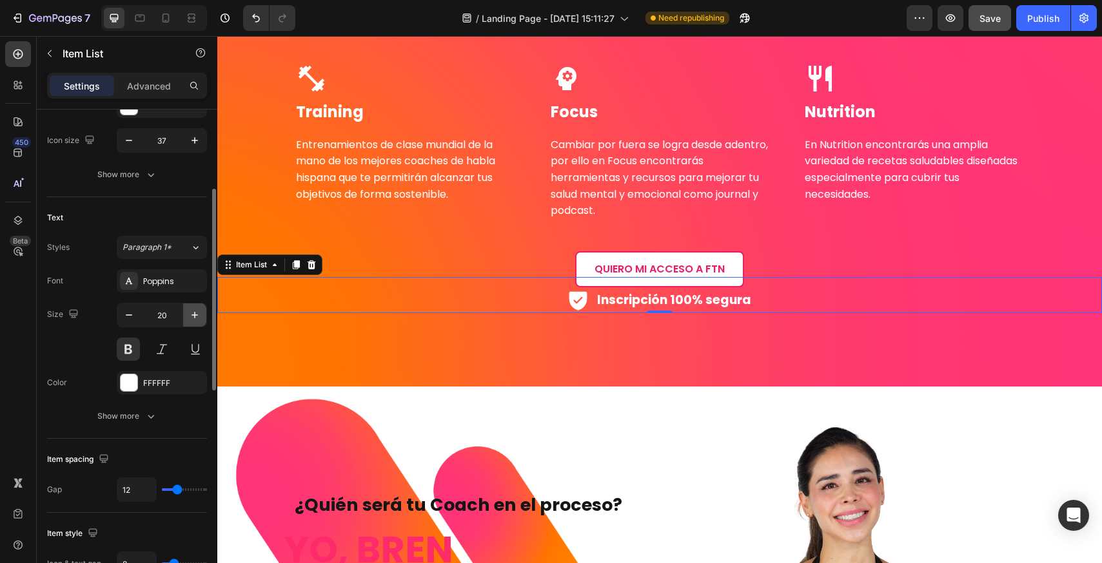
click at [198, 319] on icon "button" at bounding box center [194, 315] width 13 height 13
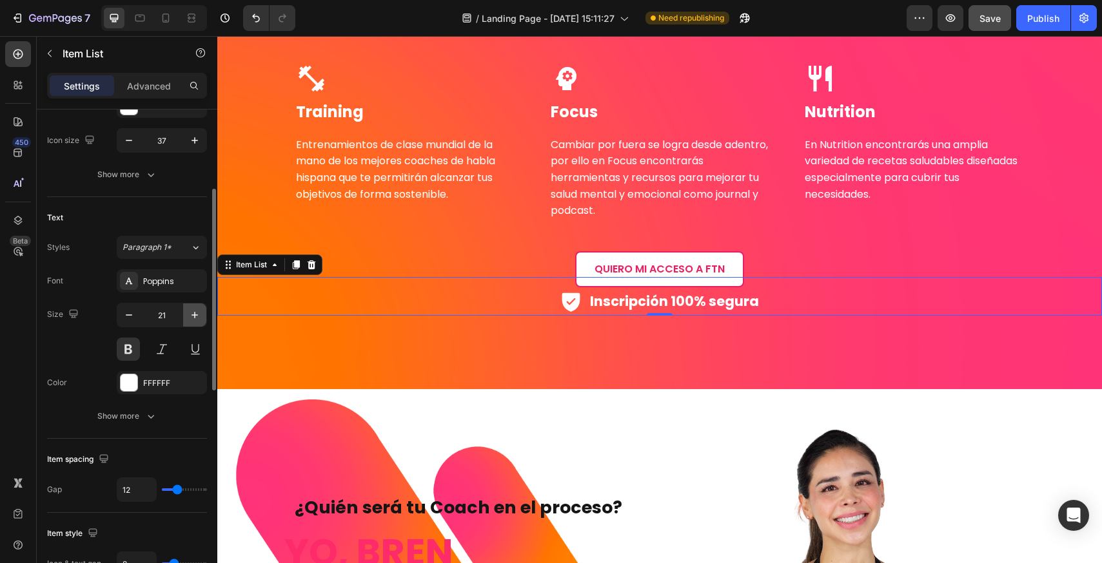
click at [198, 319] on icon "button" at bounding box center [194, 315] width 13 height 13
type input "22"
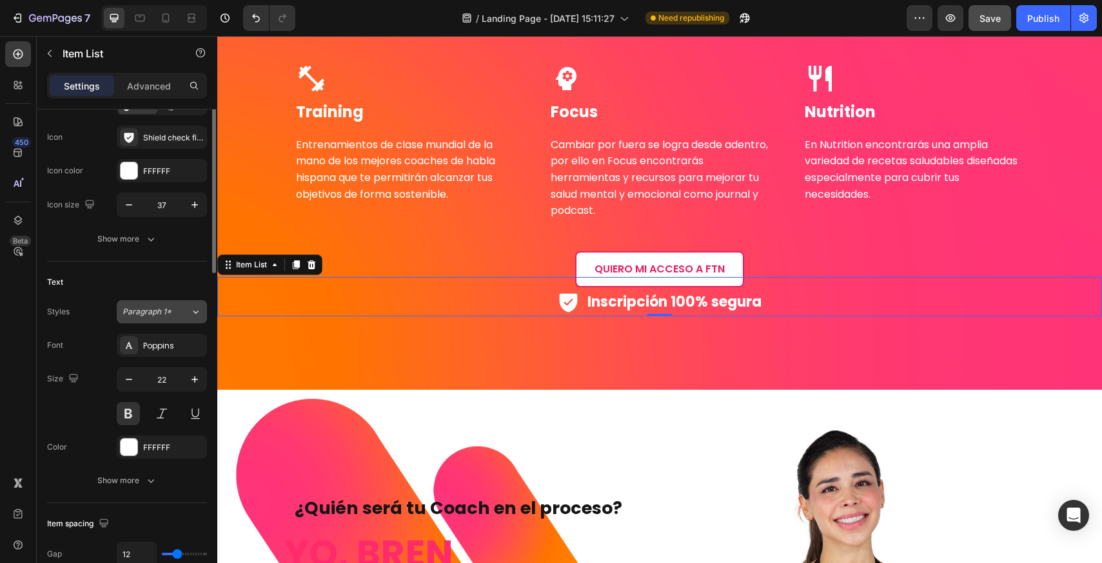
scroll to position [0, 0]
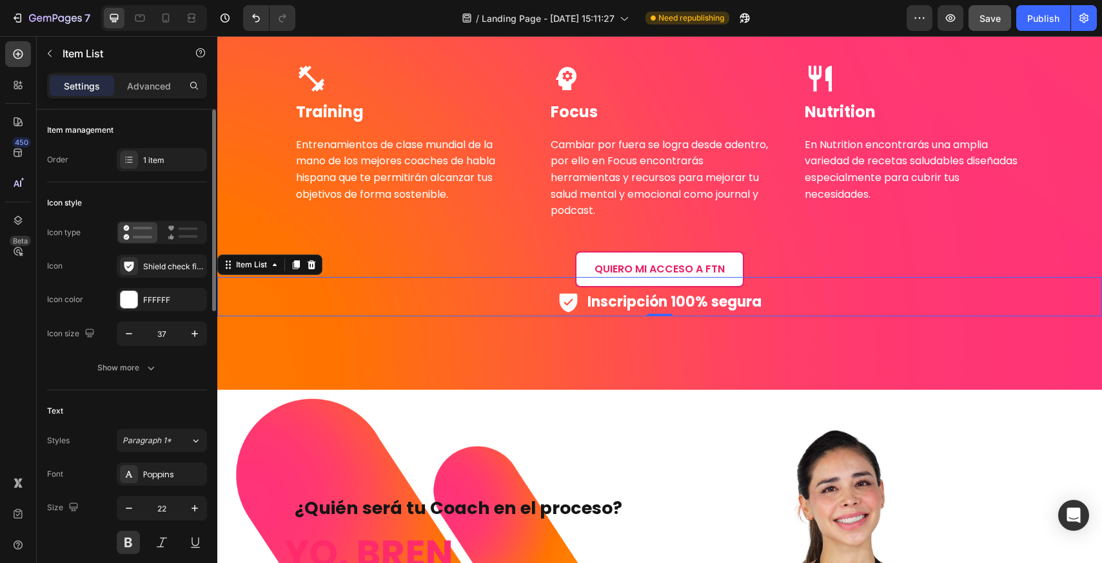
click at [144, 85] on p "Advanced" at bounding box center [149, 86] width 44 height 14
type input "100%"
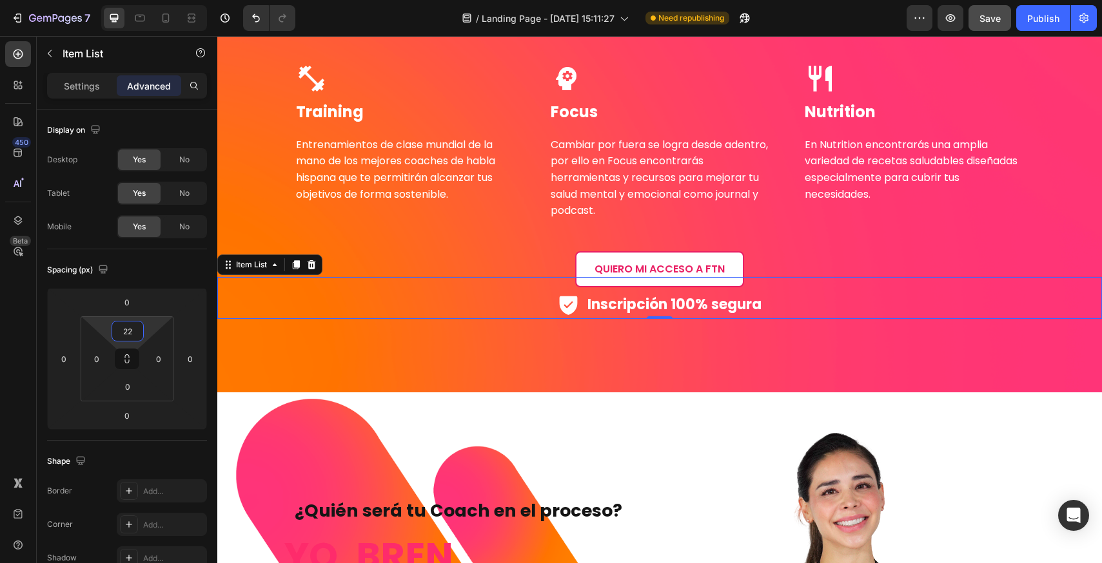
type input "20"
click at [139, 0] on html "7 Version history / Landing Page - [DATE] 15:11:27 Need republishing Preview Sa…" at bounding box center [551, 0] width 1102 height 0
click at [480, 290] on div "Inscripción 100% segura" at bounding box center [659, 305] width 885 height 30
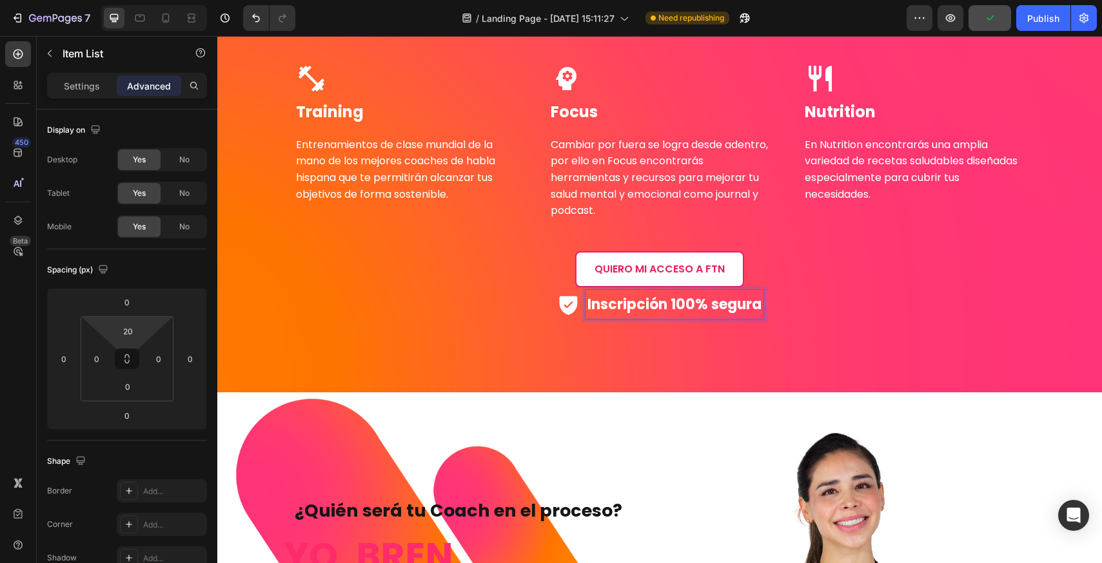
click at [575, 295] on div "Inscripción 100% segura" at bounding box center [659, 305] width 207 height 30
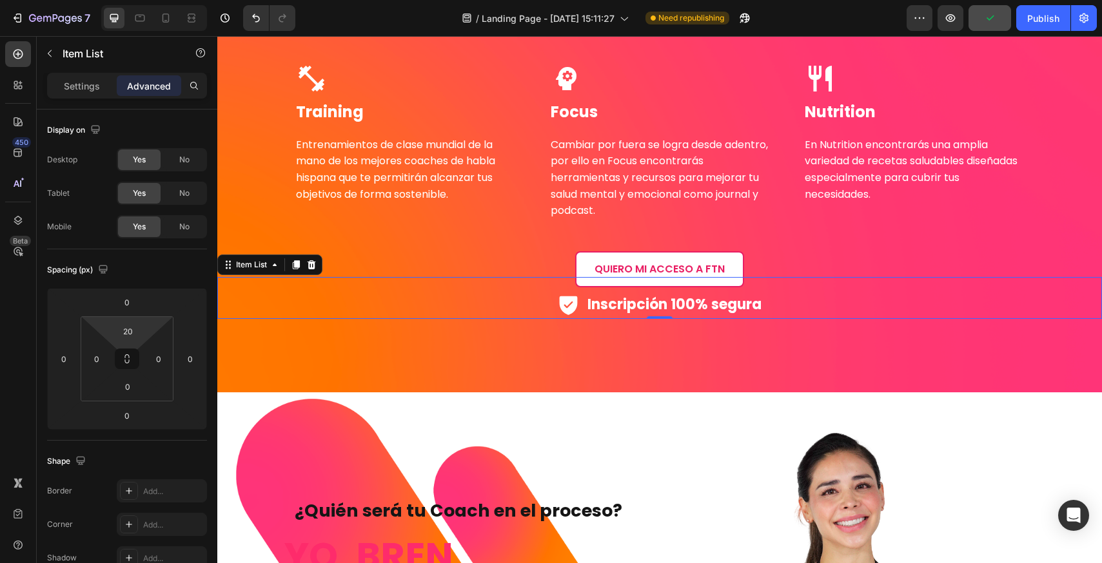
click at [533, 304] on div "Inscripción 100% segura" at bounding box center [659, 305] width 885 height 30
click at [298, 268] on icon at bounding box center [296, 265] width 10 height 10
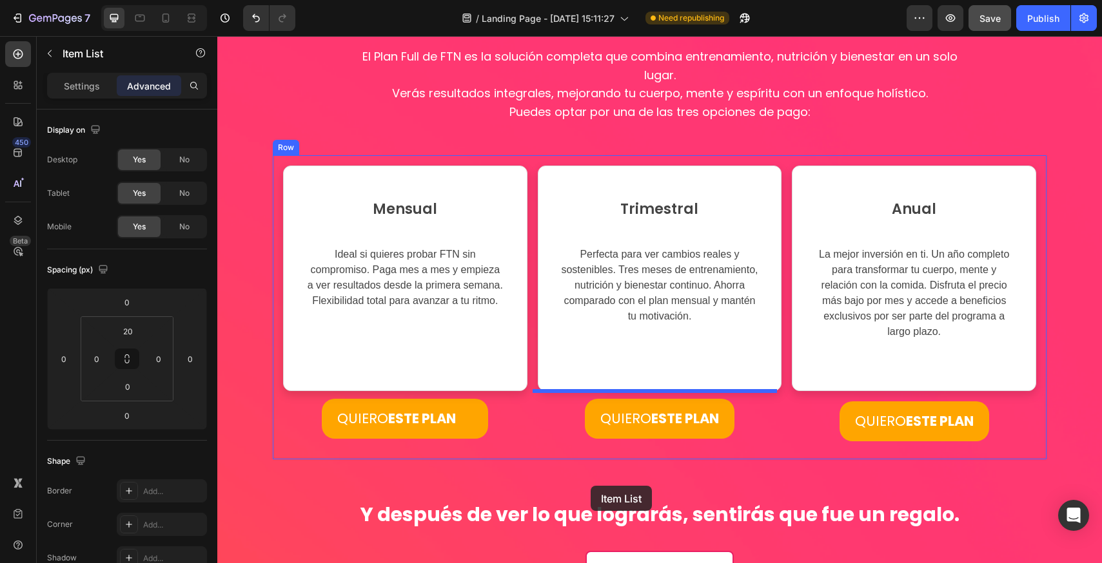
scroll to position [3820, 0]
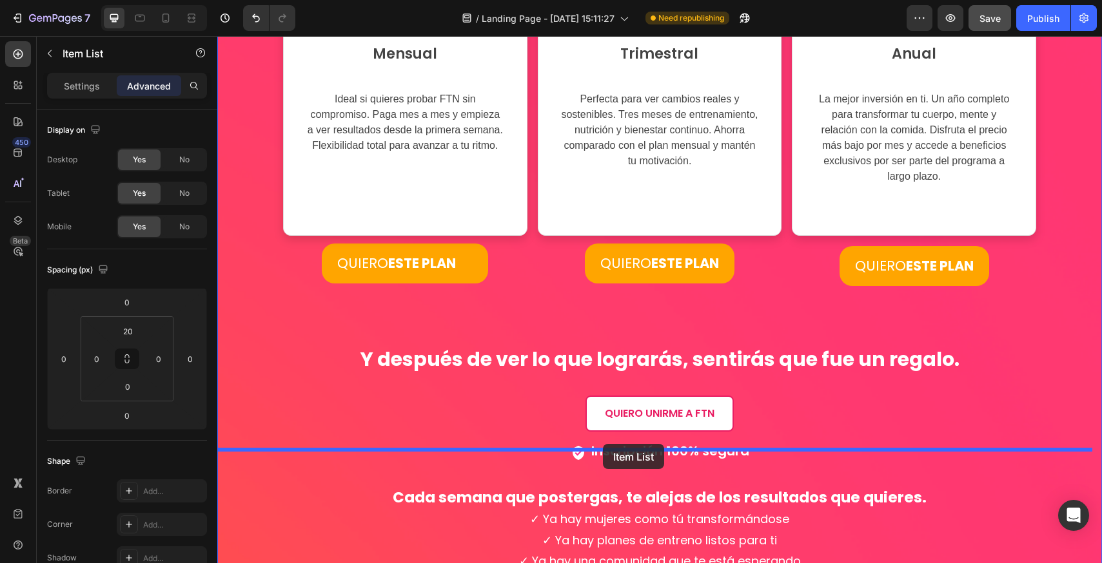
drag, startPoint x: 576, startPoint y: 355, endPoint x: 611, endPoint y: 445, distance: 96.4
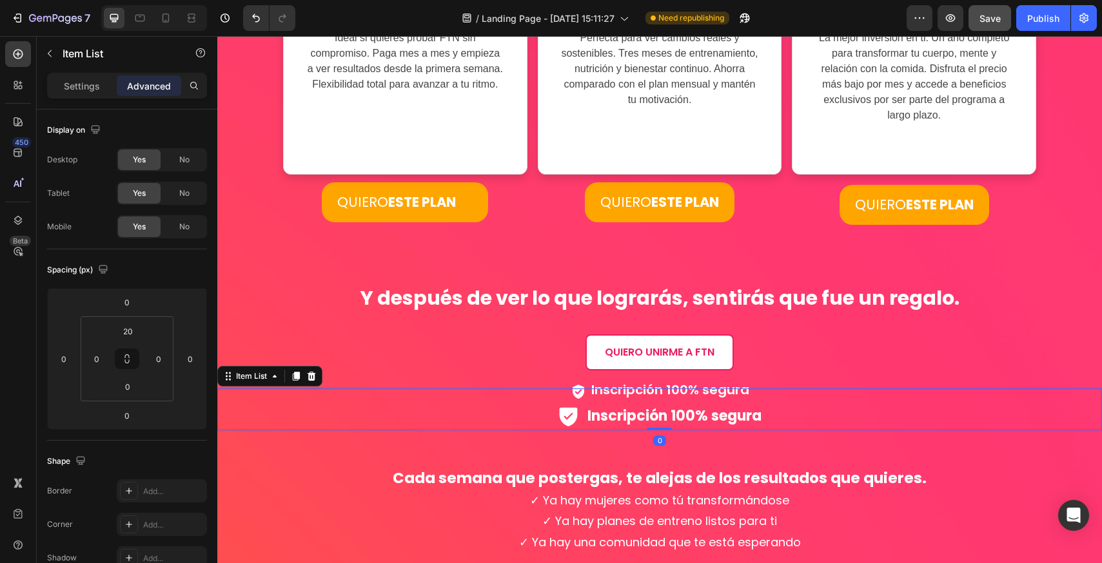
scroll to position [3884, 0]
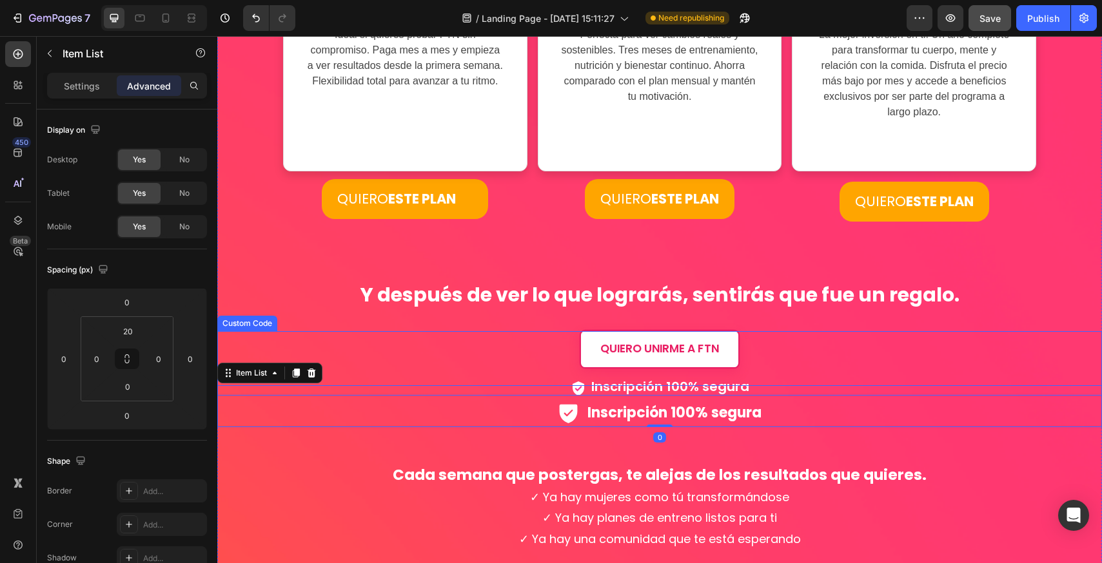
click at [689, 349] on link "QUIERO UNIRME A FTN" at bounding box center [660, 348] width 160 height 39
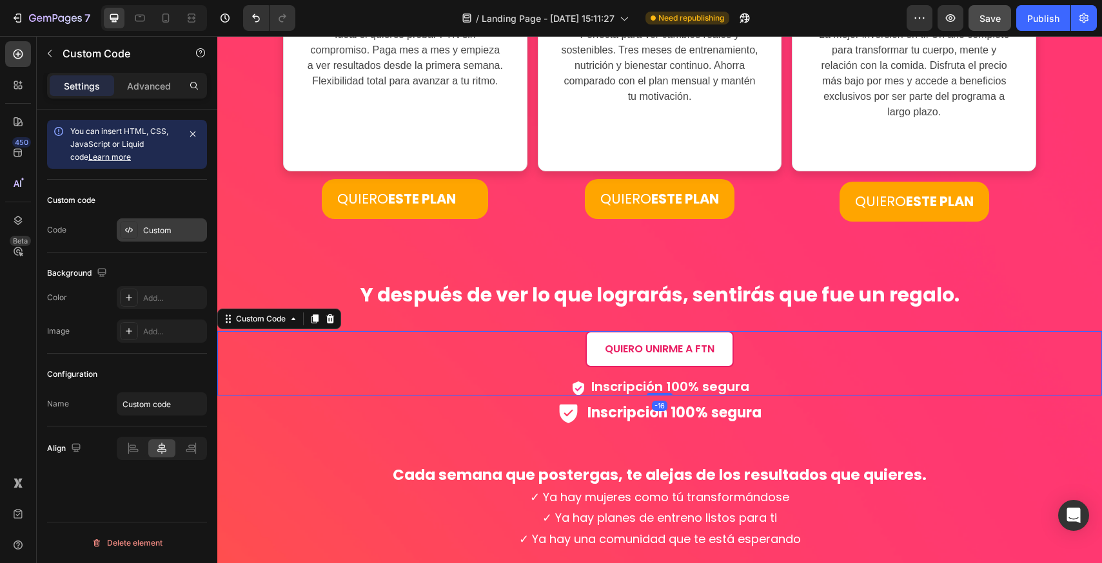
click at [161, 239] on div "Custom" at bounding box center [162, 230] width 90 height 23
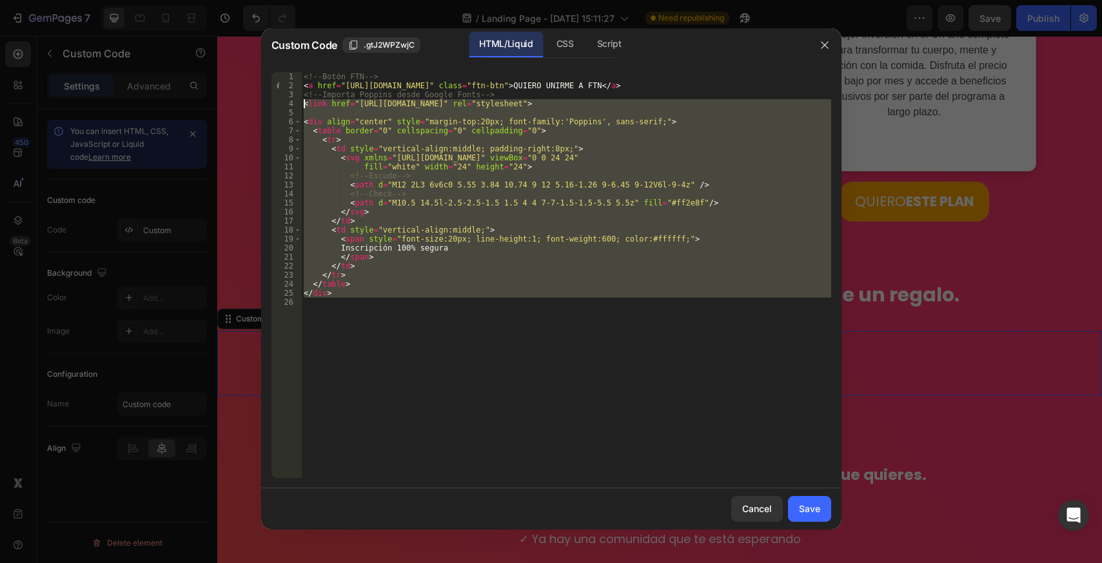
drag, startPoint x: 406, startPoint y: 288, endPoint x: 259, endPoint y: 104, distance: 234.9
click at [259, 104] on div "Custom Code .gtJ2WPZwjC HTML/Liquid CSS Script 1 2 3 4 5 6 7 8 9 10 11 12 13 14…" at bounding box center [551, 281] width 1102 height 563
type textarea "<link href="[URL][DOMAIN_NAME]" rel="stylesheet">"
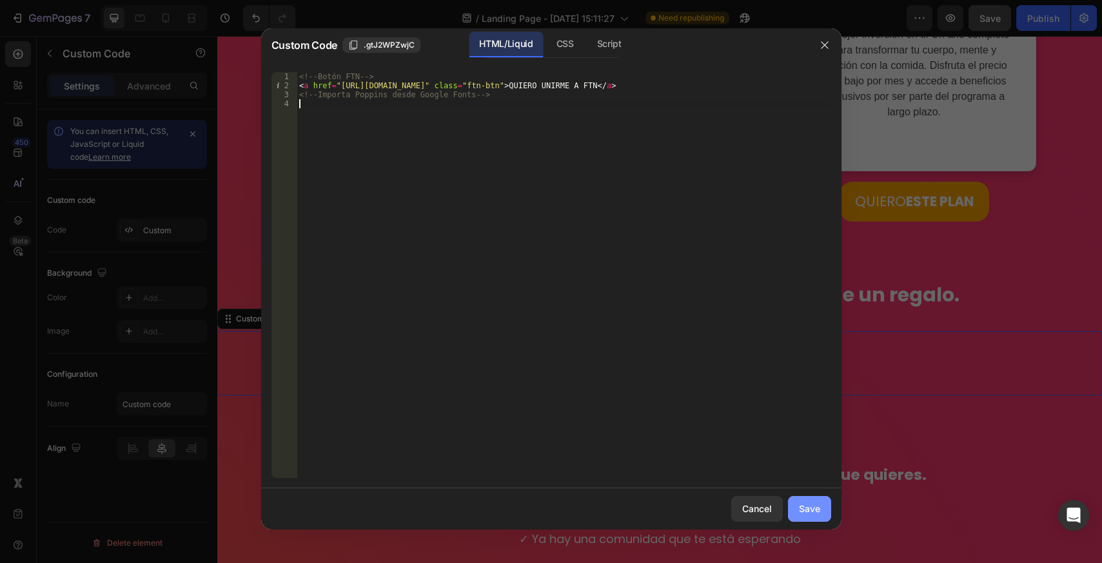
click at [816, 498] on button "Save" at bounding box center [809, 509] width 43 height 26
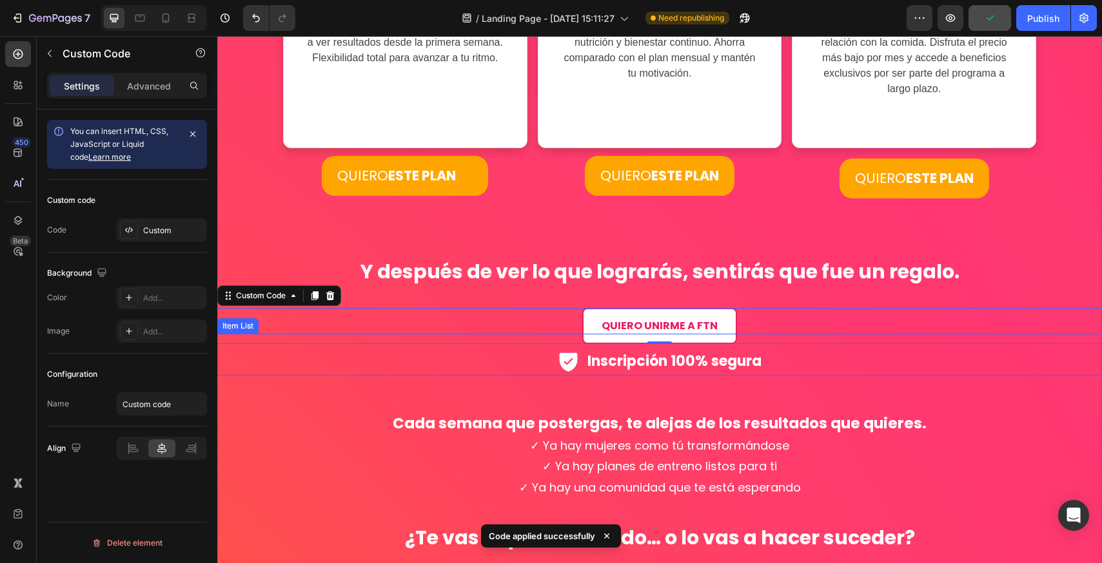
scroll to position [3949, 0]
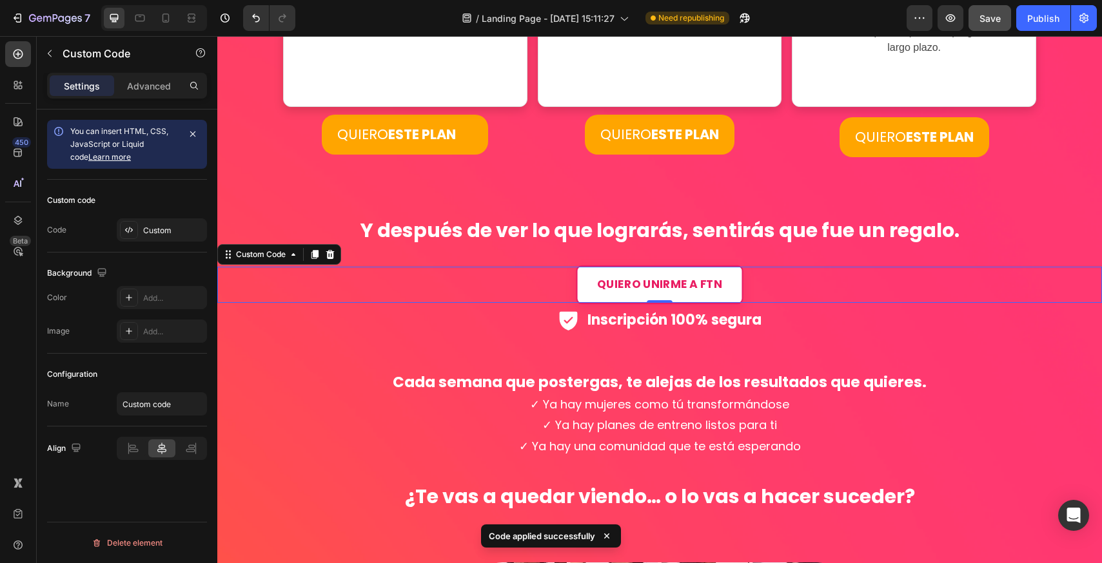
click at [725, 273] on link "QUIERO UNIRME A FTN" at bounding box center [659, 284] width 167 height 39
click at [727, 276] on link "QUIERO UNIRME A FTN" at bounding box center [659, 284] width 167 height 39
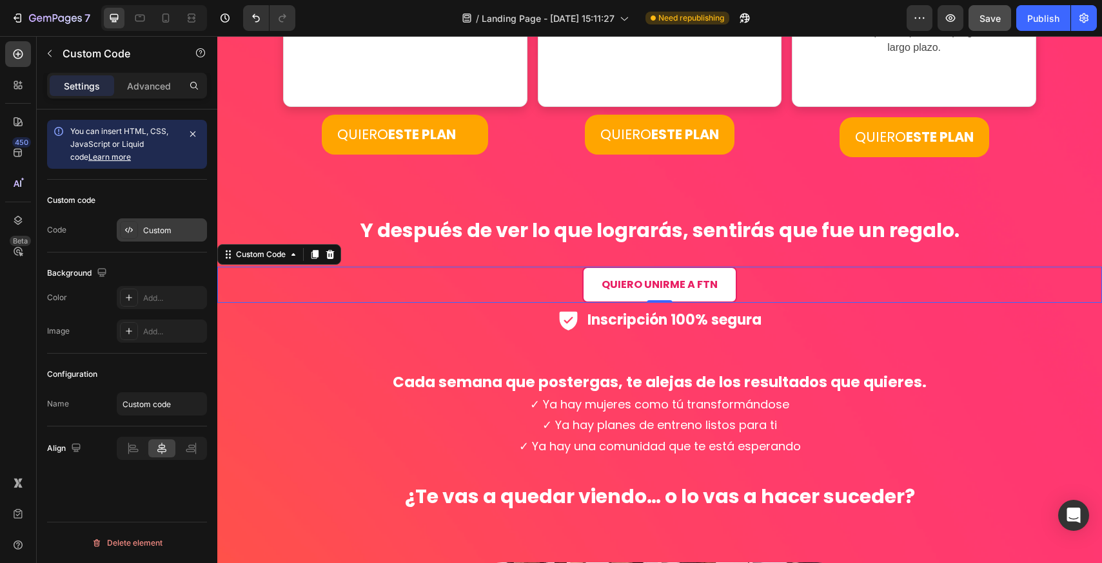
click at [188, 230] on div "Custom" at bounding box center [173, 231] width 61 height 12
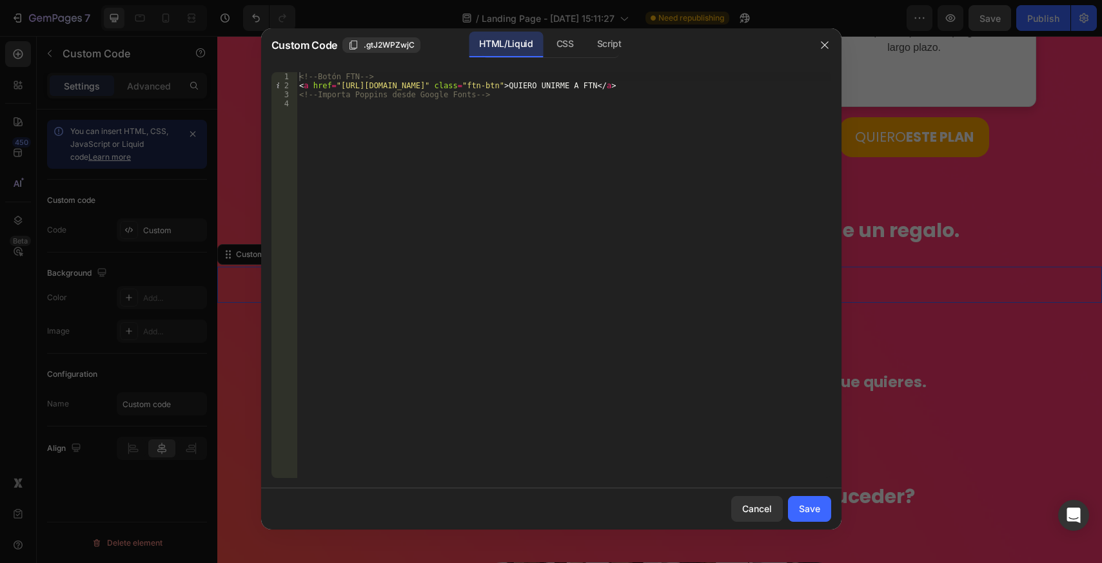
click at [643, 86] on div "<!-- Botón FTN --> < a href = "[URL][DOMAIN_NAME]" class = "ftn-btn" > QUIERO U…" at bounding box center [564, 284] width 534 height 424
click at [644, 86] on div "<!-- Botón FTN --> < a href = "[URL][DOMAIN_NAME]" class = "ftn-btn" > QUIERO U…" at bounding box center [564, 284] width 534 height 424
click at [587, 50] on div "CSS" at bounding box center [609, 45] width 45 height 26
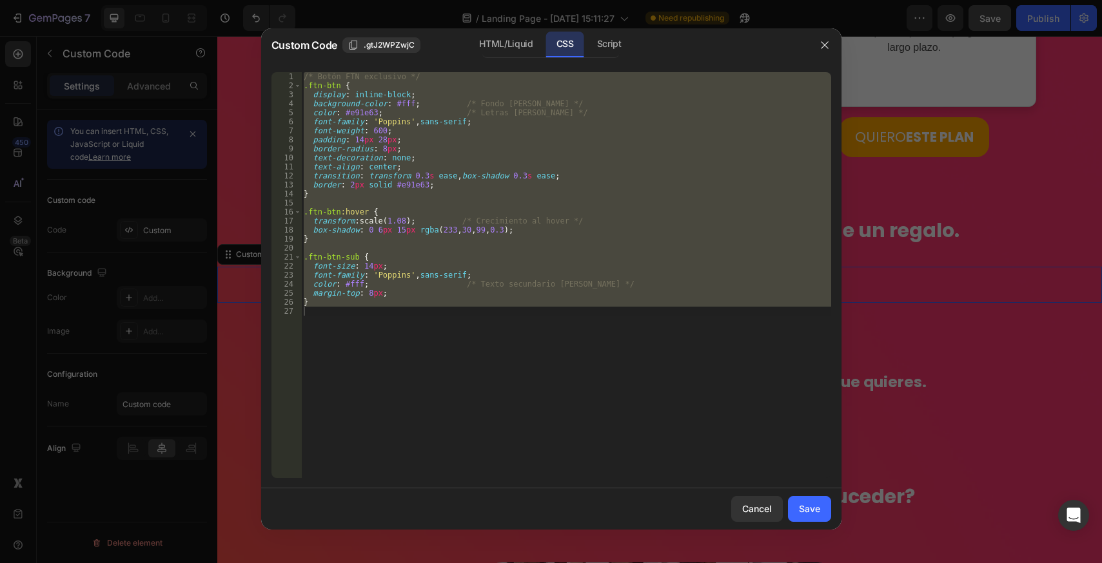
type textarea "}"
click at [399, 309] on div "/* Botón FTN exclusivo */ .ftn-btn { display : inline-block ; background-color …" at bounding box center [566, 275] width 530 height 406
drag, startPoint x: 291, startPoint y: 90, endPoint x: 253, endPoint y: -28, distance: 123.3
click at [253, 0] on html "7 Version history / Landing Page - [DATE] 15:11:27 Need republishing Preview Sa…" at bounding box center [551, 0] width 1102 height 0
type textarea "/* Botón FTN exclusivo */ .ftn-btn {"
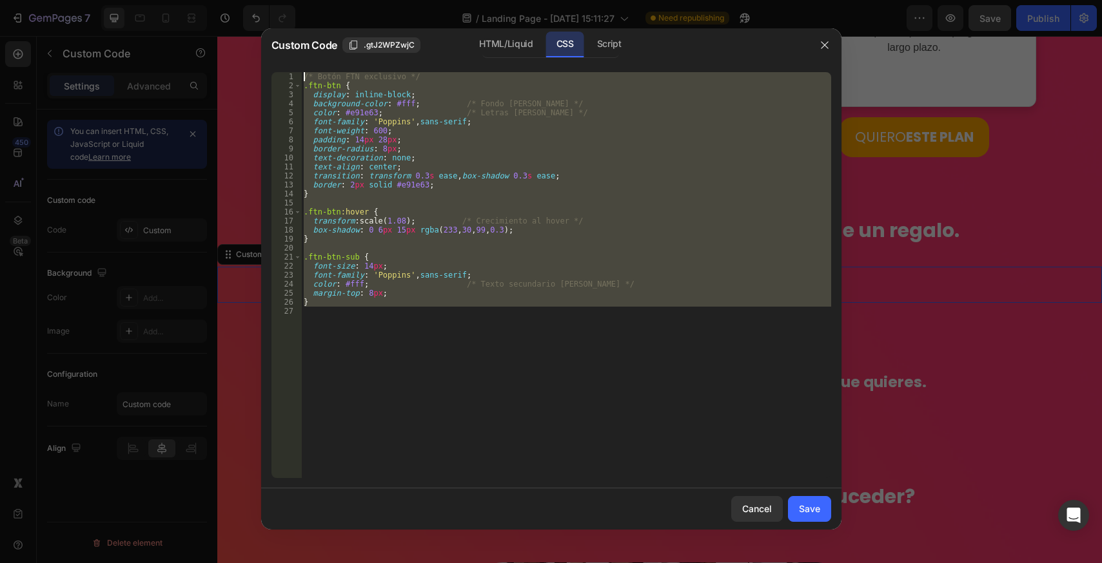
click at [487, 324] on div "/* Botón FTN exclusivo */ .ftn-btn { display : inline-block ; background-color …" at bounding box center [566, 275] width 530 height 406
drag, startPoint x: 336, startPoint y: 302, endPoint x: 241, endPoint y: 19, distance: 299.1
click at [241, 19] on div "Custom Code .gtJ2WPZwjC HTML/Liquid CSS Script 1 2 3 4 5 6 7 8 9 10 11 12 13 14…" at bounding box center [551, 281] width 1102 height 563
type textarea "/* Botón FTN exclusivo */ .ftn-btn {"
click at [799, 504] on div "Save" at bounding box center [809, 509] width 21 height 14
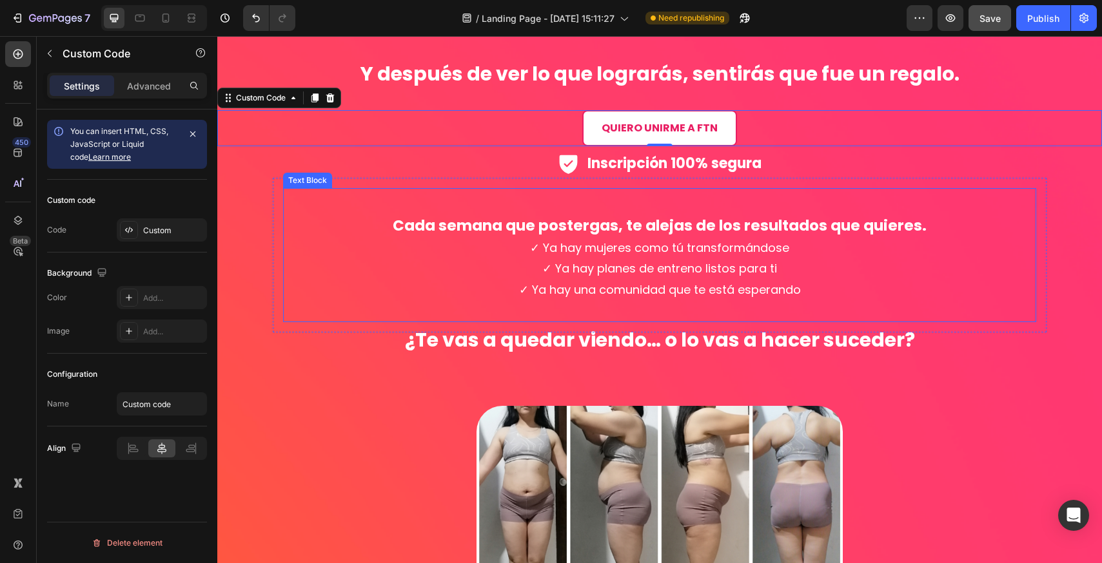
scroll to position [4013, 0]
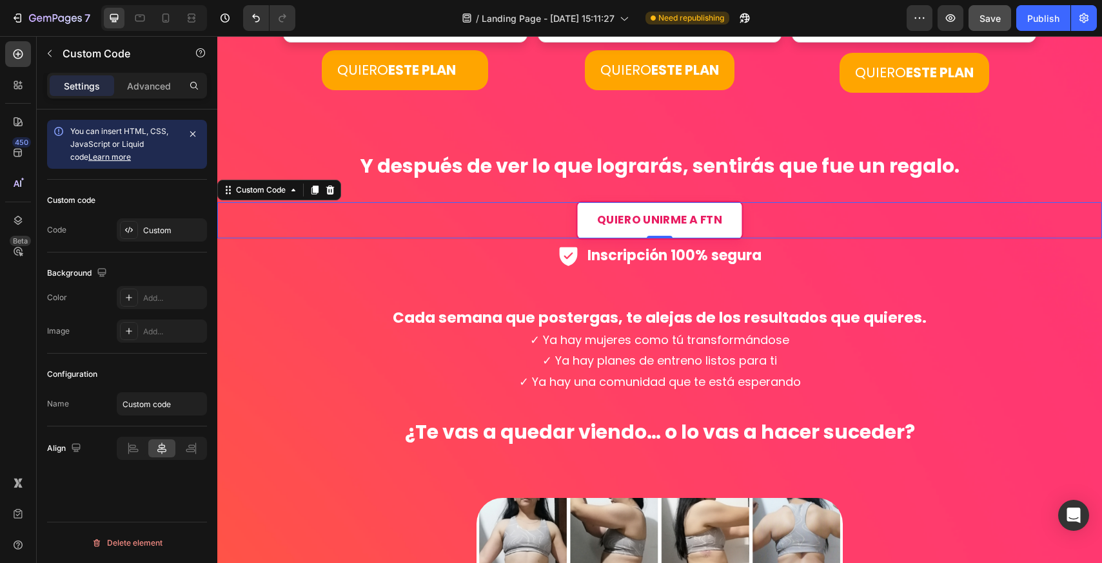
click at [669, 217] on link "QUIERO UNIRME A FTN" at bounding box center [659, 220] width 167 height 39
click at [165, 226] on div "Custom" at bounding box center [173, 231] width 61 height 12
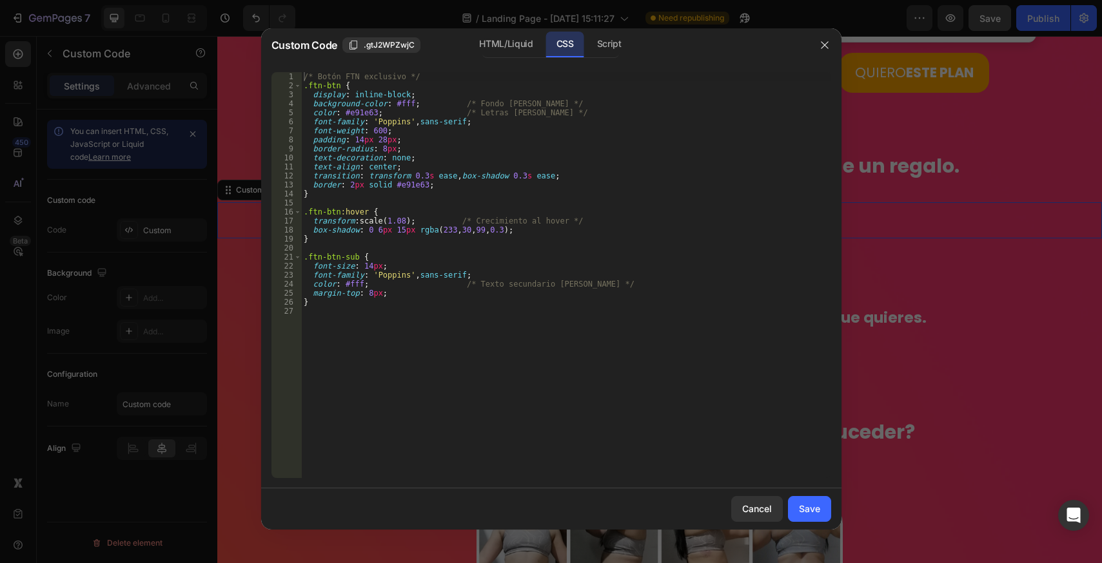
click at [435, 277] on div "/* Botón FTN exclusivo */ .ftn-btn { display : inline-block ; background-color …" at bounding box center [566, 284] width 530 height 424
type textarea "}"
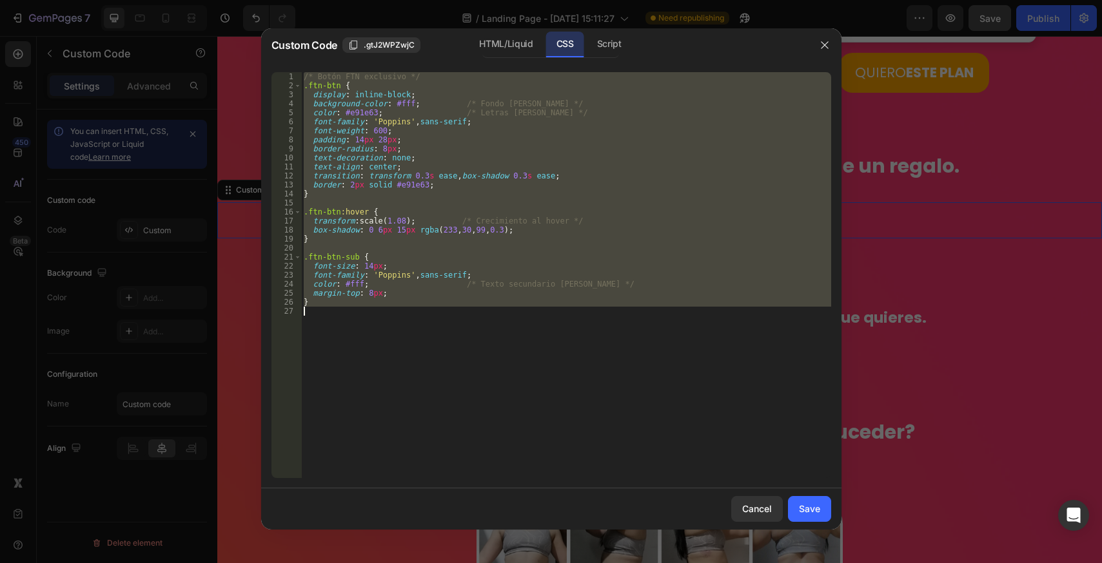
paste textarea
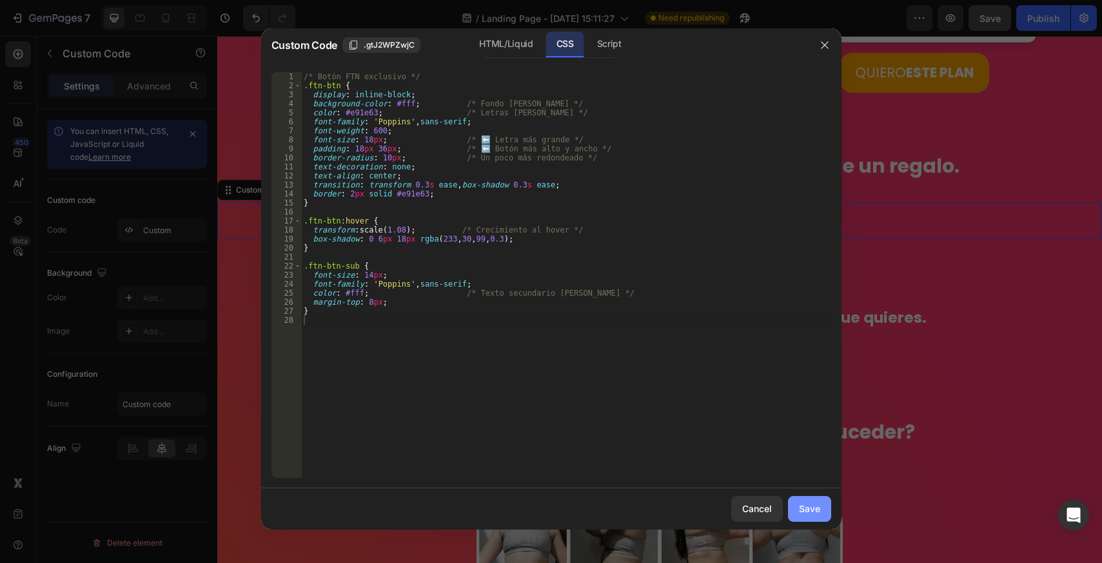
click at [810, 503] on div "Save" at bounding box center [809, 509] width 21 height 14
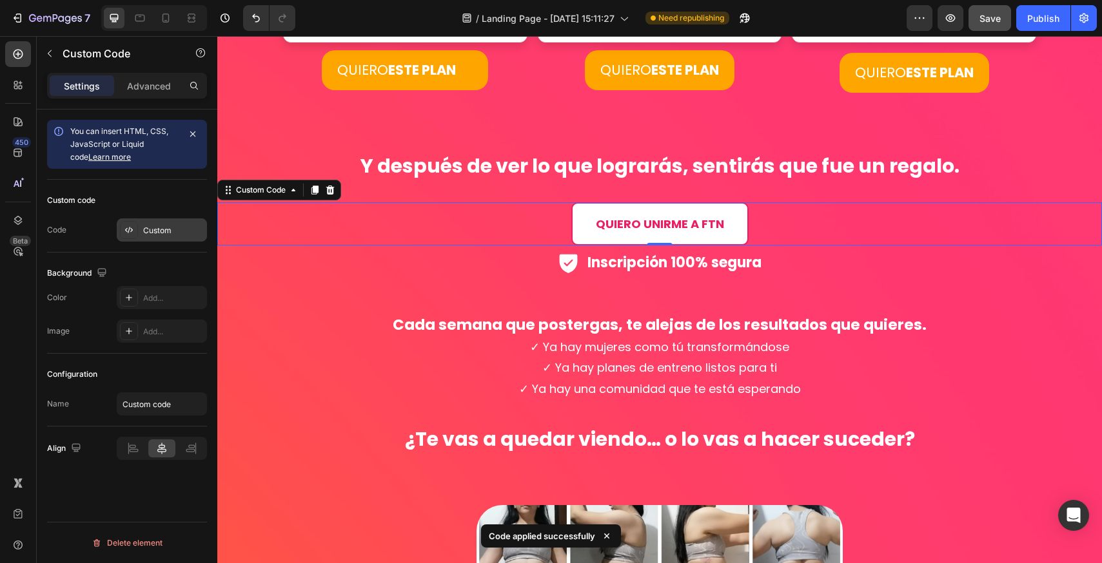
click at [157, 239] on div "Custom" at bounding box center [162, 230] width 90 height 23
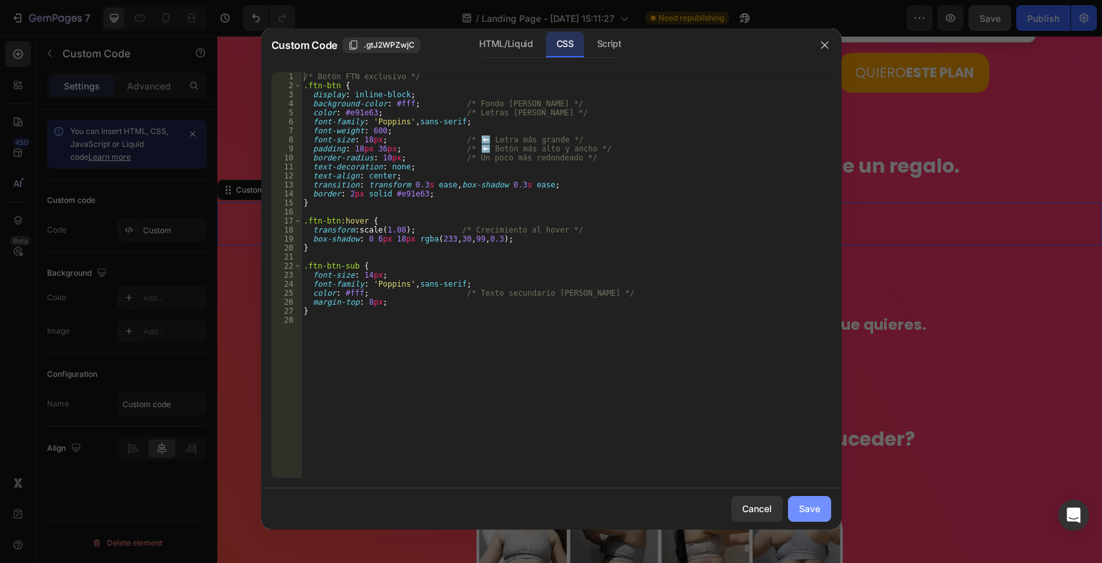
click at [803, 505] on div "Save" at bounding box center [809, 509] width 21 height 14
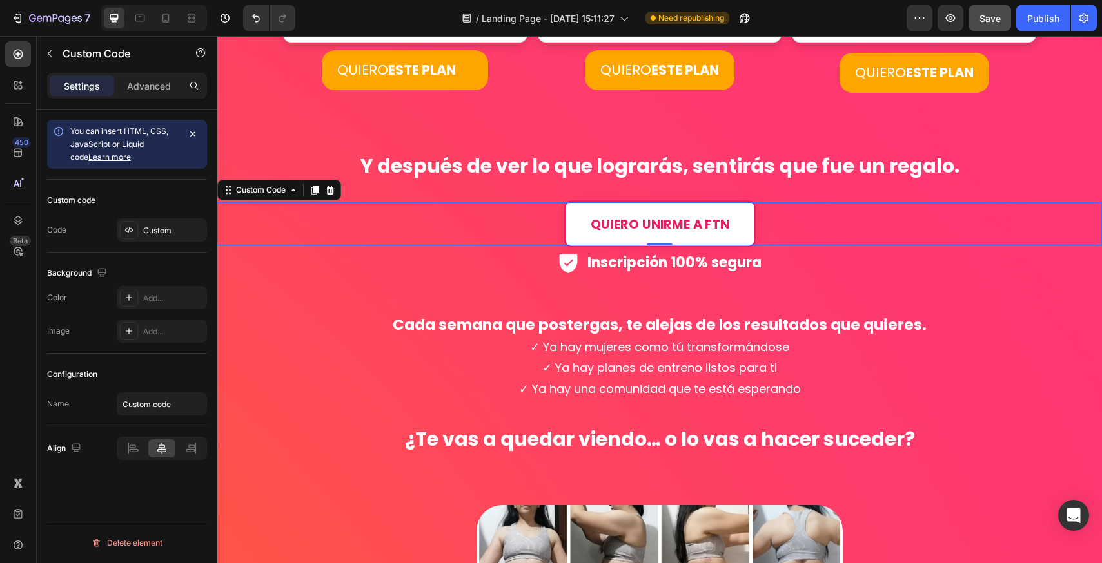
click at [679, 215] on link "QUIERO UNIRME A FTN" at bounding box center [659, 224] width 191 height 46
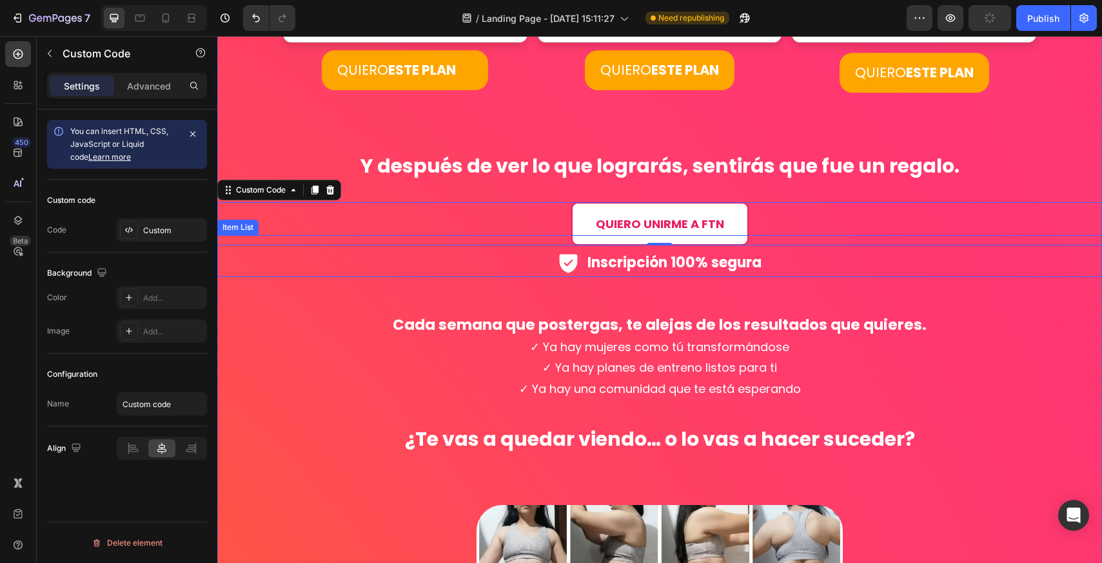
click at [382, 257] on div "Inscripción 100% segura" at bounding box center [659, 263] width 885 height 30
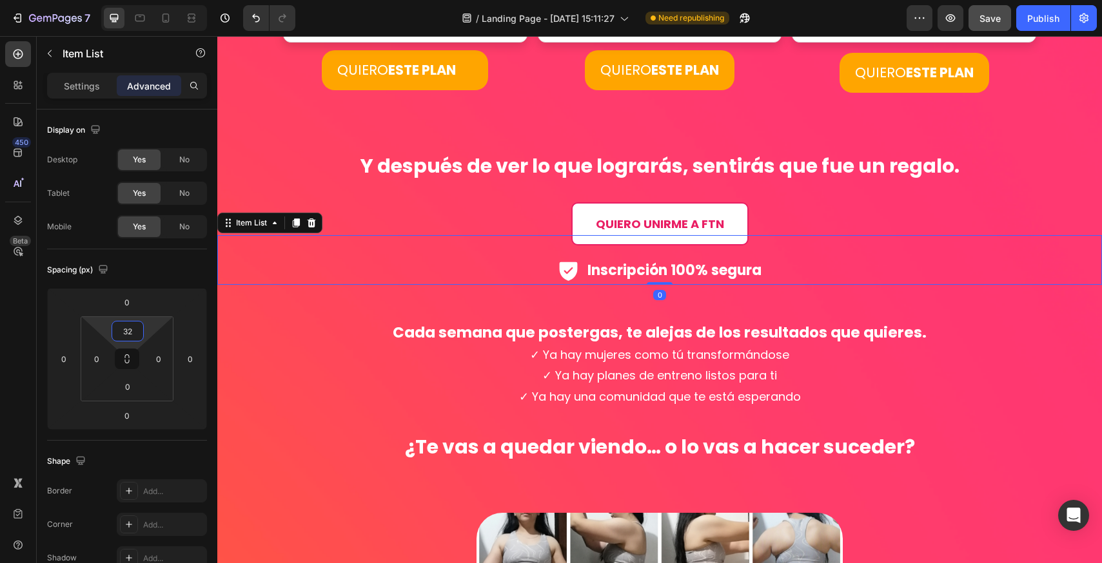
type input "30"
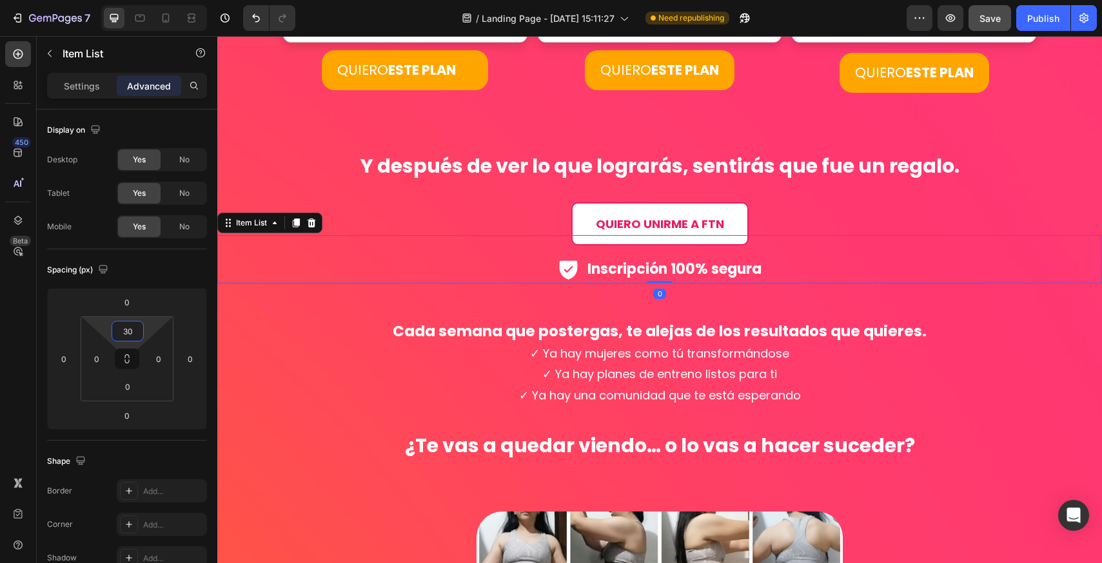
click at [128, 0] on html "7 Version history / Landing Page - [DATE] 15:11:27 Need republishing Preview Sa…" at bounding box center [551, 0] width 1102 height 0
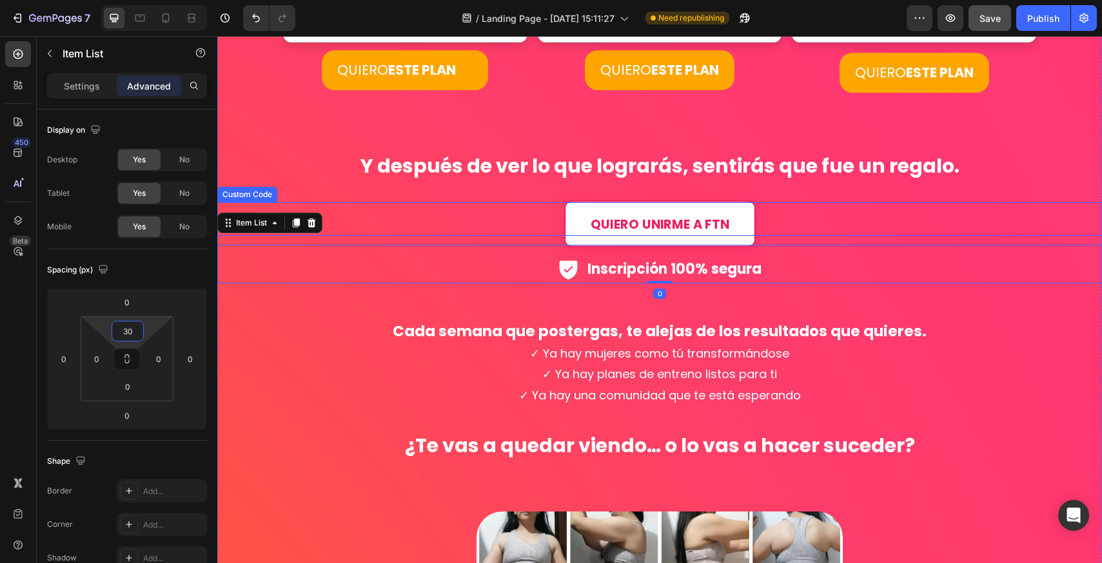
click at [707, 212] on link "QUIERO UNIRME A FTN" at bounding box center [659, 224] width 191 height 46
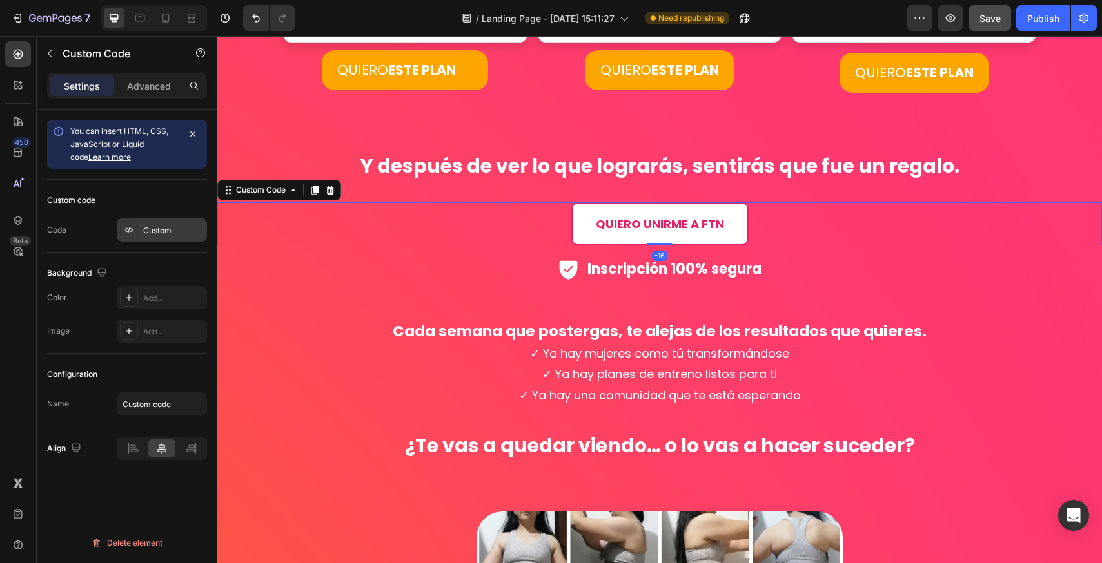
click at [160, 233] on div "Custom" at bounding box center [173, 231] width 61 height 12
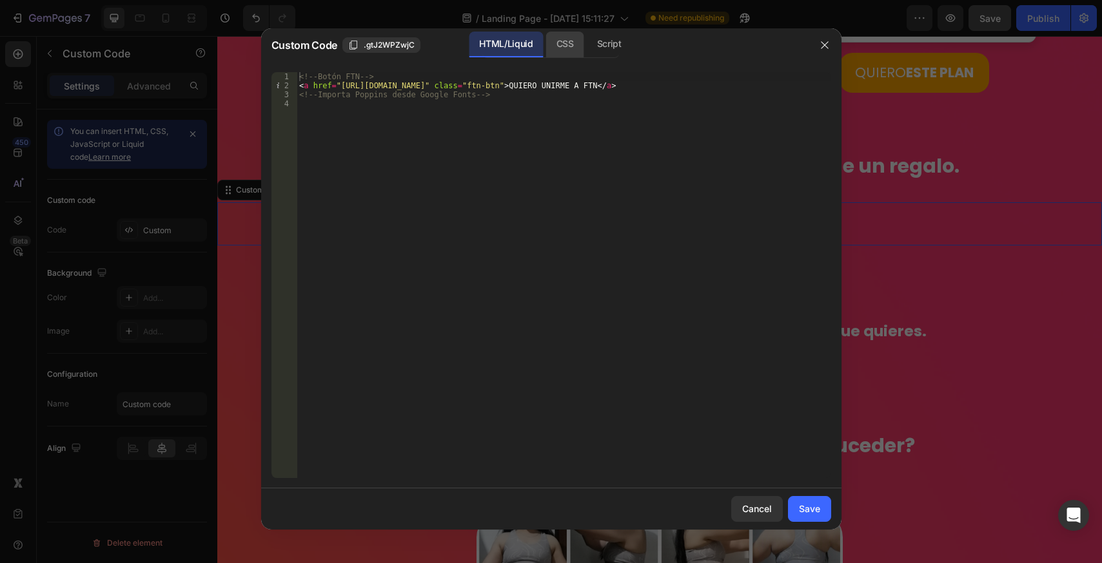
click at [587, 40] on div "CSS" at bounding box center [609, 45] width 45 height 26
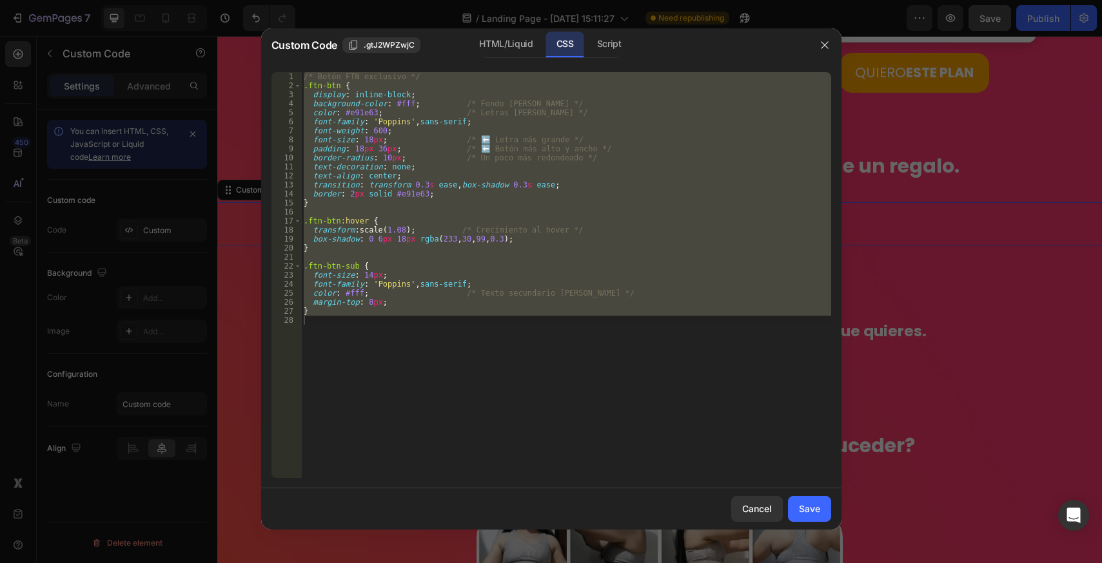
click at [366, 143] on div "/* Botón FTN exclusivo */ .ftn-btn { display : inline-block ; background-color …" at bounding box center [566, 275] width 530 height 406
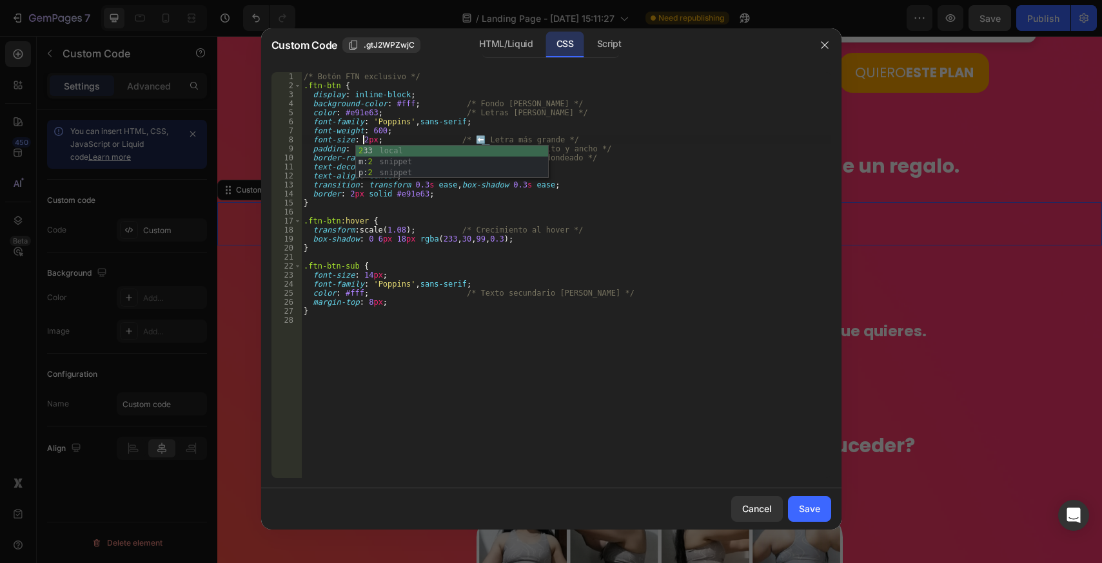
scroll to position [0, 6]
type textarea "font-size: 20px; /* ⬅️ Letra más grande */"
click at [817, 512] on div "Save" at bounding box center [809, 509] width 21 height 14
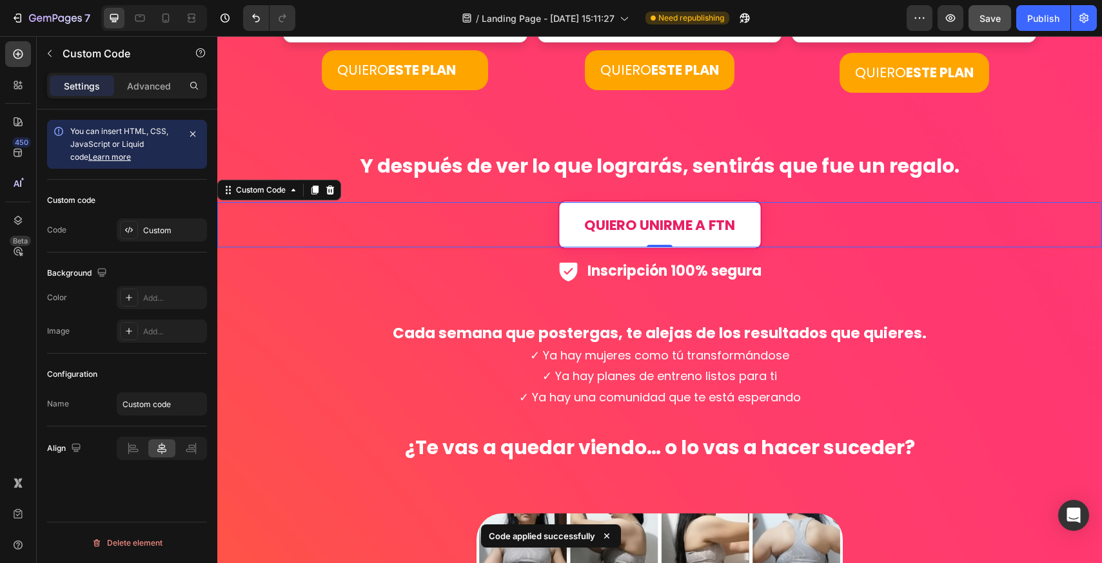
click at [603, 220] on link "QUIERO UNIRME A FTN" at bounding box center [660, 225] width 204 height 49
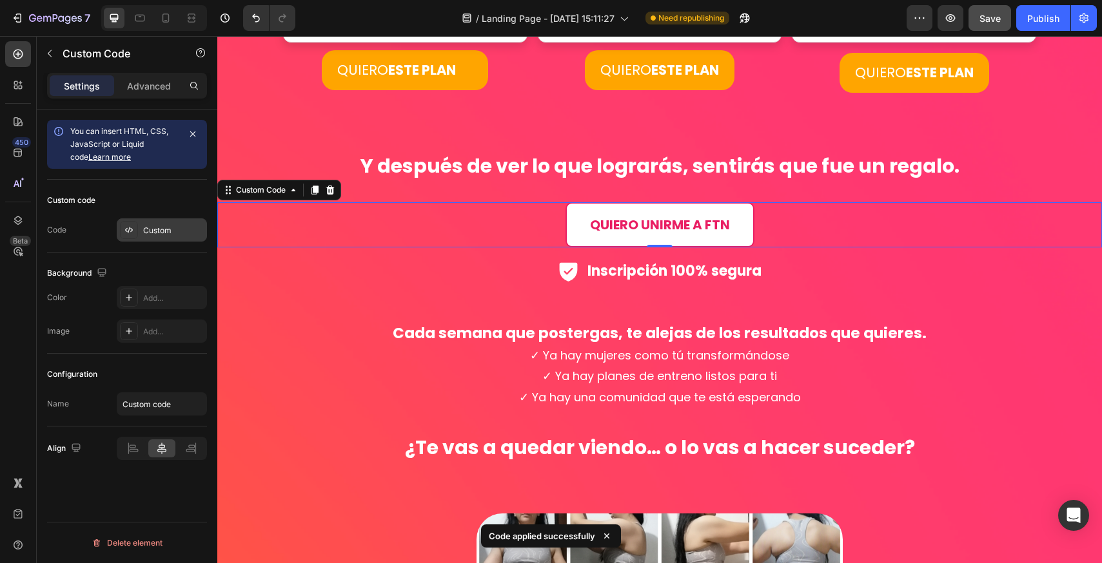
click at [168, 227] on div "Custom" at bounding box center [173, 231] width 61 height 12
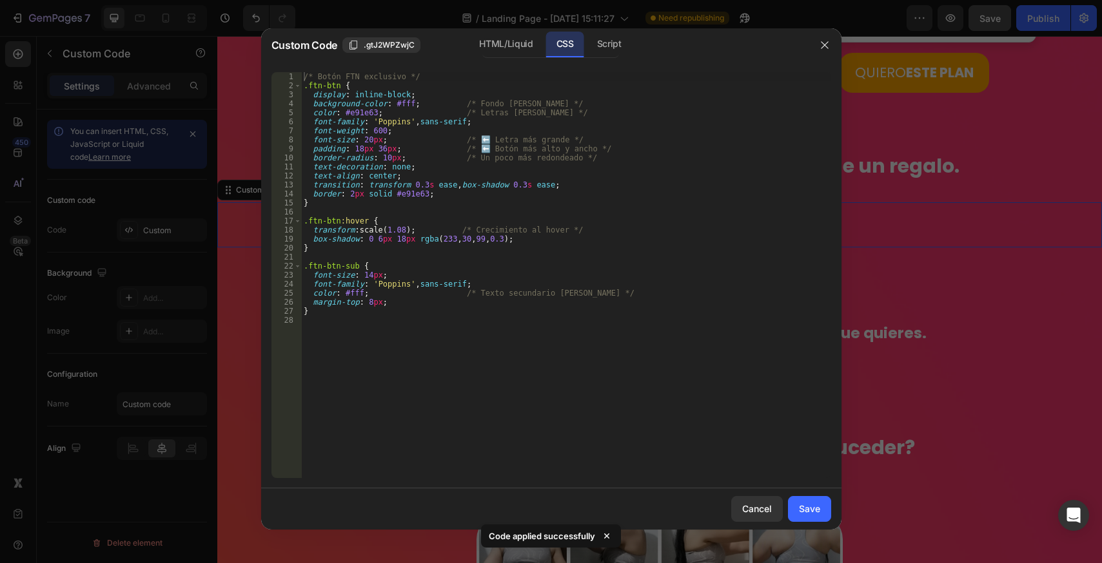
click at [476, 235] on div "/* Botón FTN exclusivo */ .ftn-btn { display : inline-block ; background-color …" at bounding box center [566, 284] width 530 height 424
type textarea "}"
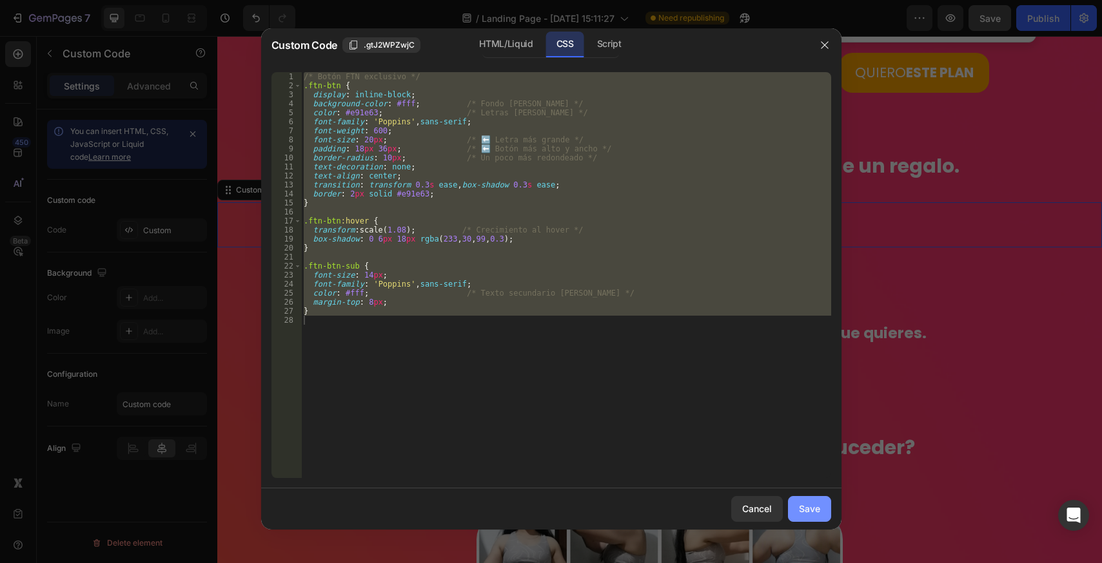
click at [796, 504] on button "Save" at bounding box center [809, 509] width 43 height 26
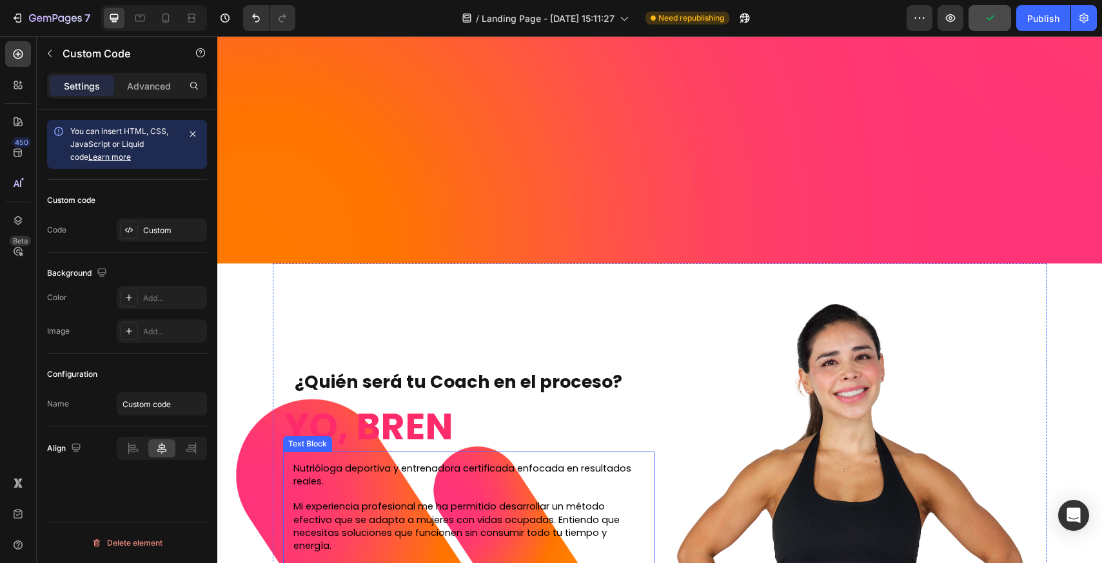
scroll to position [2724, 0]
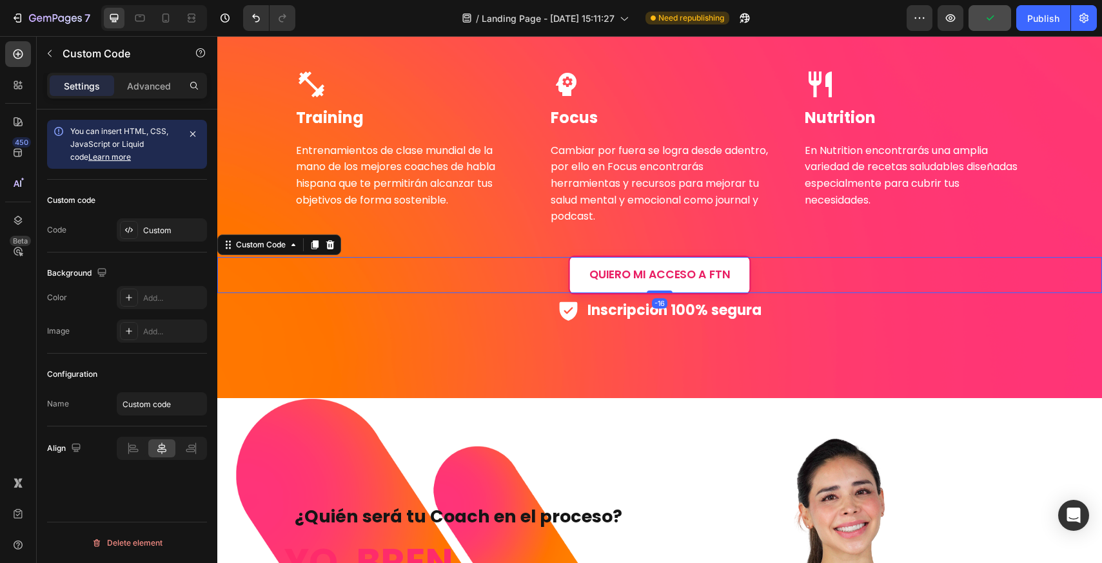
click at [645, 264] on link "QUIERO MI ACCESO A FTN" at bounding box center [660, 274] width 182 height 39
click at [153, 232] on div "Custom" at bounding box center [173, 231] width 61 height 12
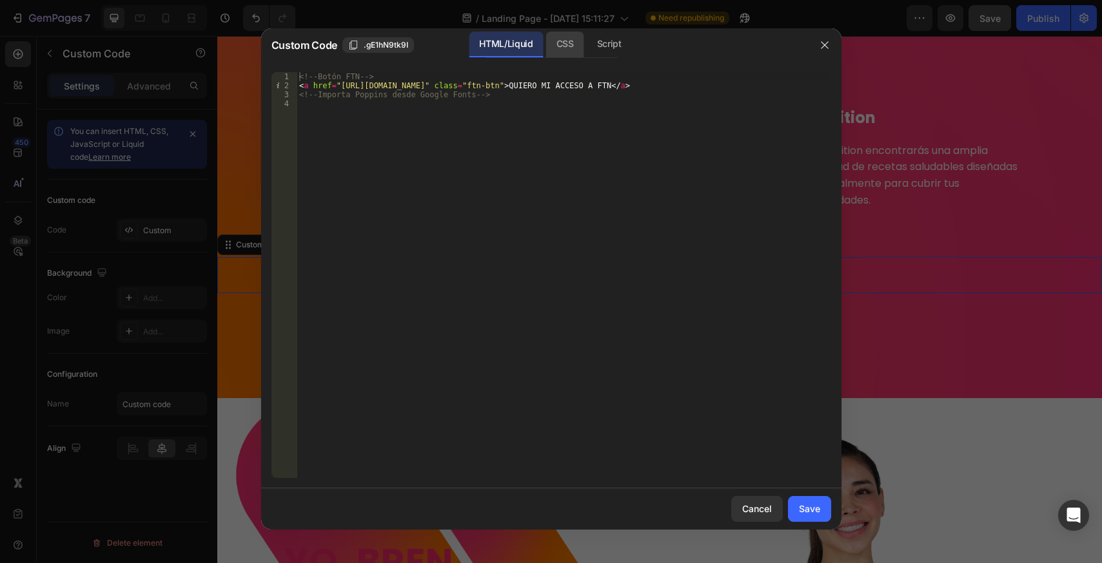
click at [587, 52] on div "CSS" at bounding box center [609, 45] width 45 height 26
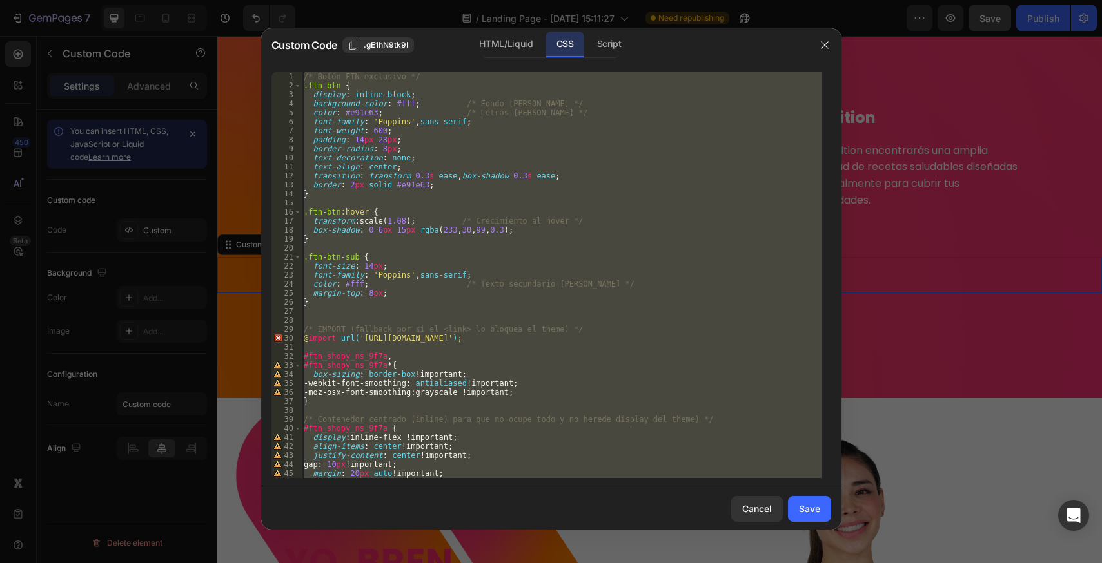
click at [493, 242] on div "/* Botón FTN exclusivo */ .ftn-btn { display : inline-block ; background-color …" at bounding box center [561, 275] width 520 height 406
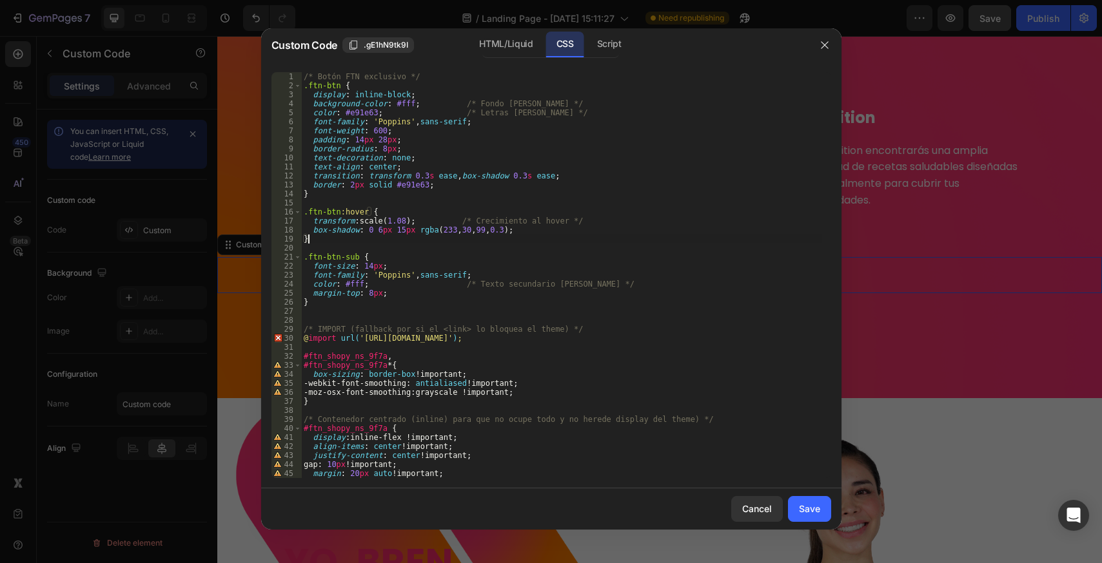
type textarea "padding: 0 !important; }"
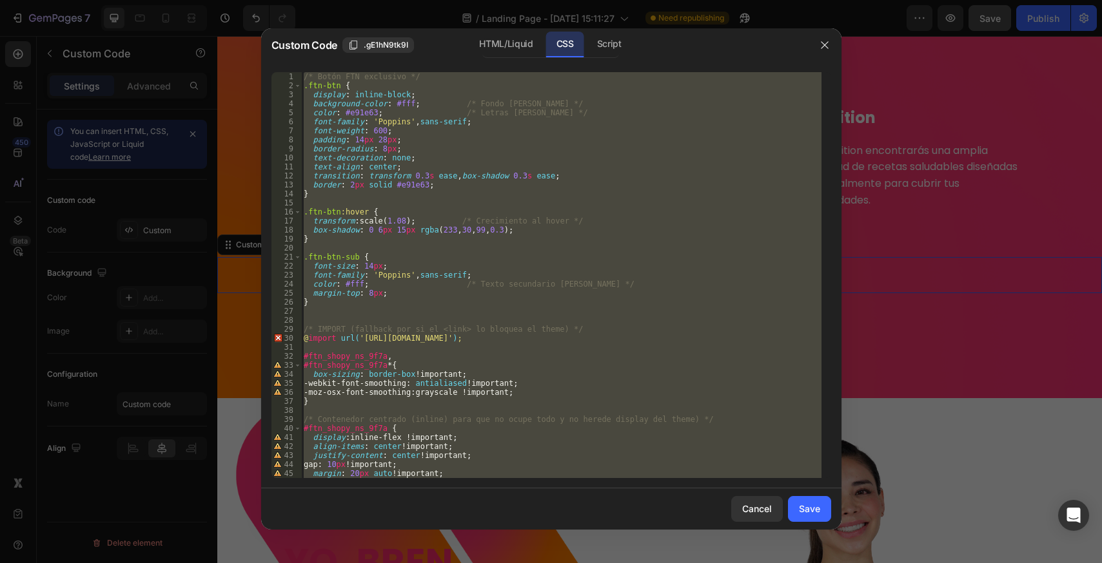
paste textarea
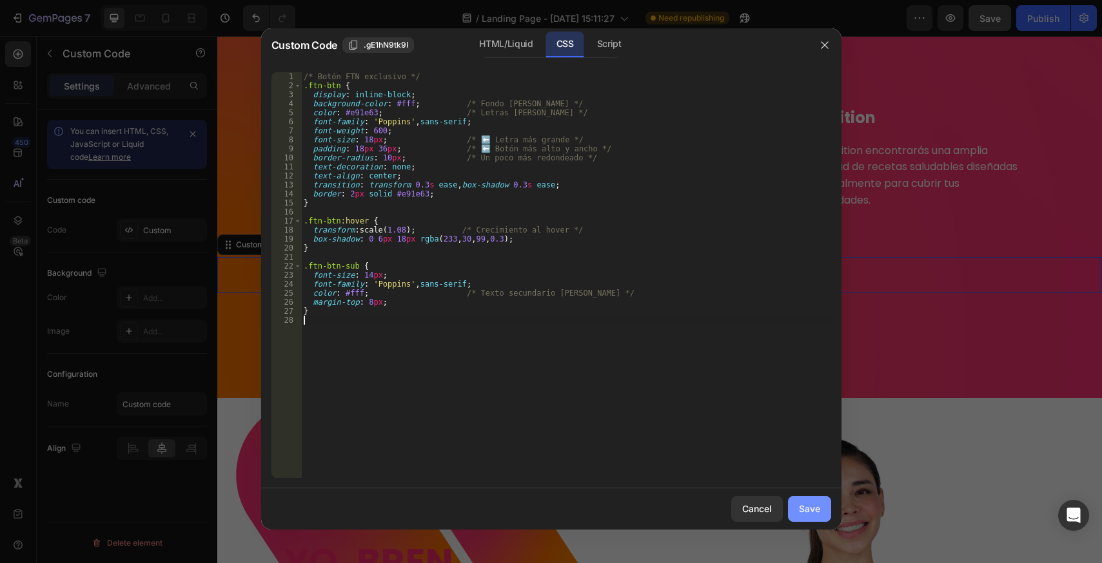
click at [811, 512] on div "Save" at bounding box center [809, 509] width 21 height 14
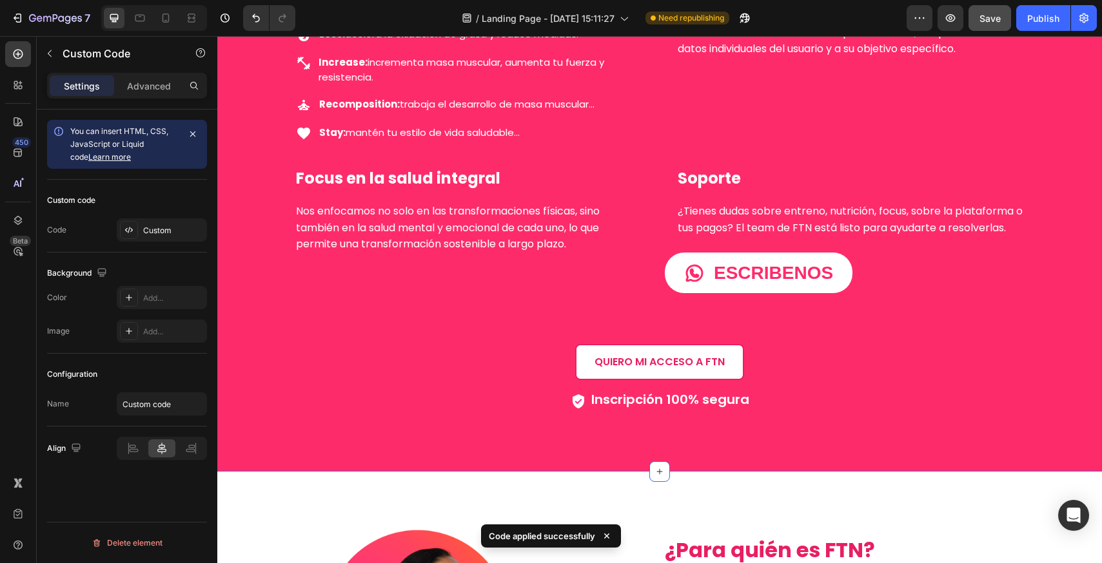
scroll to position [1628, 0]
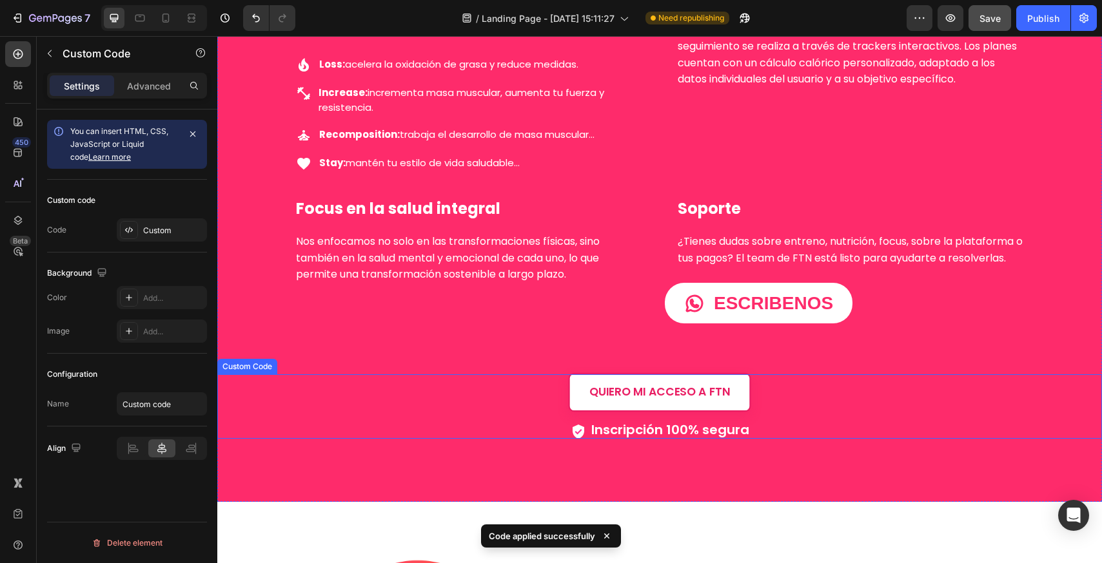
click at [619, 396] on link "QUIERO MI ACCESO A FTN" at bounding box center [660, 392] width 182 height 39
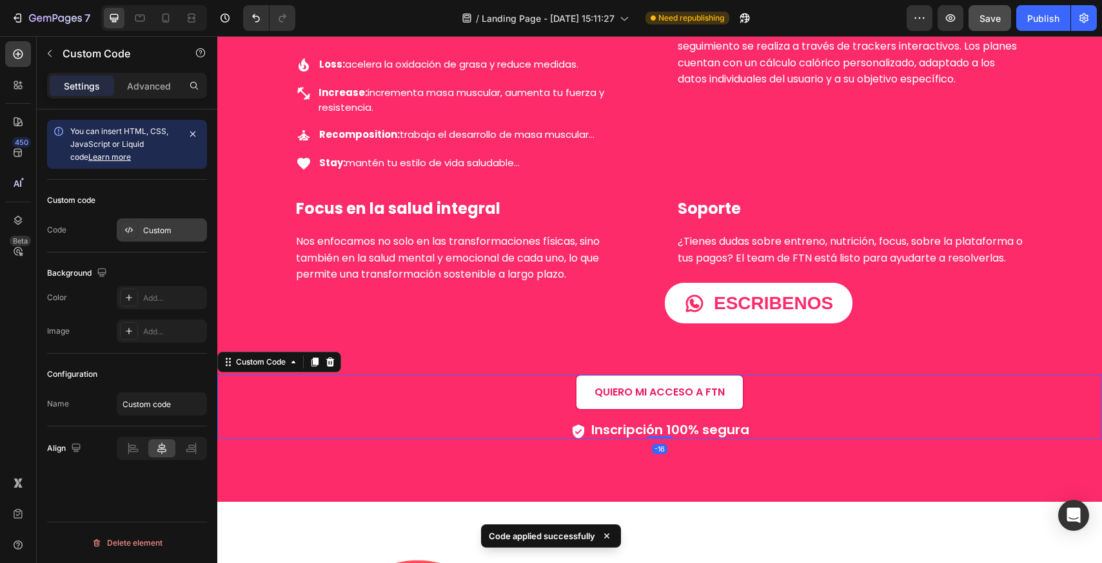
click at [155, 236] on div "Custom" at bounding box center [173, 231] width 61 height 12
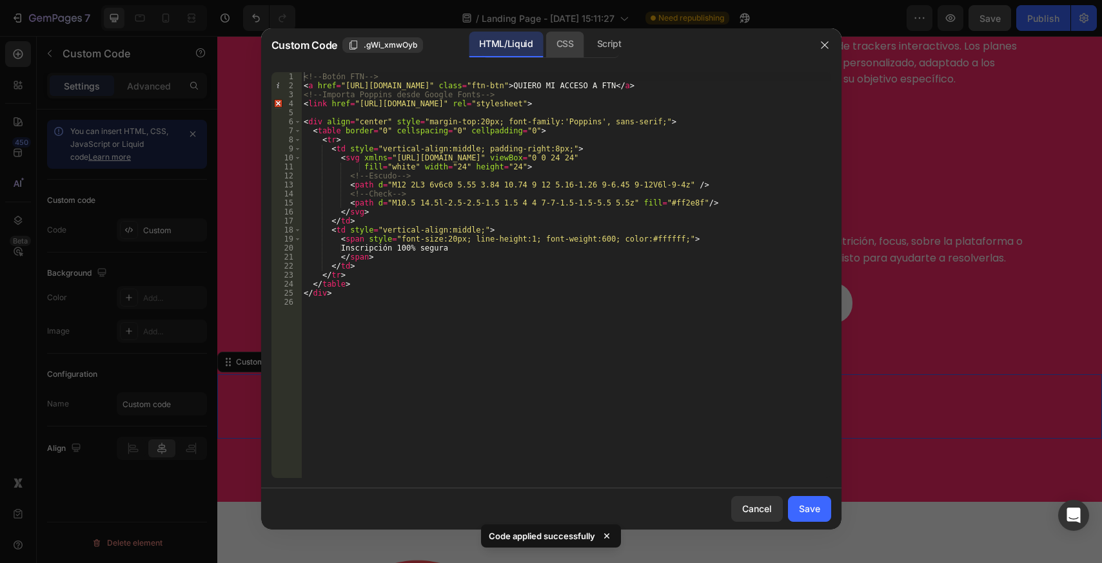
click at [587, 50] on div "CSS" at bounding box center [609, 45] width 45 height 26
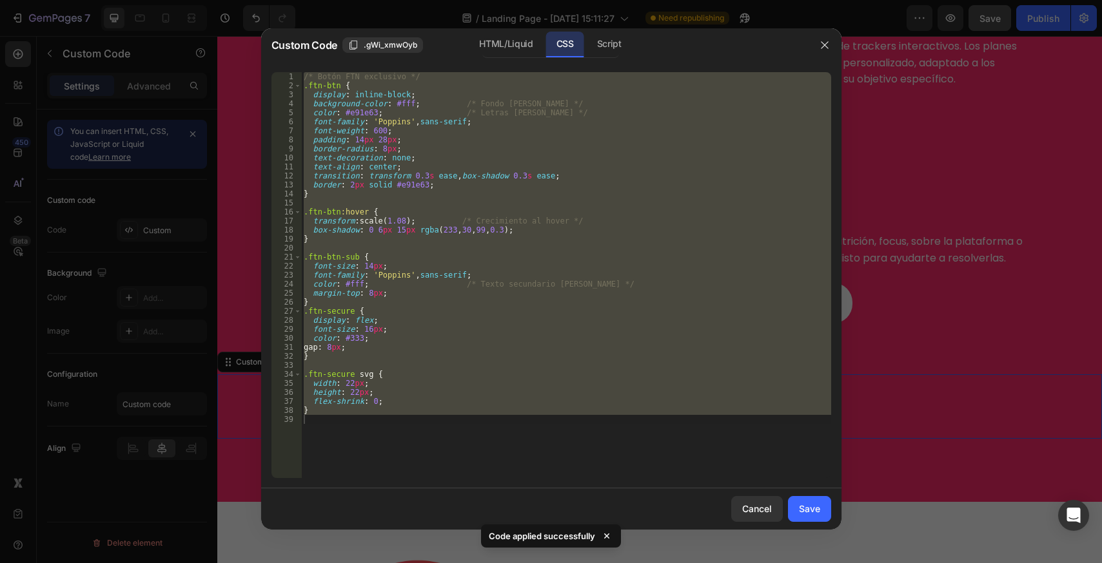
click at [441, 262] on div "/* Botón FTN exclusivo */ .ftn-btn { display : inline-block ; background-color …" at bounding box center [566, 275] width 530 height 406
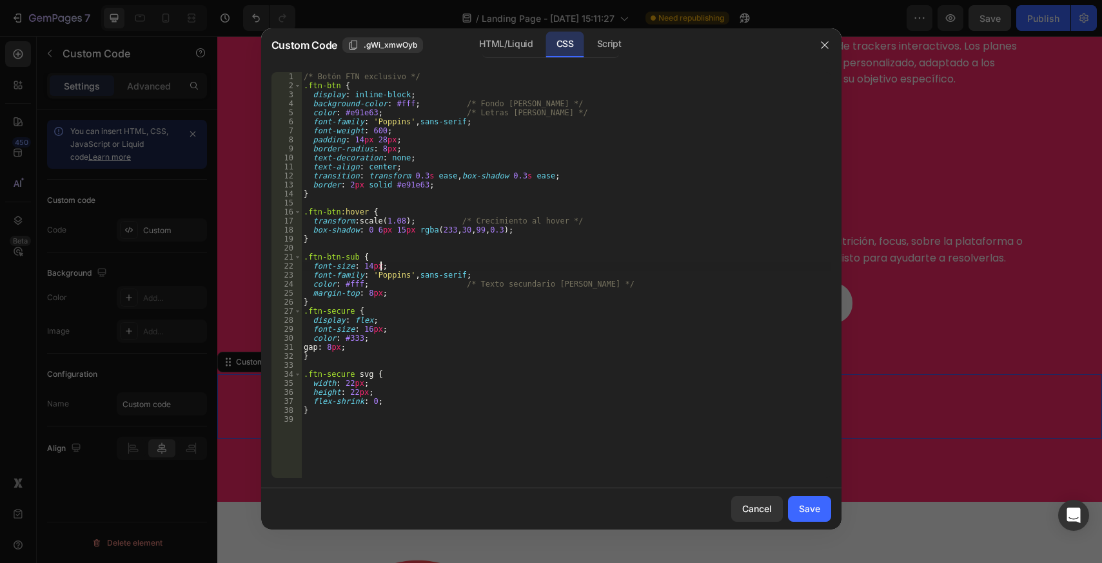
type textarea "}"
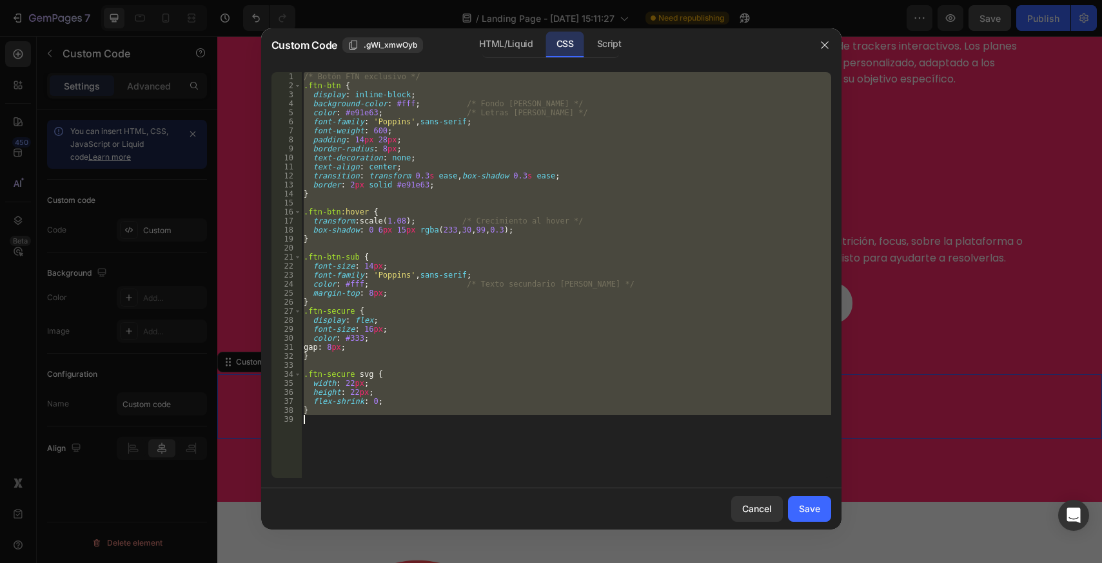
paste textarea
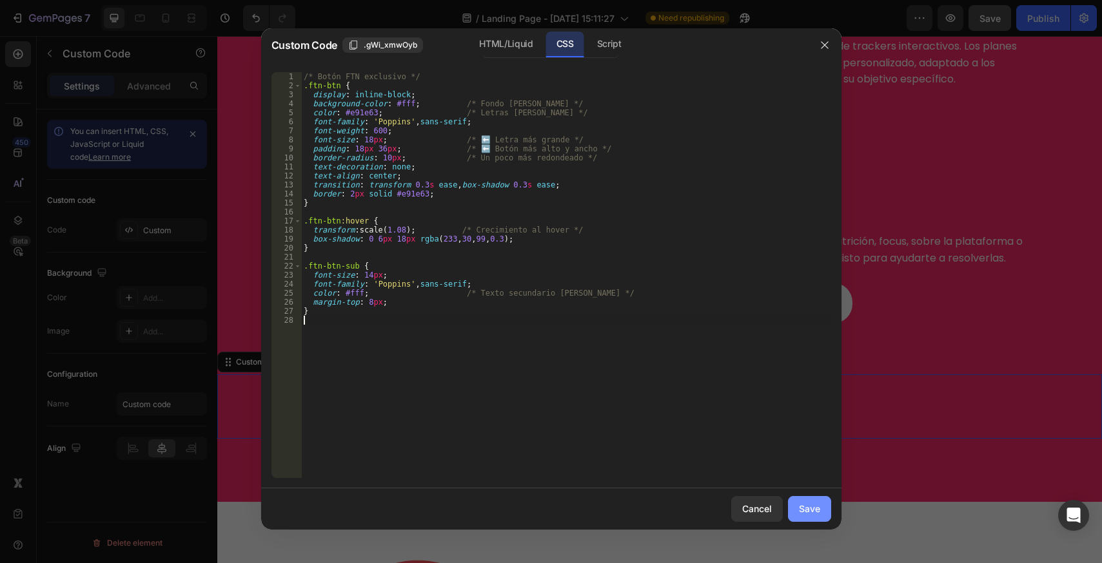
click at [819, 505] on div "Save" at bounding box center [809, 509] width 21 height 14
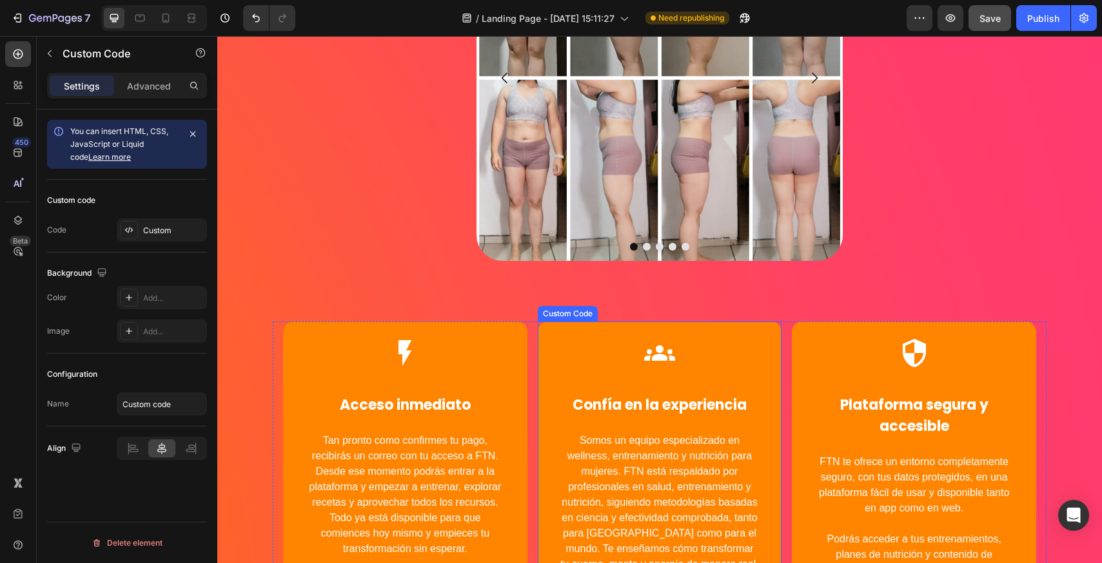
scroll to position [4600, 0]
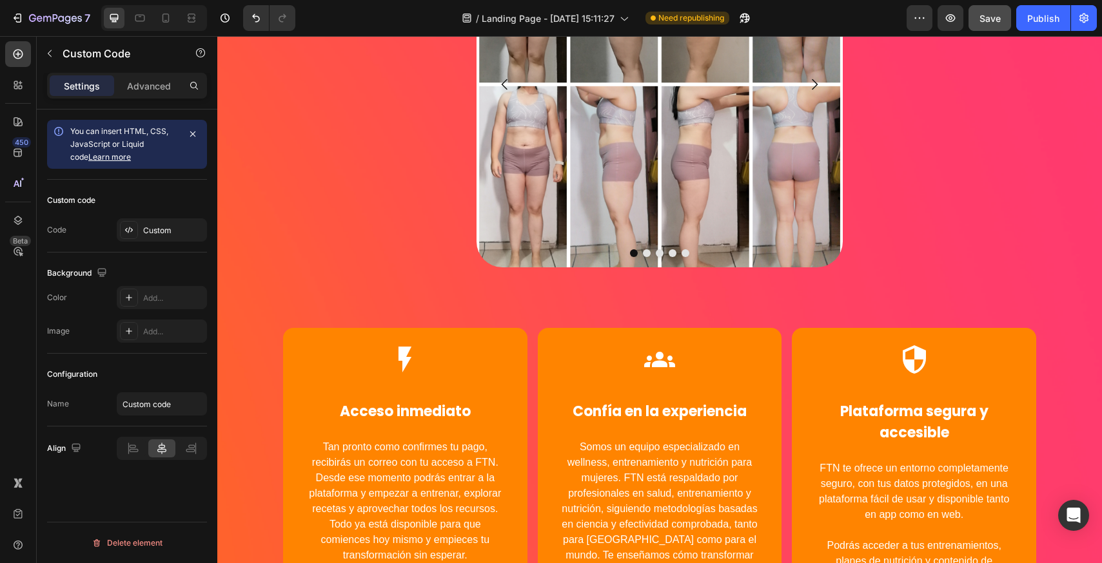
click at [988, 29] on button "Save" at bounding box center [989, 18] width 43 height 26
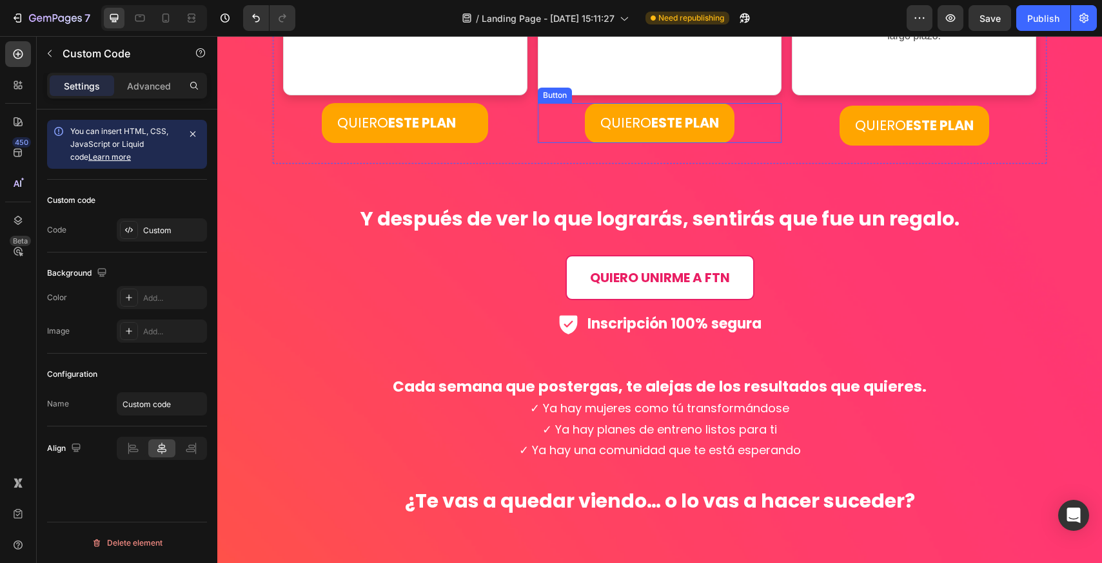
scroll to position [3955, 0]
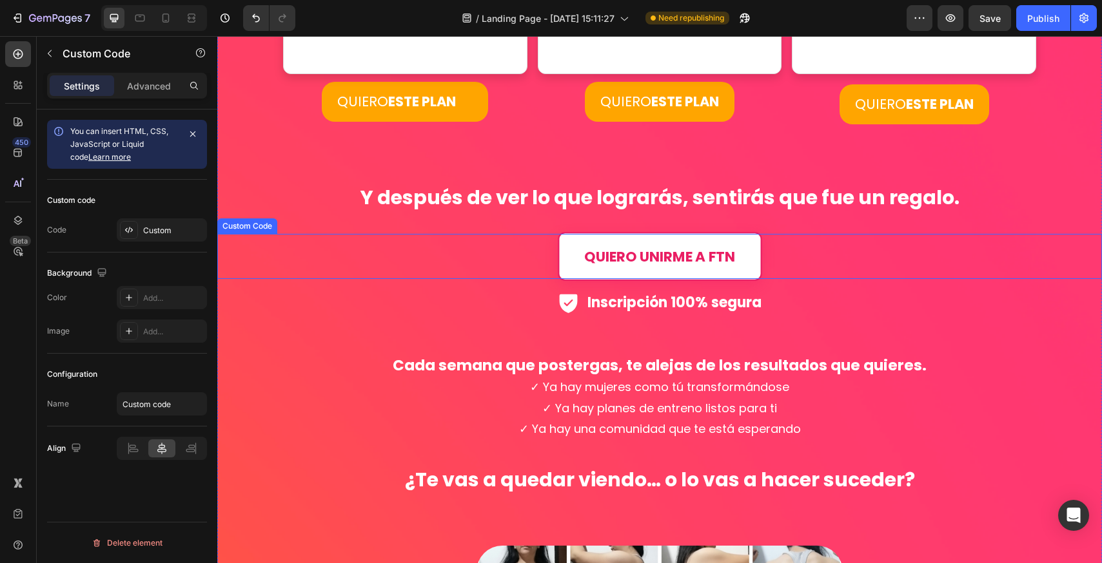
click at [661, 237] on link "QUIERO UNIRME A FTN" at bounding box center [660, 256] width 204 height 49
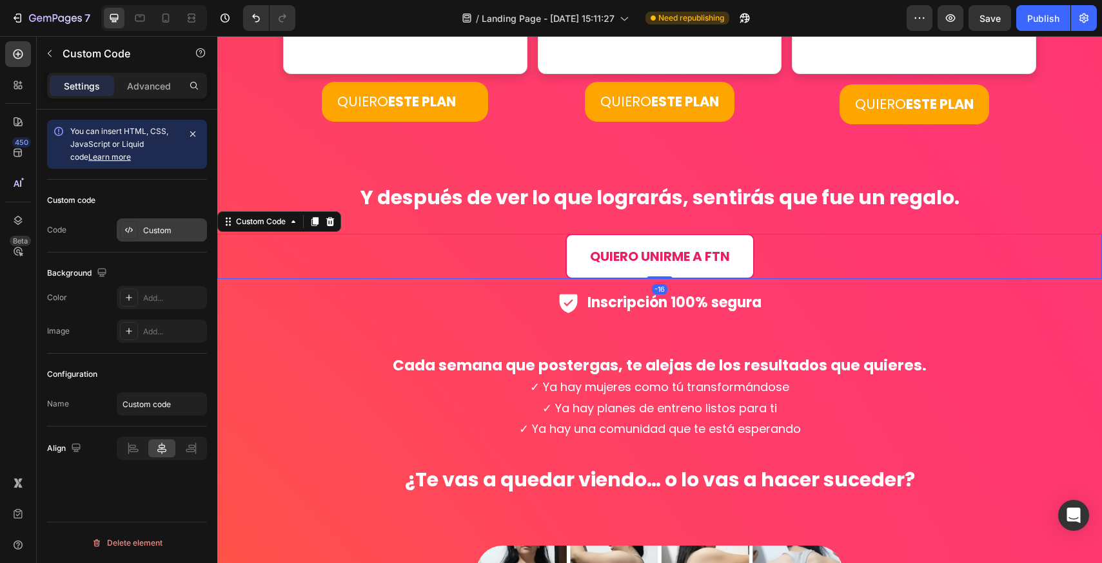
click at [150, 228] on div "Custom" at bounding box center [173, 231] width 61 height 12
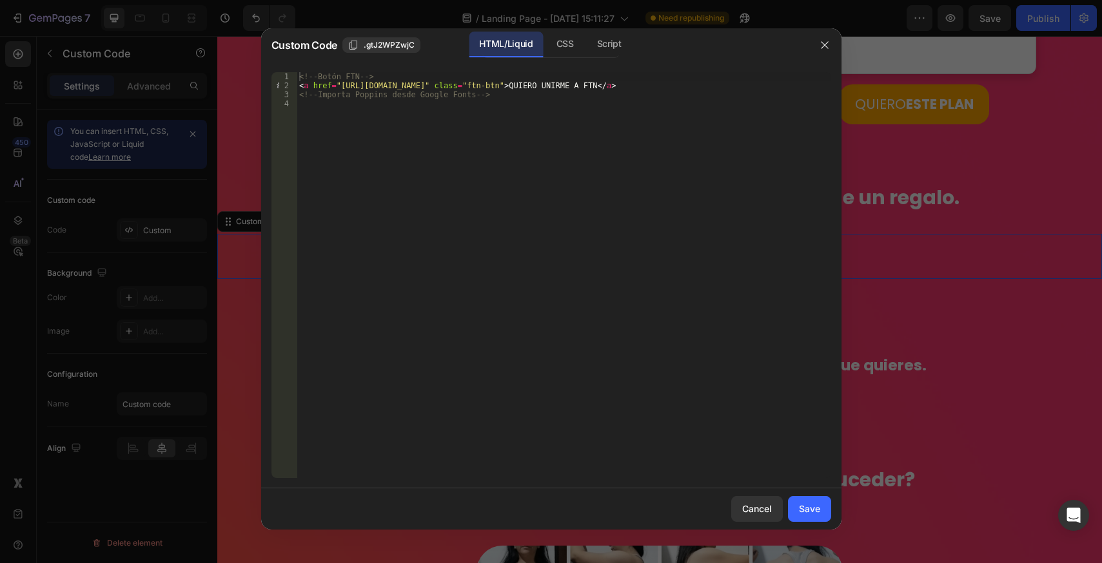
click at [888, 326] on div at bounding box center [551, 281] width 1102 height 563
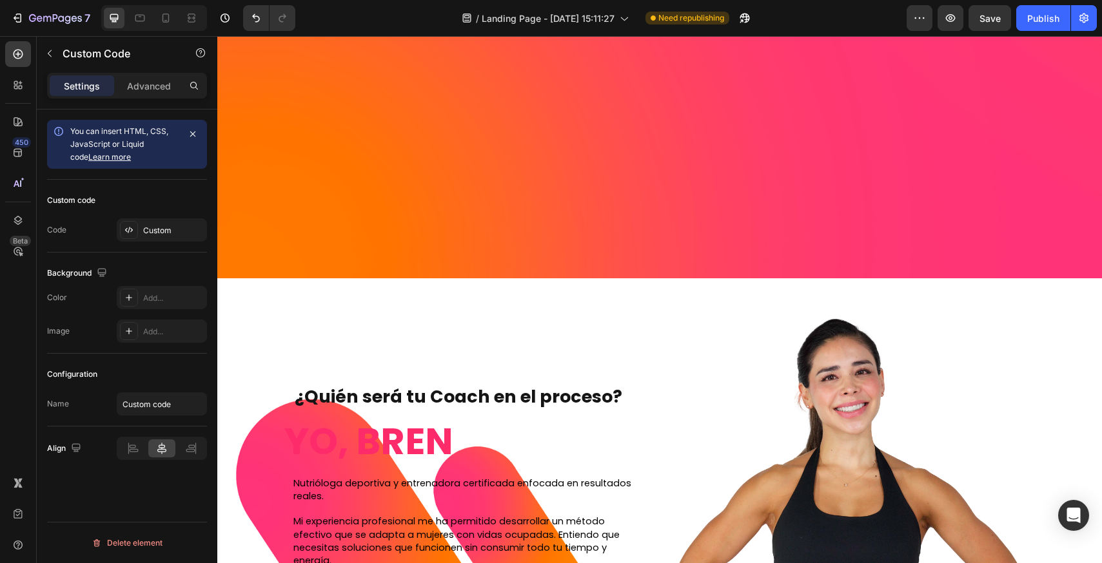
scroll to position [2730, 0]
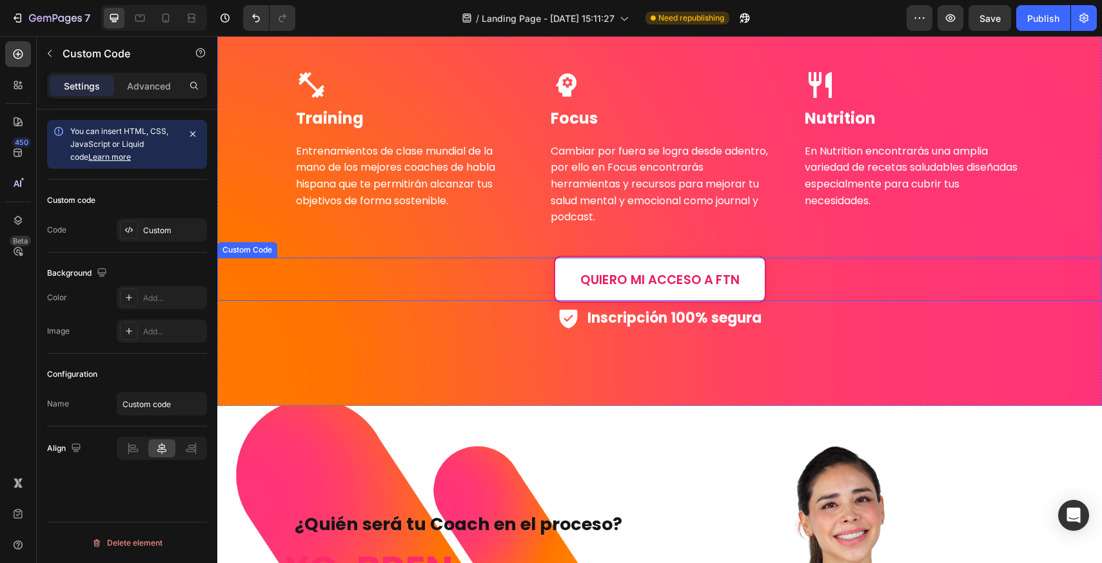
click at [656, 275] on link "QUIERO MI ACCESO A FTN" at bounding box center [659, 279] width 212 height 46
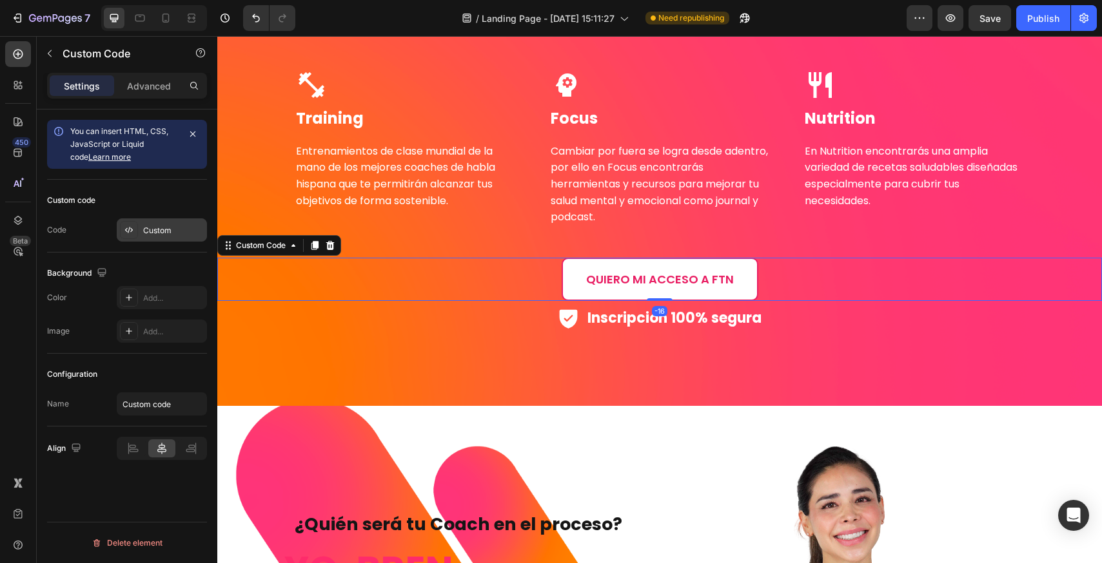
click at [169, 226] on div "Custom" at bounding box center [173, 231] width 61 height 12
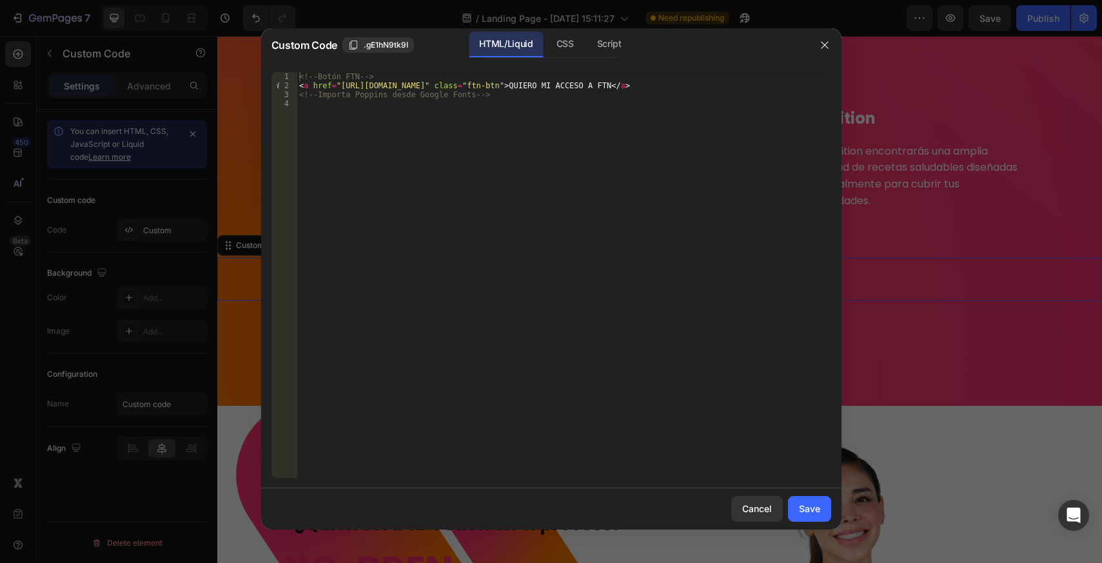
click at [920, 266] on div at bounding box center [551, 281] width 1102 height 563
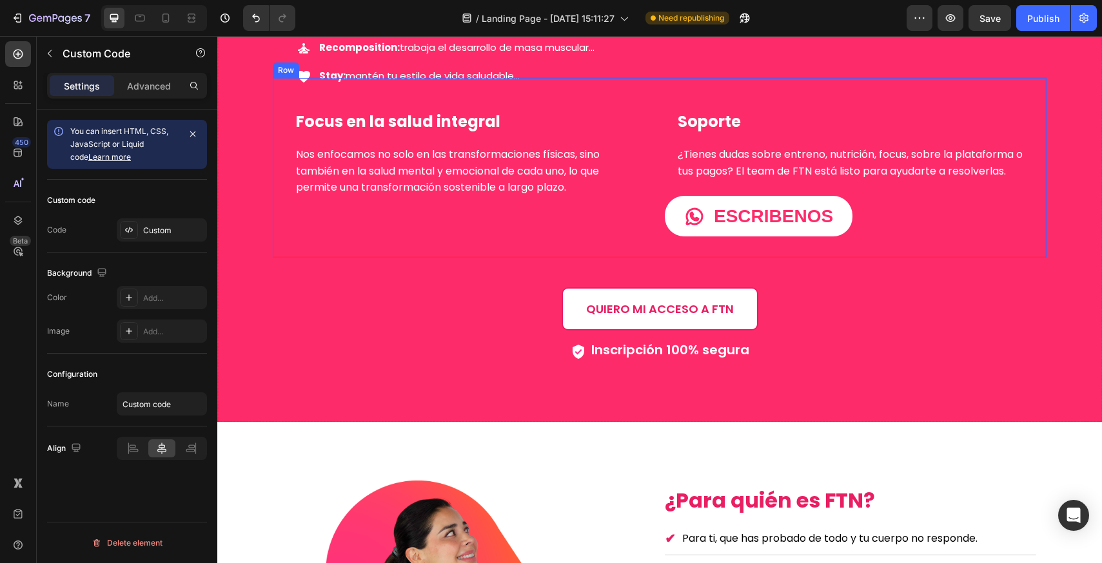
scroll to position [1699, 0]
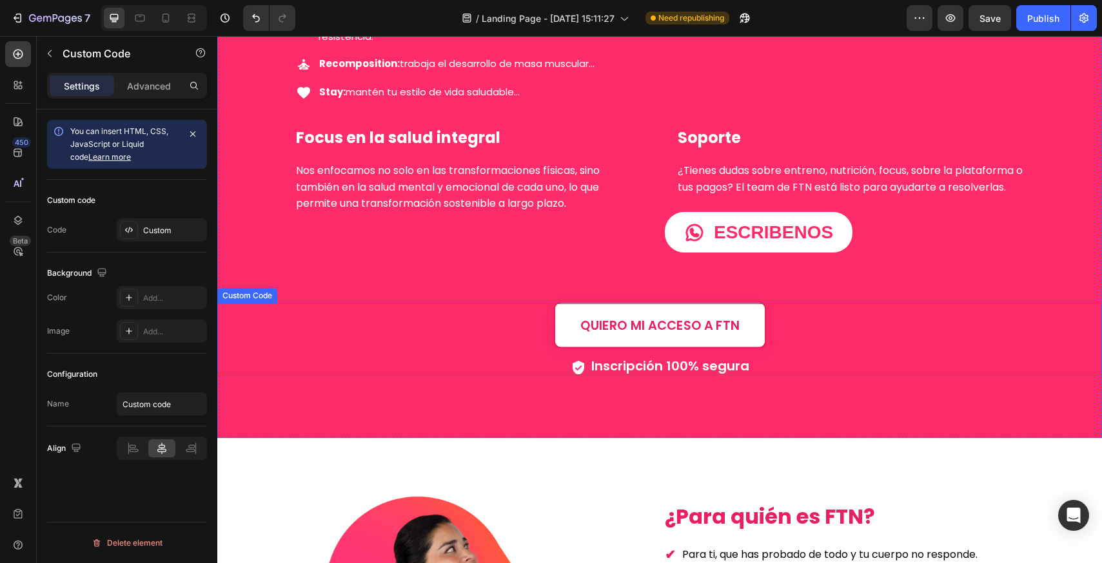
click at [631, 325] on link "QUIERO MI ACCESO A FTN" at bounding box center [659, 325] width 212 height 46
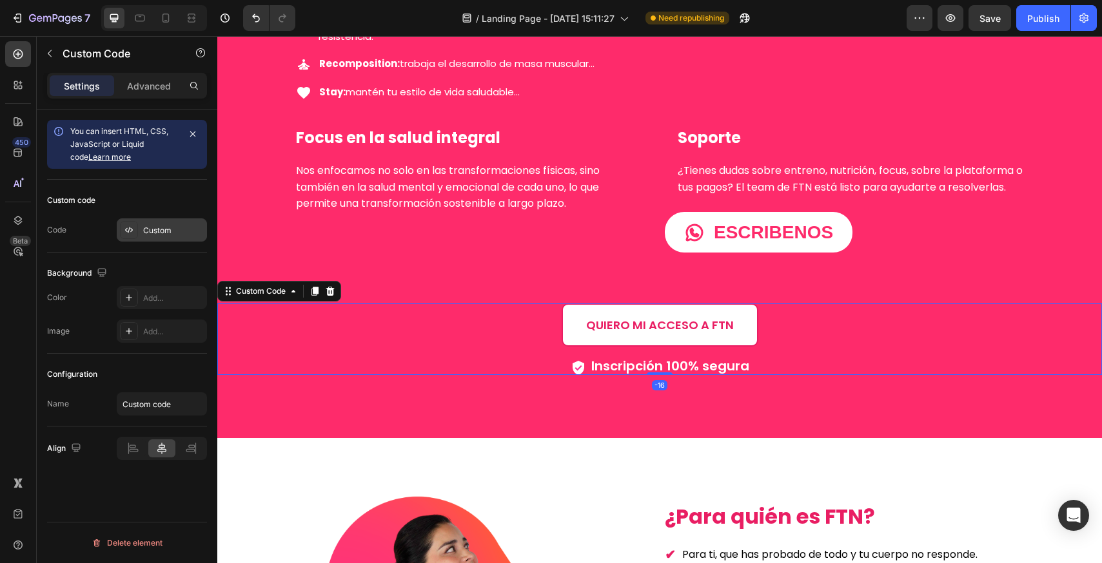
click at [160, 231] on div "Custom" at bounding box center [173, 231] width 61 height 12
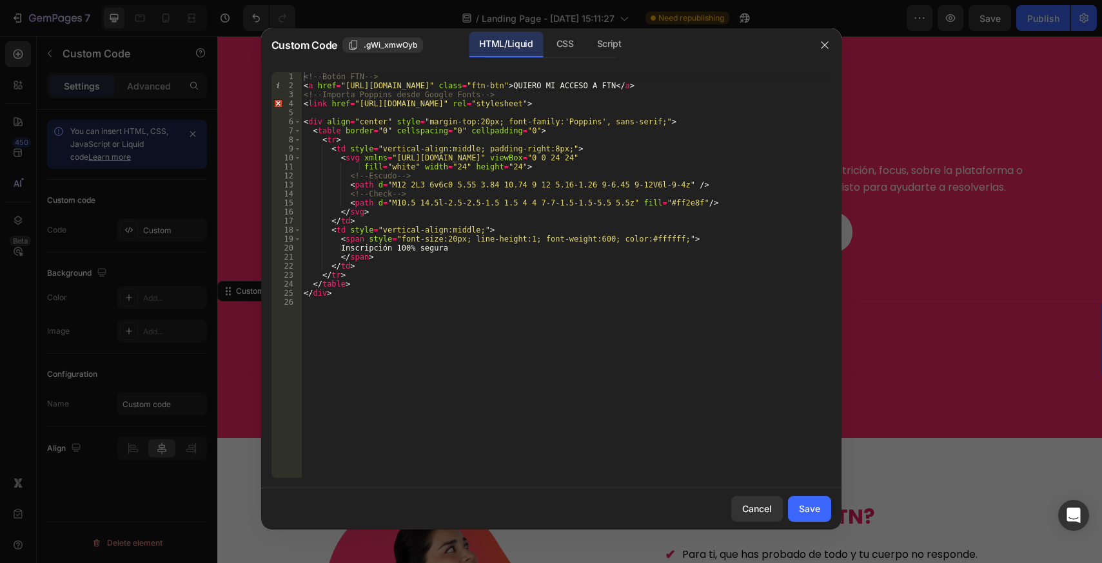
drag, startPoint x: 981, startPoint y: 204, endPoint x: 760, endPoint y: 222, distance: 221.9
click at [981, 204] on div at bounding box center [551, 281] width 1102 height 563
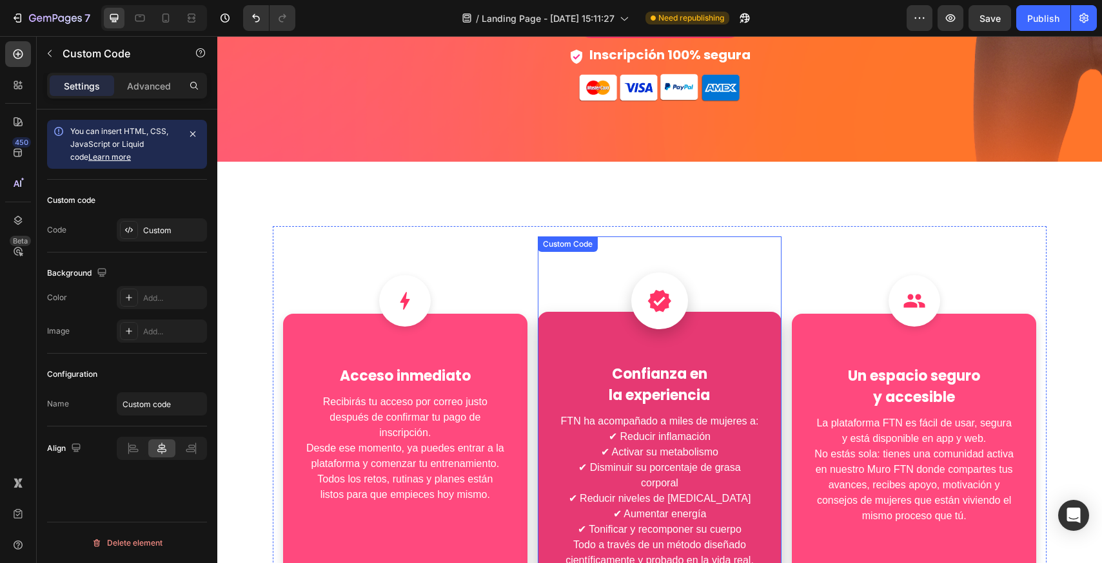
scroll to position [389, 0]
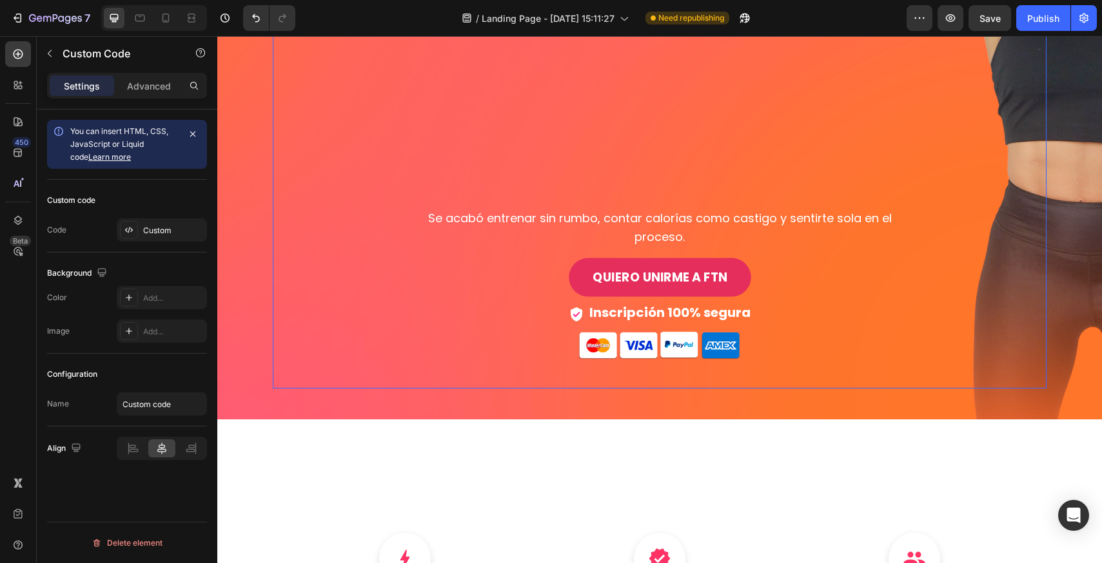
click at [650, 262] on link "QUIERO UNIRME A FTN" at bounding box center [660, 278] width 182 height 39
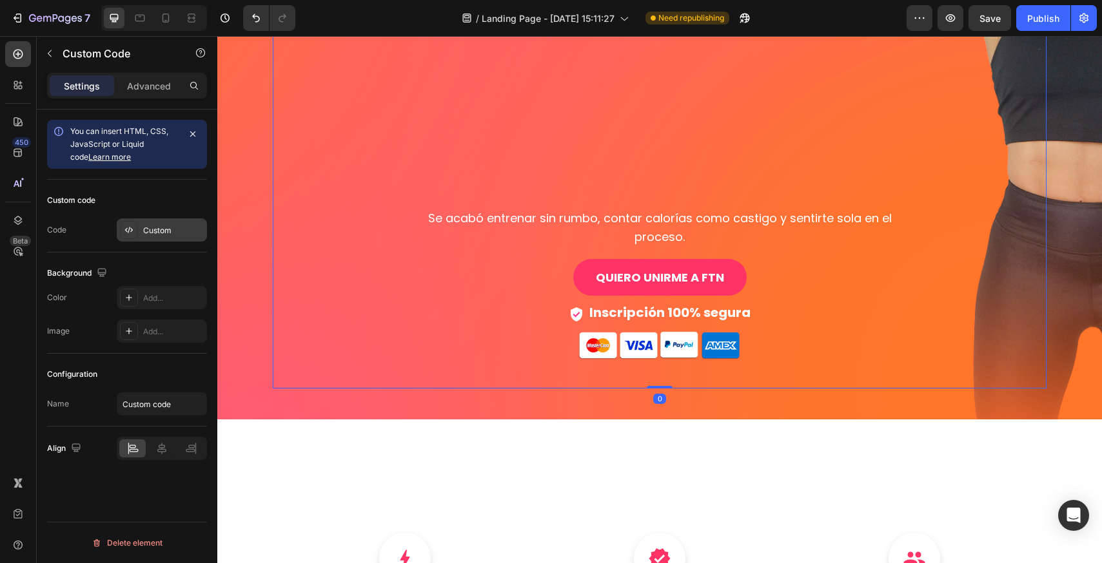
click at [137, 224] on div at bounding box center [129, 230] width 18 height 18
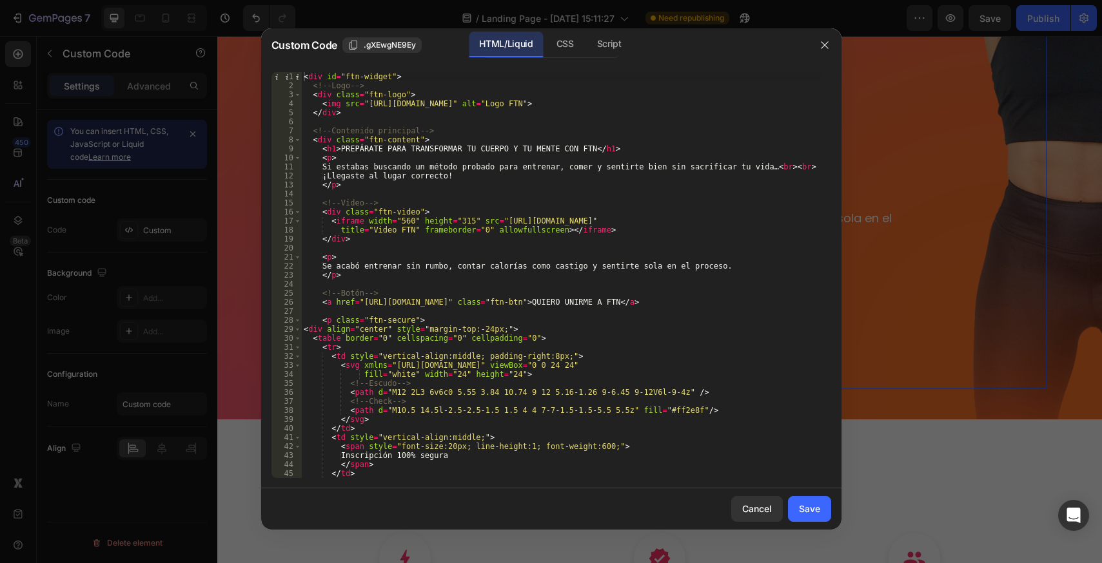
click at [879, 158] on div at bounding box center [551, 281] width 1102 height 563
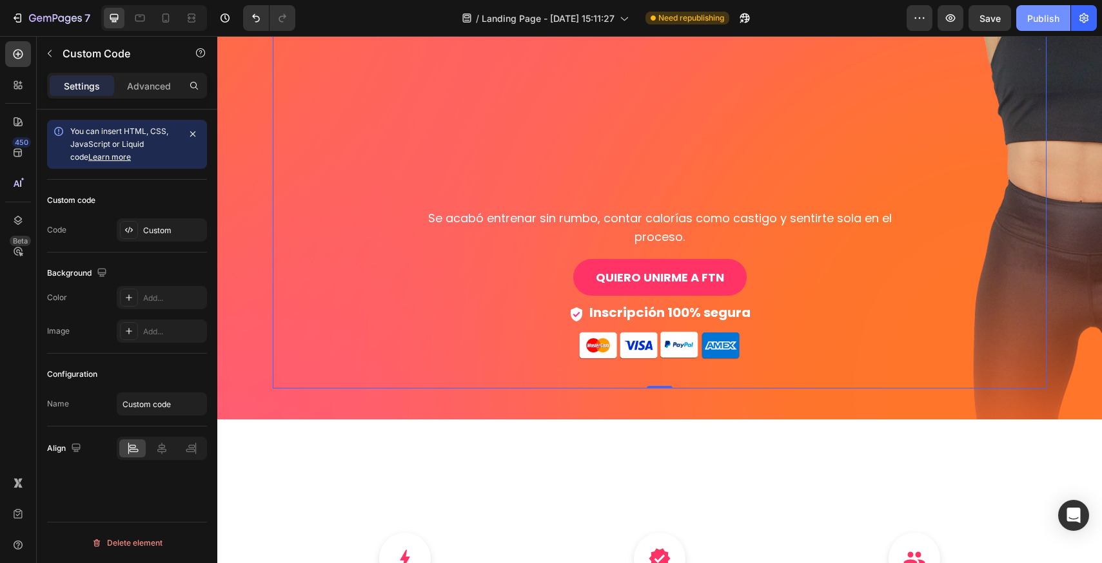
click at [1032, 21] on div "Publish" at bounding box center [1043, 19] width 32 height 14
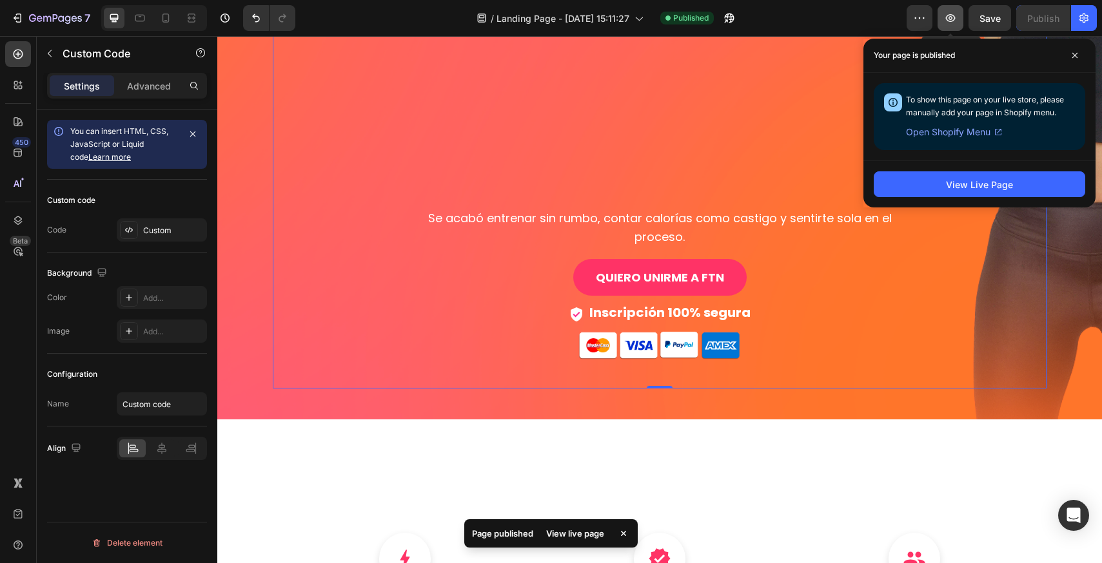
click at [943, 18] on button "button" at bounding box center [950, 18] width 26 height 26
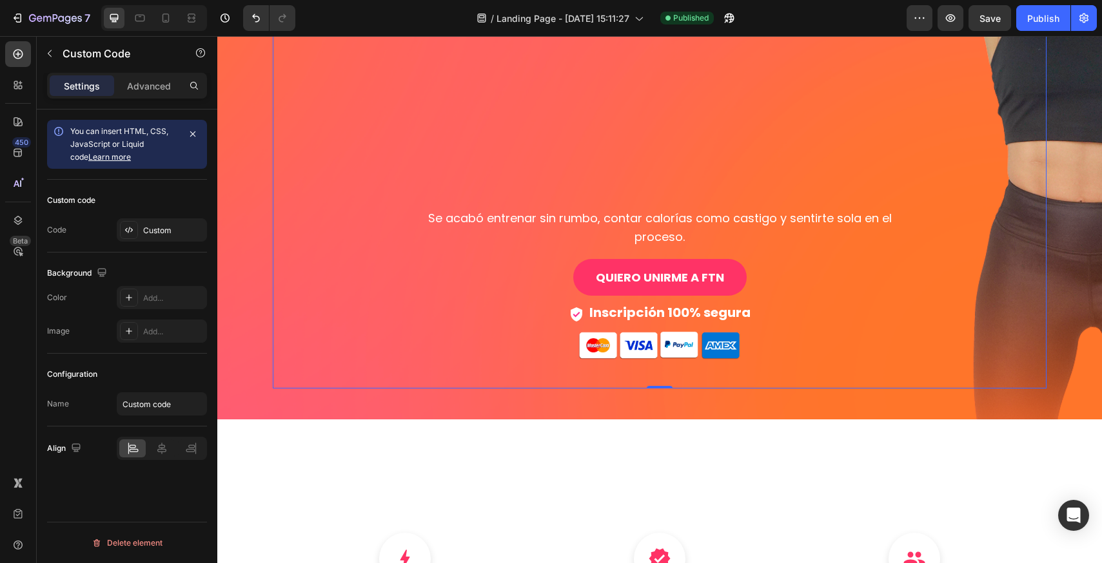
click at [637, 304] on span "Inscripción 100% segura" at bounding box center [669, 313] width 161 height 18
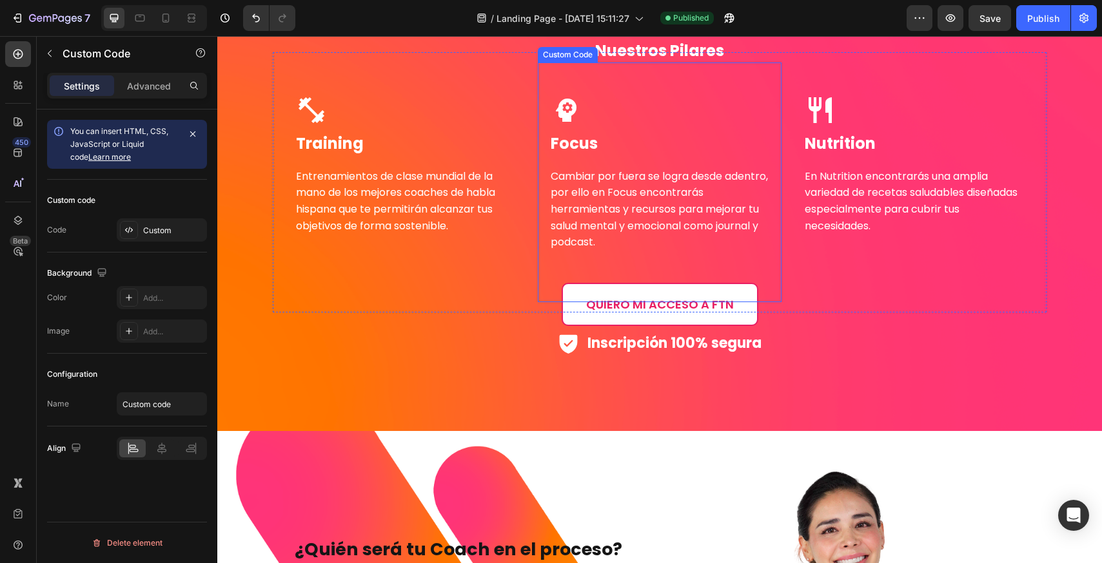
scroll to position [2710, 0]
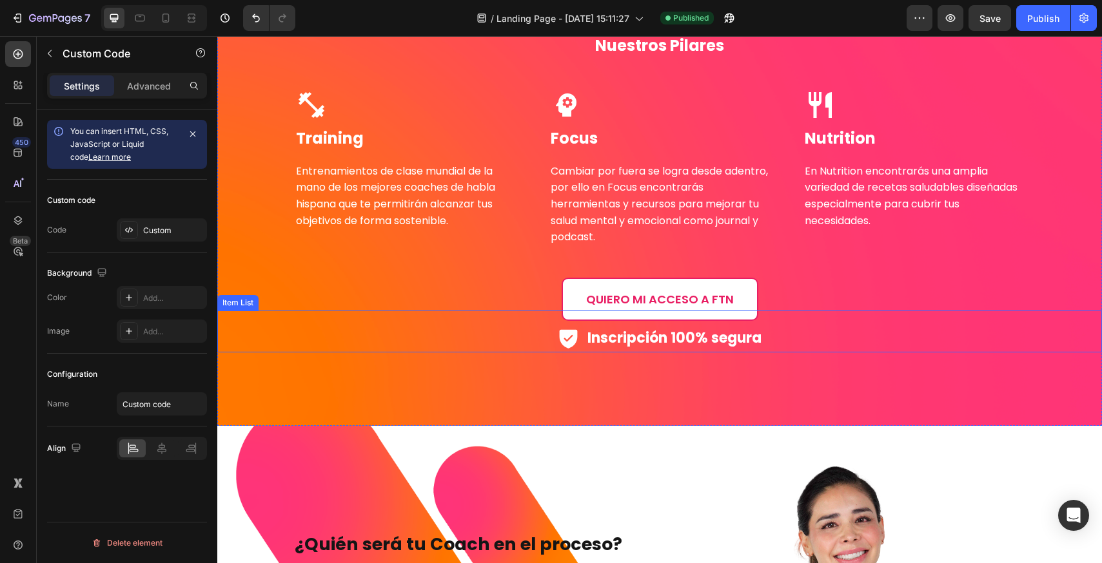
click at [659, 350] on p "Inscripción 100% segura" at bounding box center [674, 339] width 174 height 26
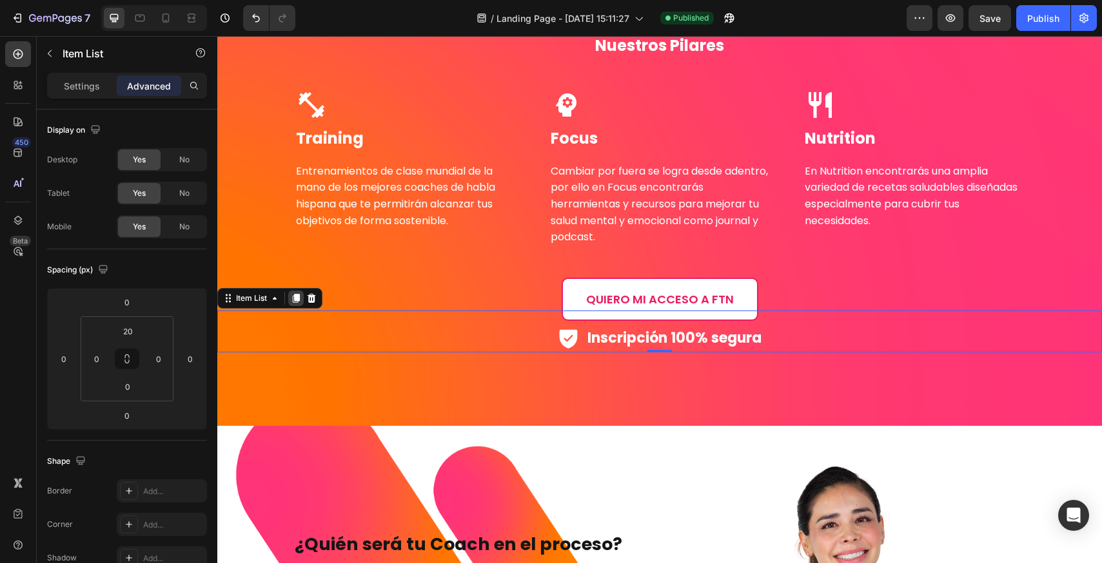
click at [295, 298] on icon at bounding box center [296, 298] width 7 height 9
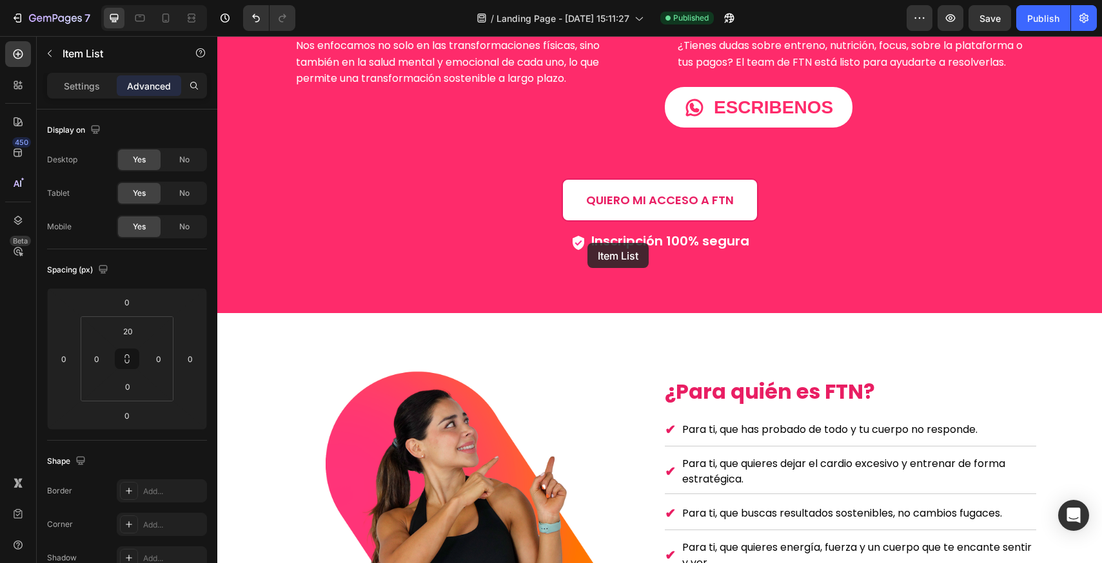
scroll to position [1808, 0]
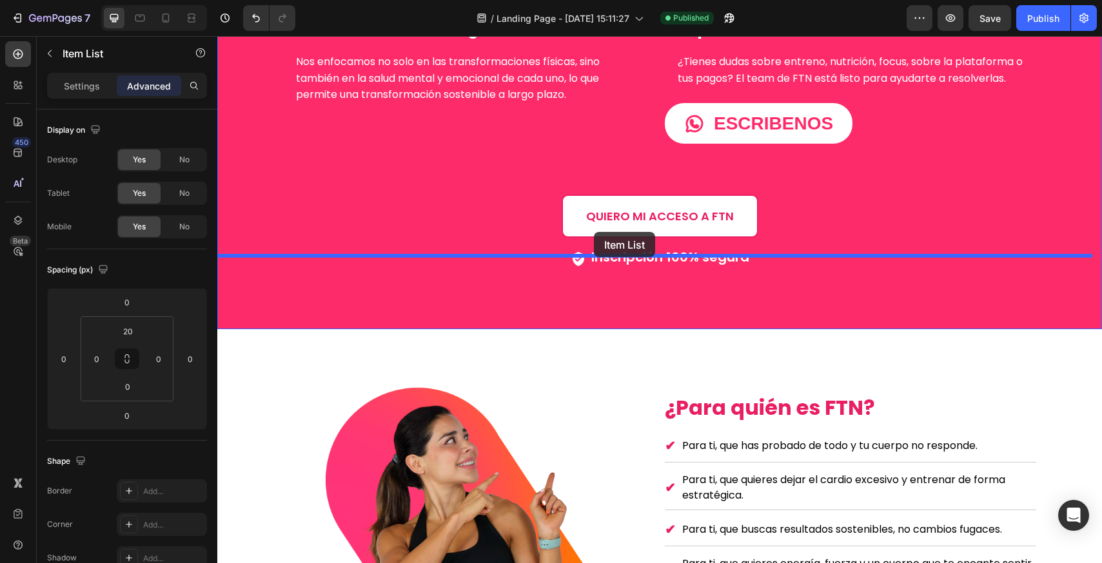
drag, startPoint x: 577, startPoint y: 314, endPoint x: 594, endPoint y: 232, distance: 83.6
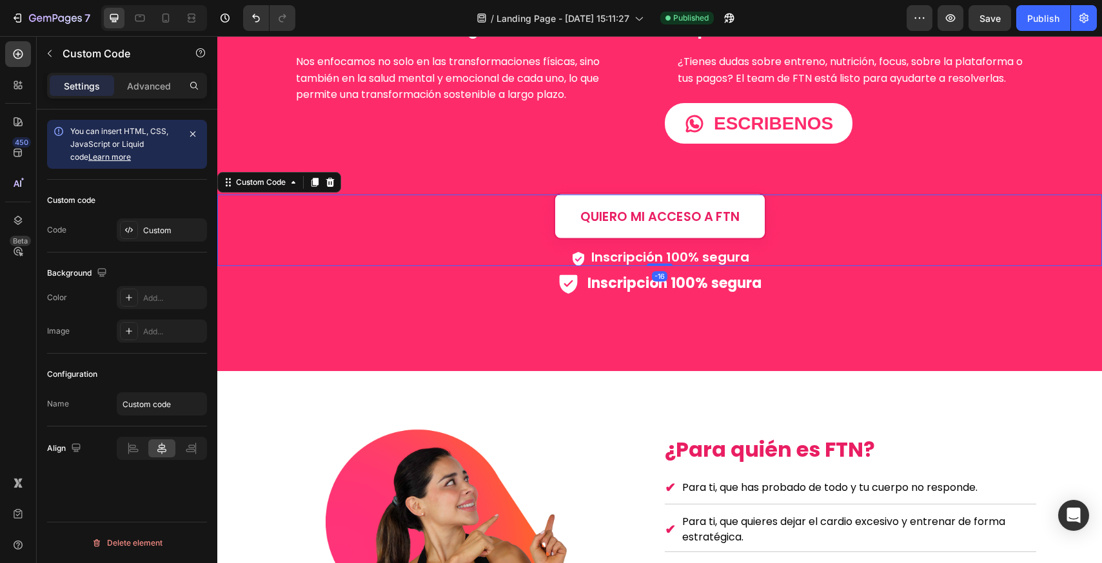
click at [618, 208] on link "QUIERO MI ACCESO A FTN" at bounding box center [659, 216] width 212 height 46
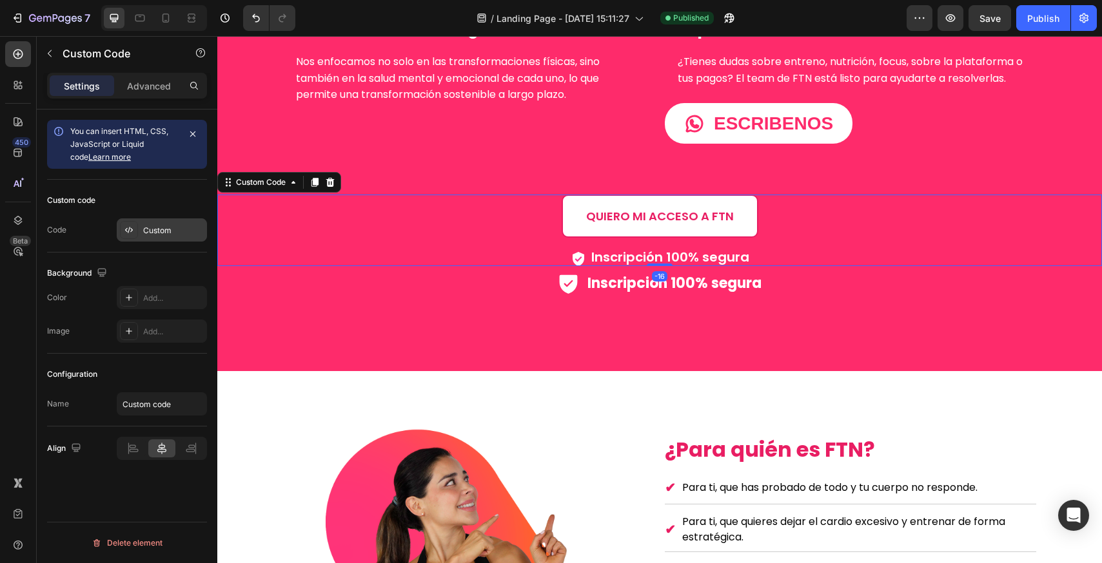
click at [169, 228] on div "Custom" at bounding box center [173, 231] width 61 height 12
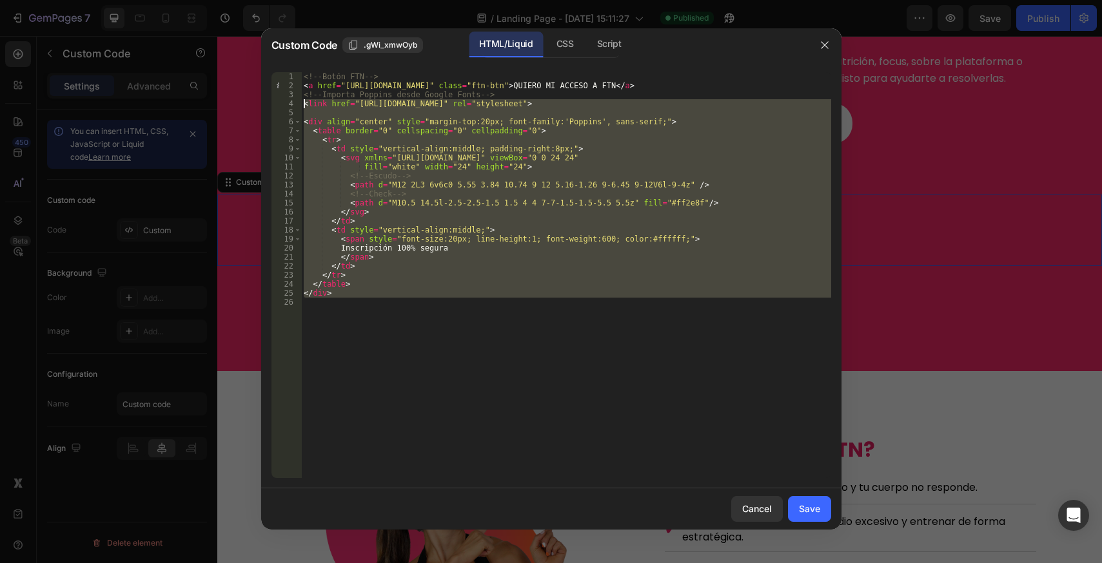
drag, startPoint x: 396, startPoint y: 336, endPoint x: 245, endPoint y: 101, distance: 279.9
click at [245, 101] on div "Custom Code .gWi_xmwOyb HTML/Liquid CSS Script 1 2 3 4 5 6 7 8 9 10 11 12 13 14…" at bounding box center [551, 281] width 1102 height 563
type textarea "<link href="[URL][DOMAIN_NAME]" rel="stylesheet">"
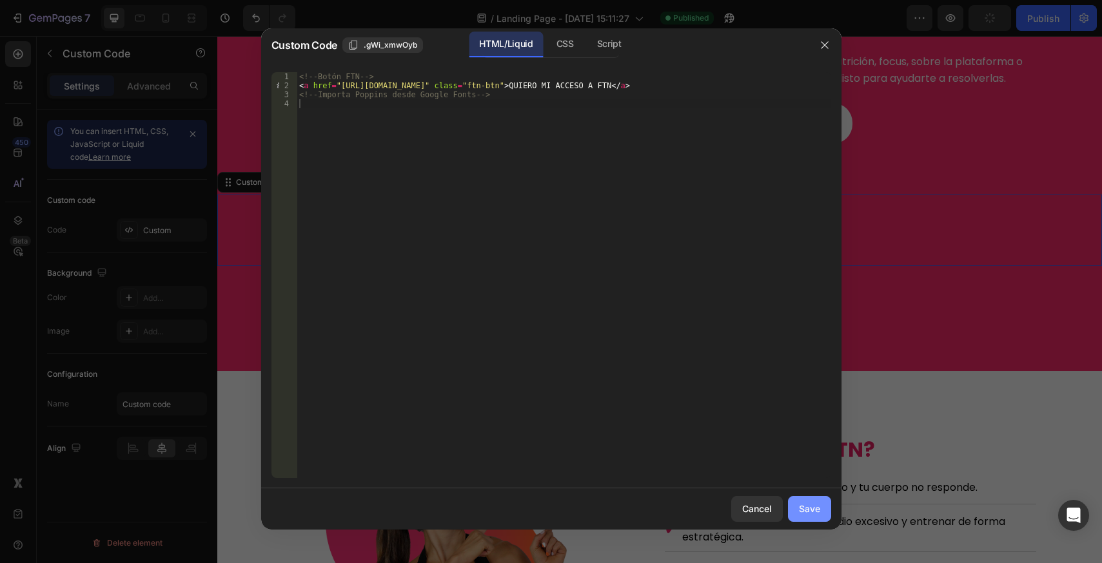
click at [818, 508] on div "Save" at bounding box center [809, 509] width 21 height 14
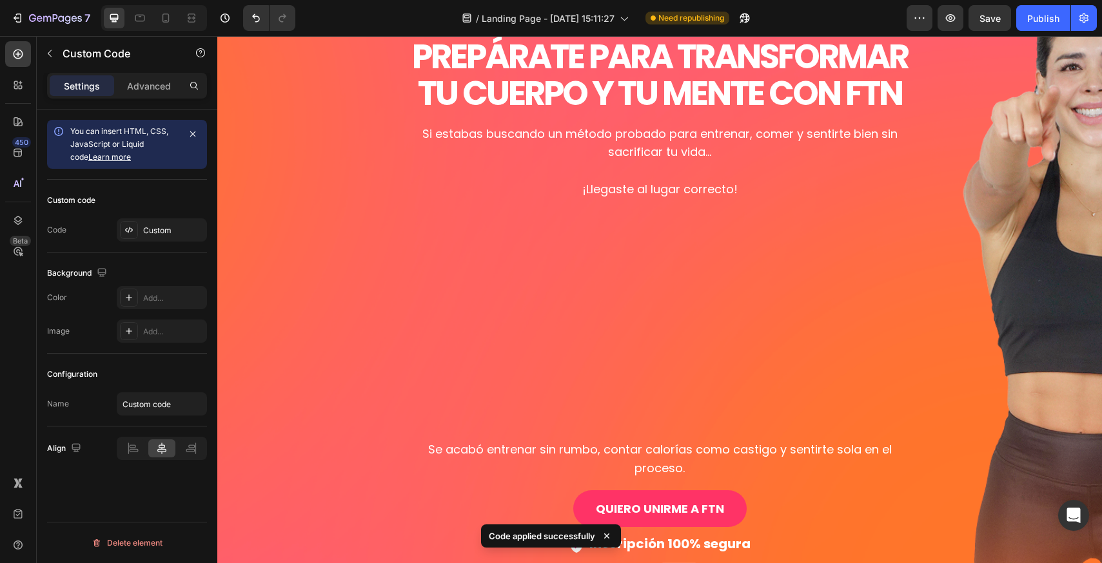
scroll to position [0, 0]
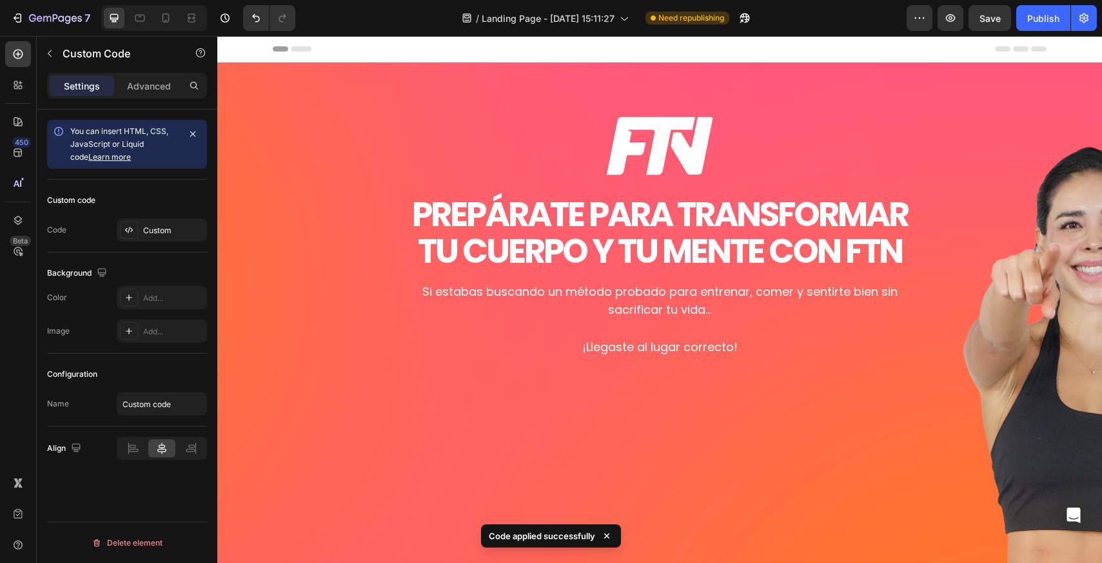
click at [1038, 46] on icon at bounding box center [1038, 48] width 15 height 5
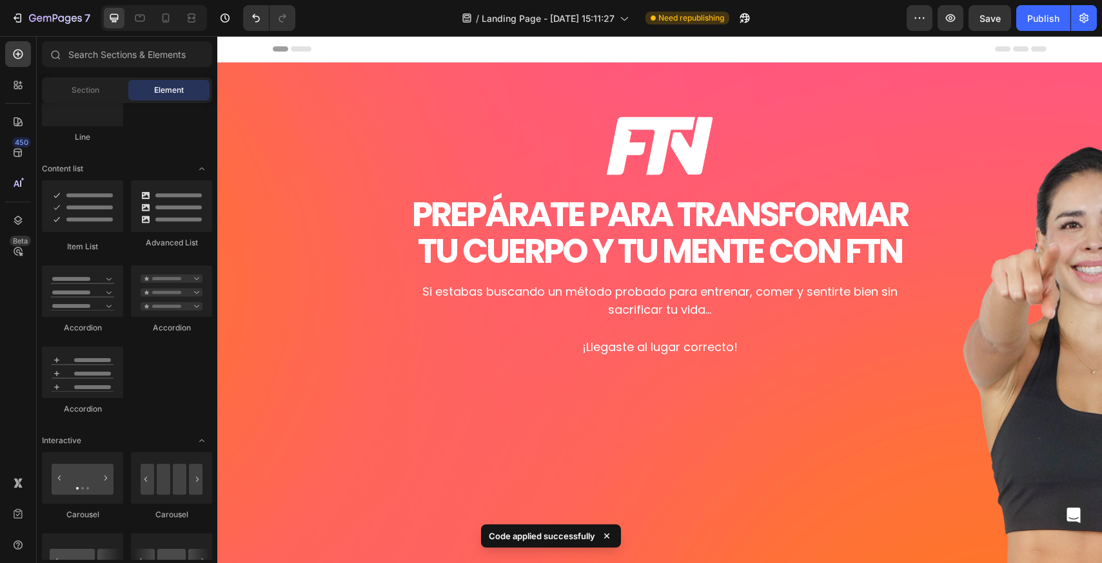
click at [242, 54] on span "Header" at bounding box center [256, 49] width 28 height 13
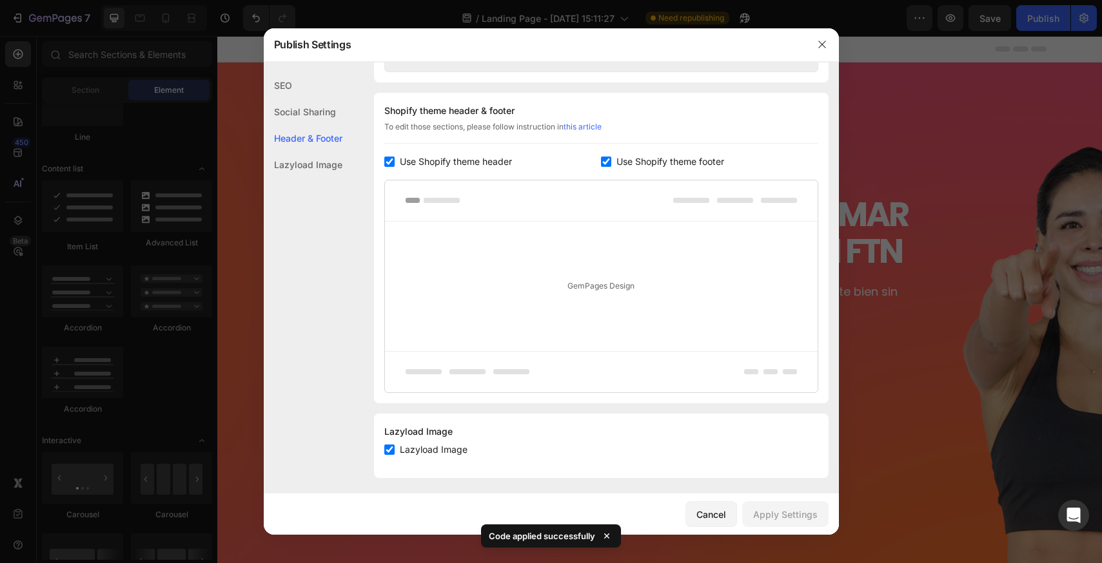
scroll to position [591, 0]
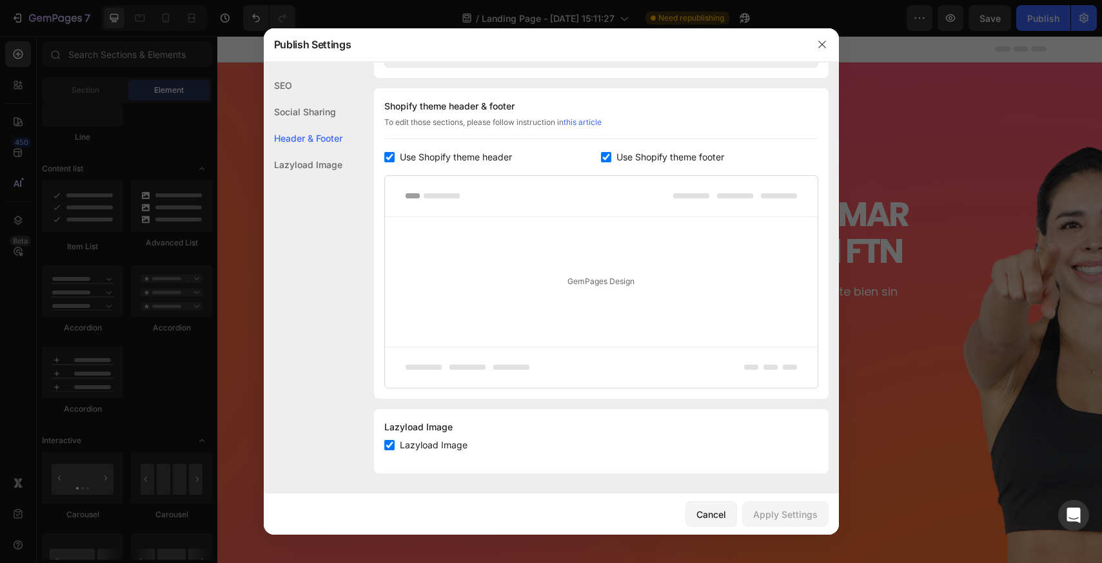
click at [301, 99] on div "SEO" at bounding box center [303, 112] width 79 height 26
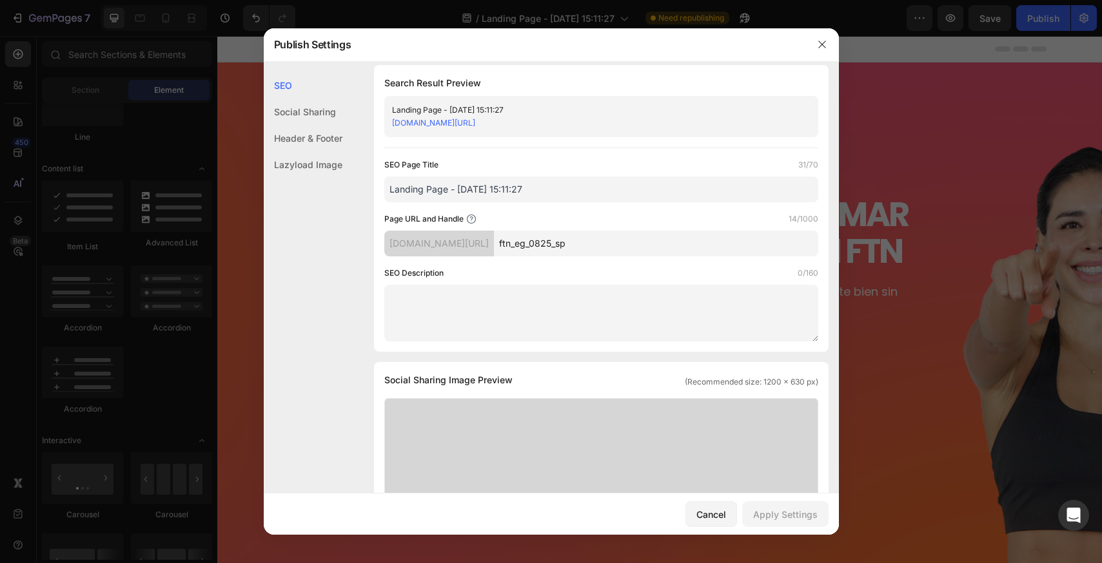
scroll to position [0, 0]
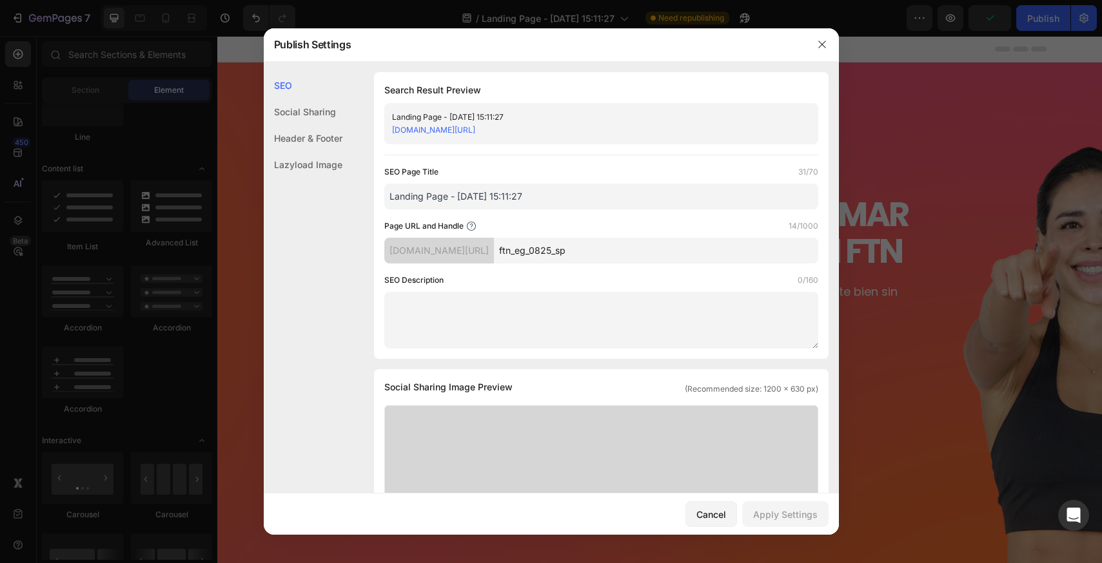
click at [299, 125] on div "Social Sharing" at bounding box center [303, 138] width 79 height 26
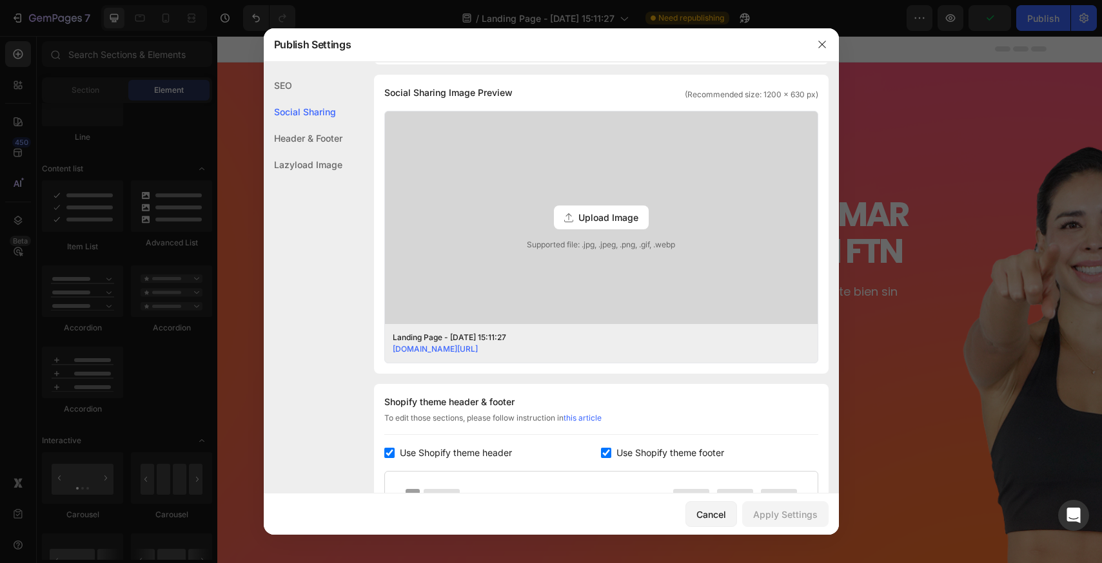
click at [305, 152] on div "Header & Footer" at bounding box center [303, 165] width 79 height 26
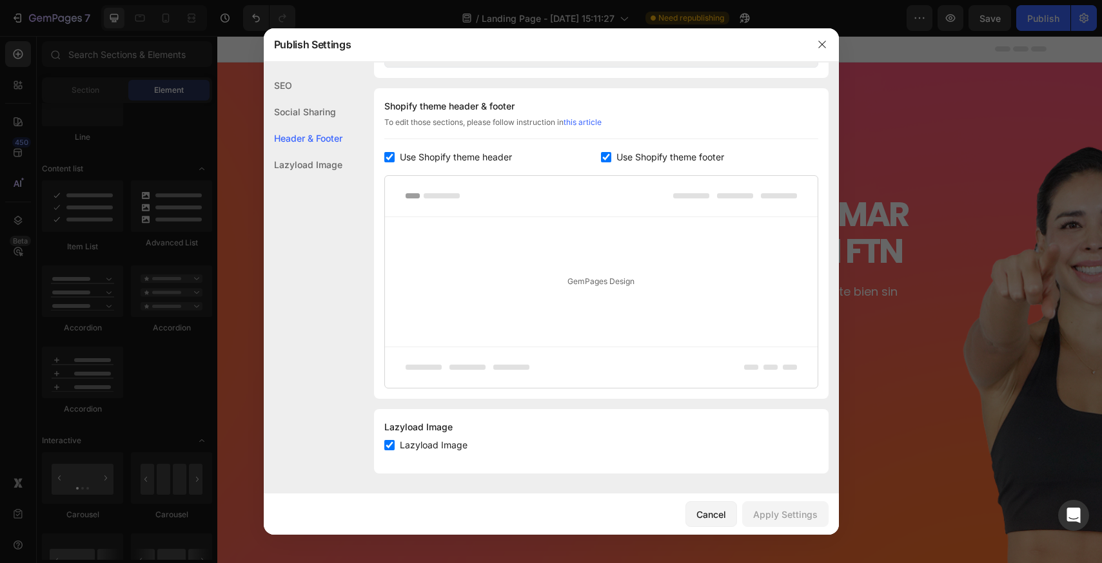
click at [400, 163] on span "Use Shopify theme header" at bounding box center [456, 157] width 112 height 15
checkbox input "false"
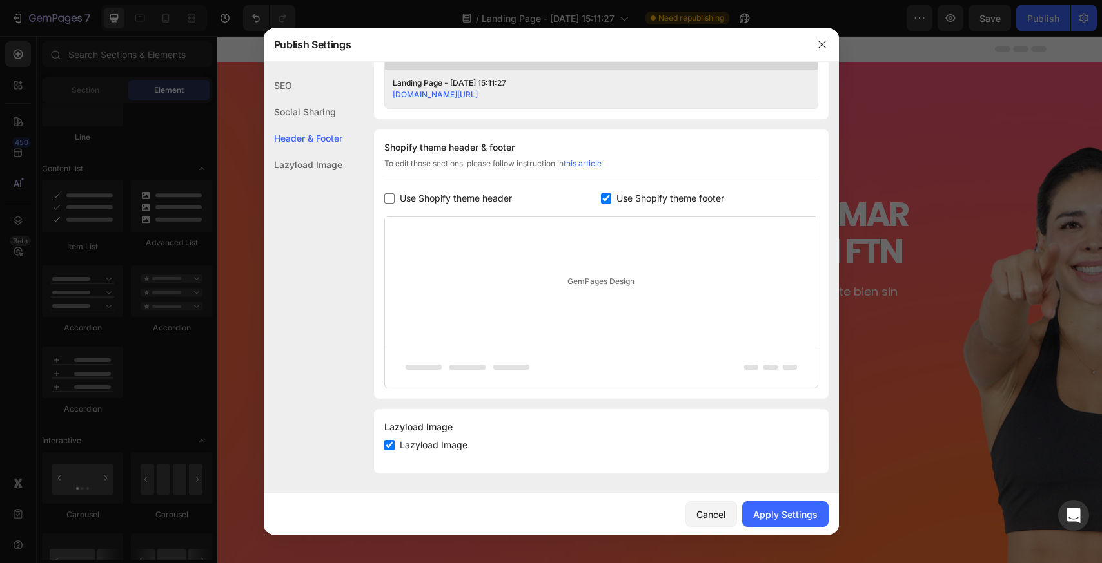
click at [603, 204] on div "Use Shopify theme footer" at bounding box center [709, 198] width 217 height 15
checkbox input "false"
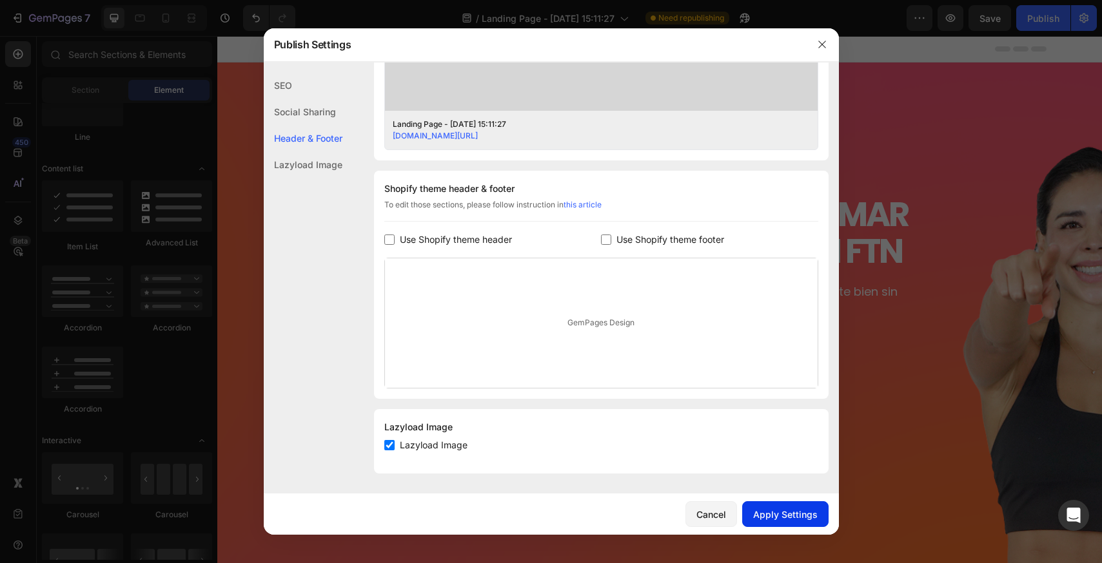
click at [802, 509] on div "Apply Settings" at bounding box center [785, 515] width 64 height 14
click at [819, 45] on icon "button" at bounding box center [822, 44] width 10 height 10
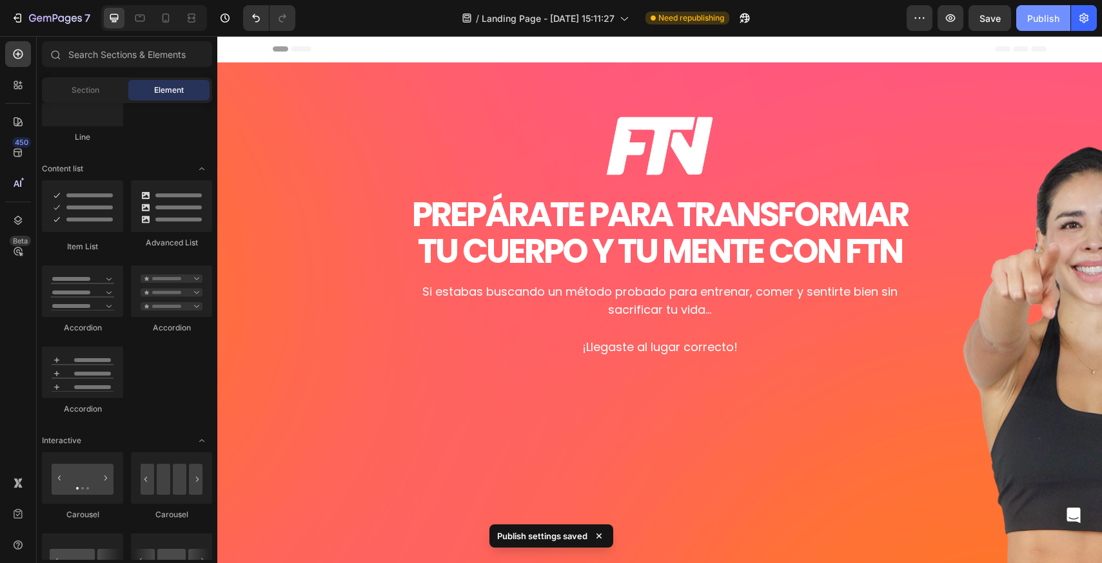
click at [1039, 16] on div "Publish" at bounding box center [1043, 19] width 32 height 14
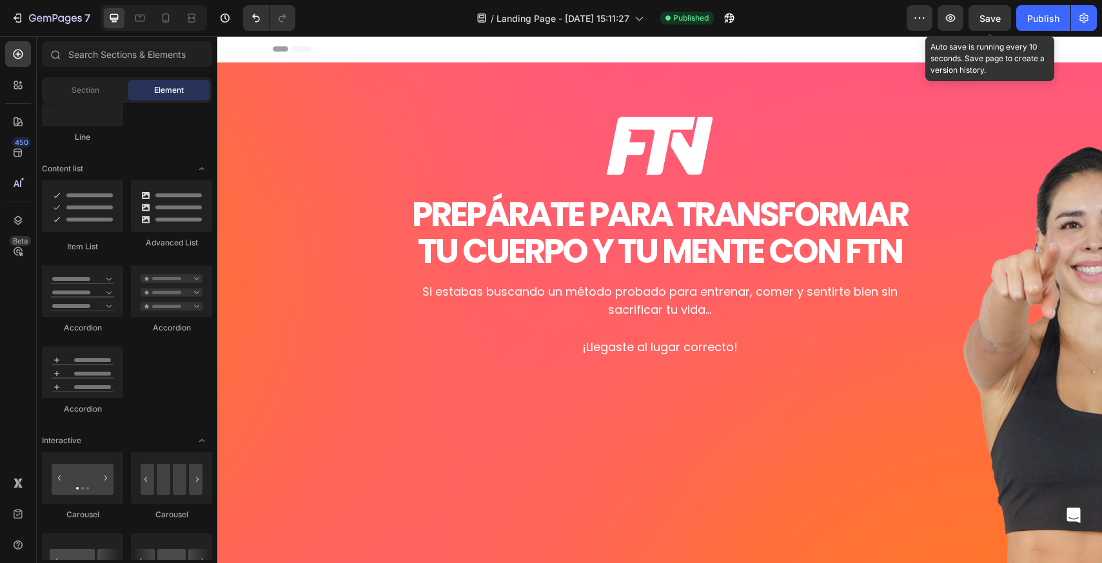
click at [1000, 23] on span "Save" at bounding box center [989, 18] width 21 height 11
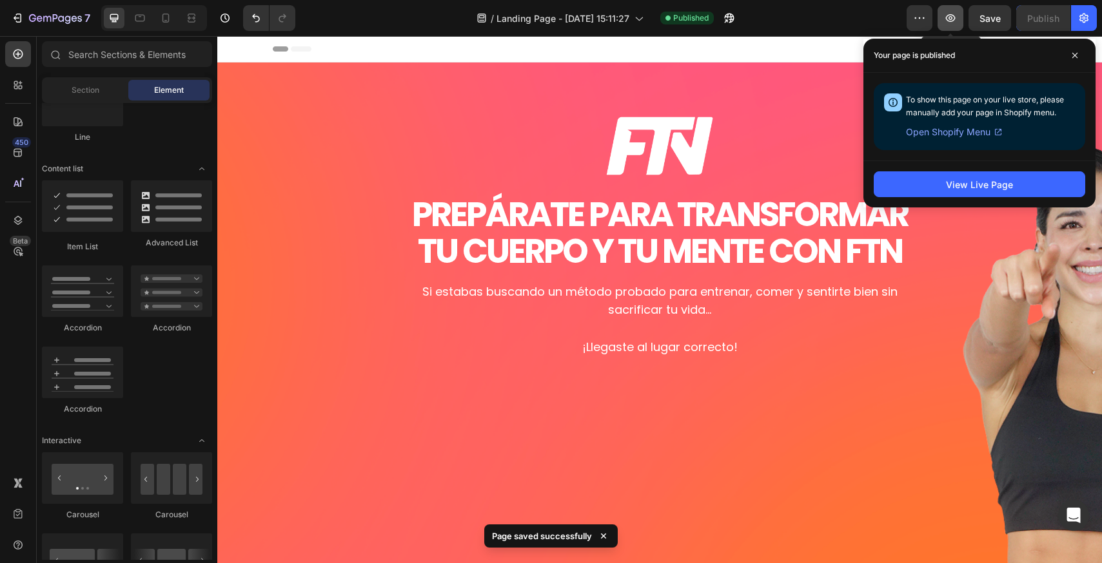
click at [950, 17] on icon "button" at bounding box center [950, 18] width 13 height 13
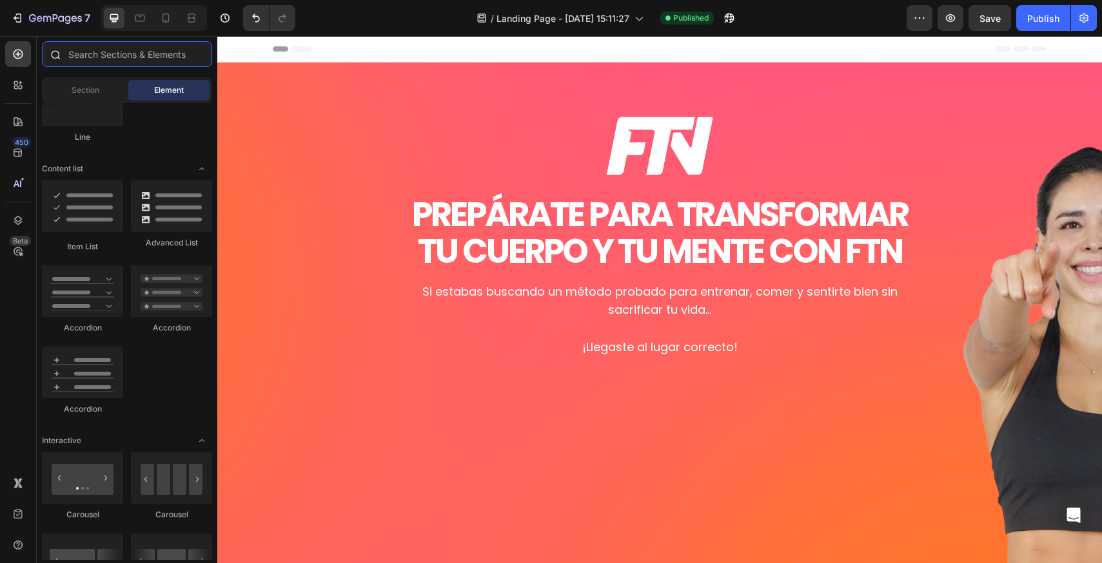
click at [129, 53] on input "text" at bounding box center [127, 54] width 170 height 26
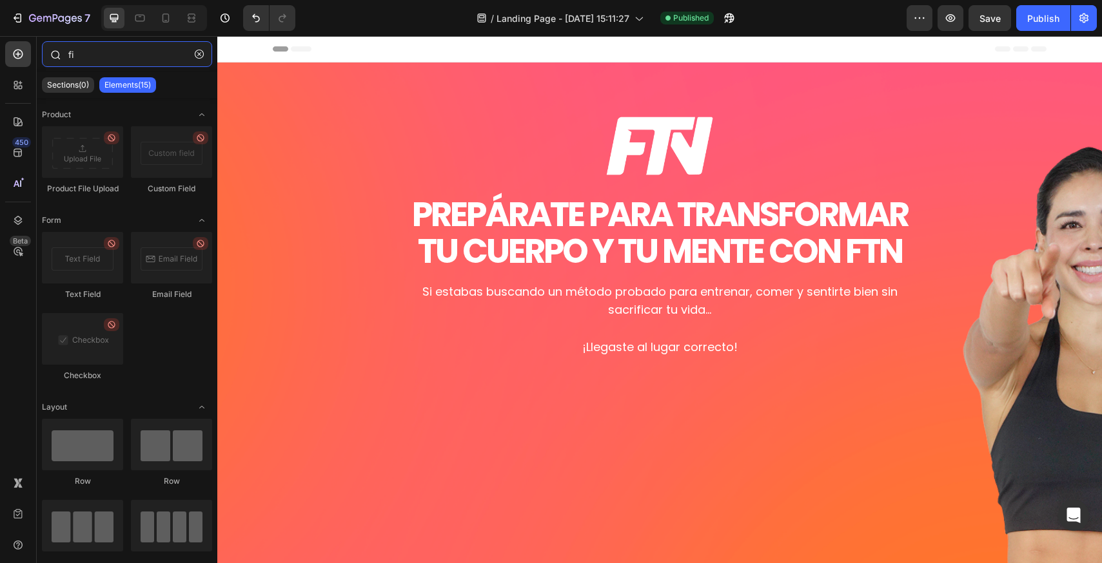
type input "f"
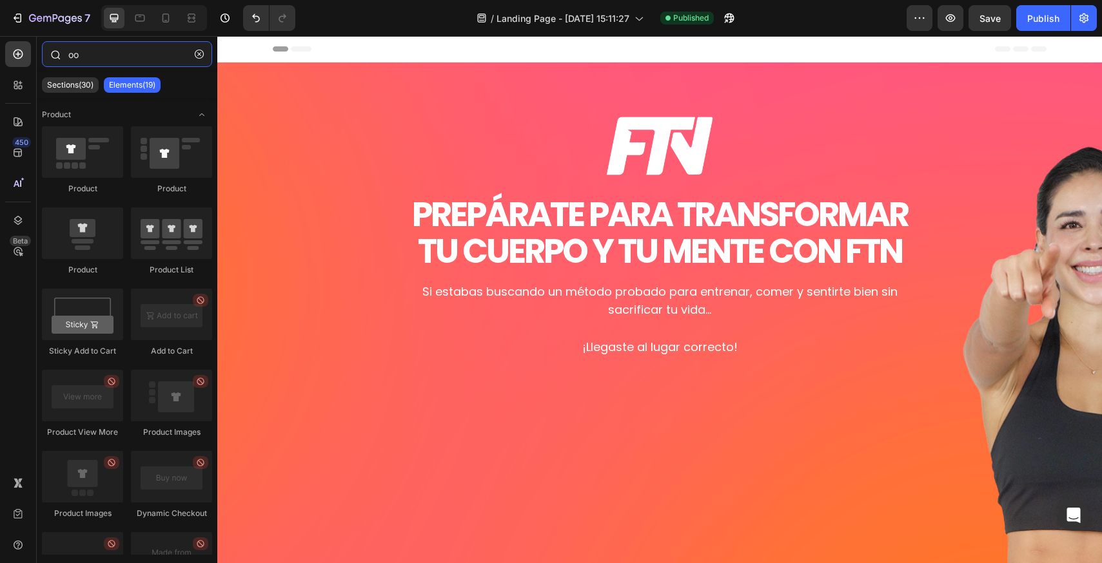
type input "o"
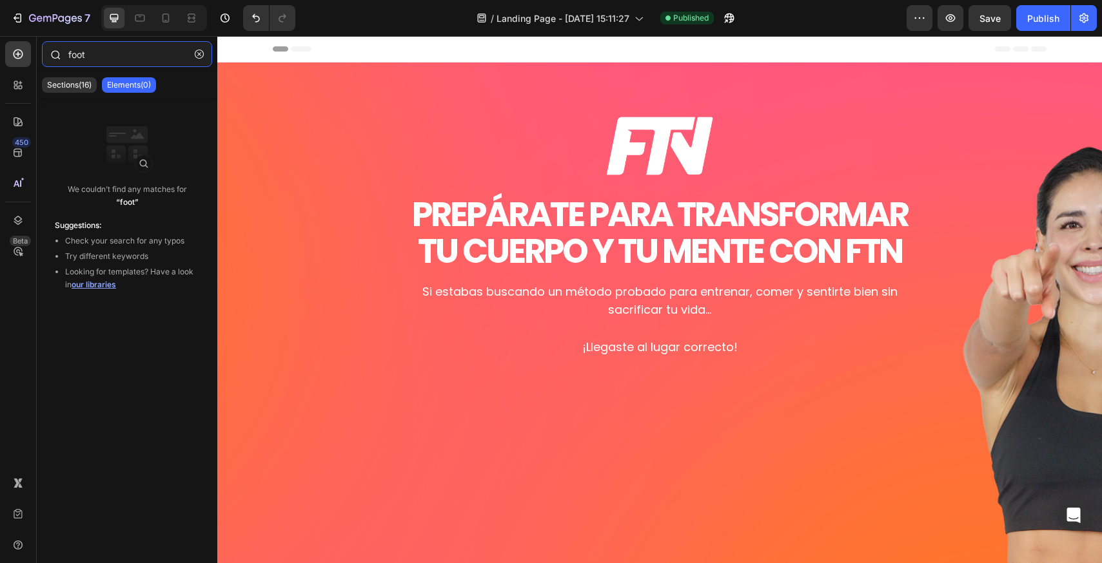
click at [129, 53] on input "foot" at bounding box center [127, 54] width 170 height 26
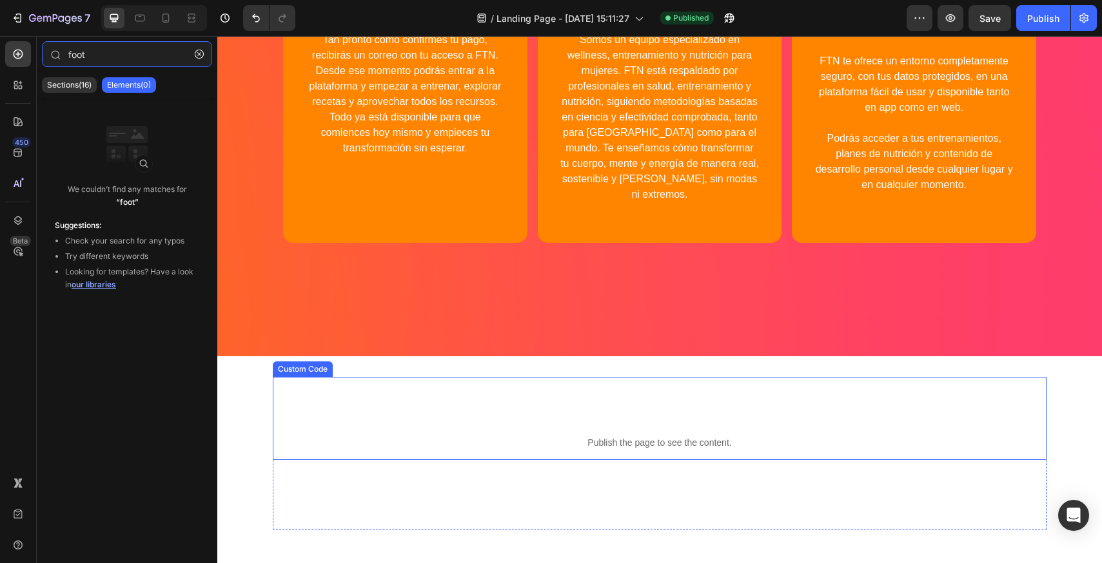
scroll to position [5163, 0]
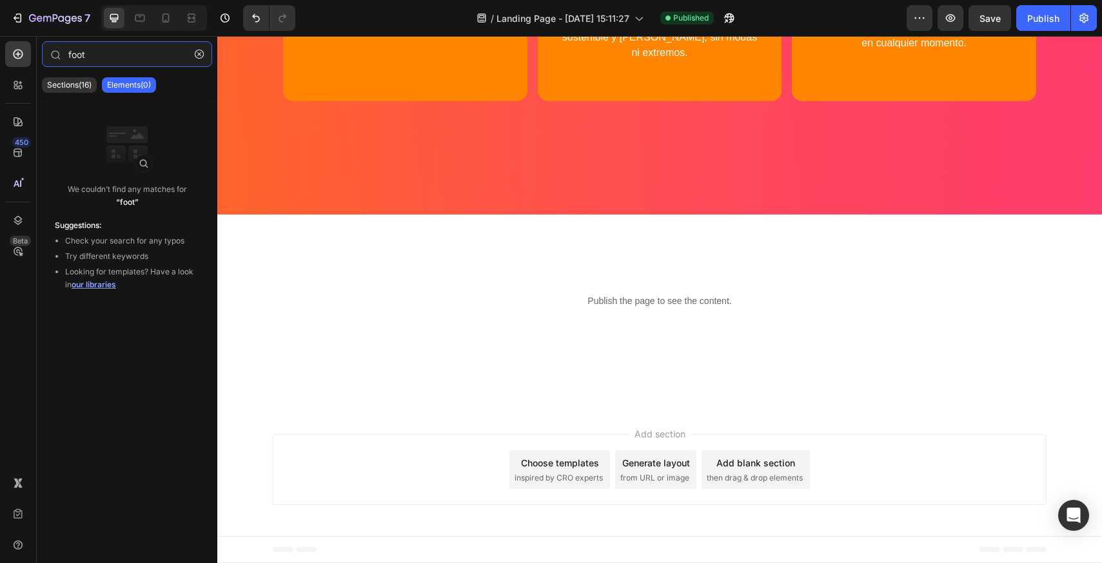
type input "foot"
click at [114, 63] on input "foot" at bounding box center [127, 54] width 170 height 26
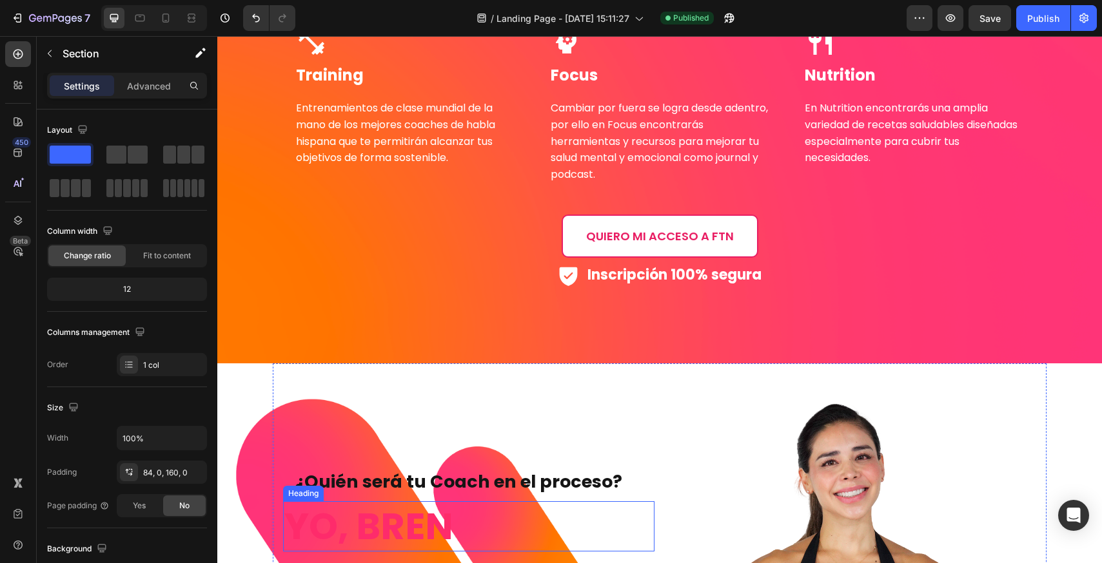
scroll to position [2584, 0]
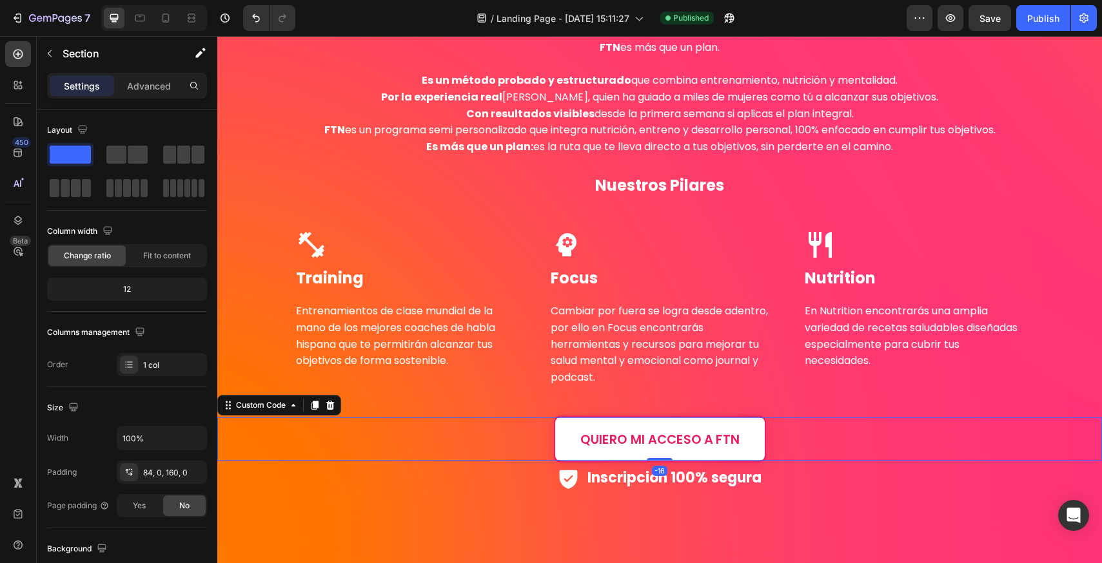
click at [637, 432] on link "QUIERO MI ACCESO A FTN" at bounding box center [659, 439] width 212 height 46
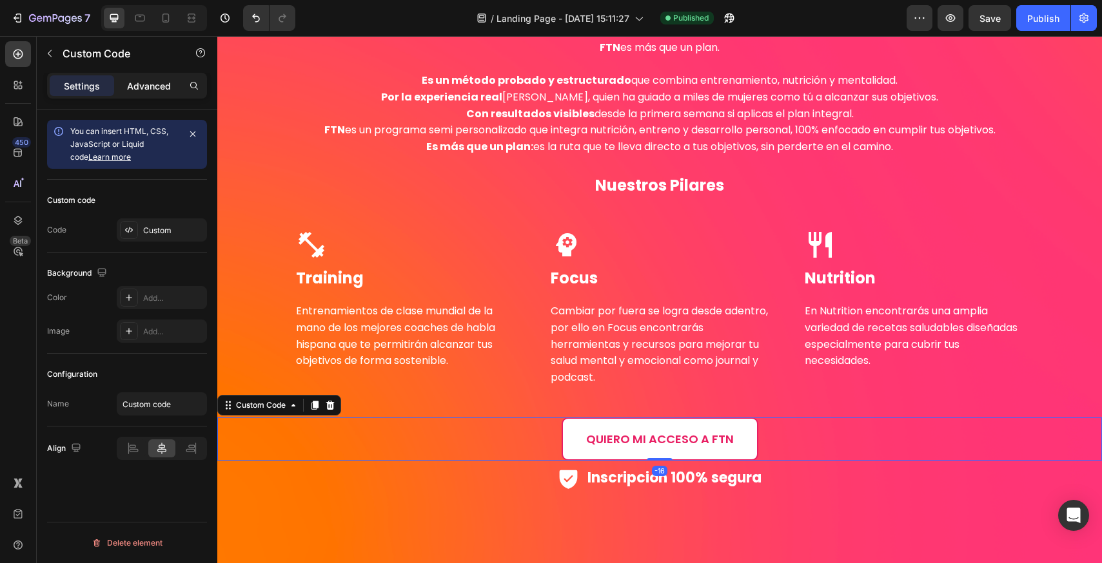
click at [164, 93] on div "Advanced" at bounding box center [149, 85] width 64 height 21
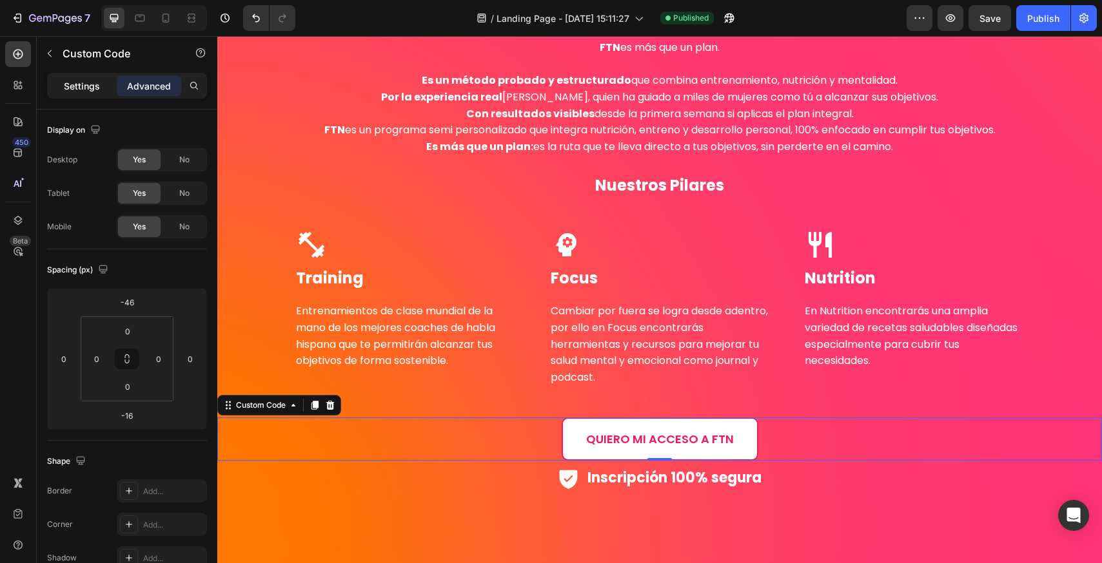
click at [107, 92] on div "Settings" at bounding box center [82, 85] width 64 height 21
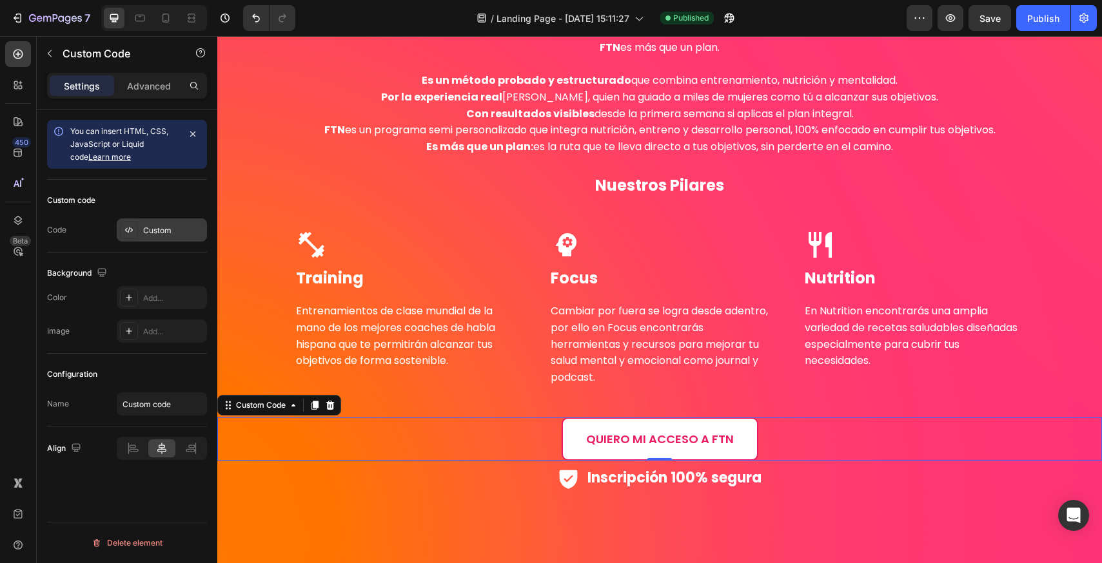
click at [161, 233] on div "Custom" at bounding box center [173, 231] width 61 height 12
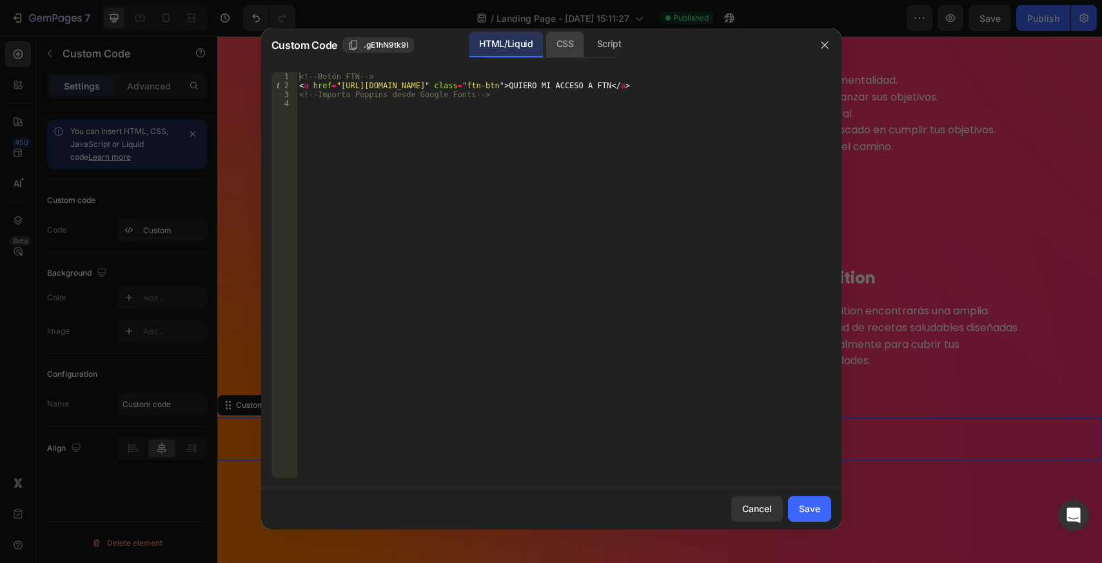
click at [587, 37] on div "CSS" at bounding box center [609, 45] width 45 height 26
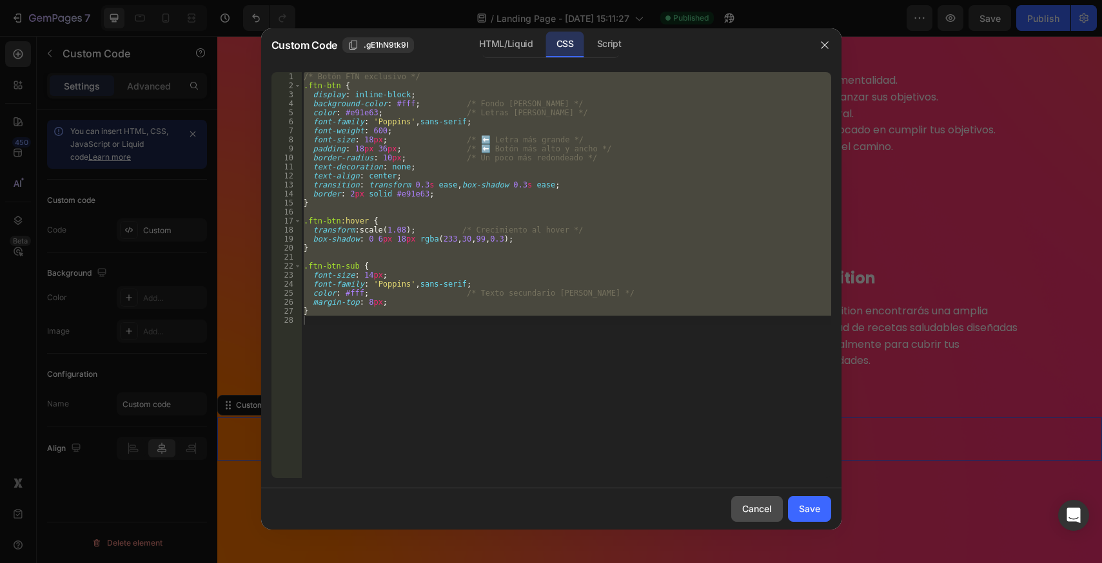
click at [747, 511] on div "Cancel" at bounding box center [757, 509] width 30 height 14
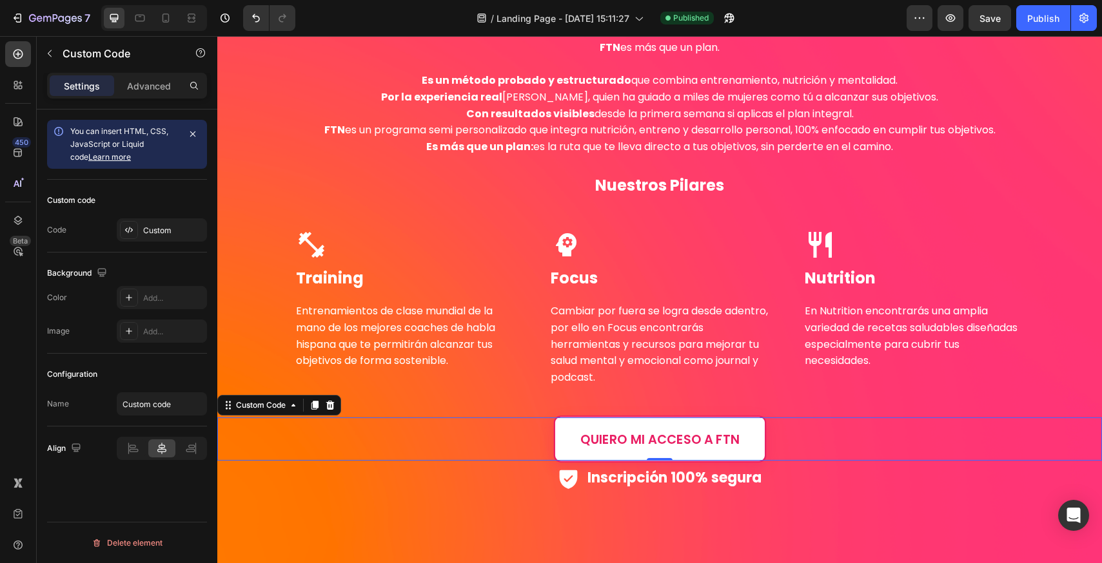
click at [673, 443] on link "QUIERO MI ACCESO A FTN" at bounding box center [659, 439] width 212 height 46
click at [177, 241] on div "Custom" at bounding box center [162, 230] width 90 height 23
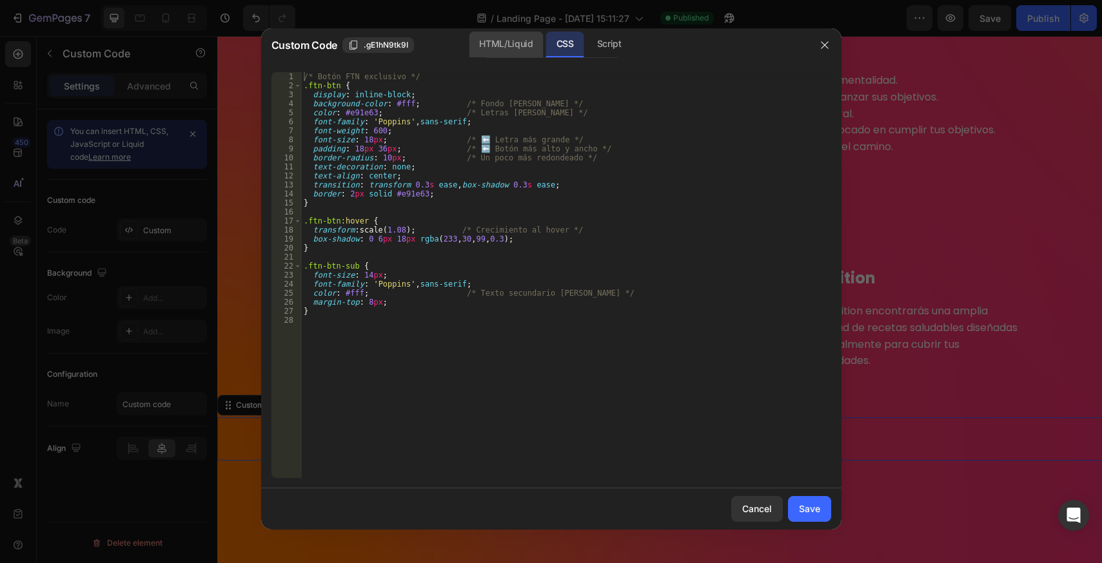
click at [489, 46] on div "HTML/Liquid" at bounding box center [506, 45] width 74 height 26
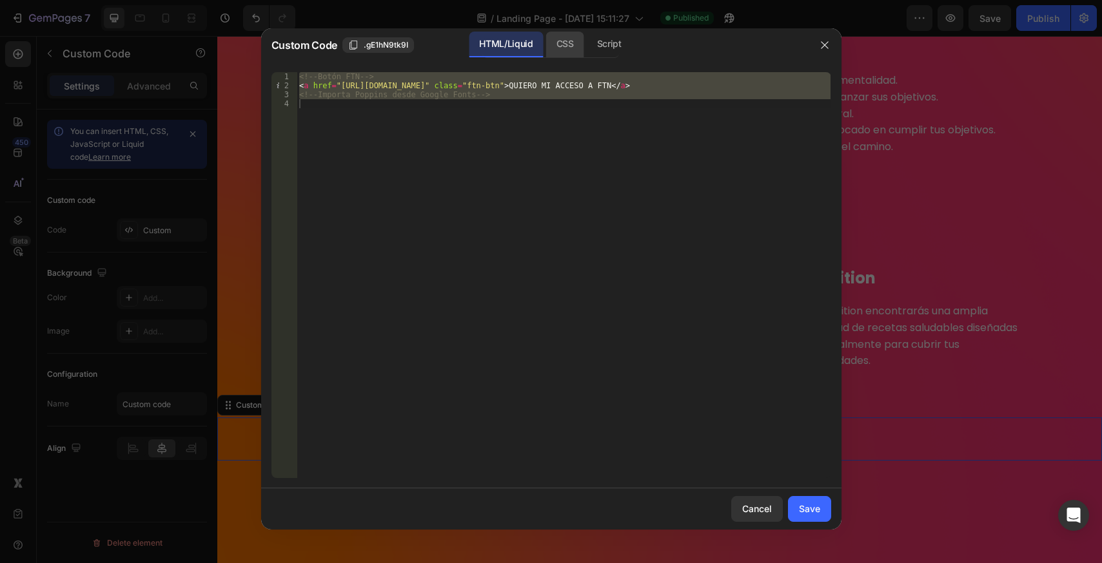
click at [587, 44] on div "CSS" at bounding box center [609, 45] width 45 height 26
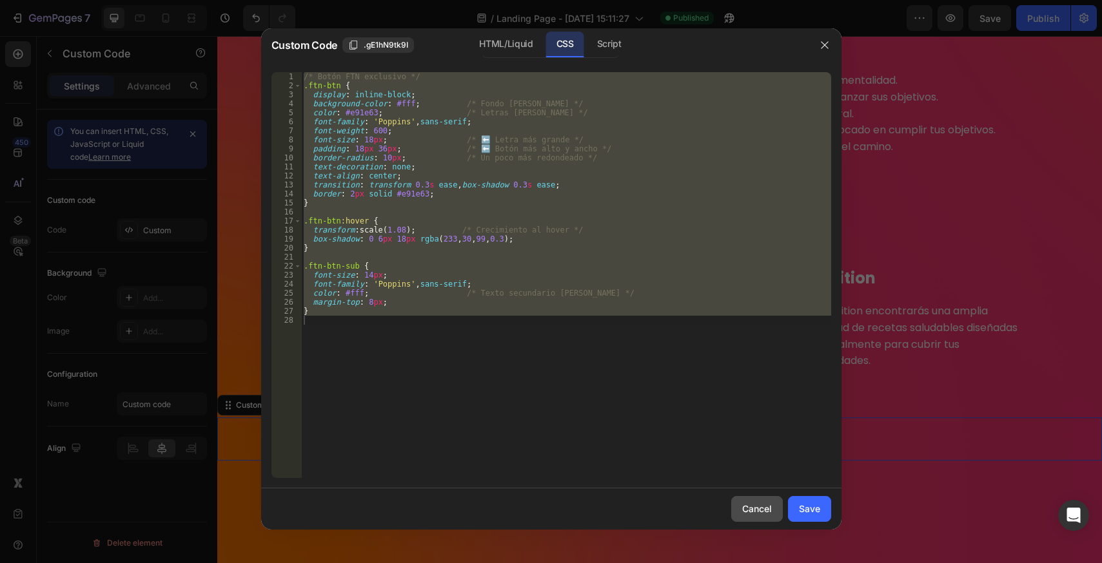
click at [774, 509] on button "Cancel" at bounding box center [757, 509] width 52 height 26
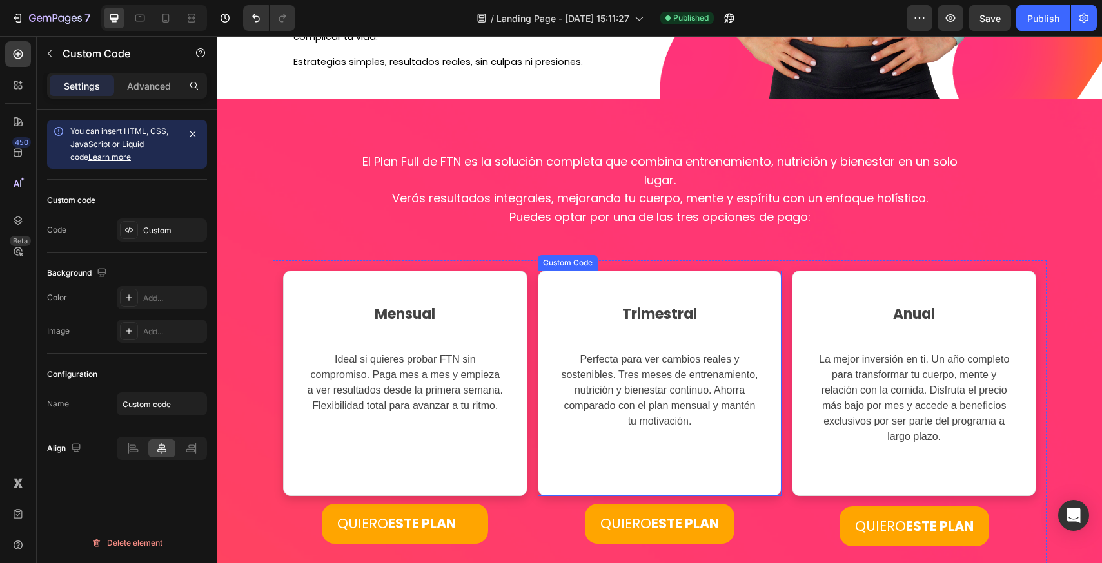
scroll to position [4127, 0]
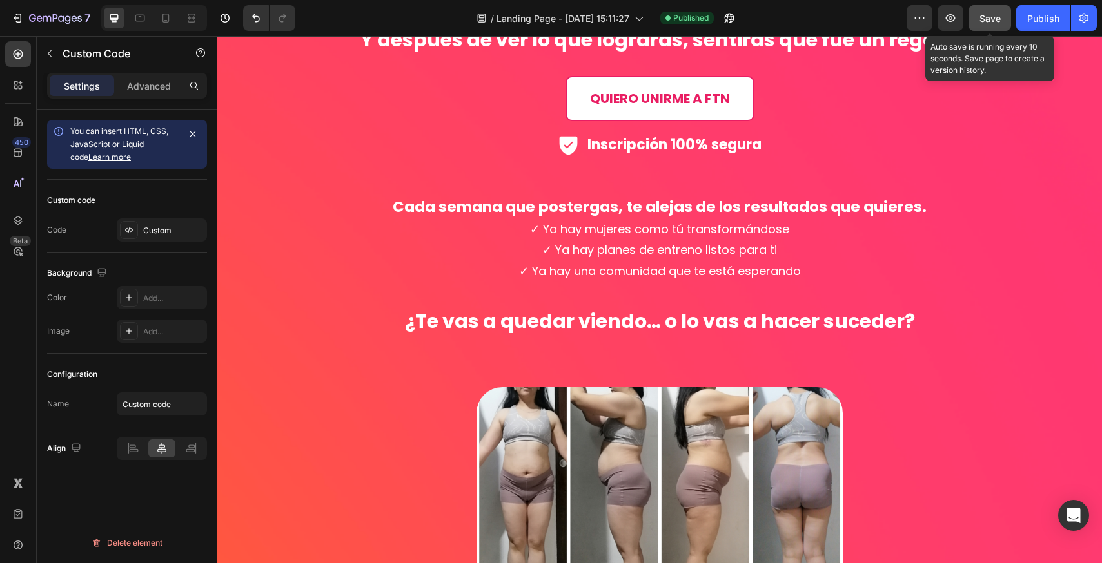
click at [977, 24] on button "Save" at bounding box center [989, 18] width 43 height 26
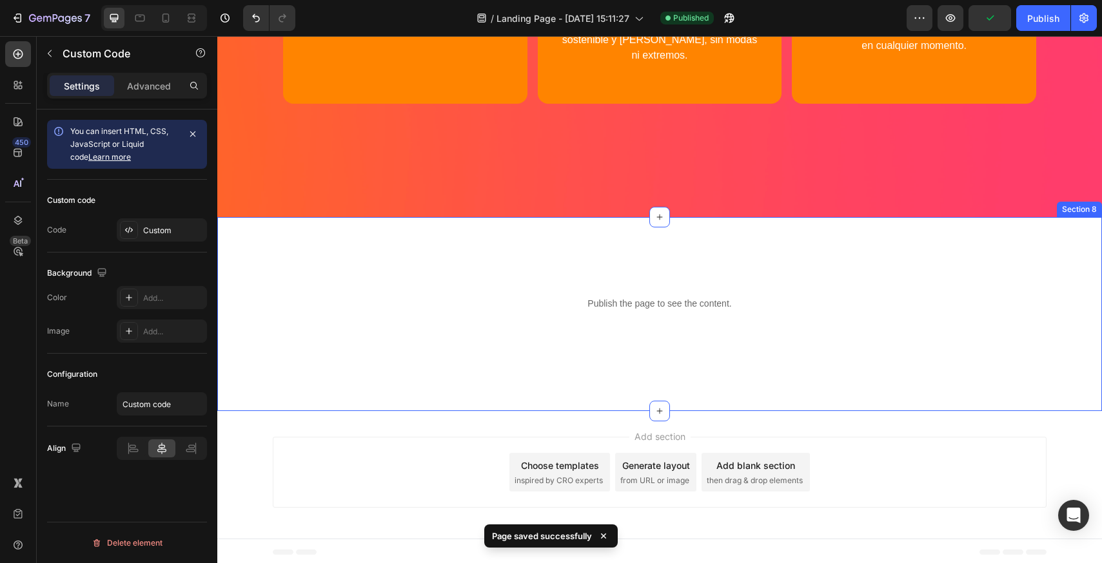
scroll to position [5163, 0]
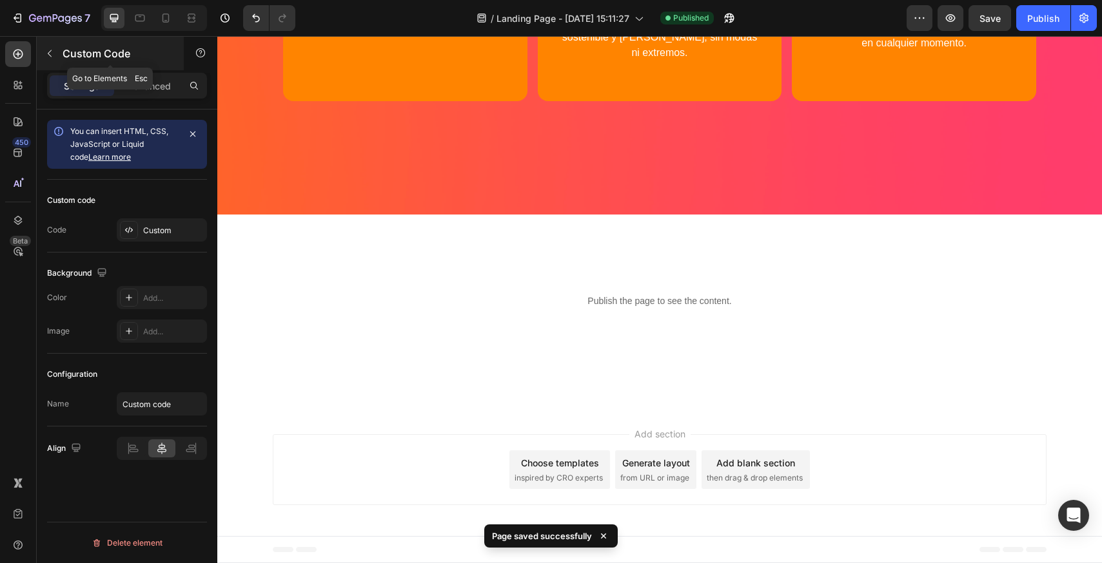
click at [49, 58] on icon "button" at bounding box center [49, 53] width 10 height 10
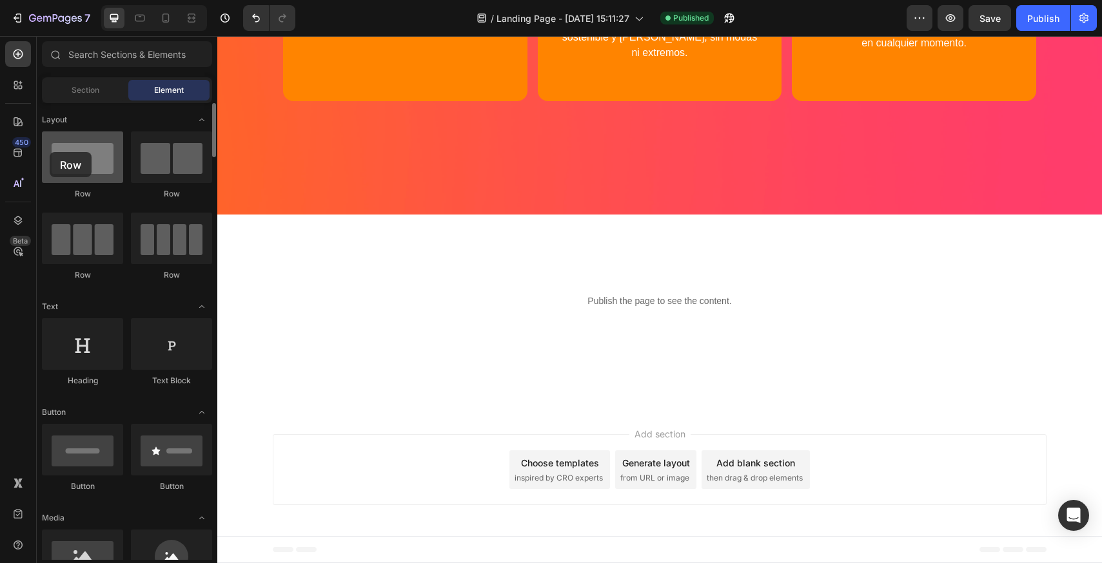
drag, startPoint x: 243, startPoint y: 248, endPoint x: 50, endPoint y: 152, distance: 215.7
click at [50, 152] on div at bounding box center [82, 158] width 81 height 52
click at [346, 435] on div "Add section Choose templates inspired by CRO experts Generate layout from URL o…" at bounding box center [660, 470] width 774 height 71
click at [68, 91] on div "Section" at bounding box center [84, 90] width 81 height 21
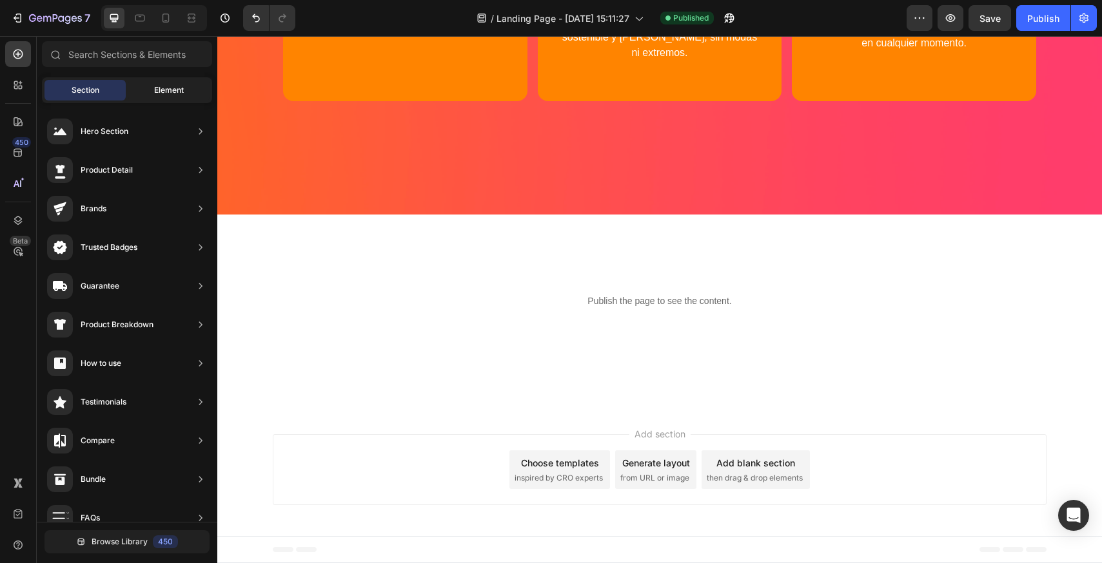
click at [153, 90] on div "Element" at bounding box center [168, 90] width 81 height 21
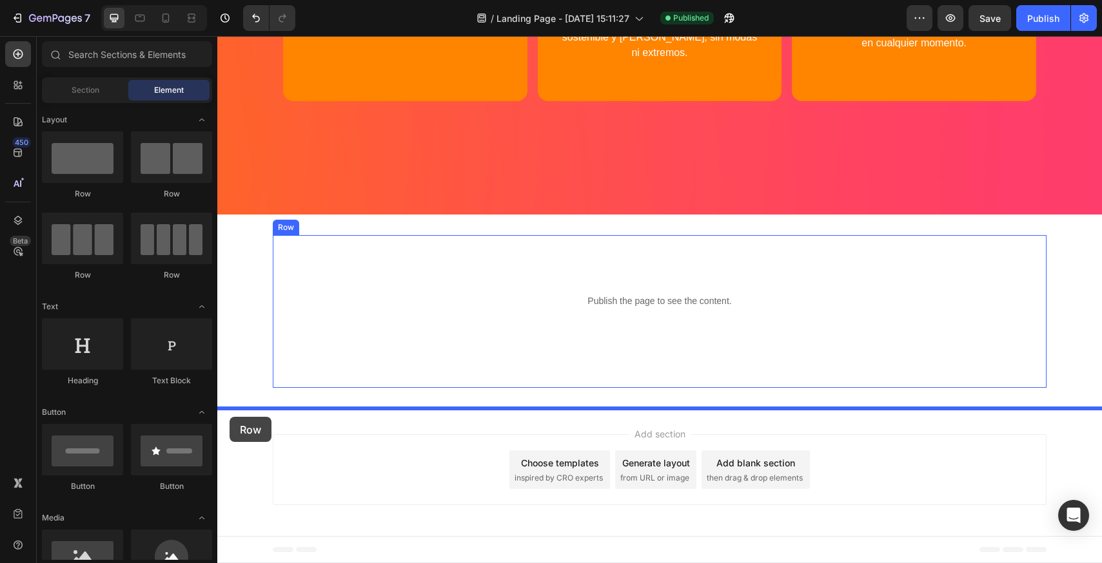
drag, startPoint x: 302, startPoint y: 196, endPoint x: 230, endPoint y: 417, distance: 232.6
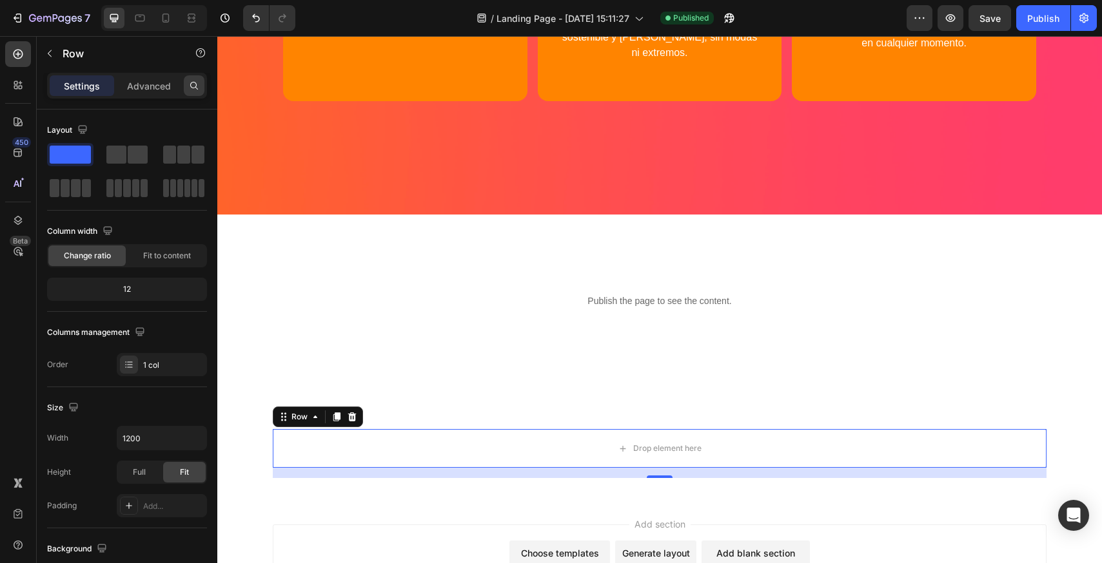
click at [196, 84] on icon at bounding box center [194, 86] width 8 height 8
click at [159, 89] on input "text" at bounding box center [127, 86] width 160 height 26
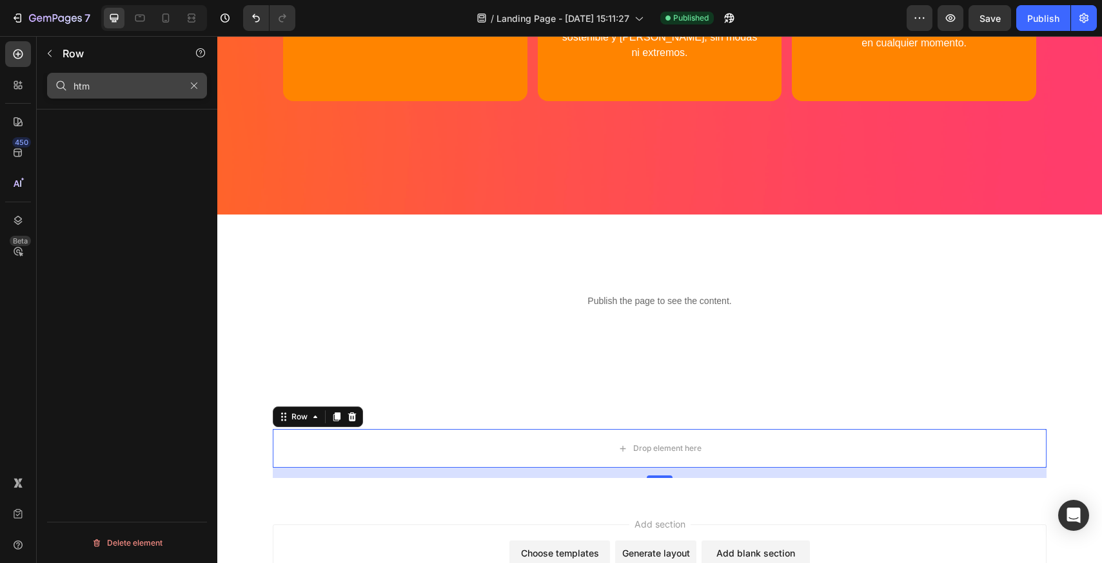
type input "html"
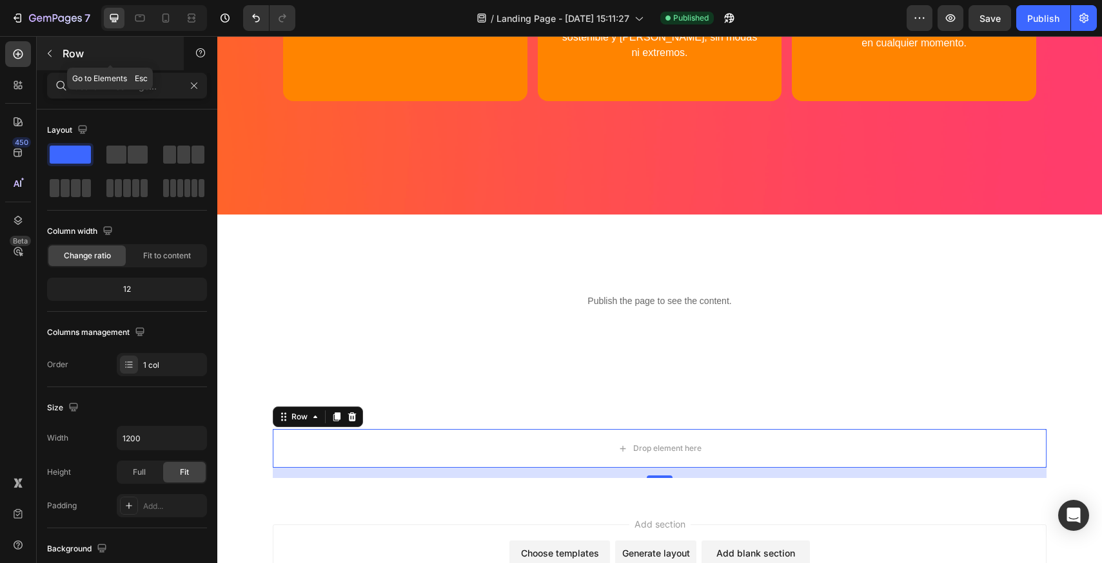
click at [50, 55] on icon "button" at bounding box center [50, 53] width 4 height 7
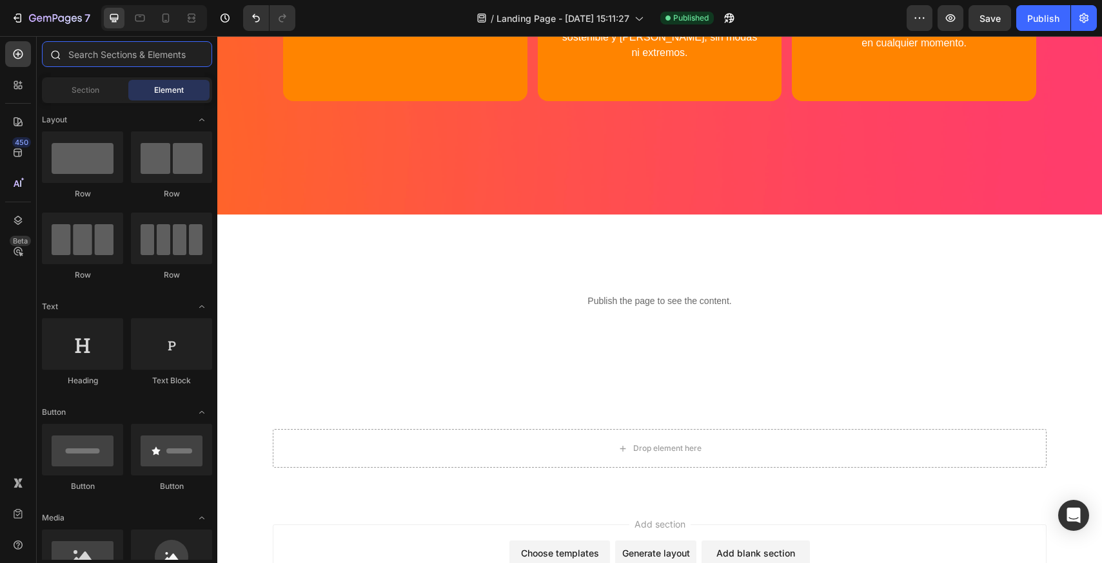
click at [111, 57] on input "text" at bounding box center [127, 54] width 170 height 26
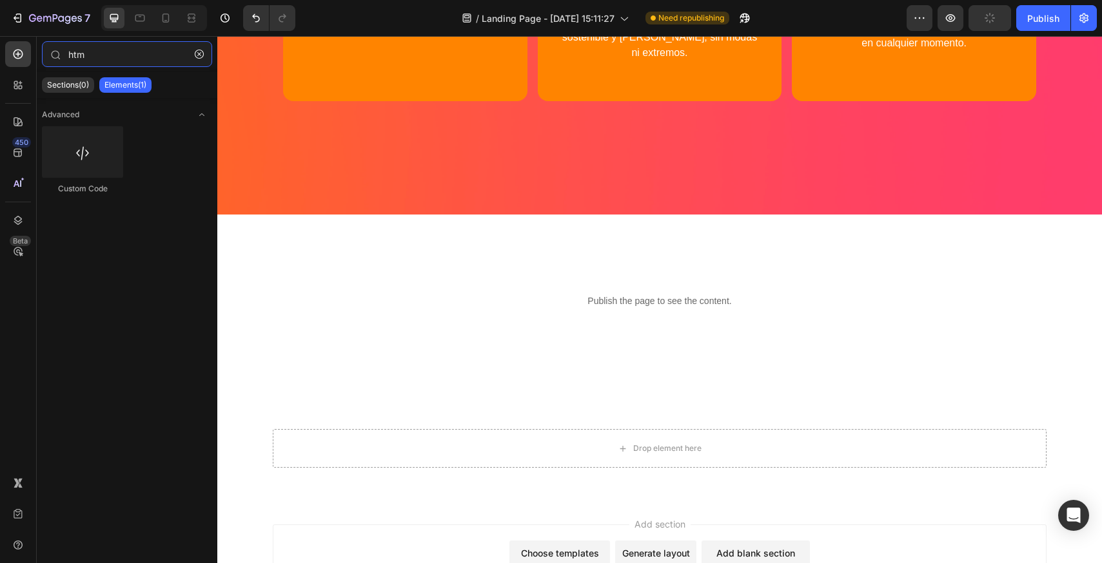
type input "htm"
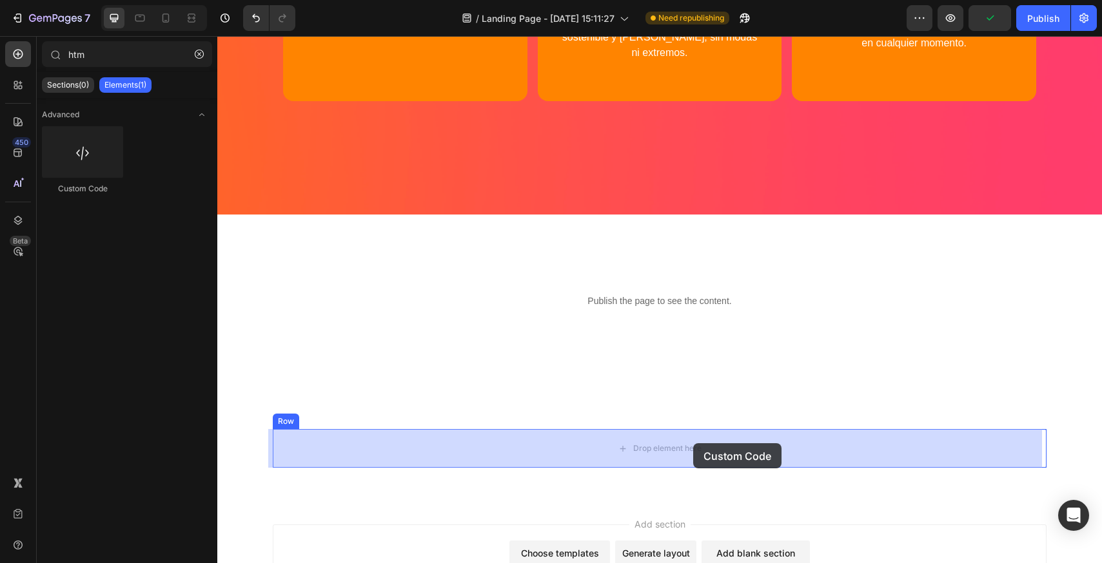
drag, startPoint x: 411, startPoint y: 316, endPoint x: 692, endPoint y: 444, distance: 309.3
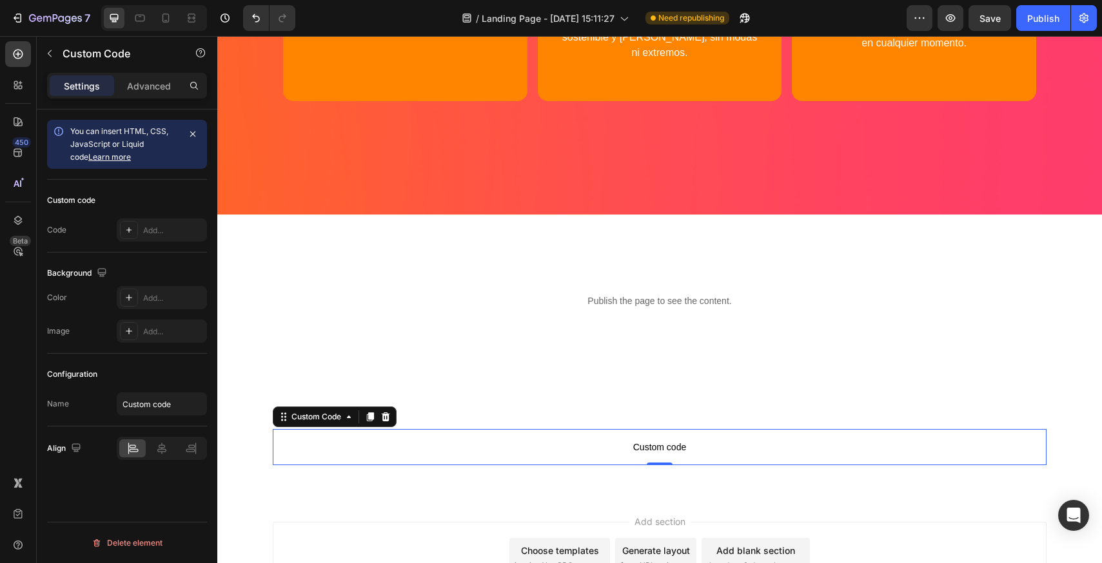
click at [670, 449] on span "Custom code" at bounding box center [660, 447] width 774 height 15
click at [175, 223] on div "Add..." at bounding box center [162, 230] width 90 height 23
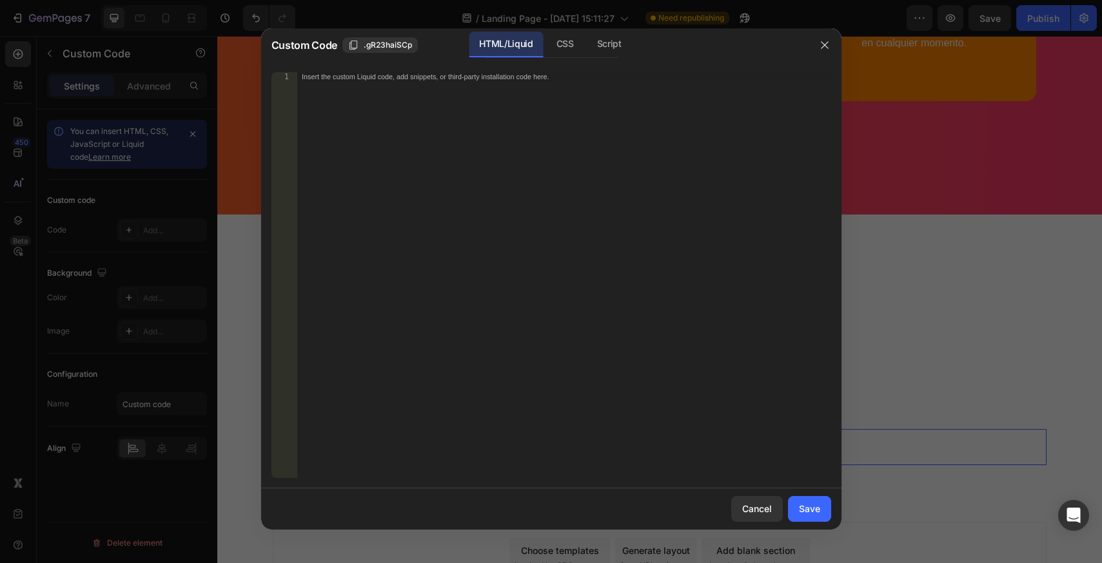
click at [359, 245] on div "Insert the custom Liquid code, add snippets, or third-party installation code h…" at bounding box center [564, 284] width 534 height 424
paste textarea "</div>"
type textarea "</div>"
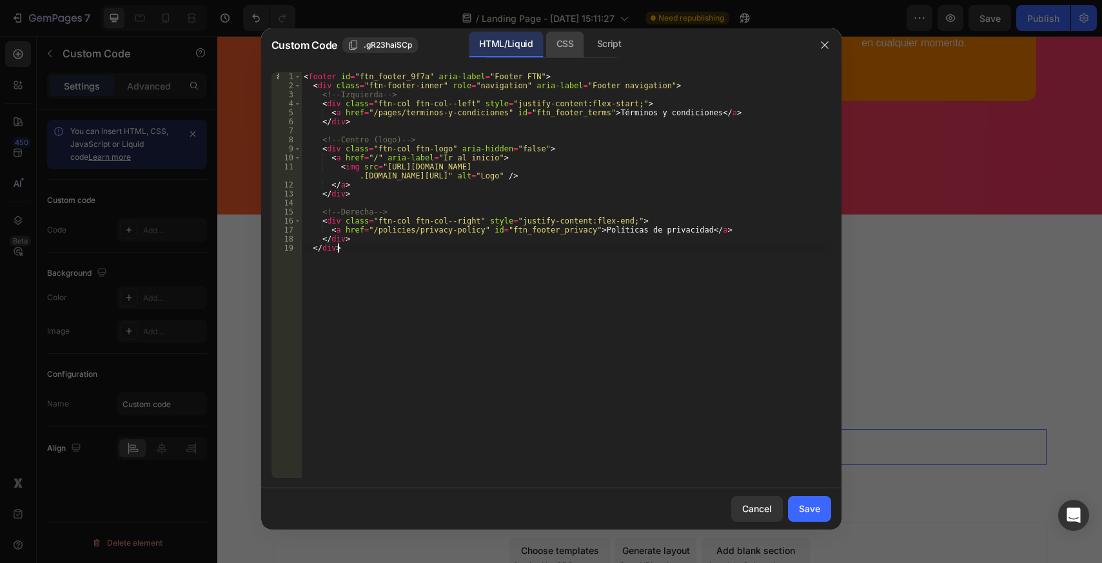
click at [587, 48] on div "CSS" at bounding box center [609, 45] width 45 height 26
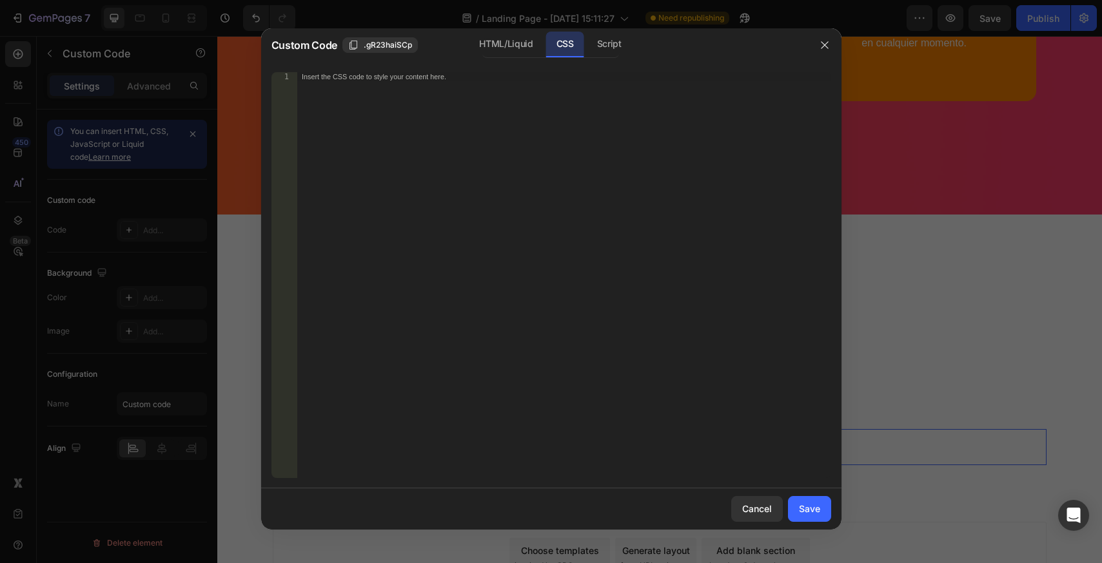
click at [455, 226] on div "Insert the CSS code to style your content here." at bounding box center [564, 284] width 534 height 424
paste textarea "}"
type textarea "}"
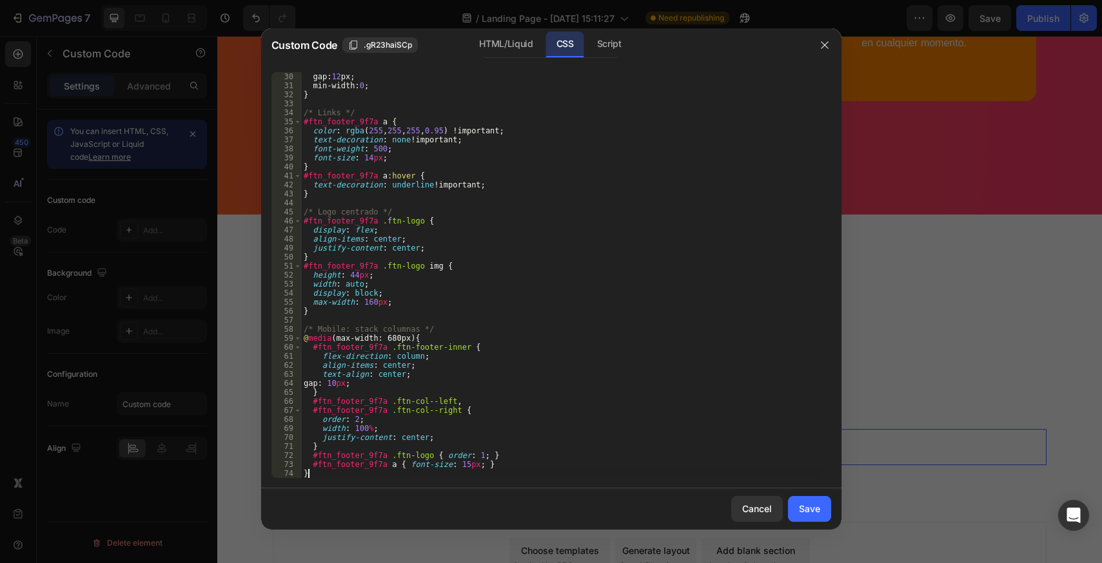
scroll to position [271, 0]
click at [801, 509] on div "Save" at bounding box center [809, 509] width 21 height 14
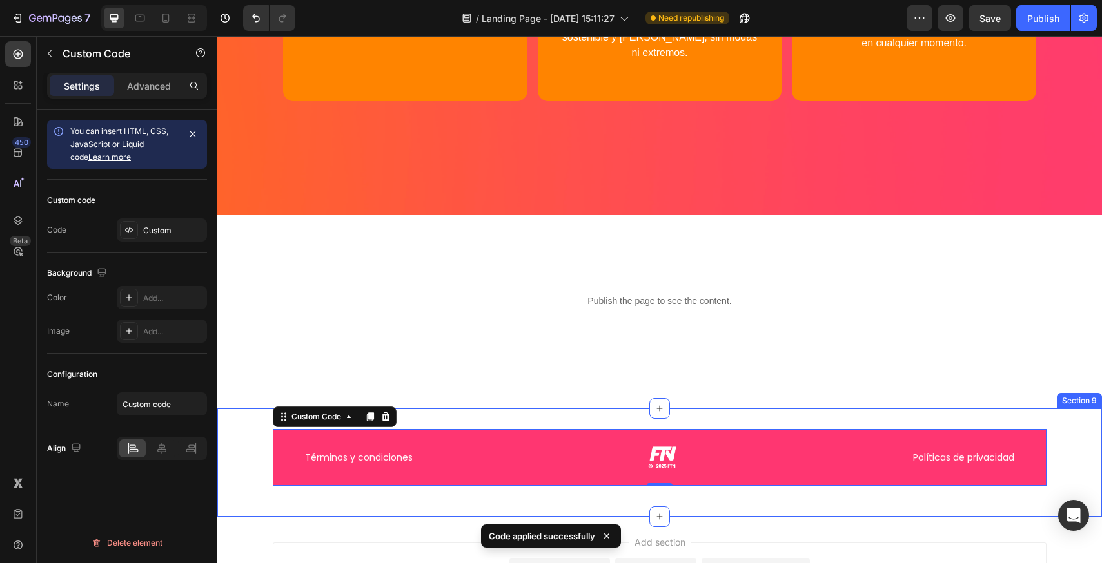
click at [251, 459] on div "Términos y condiciones Políticas de privacidad Custom Code 0 Row" at bounding box center [659, 462] width 885 height 67
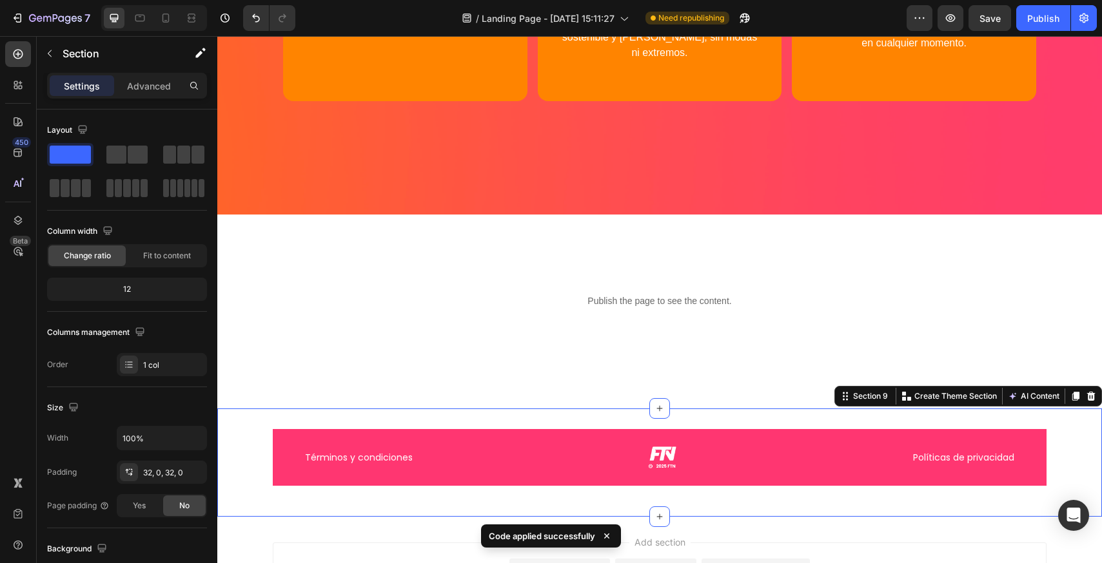
click at [393, 420] on div "Términos y condiciones Políticas de privacidad Custom Code Row Section 9 You ca…" at bounding box center [659, 463] width 885 height 108
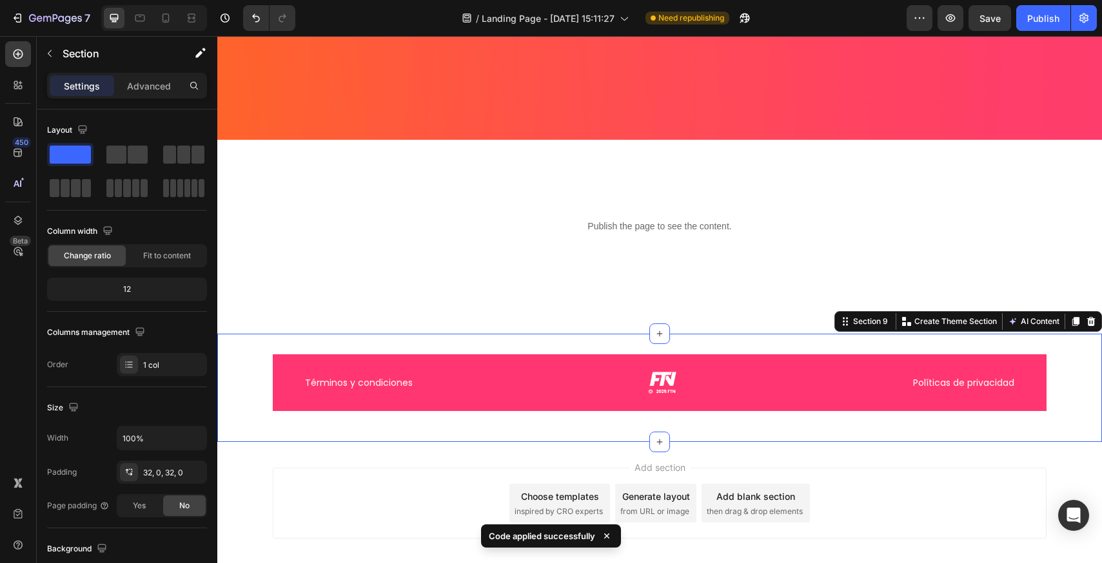
scroll to position [5271, 0]
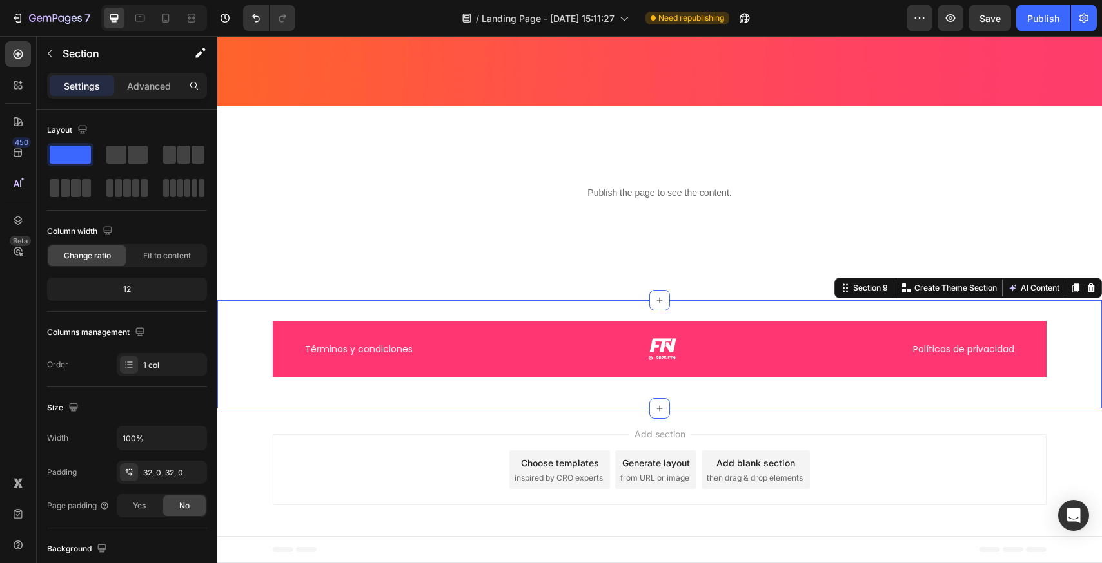
click at [748, 309] on div "Términos y condiciones Políticas de privacidad Custom Code Row Section 9 You ca…" at bounding box center [659, 354] width 885 height 108
click at [247, 357] on div "Términos y condiciones Políticas de privacidad Custom Code Row" at bounding box center [659, 354] width 885 height 67
click at [291, 335] on footer "Términos y condiciones Políticas de privacidad" at bounding box center [660, 349] width 774 height 57
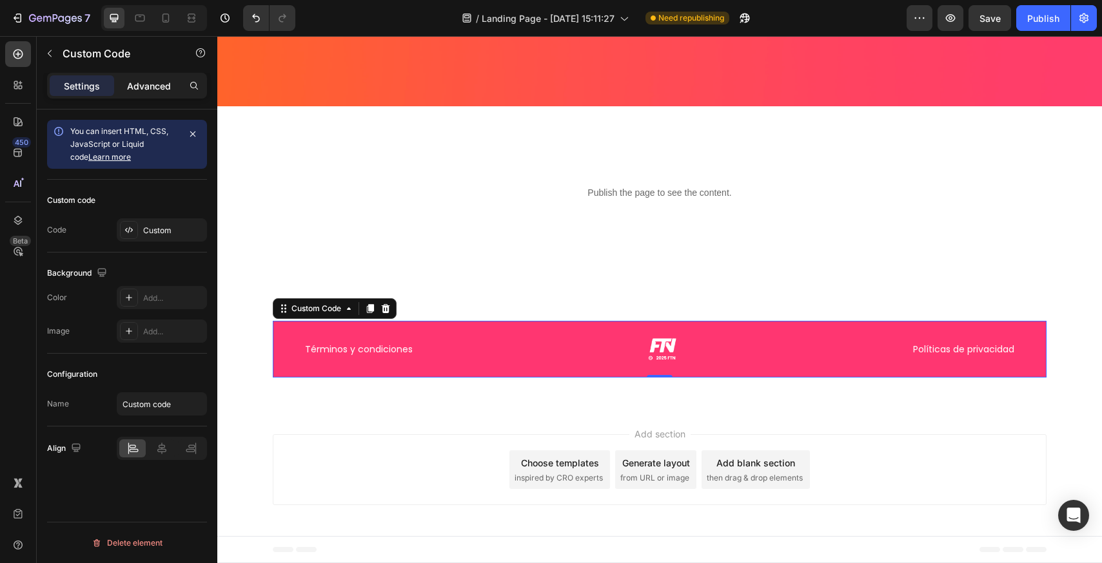
click at [147, 93] on div "Advanced" at bounding box center [149, 85] width 64 height 21
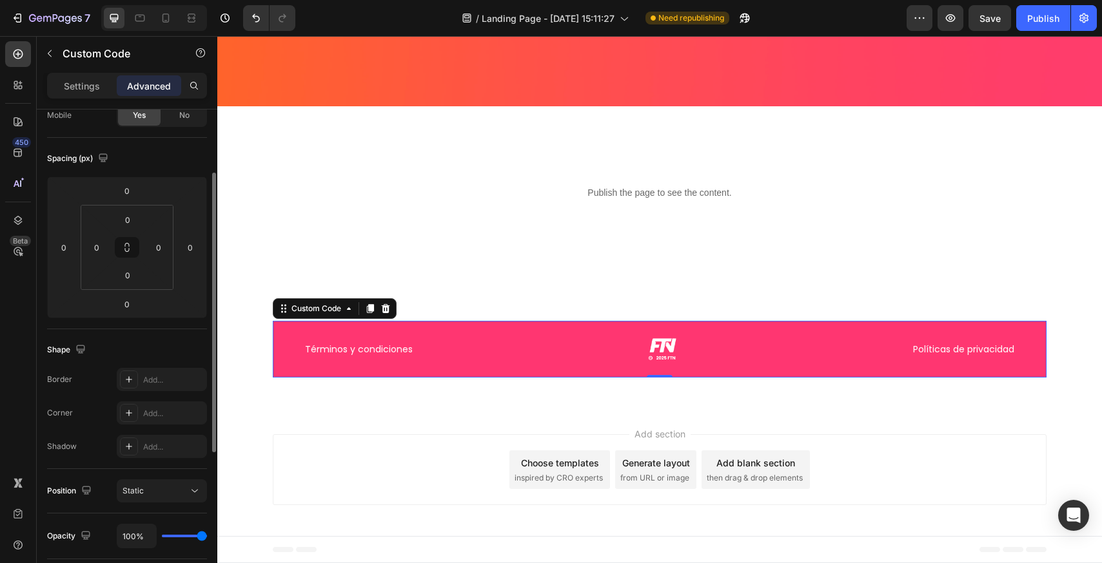
scroll to position [47, 0]
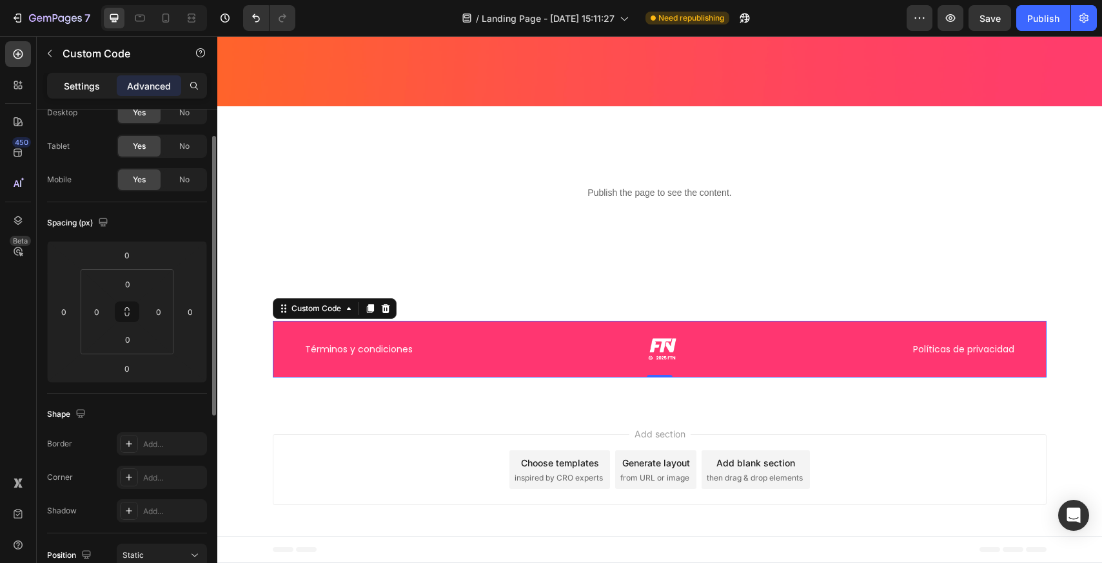
click at [89, 87] on p "Settings" at bounding box center [82, 86] width 36 height 14
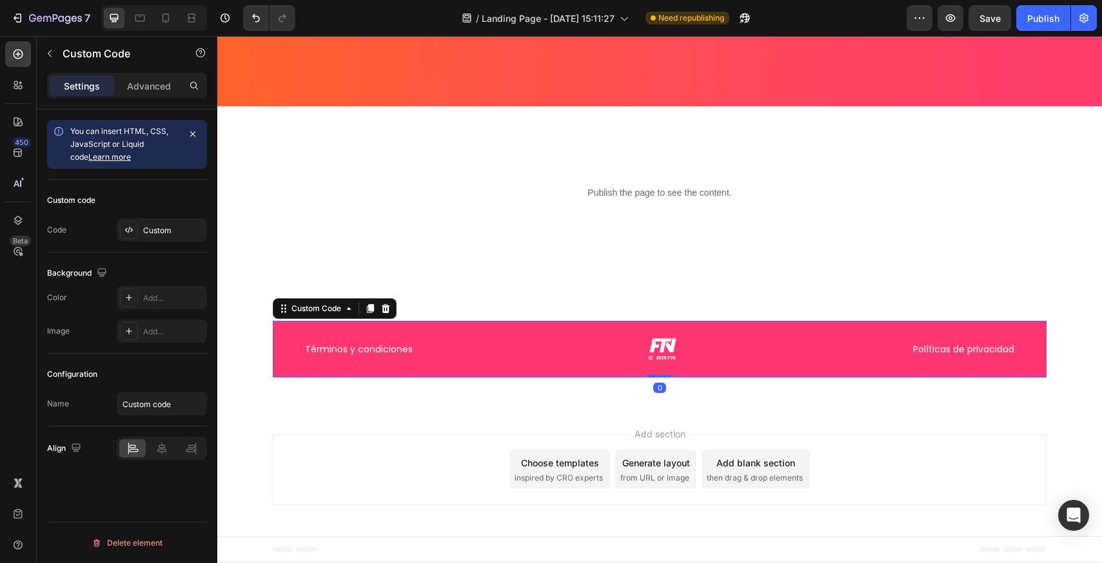
scroll to position [0, 0]
click at [168, 412] on input "Custom code" at bounding box center [162, 404] width 90 height 23
click at [164, 485] on div "You can insert HTML, CSS, JavaScript or Liquid code Learn more Custom code Code…" at bounding box center [127, 355] width 181 height 491
click at [192, 137] on icon "button" at bounding box center [193, 134] width 10 height 10
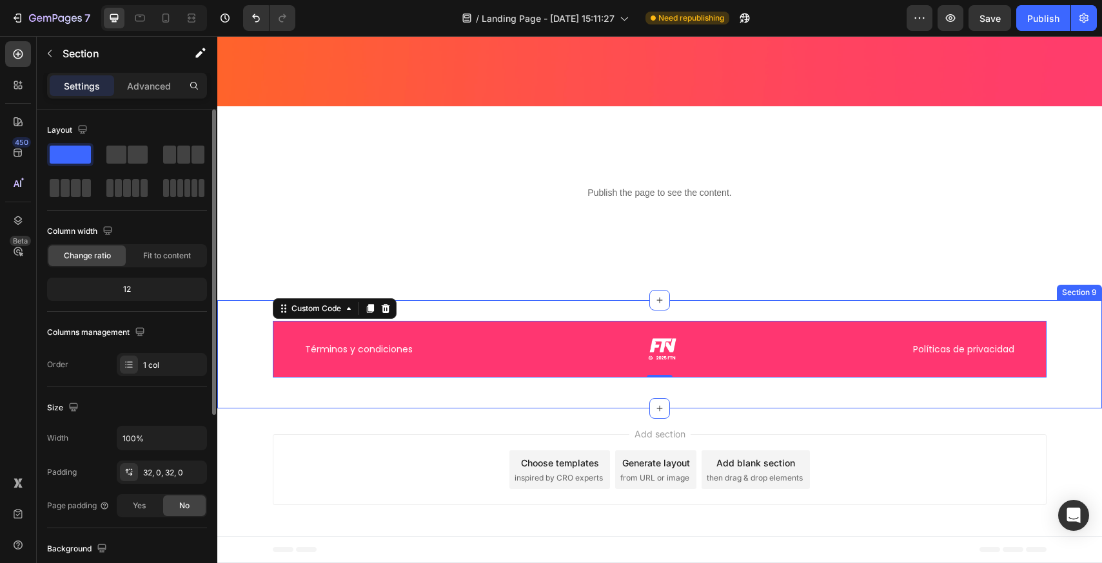
click at [248, 354] on div "Términos y condiciones Políticas de privacidad Custom Code 0 Row" at bounding box center [659, 354] width 885 height 67
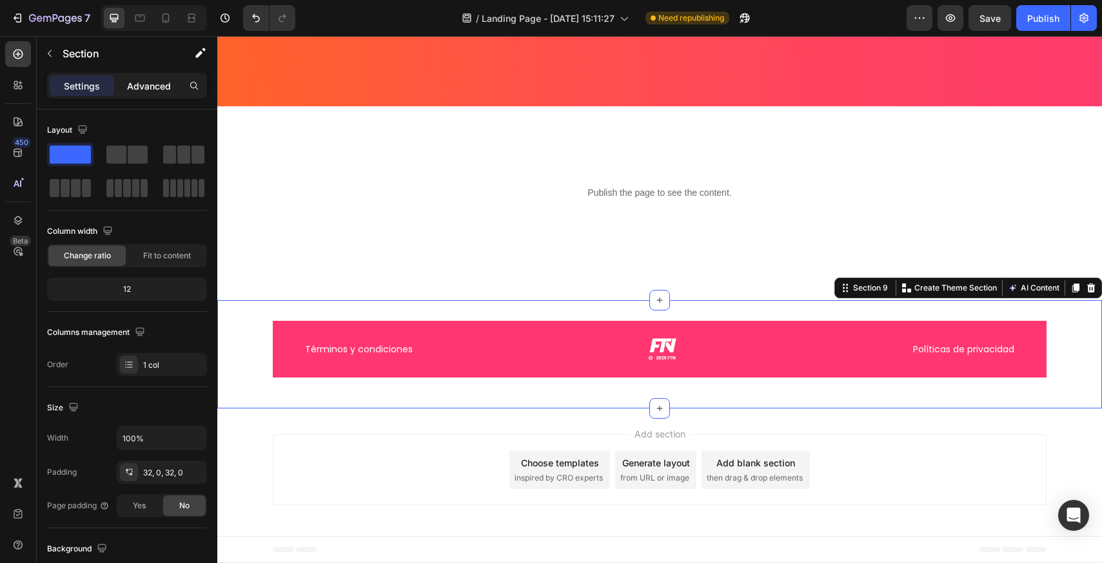
click at [137, 95] on div "Advanced" at bounding box center [149, 85] width 64 height 21
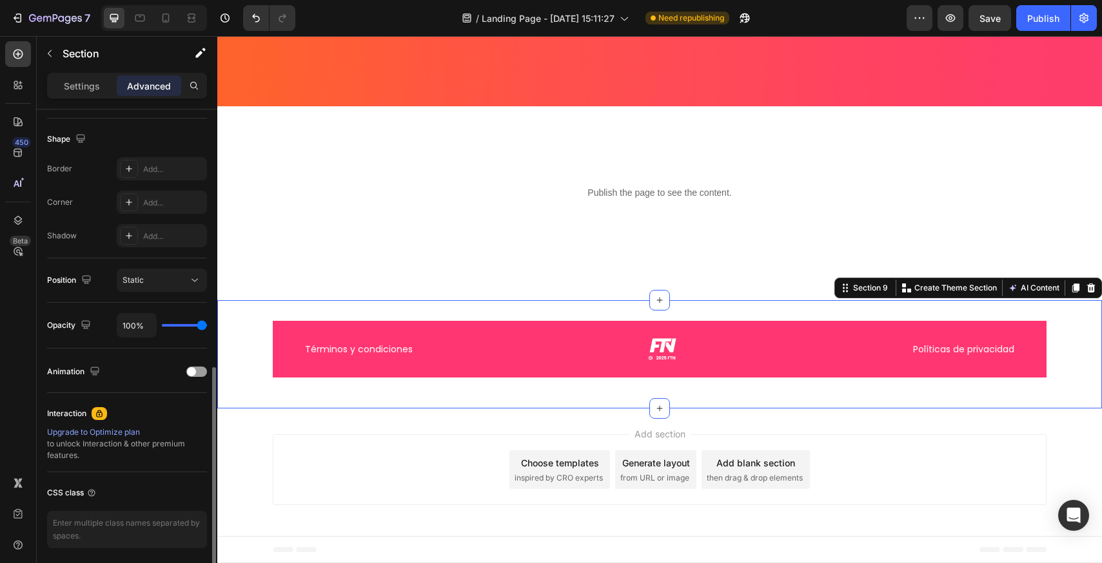
scroll to position [369, 0]
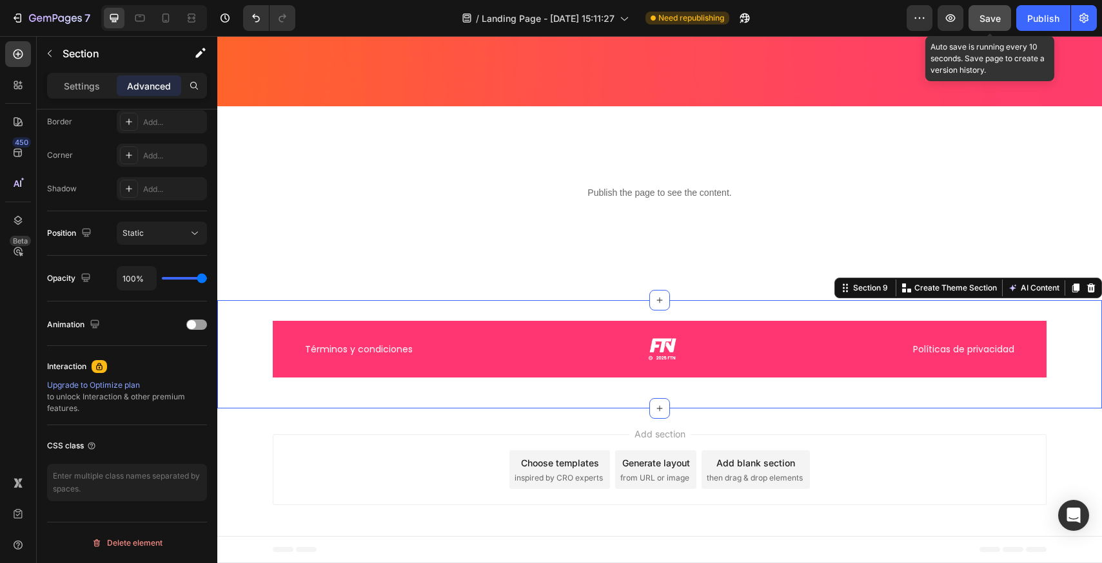
click at [974, 12] on button "Save" at bounding box center [989, 18] width 43 height 26
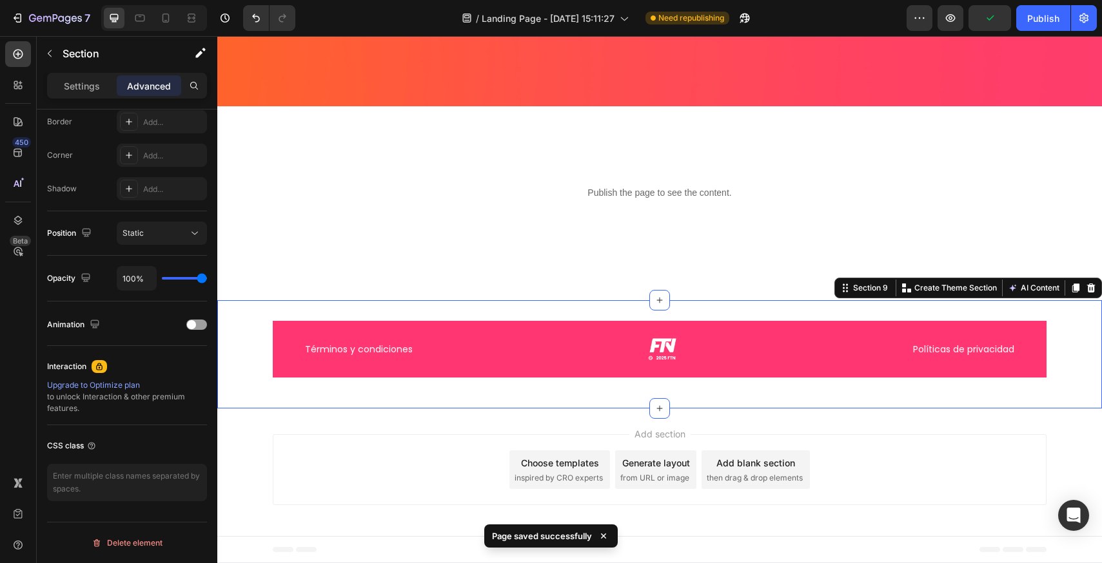
click at [86, 96] on div "Settings Advanced" at bounding box center [127, 86] width 160 height 26
click at [88, 91] on p "Settings" at bounding box center [82, 86] width 36 height 14
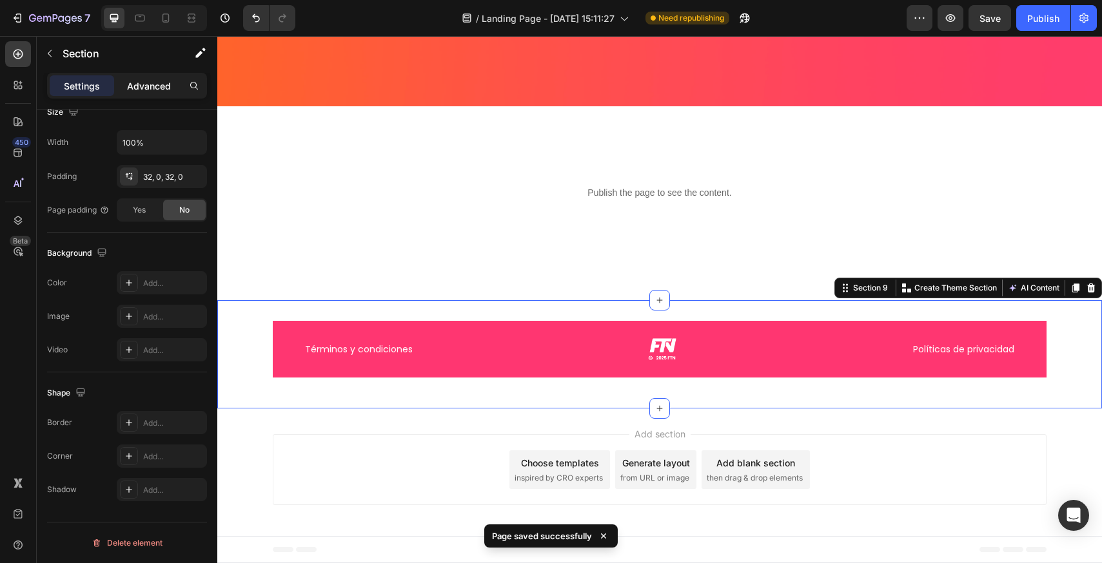
click at [137, 92] on p "Advanced" at bounding box center [149, 86] width 44 height 14
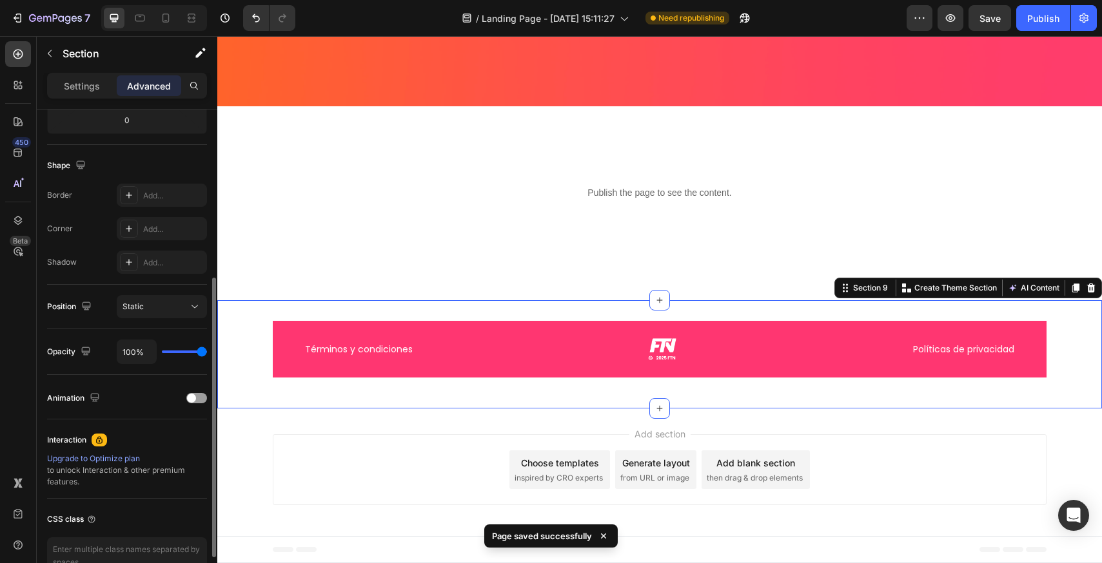
scroll to position [369, 0]
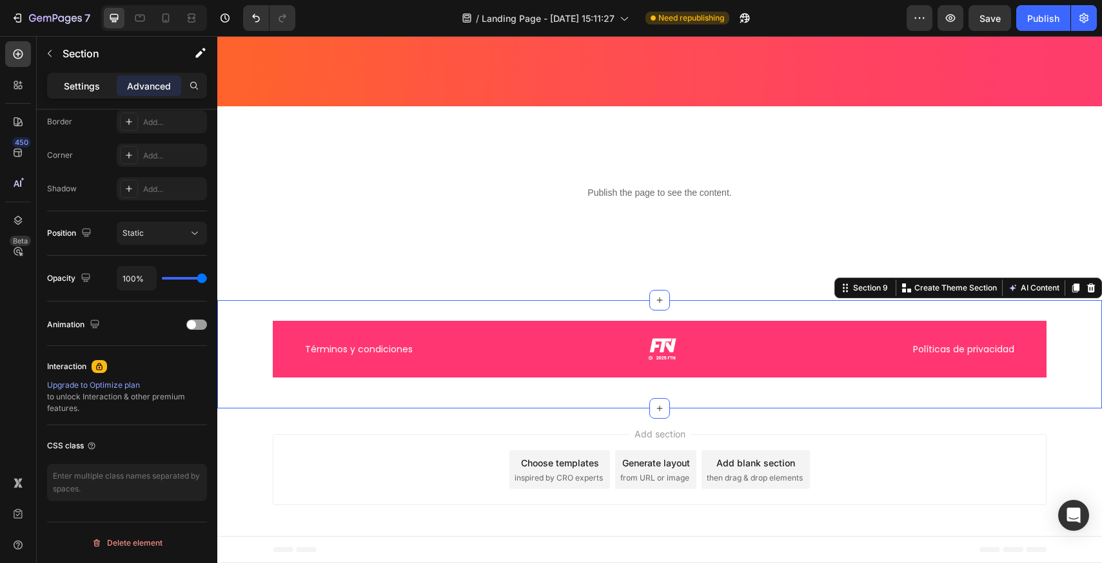
click at [84, 84] on p "Settings" at bounding box center [82, 86] width 36 height 14
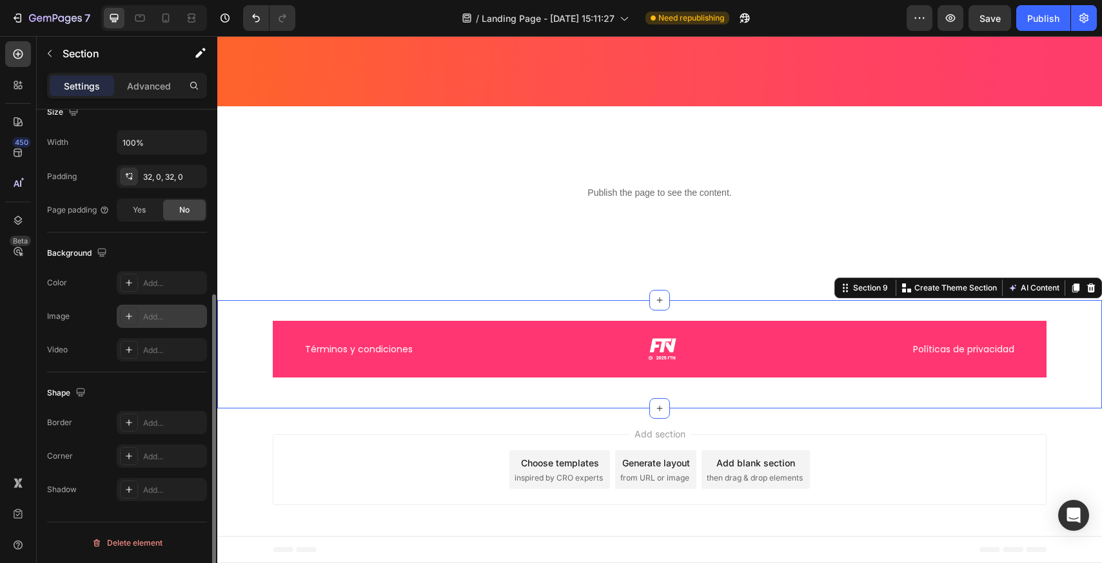
click at [179, 318] on div "Add..." at bounding box center [173, 317] width 61 height 12
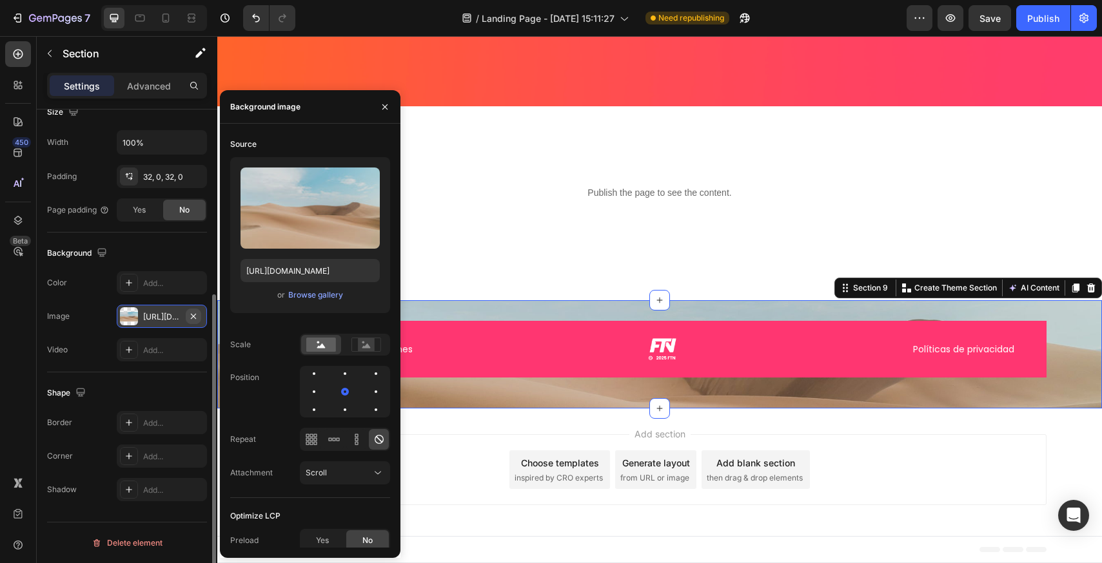
click at [196, 315] on icon "button" at bounding box center [193, 316] width 10 height 10
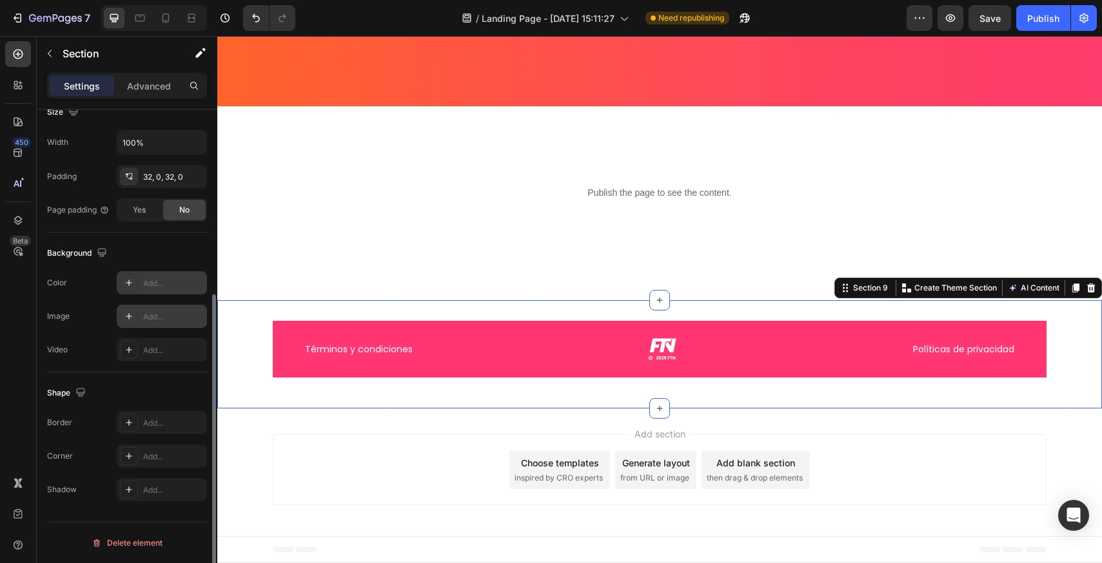
click at [177, 292] on div "Add..." at bounding box center [162, 282] width 90 height 23
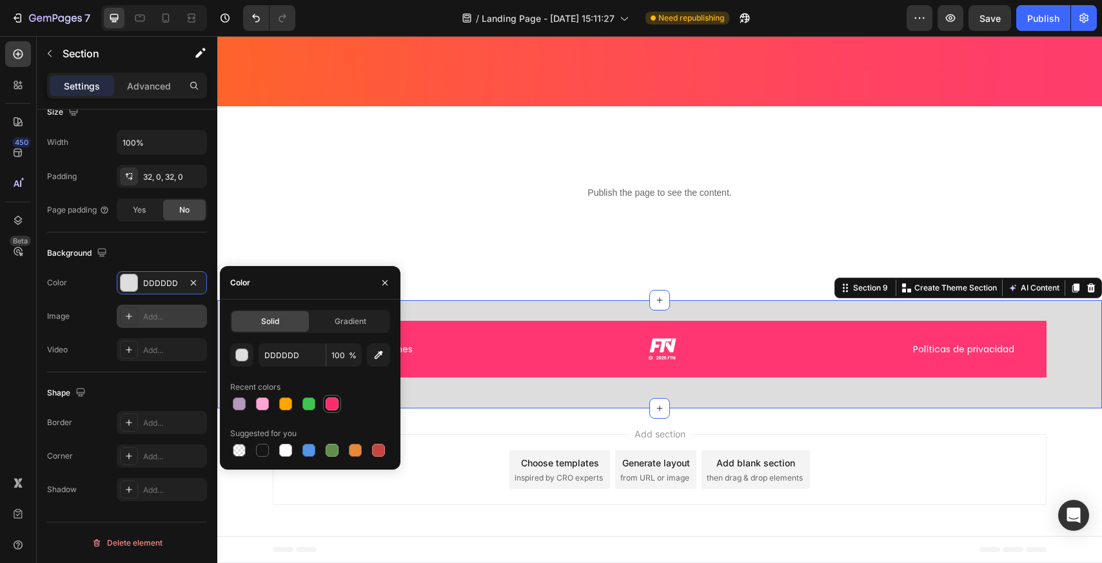
click at [337, 410] on div at bounding box center [331, 403] width 15 height 15
type input "FE2B6B"
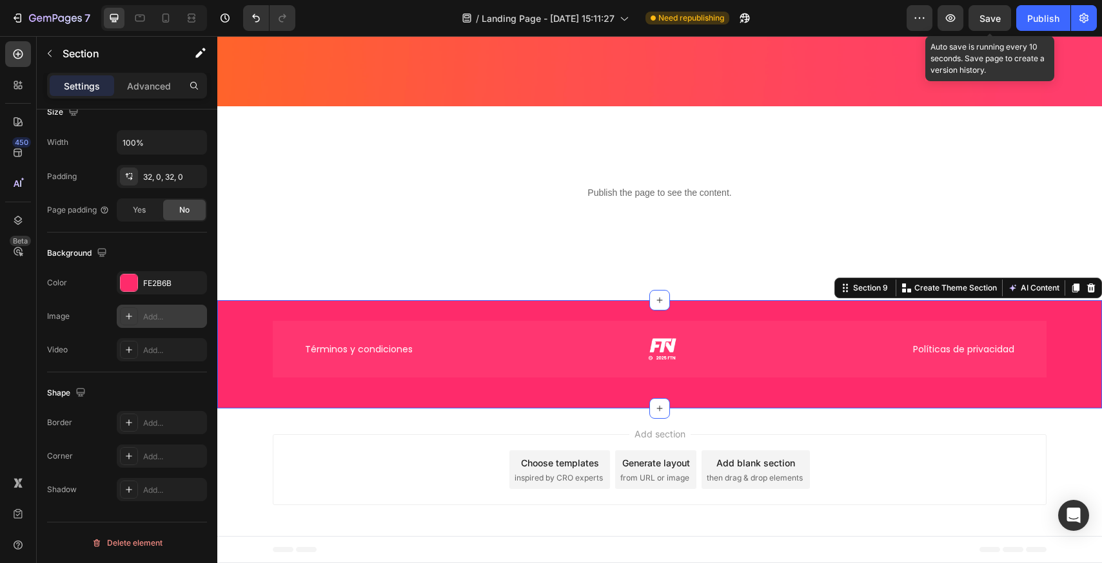
click at [993, 22] on span "Save" at bounding box center [989, 18] width 21 height 11
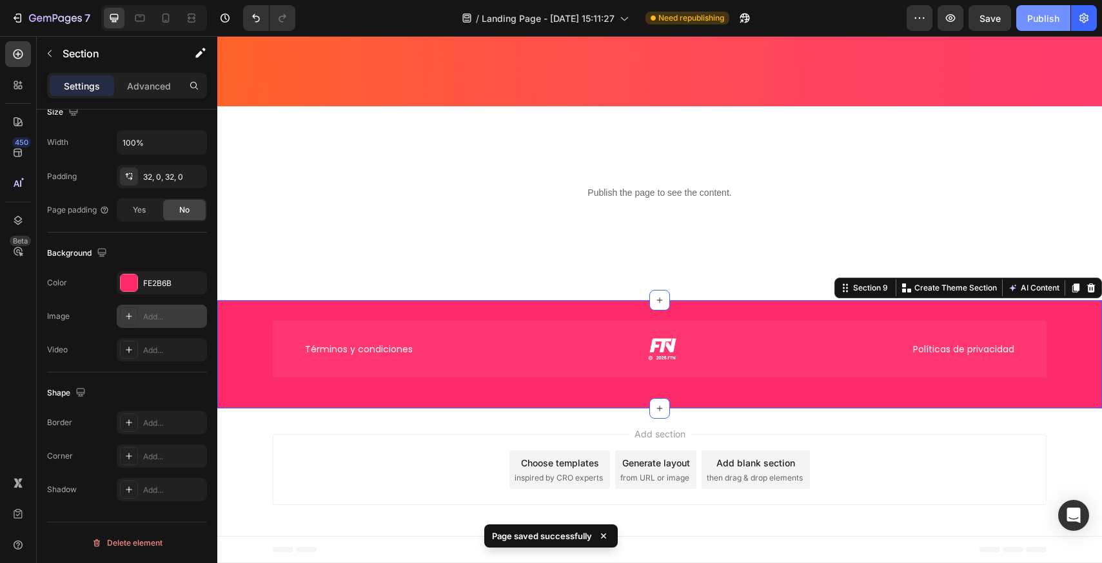
click at [1049, 16] on div "Publish" at bounding box center [1043, 19] width 32 height 14
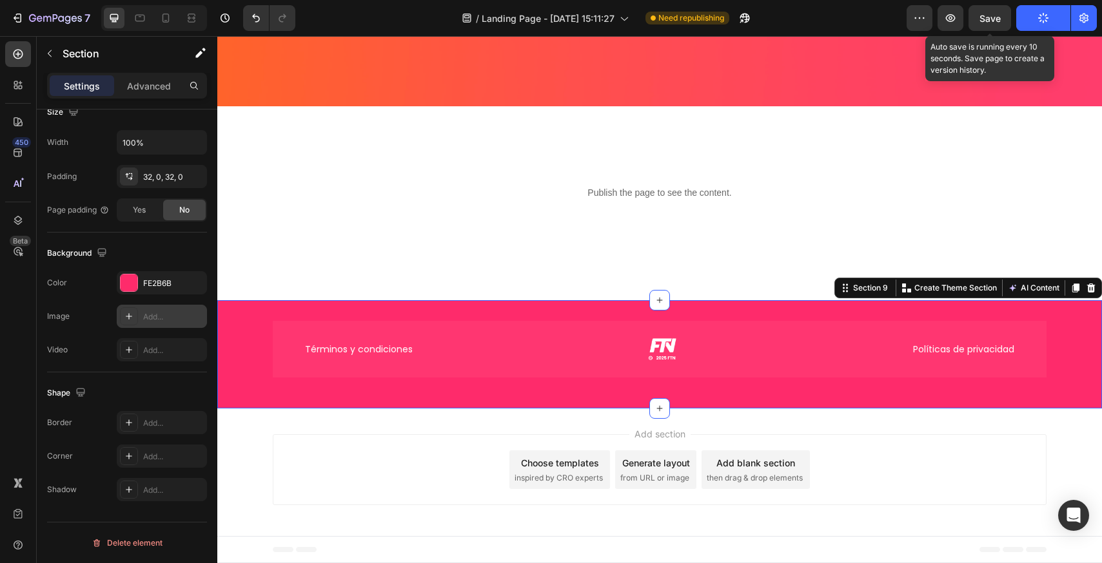
click at [990, 13] on span "Save" at bounding box center [989, 18] width 21 height 11
